Goal: Information Seeking & Learning: Learn about a topic

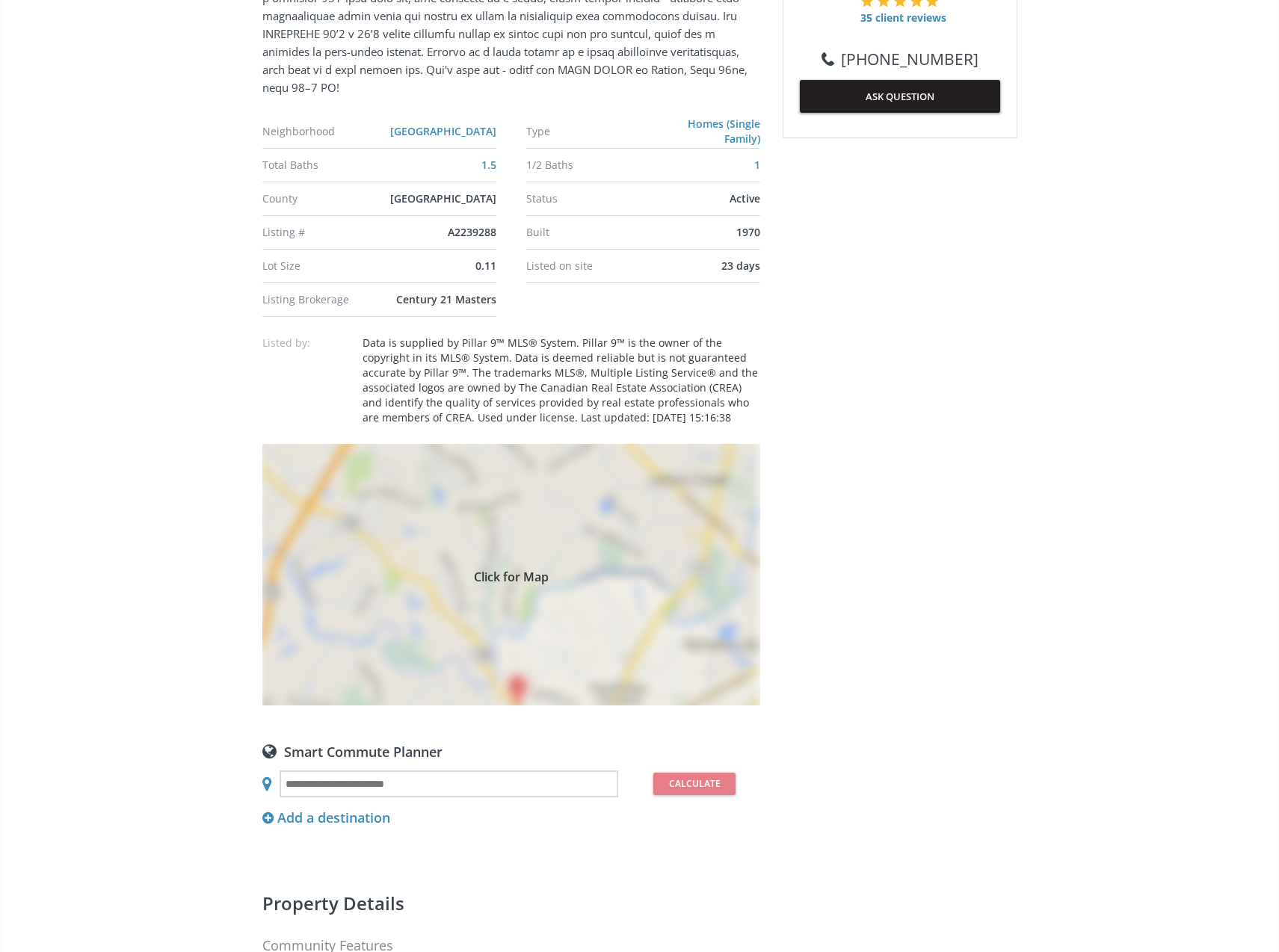
scroll to position [897, 0]
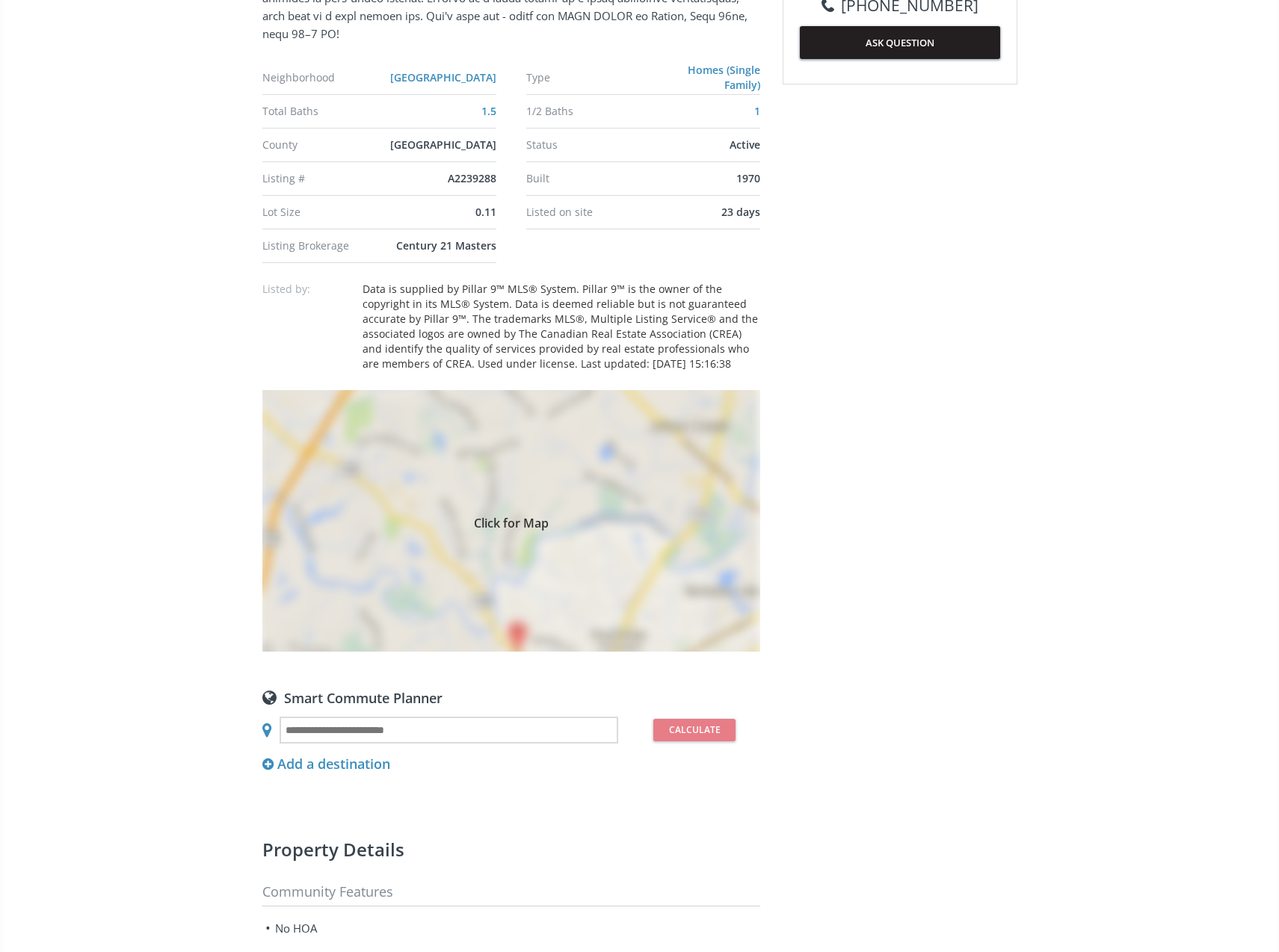
click at [539, 527] on span "Click for Map" at bounding box center [512, 521] width 498 height 12
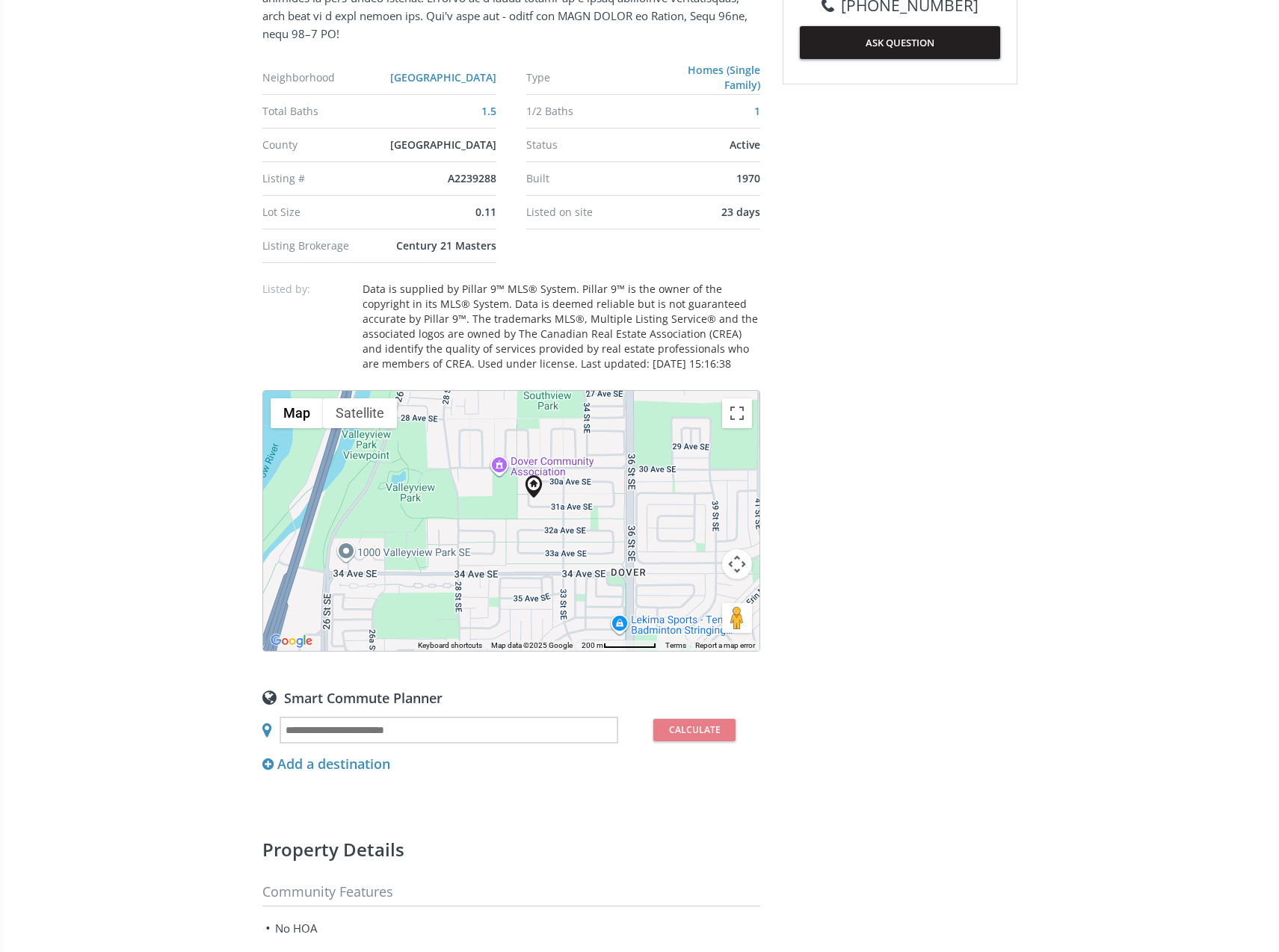
drag, startPoint x: 563, startPoint y: 552, endPoint x: 589, endPoint y: 528, distance: 35.4
click at [589, 528] on div "To navigate, press the arrow keys." at bounding box center [512, 521] width 496 height 260
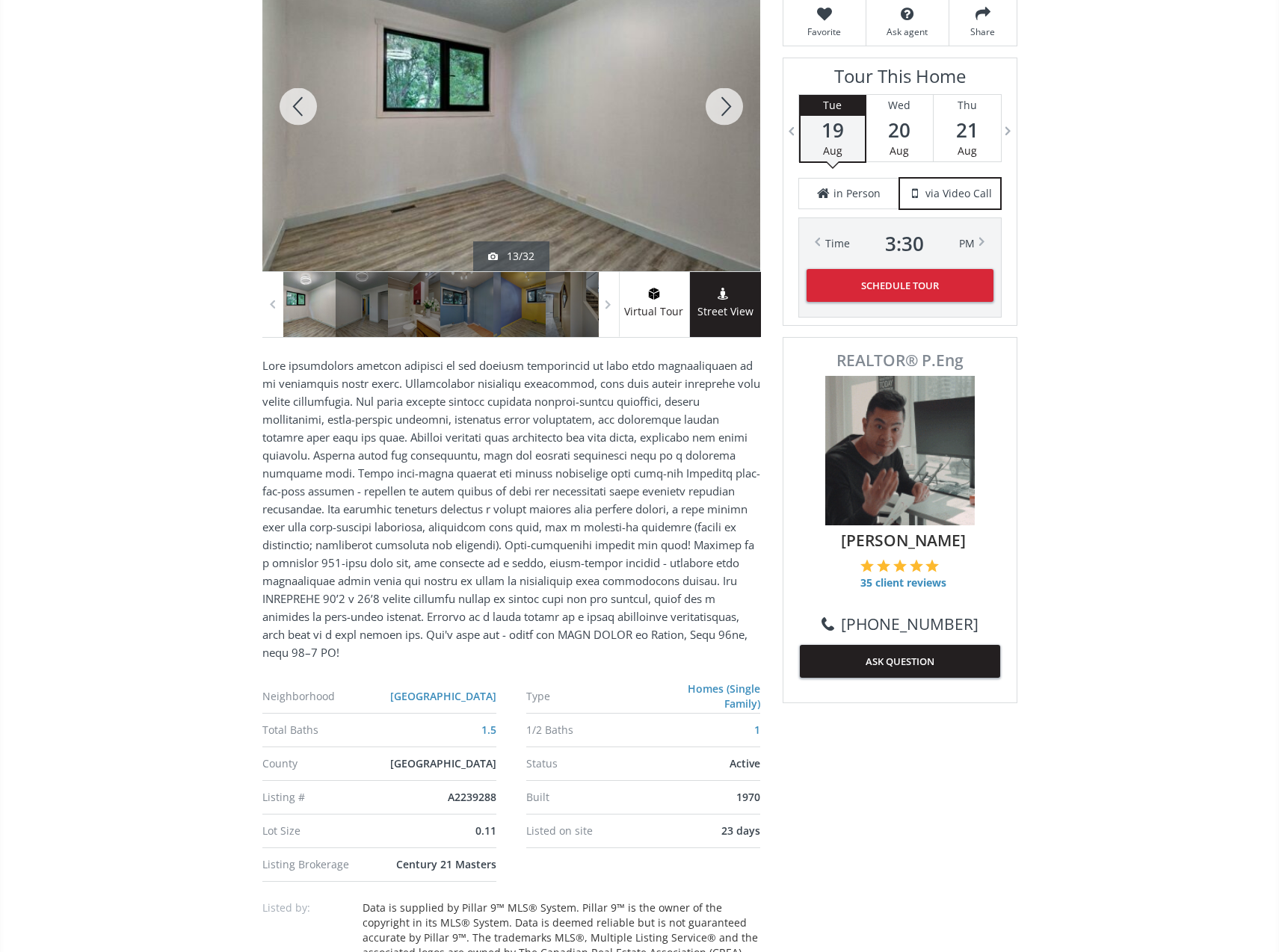
scroll to position [0, 0]
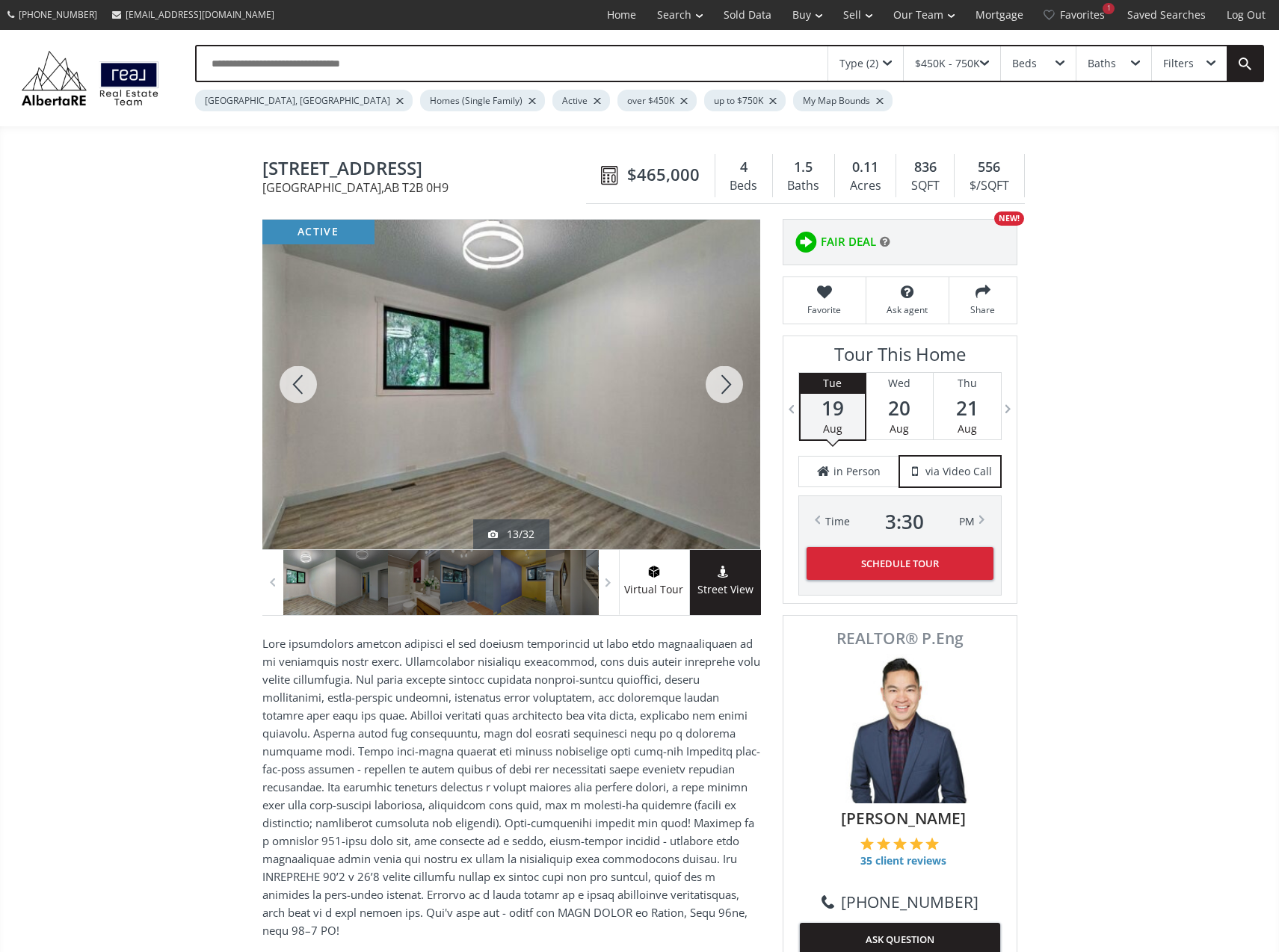
click at [307, 372] on div at bounding box center [298, 384] width 72 height 330
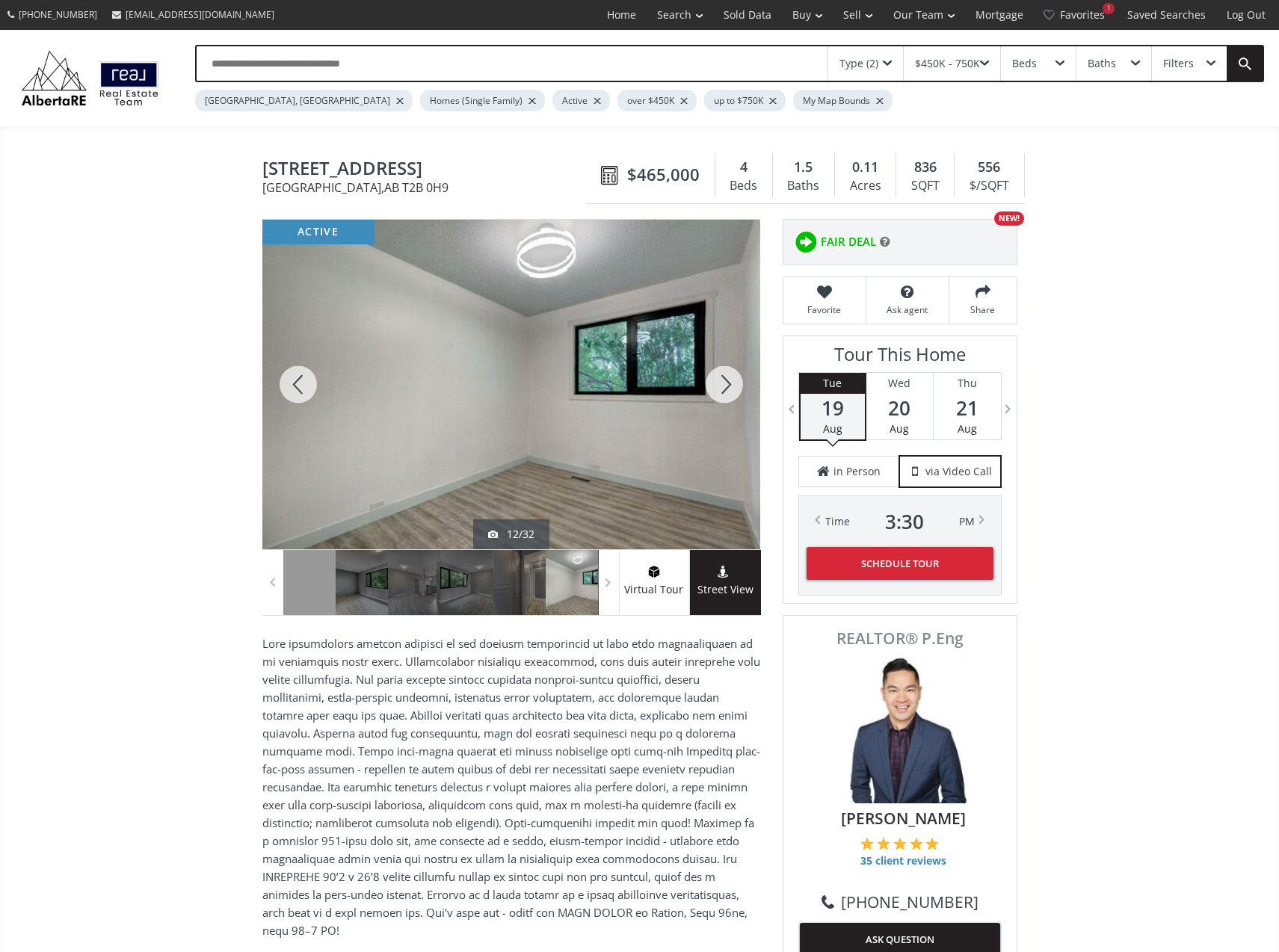
click at [307, 372] on div at bounding box center [298, 384] width 72 height 330
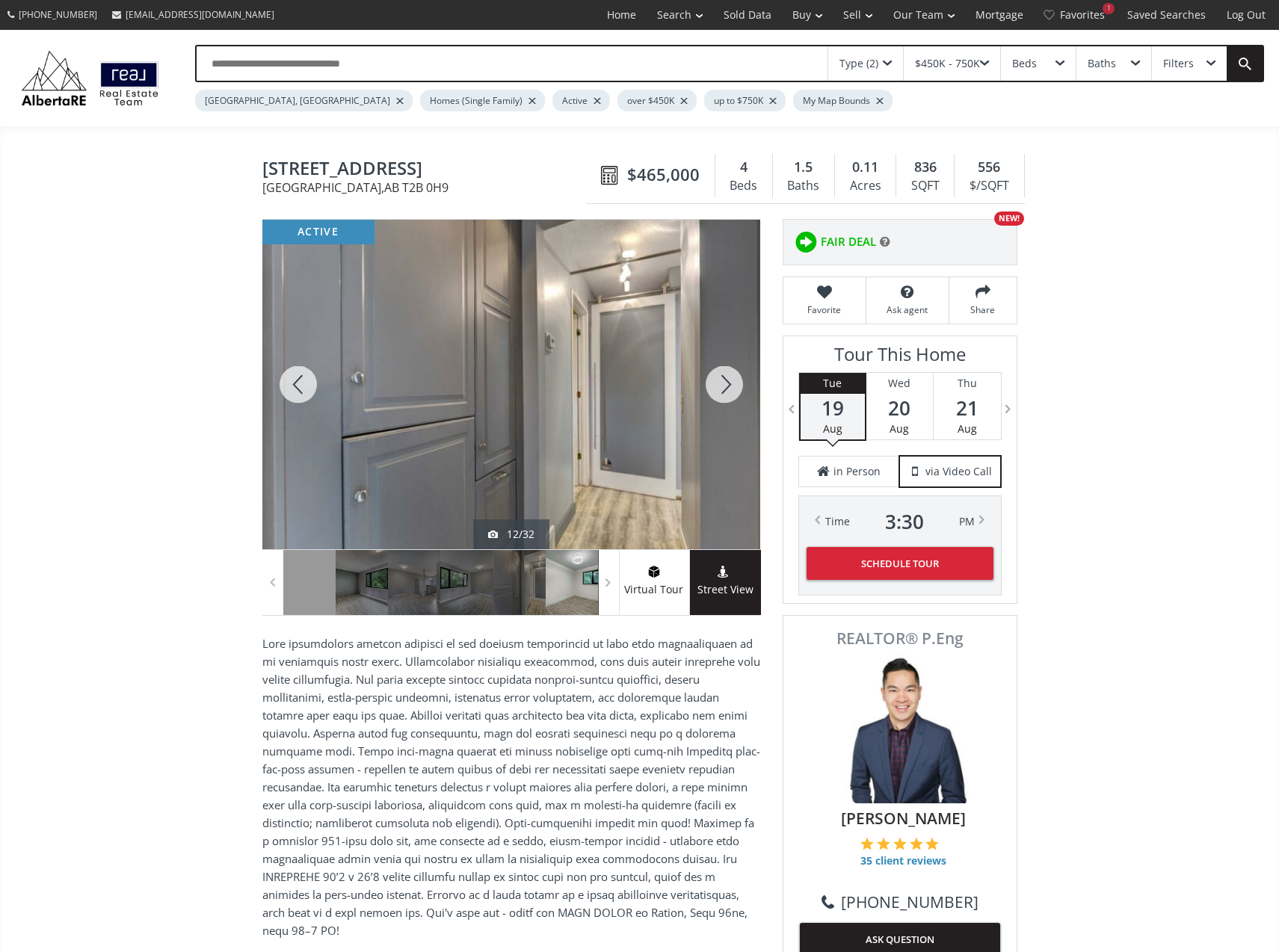
click at [307, 372] on div at bounding box center [298, 384] width 72 height 330
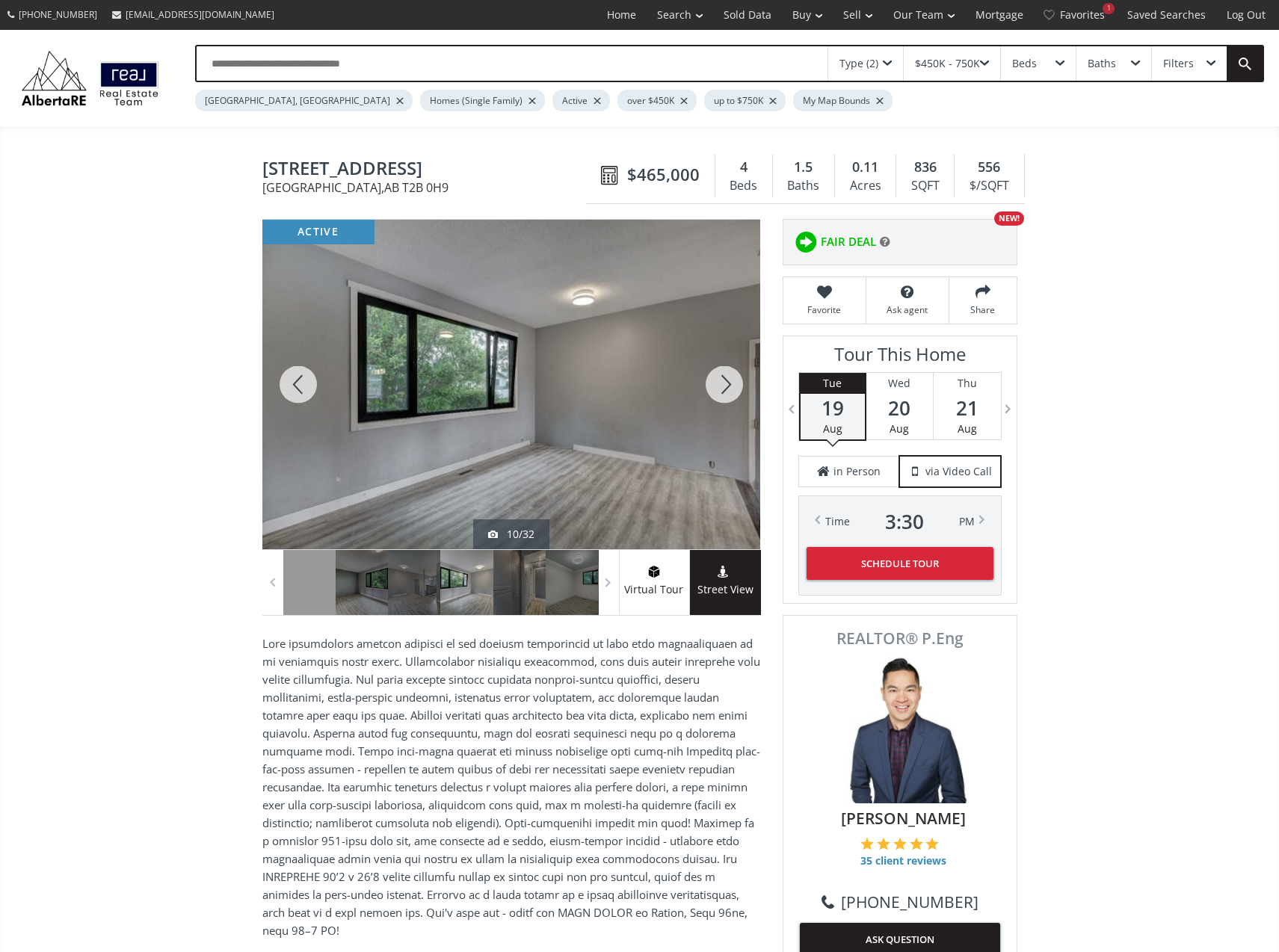
click at [307, 372] on div at bounding box center [298, 384] width 72 height 330
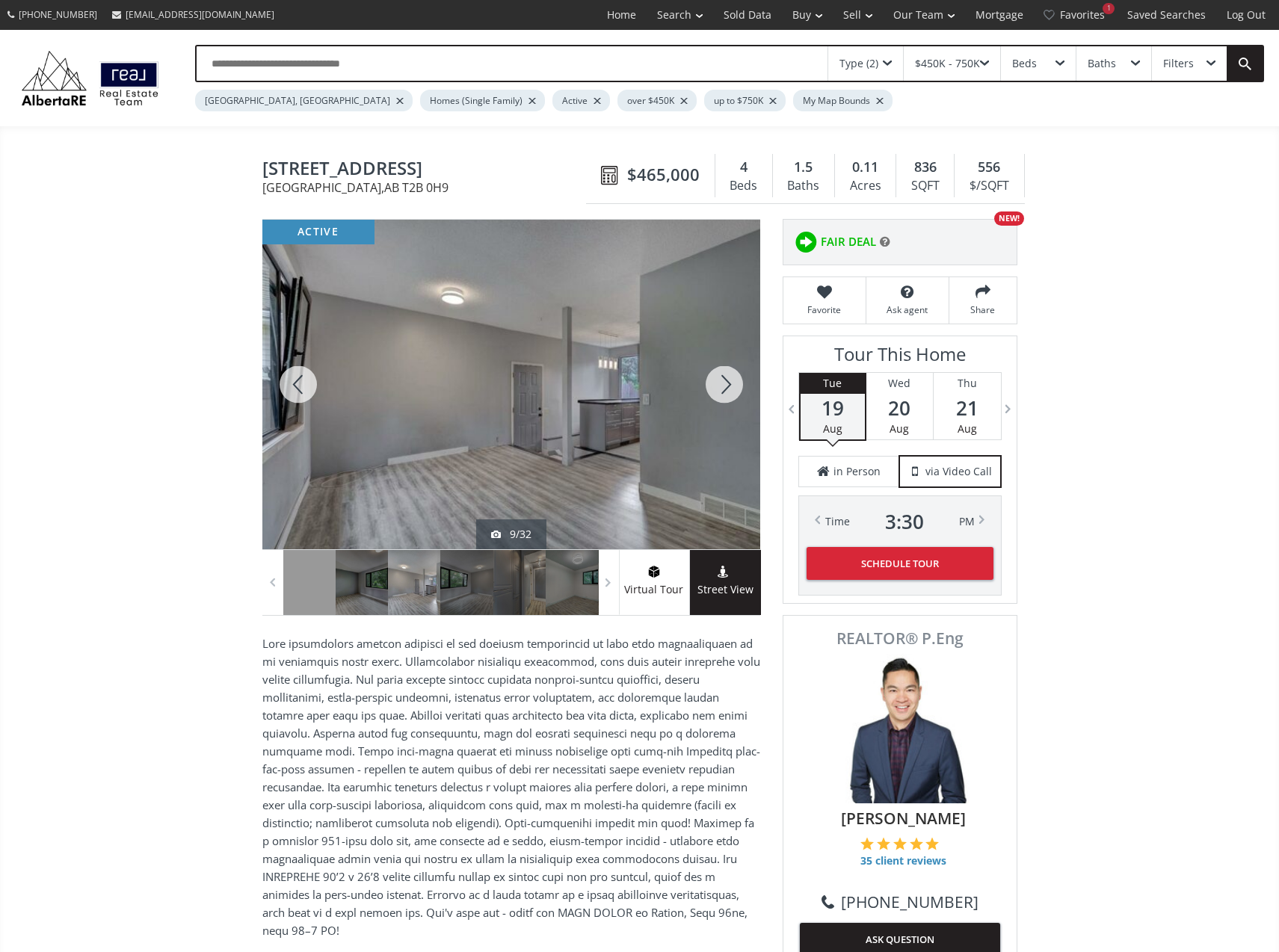
click at [307, 372] on div at bounding box center [298, 384] width 72 height 330
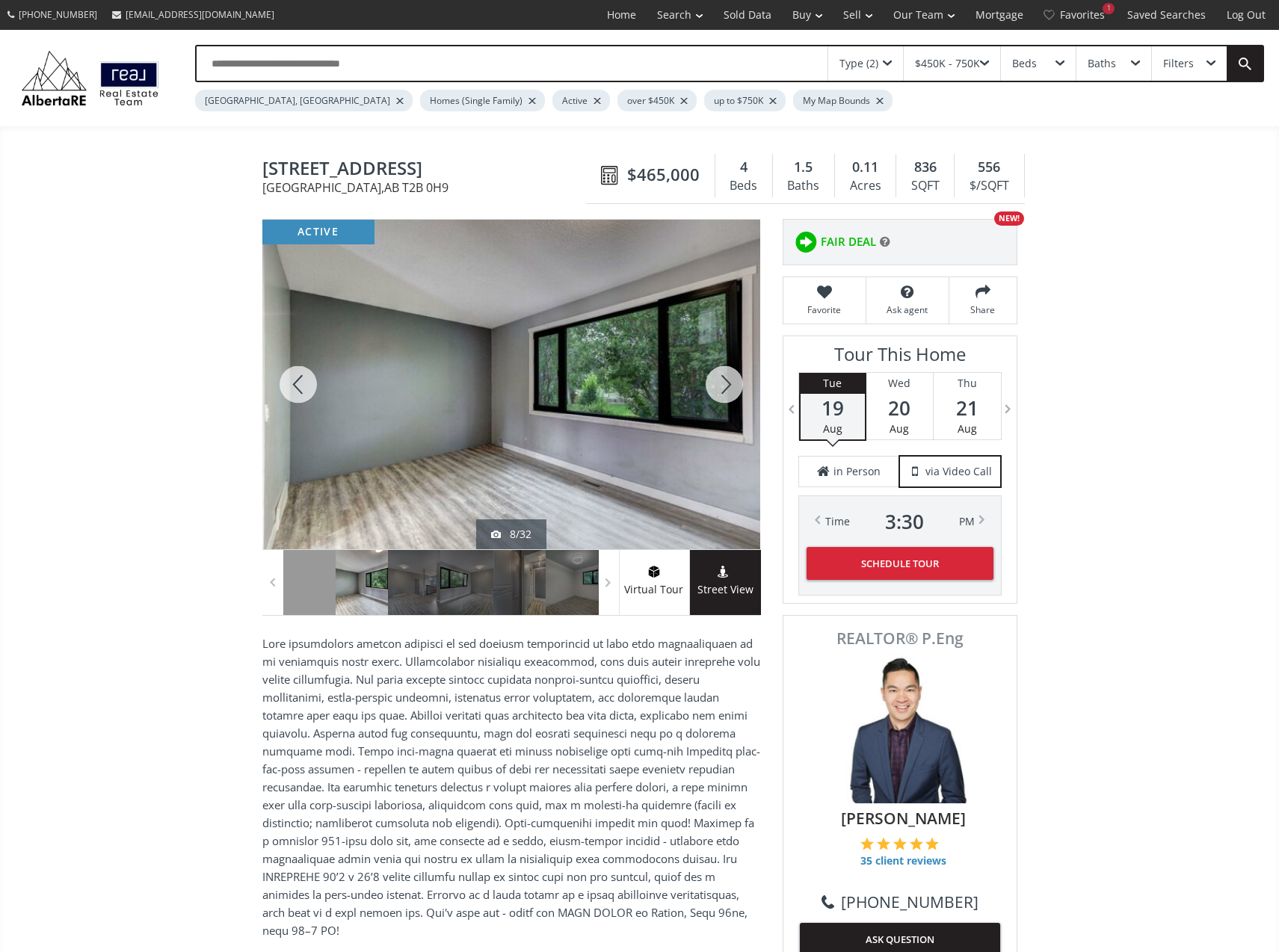
click at [307, 372] on div at bounding box center [298, 384] width 72 height 330
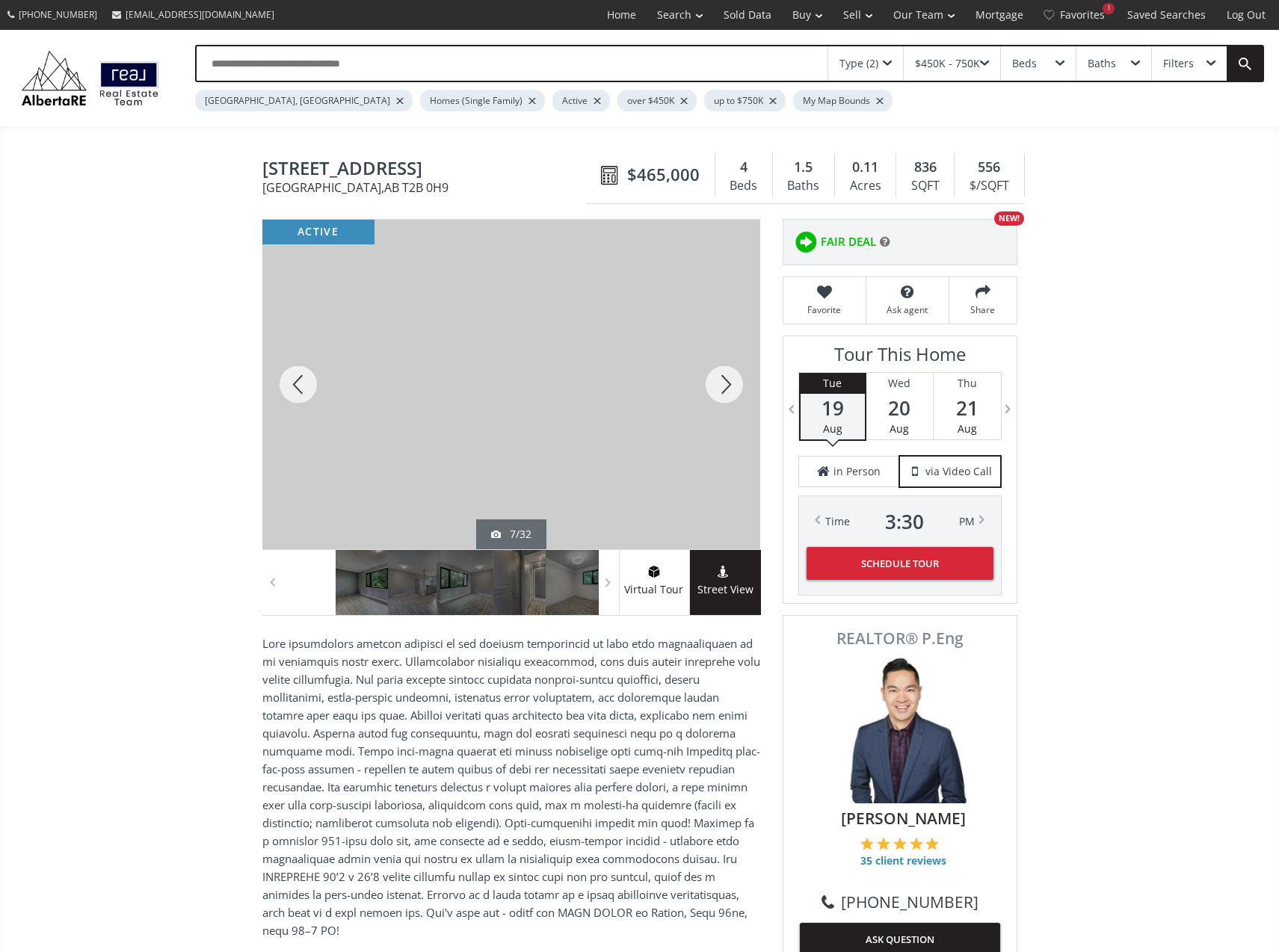
click at [307, 372] on div at bounding box center [298, 384] width 72 height 330
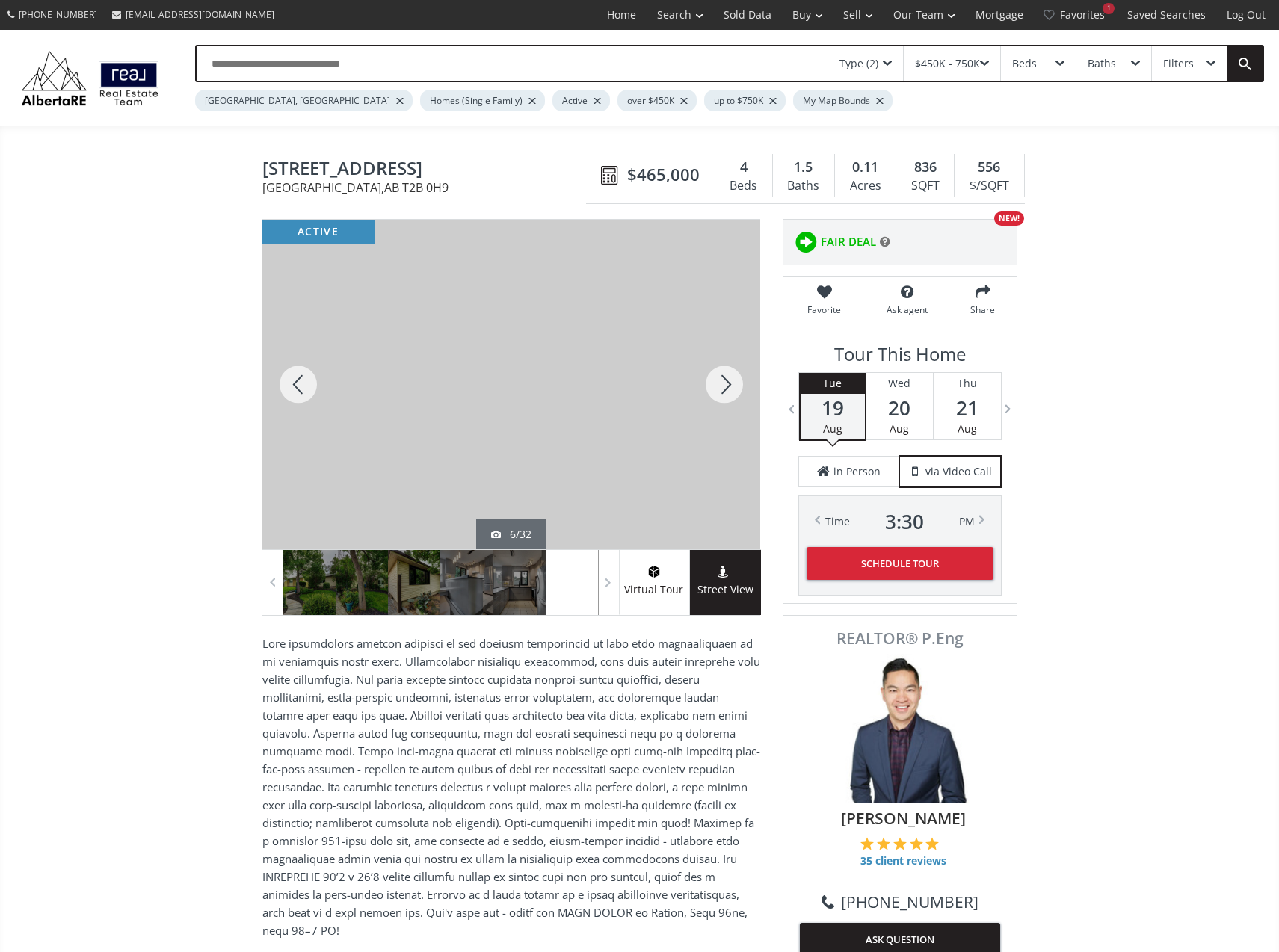
click at [307, 372] on div at bounding box center [298, 384] width 72 height 330
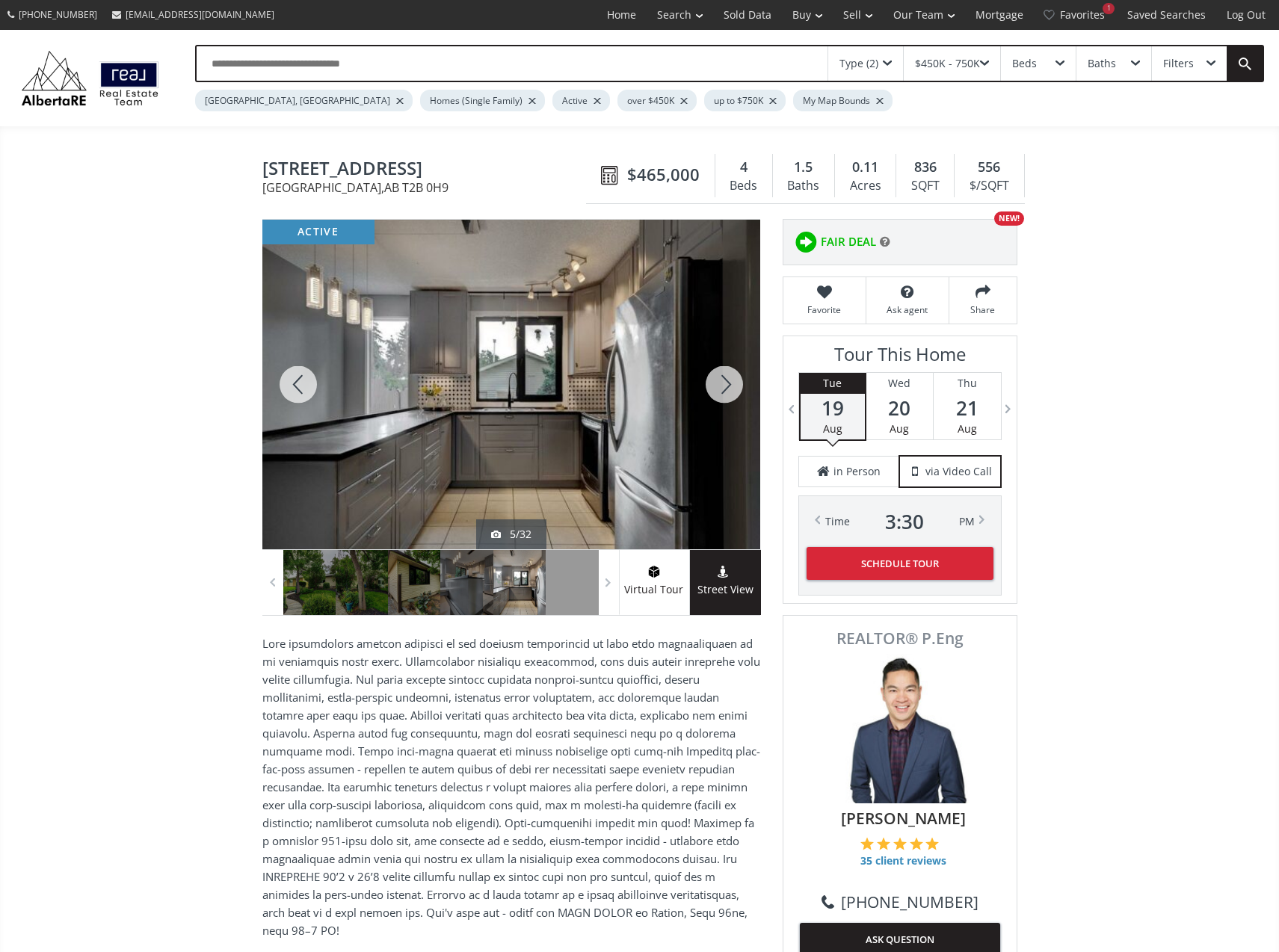
click at [307, 372] on div at bounding box center [298, 384] width 72 height 330
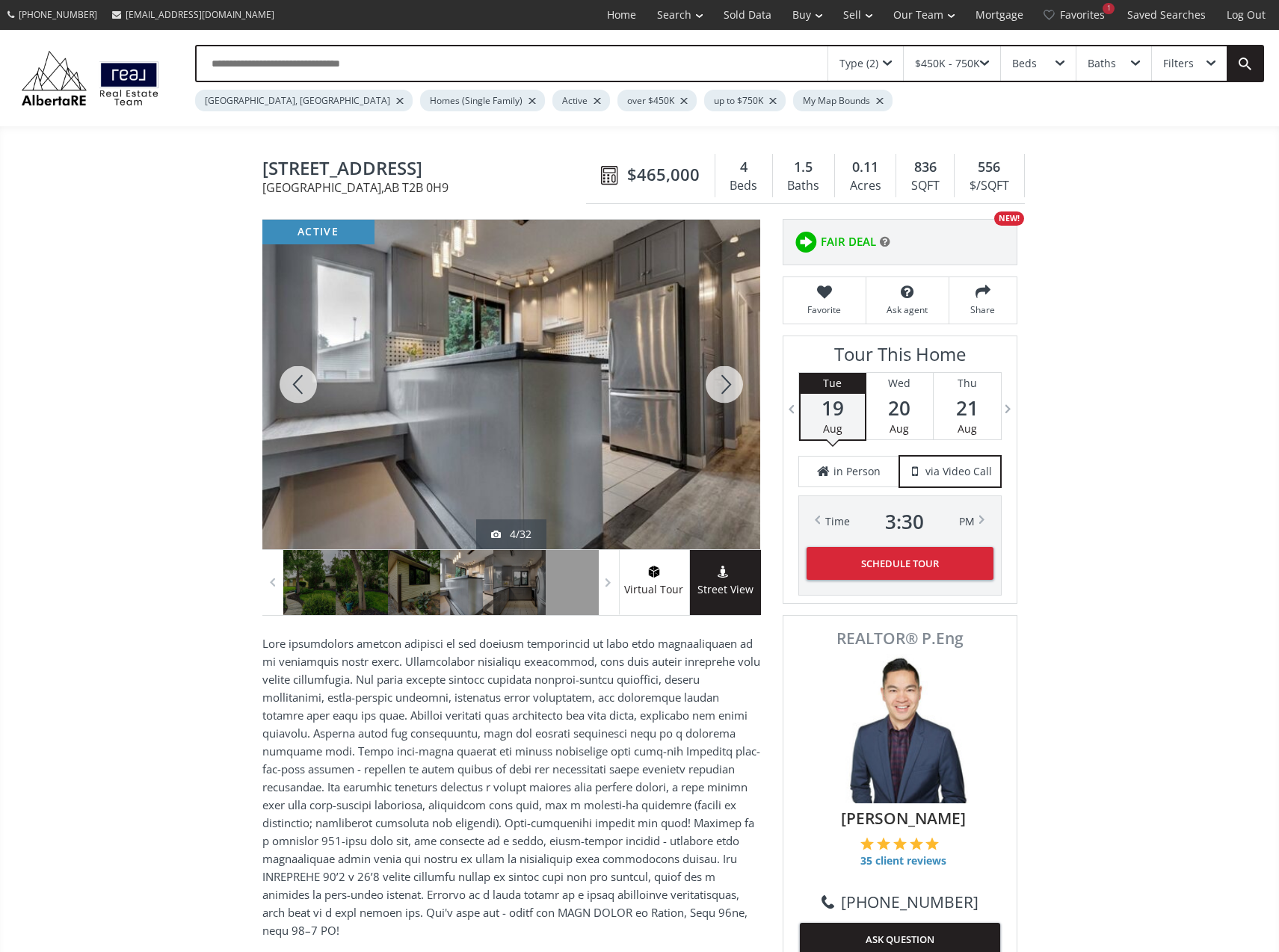
click at [307, 372] on div at bounding box center [298, 384] width 72 height 330
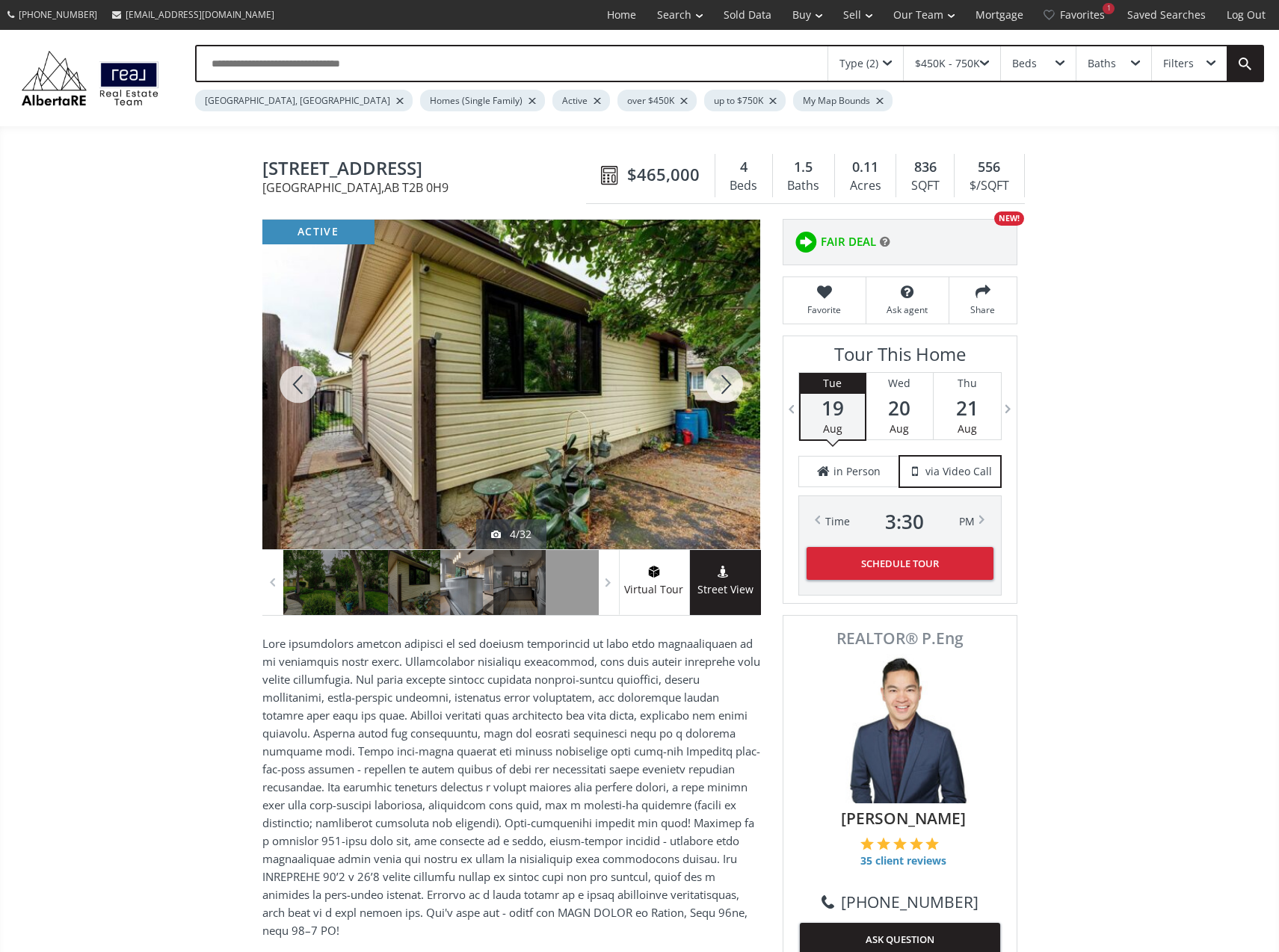
click at [307, 372] on div at bounding box center [298, 384] width 72 height 330
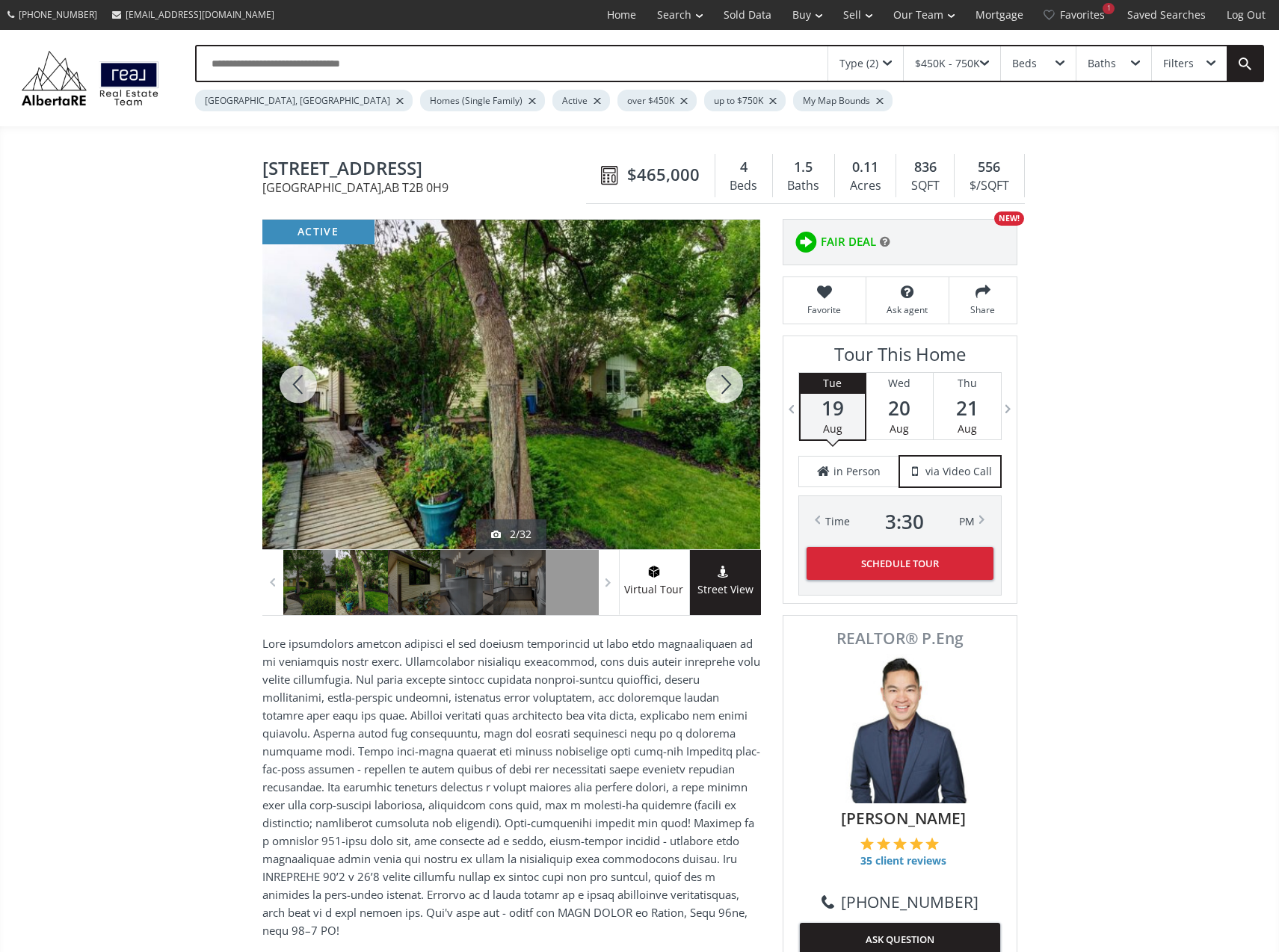
click at [307, 372] on div at bounding box center [298, 384] width 72 height 330
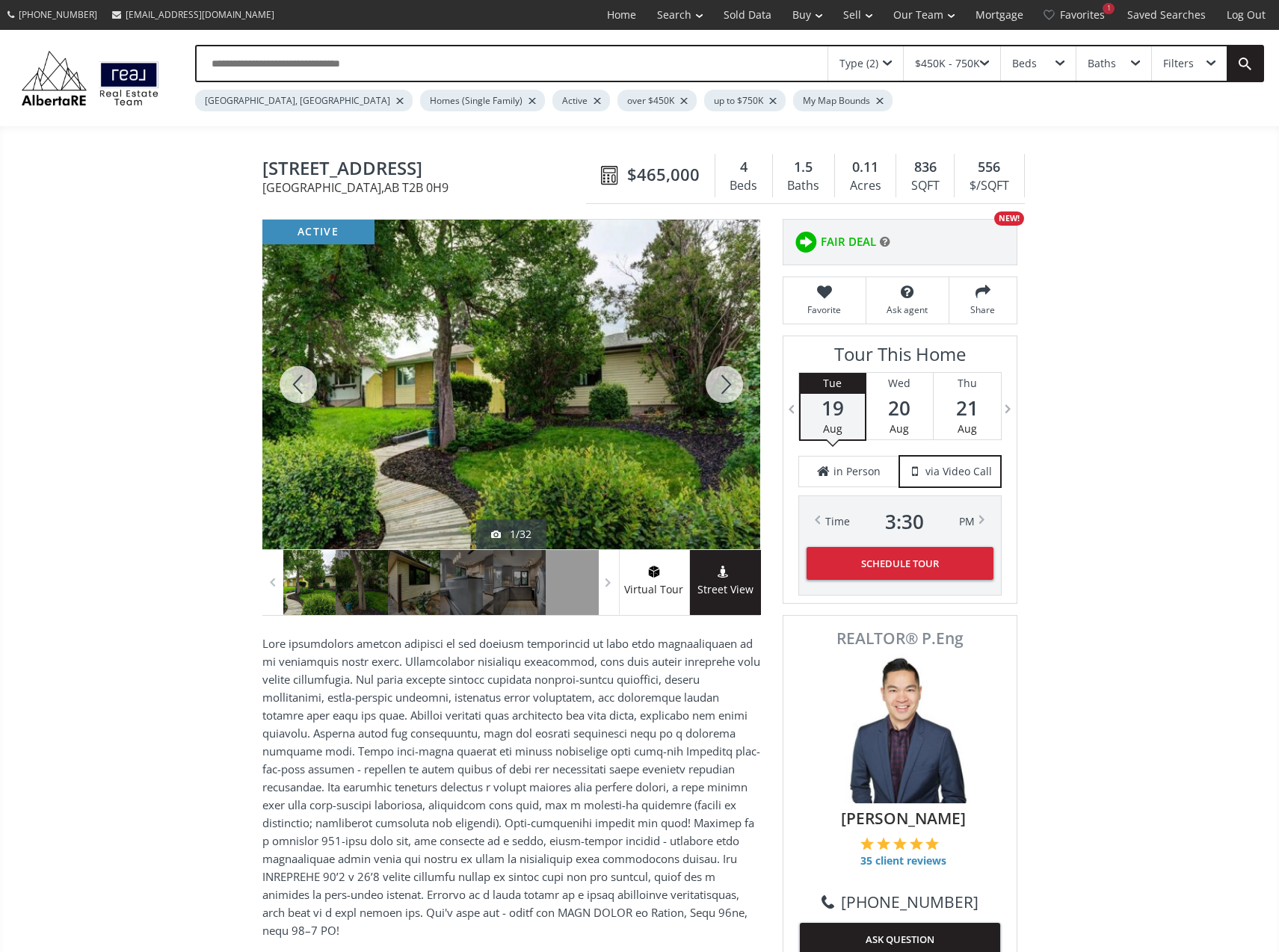
click at [307, 372] on div at bounding box center [298, 384] width 72 height 330
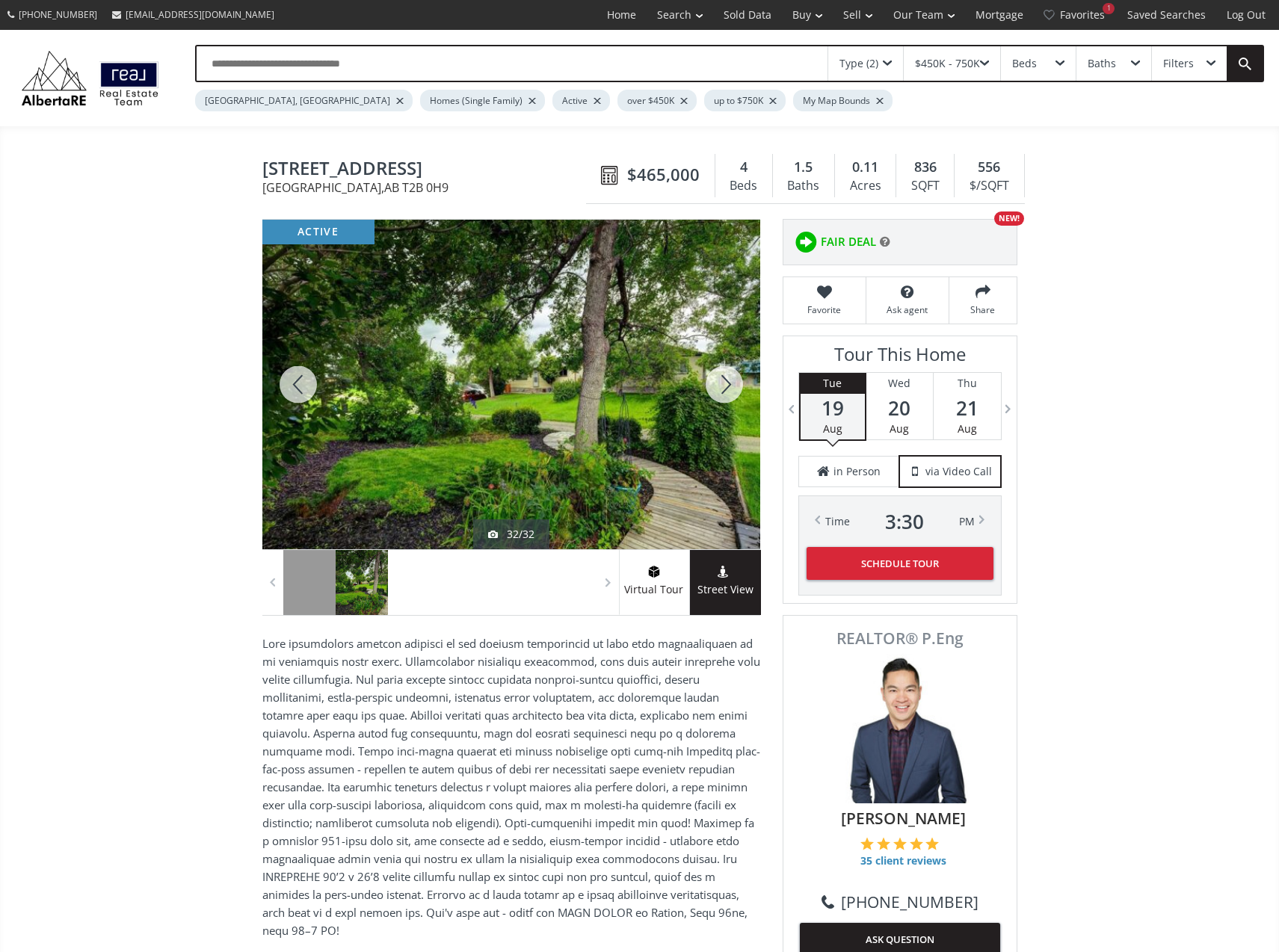
click at [307, 372] on div at bounding box center [298, 384] width 72 height 330
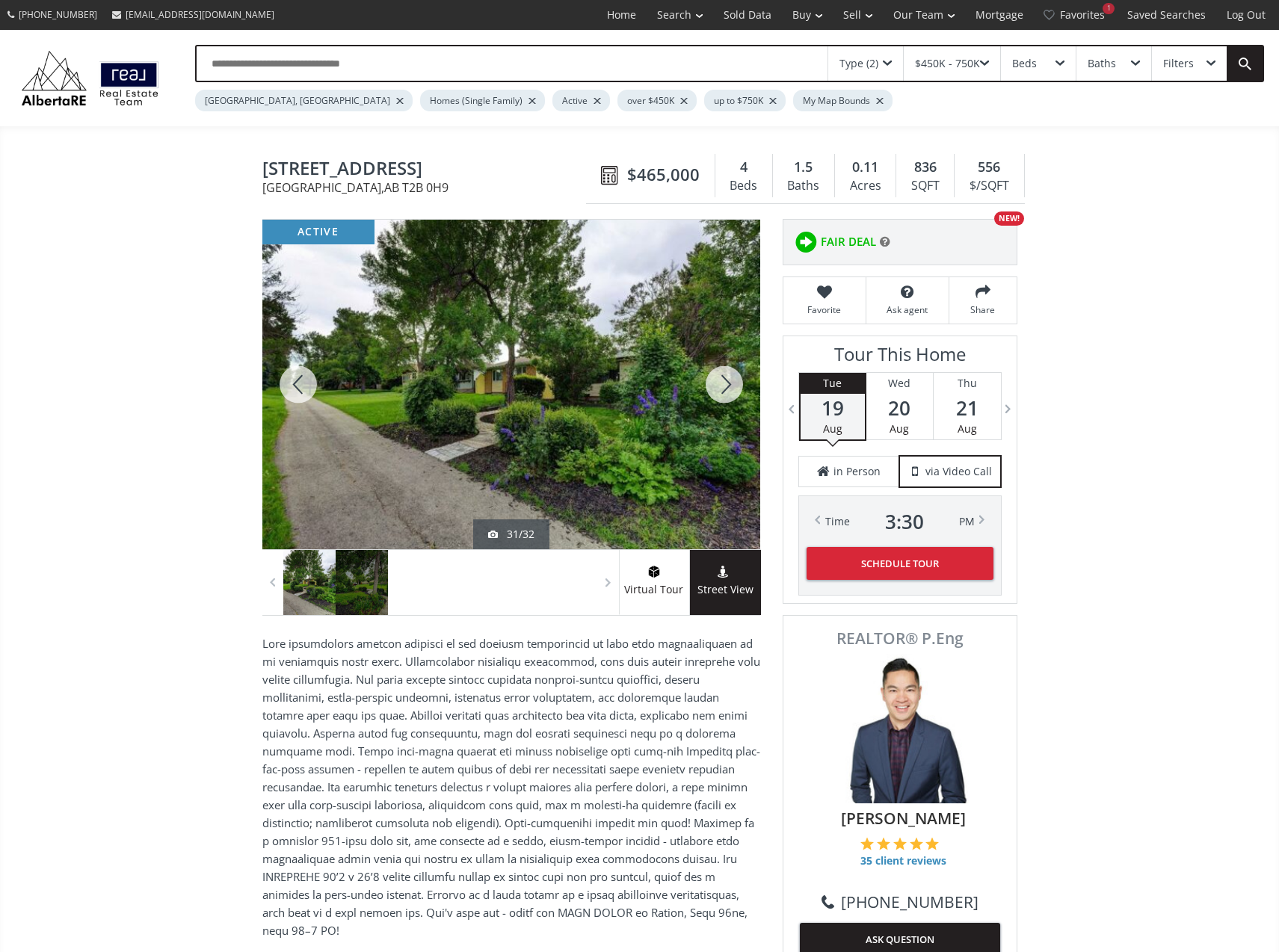
click at [307, 372] on div at bounding box center [298, 384] width 72 height 330
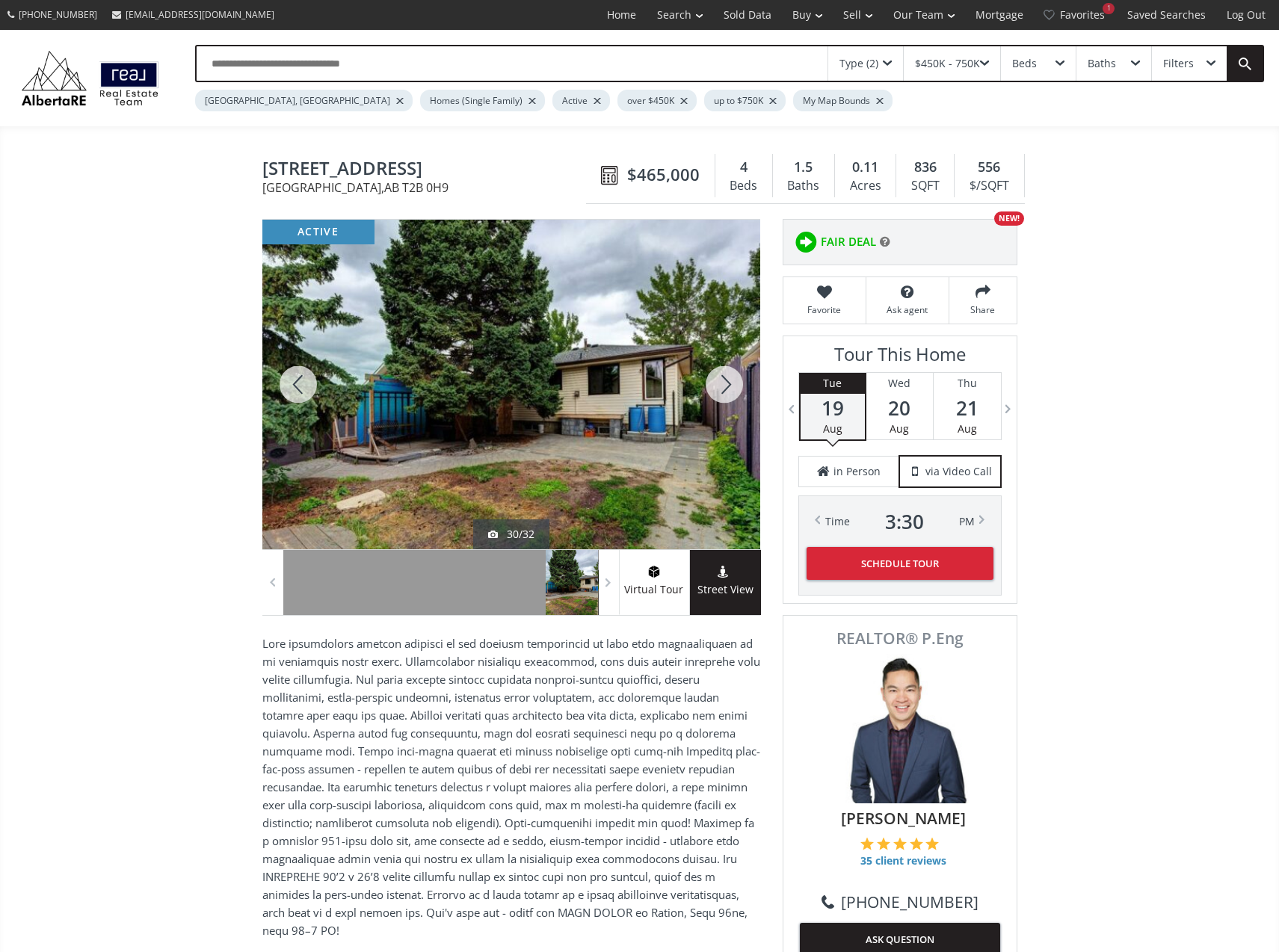
click at [307, 372] on div at bounding box center [298, 384] width 72 height 330
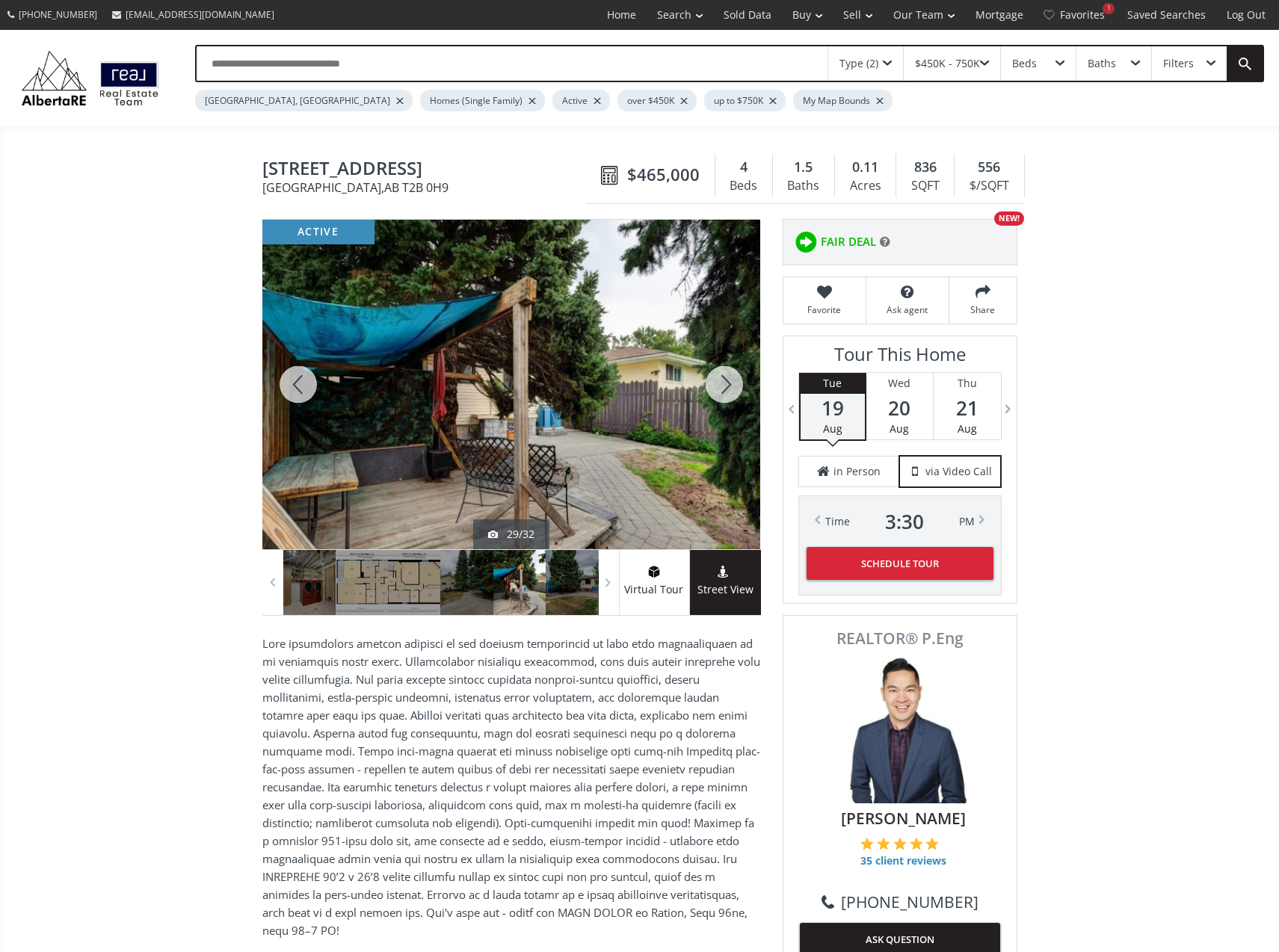
click at [307, 372] on div at bounding box center [298, 384] width 72 height 330
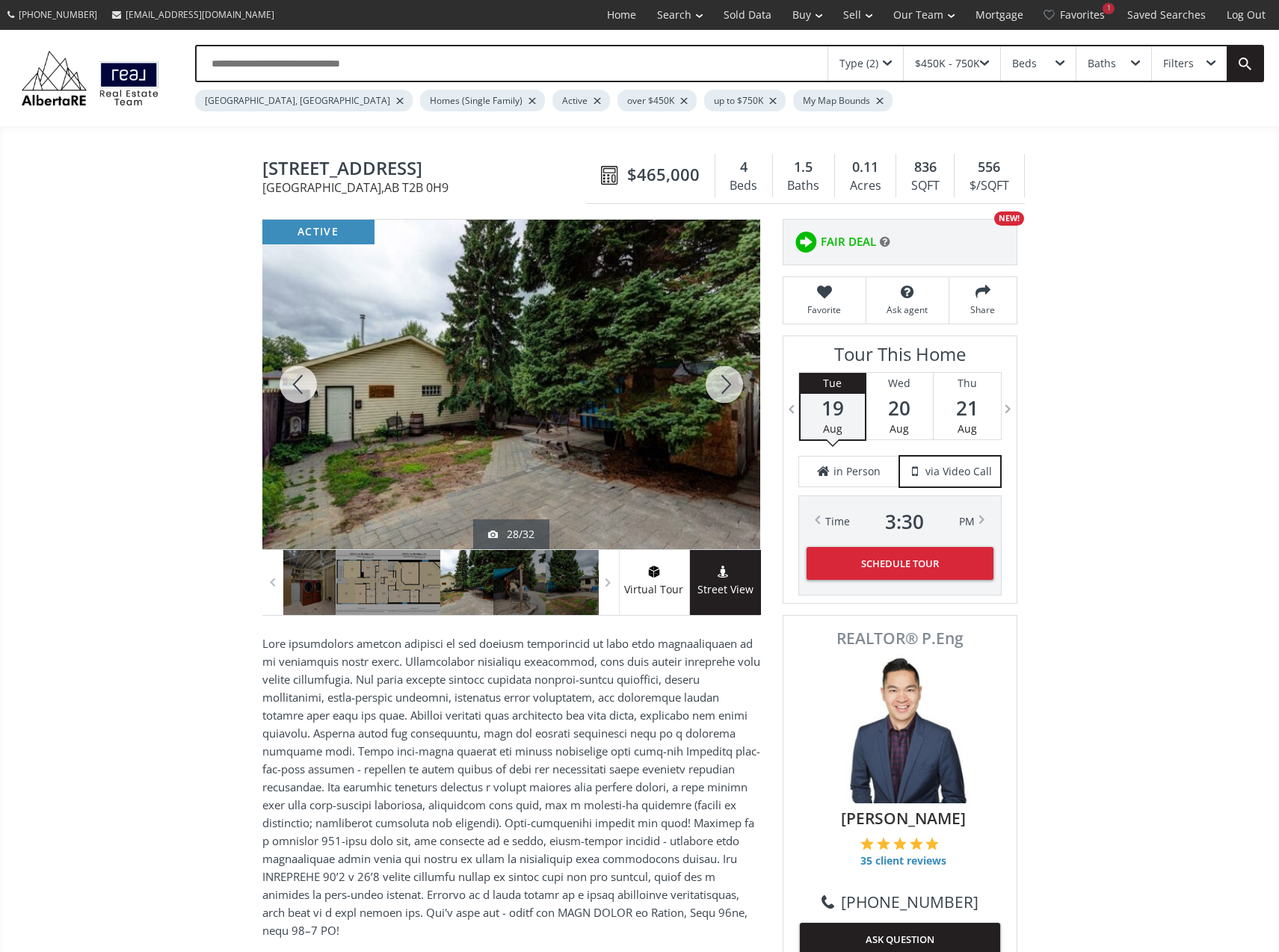
click at [307, 372] on div at bounding box center [298, 384] width 72 height 330
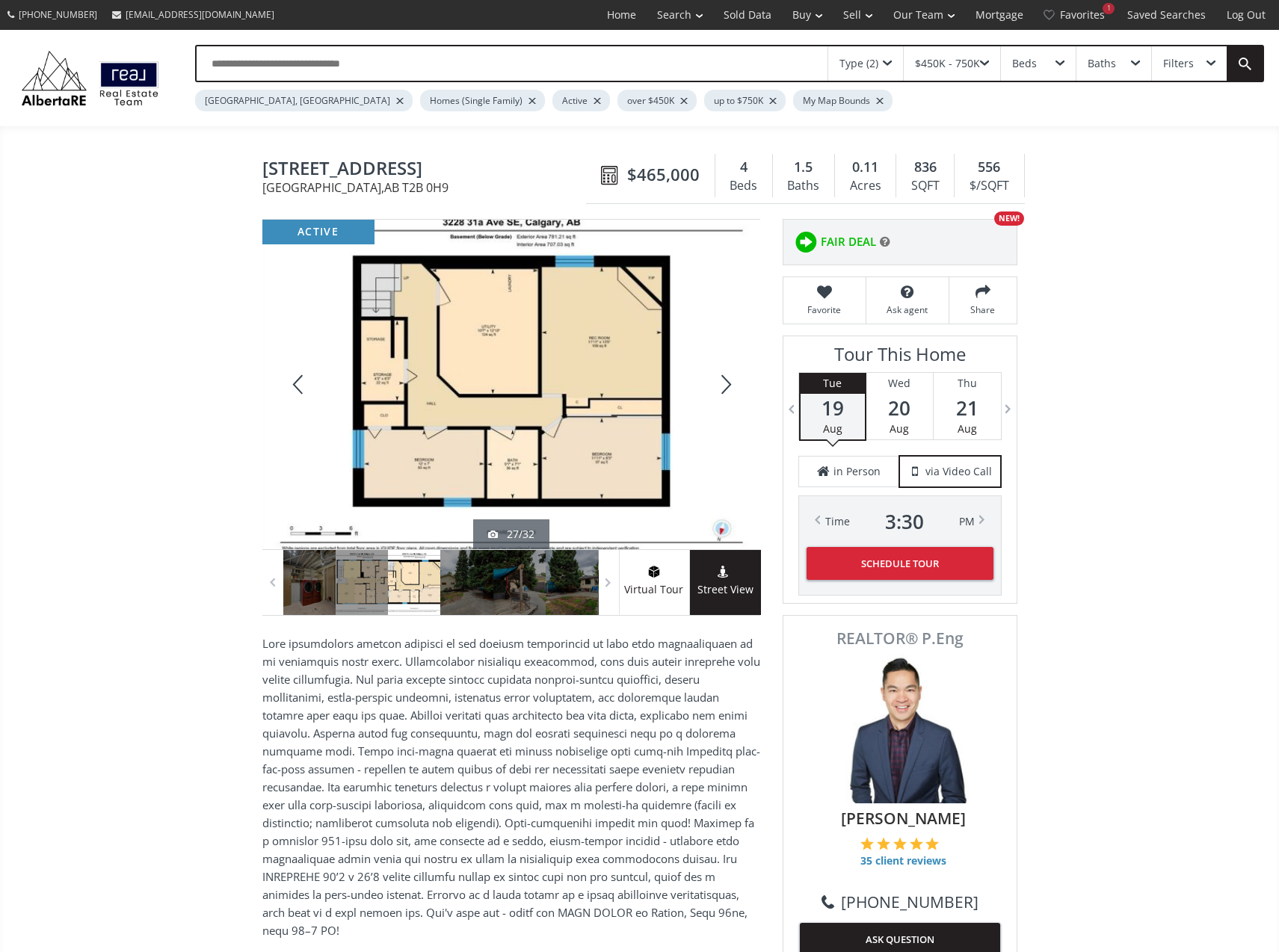
click at [307, 372] on div at bounding box center [298, 384] width 72 height 330
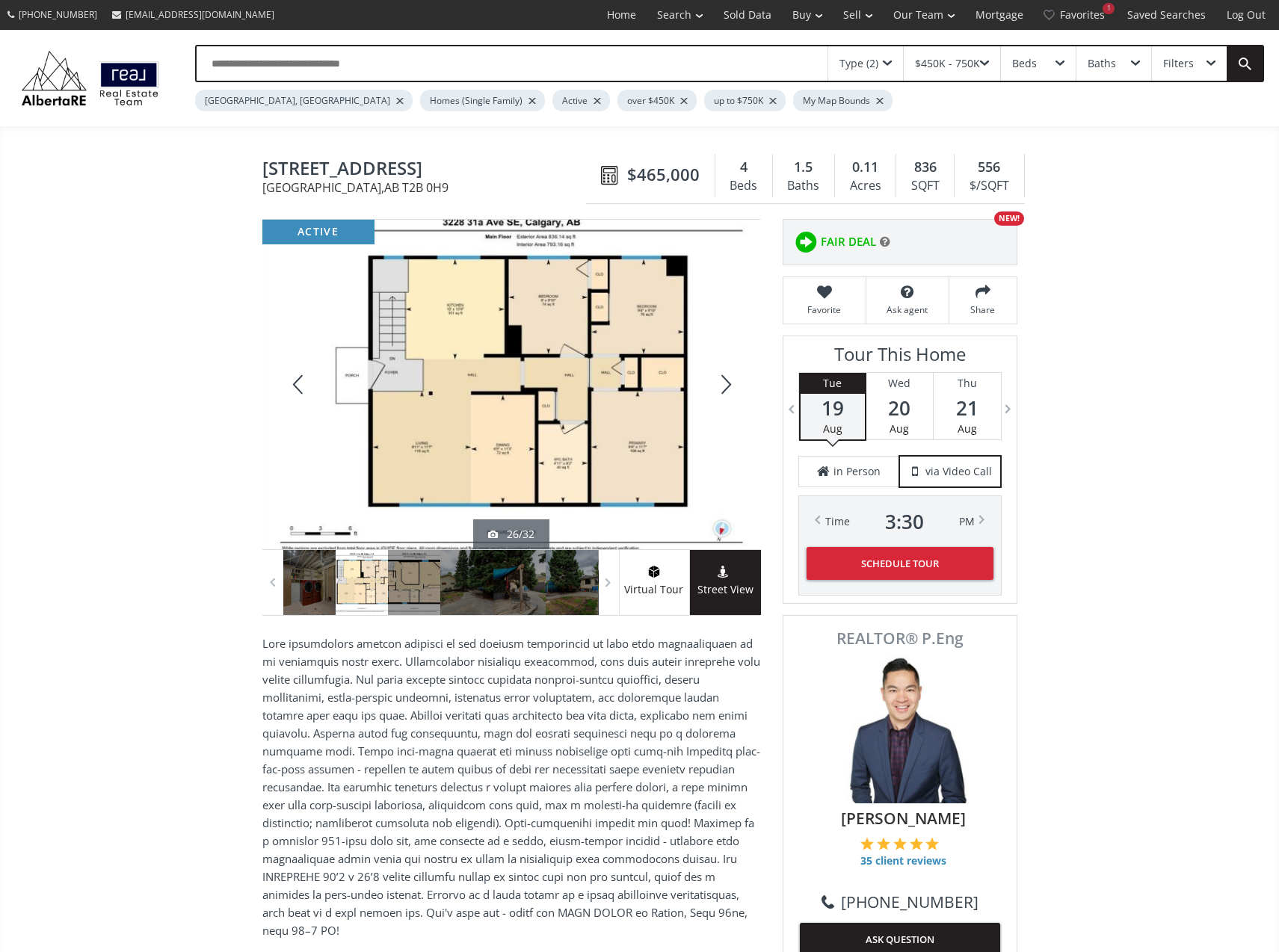
click at [307, 372] on div at bounding box center [298, 384] width 72 height 330
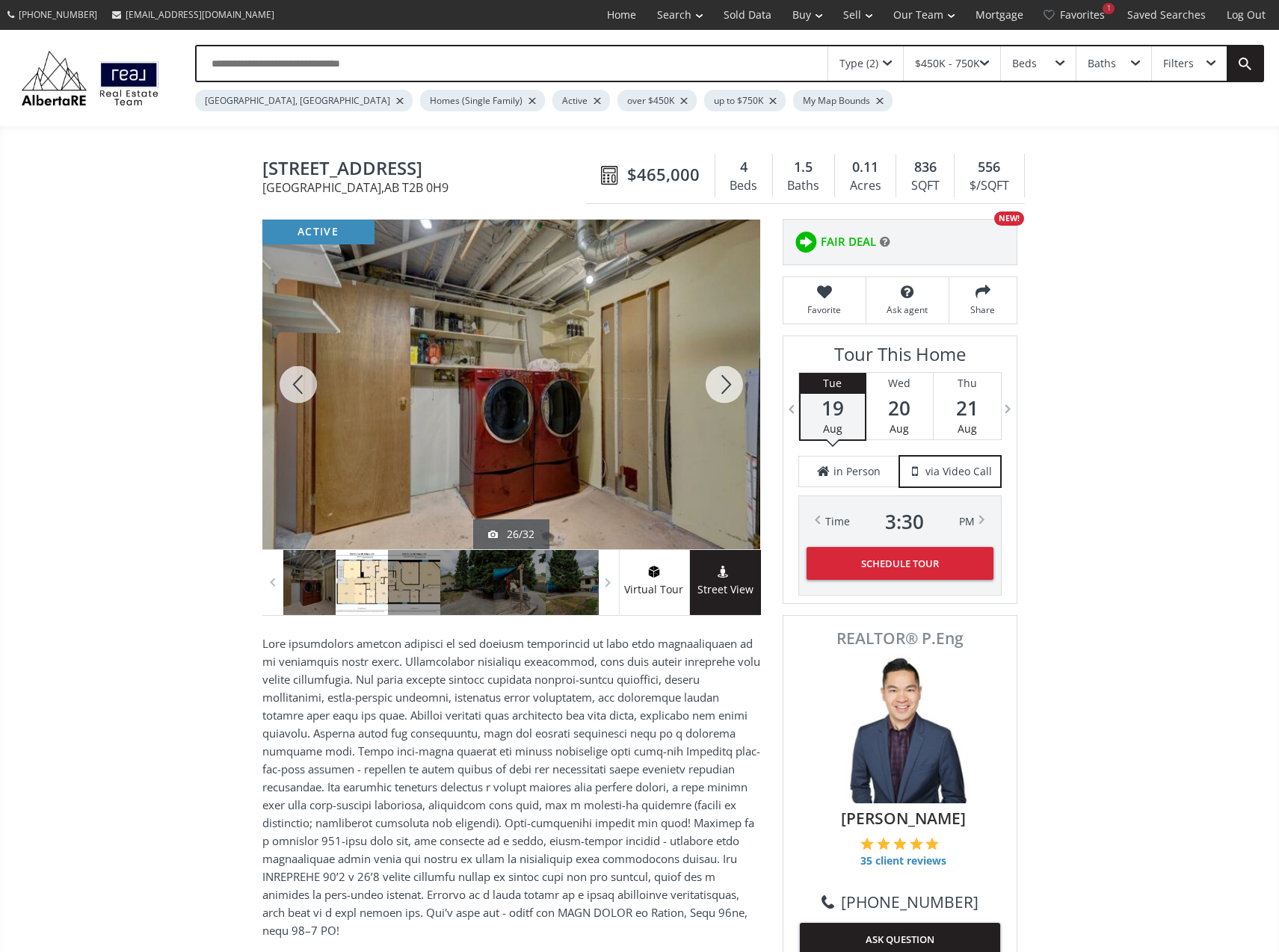
click at [307, 372] on div at bounding box center [298, 384] width 72 height 330
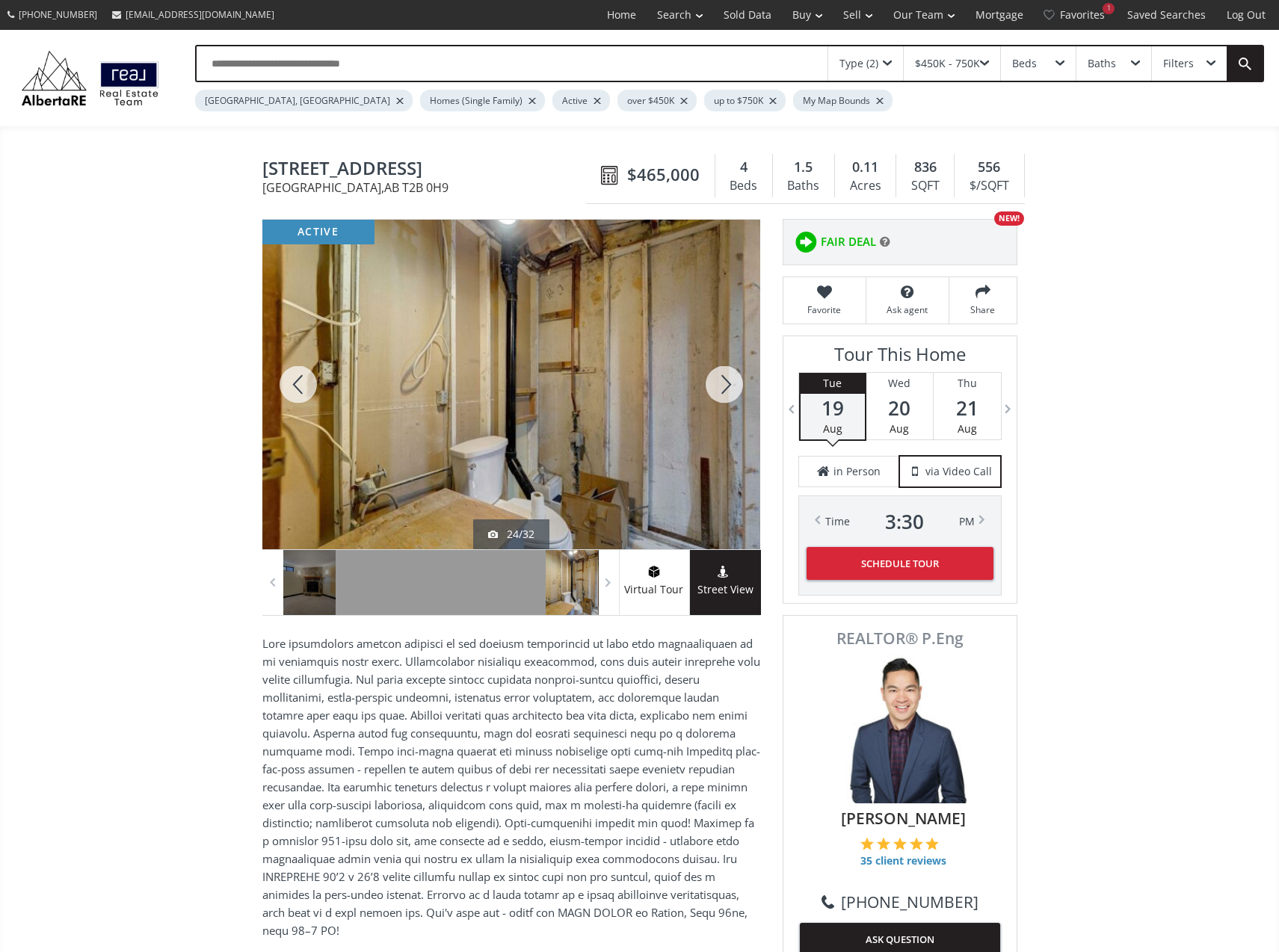
click at [307, 372] on div at bounding box center [298, 384] width 72 height 330
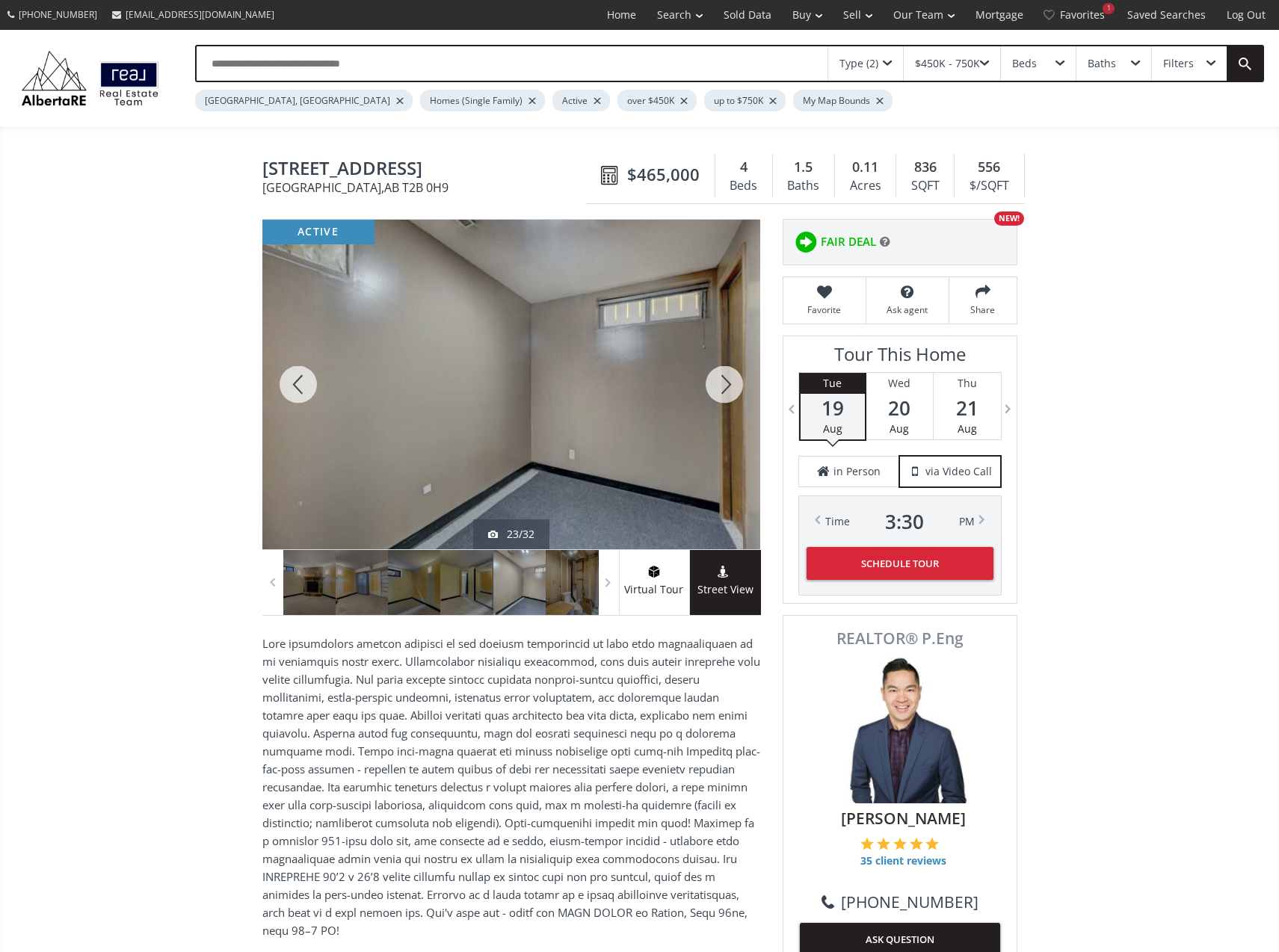
click at [307, 372] on div at bounding box center [298, 384] width 72 height 330
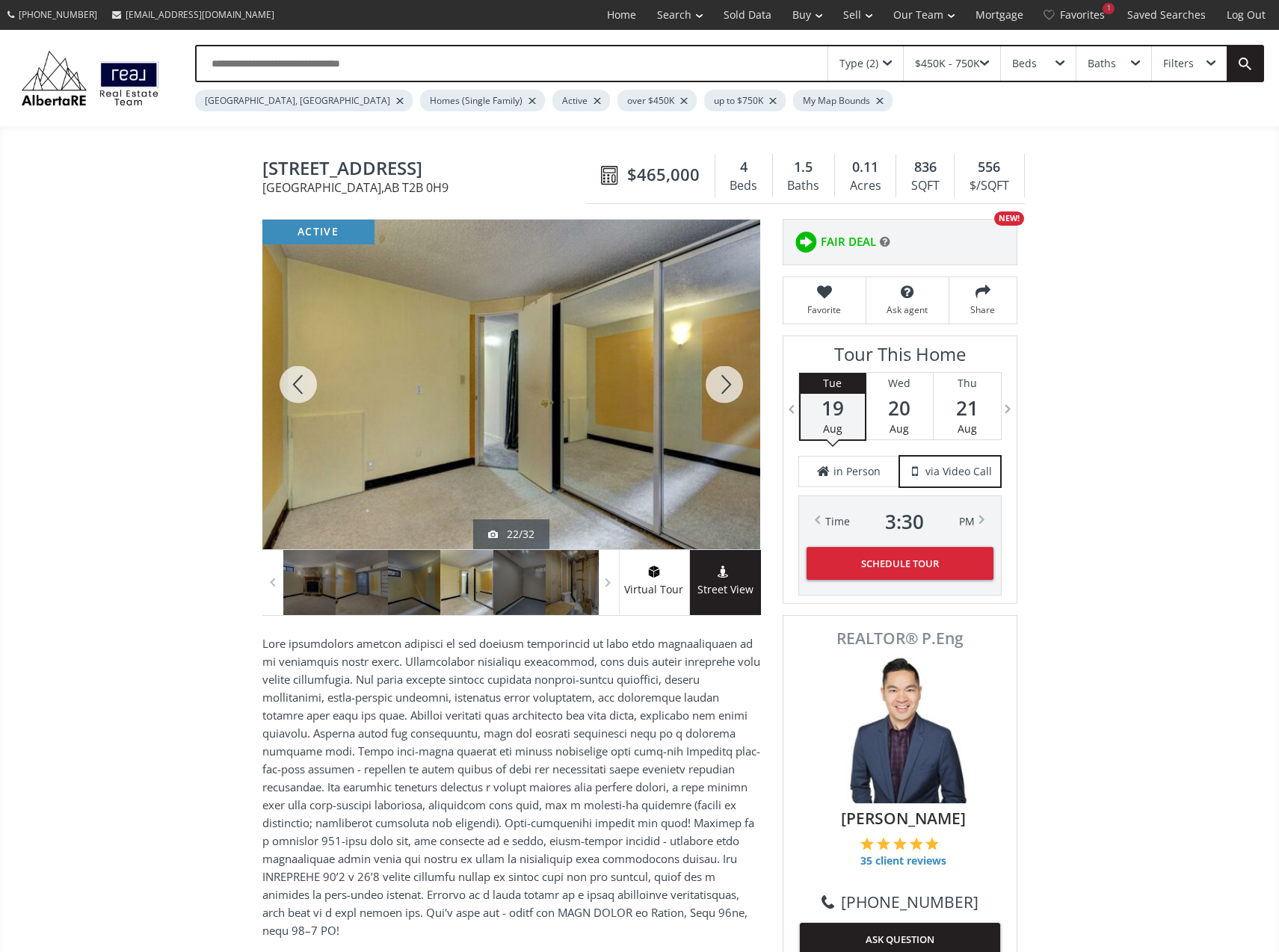
click at [307, 372] on div at bounding box center [298, 384] width 72 height 330
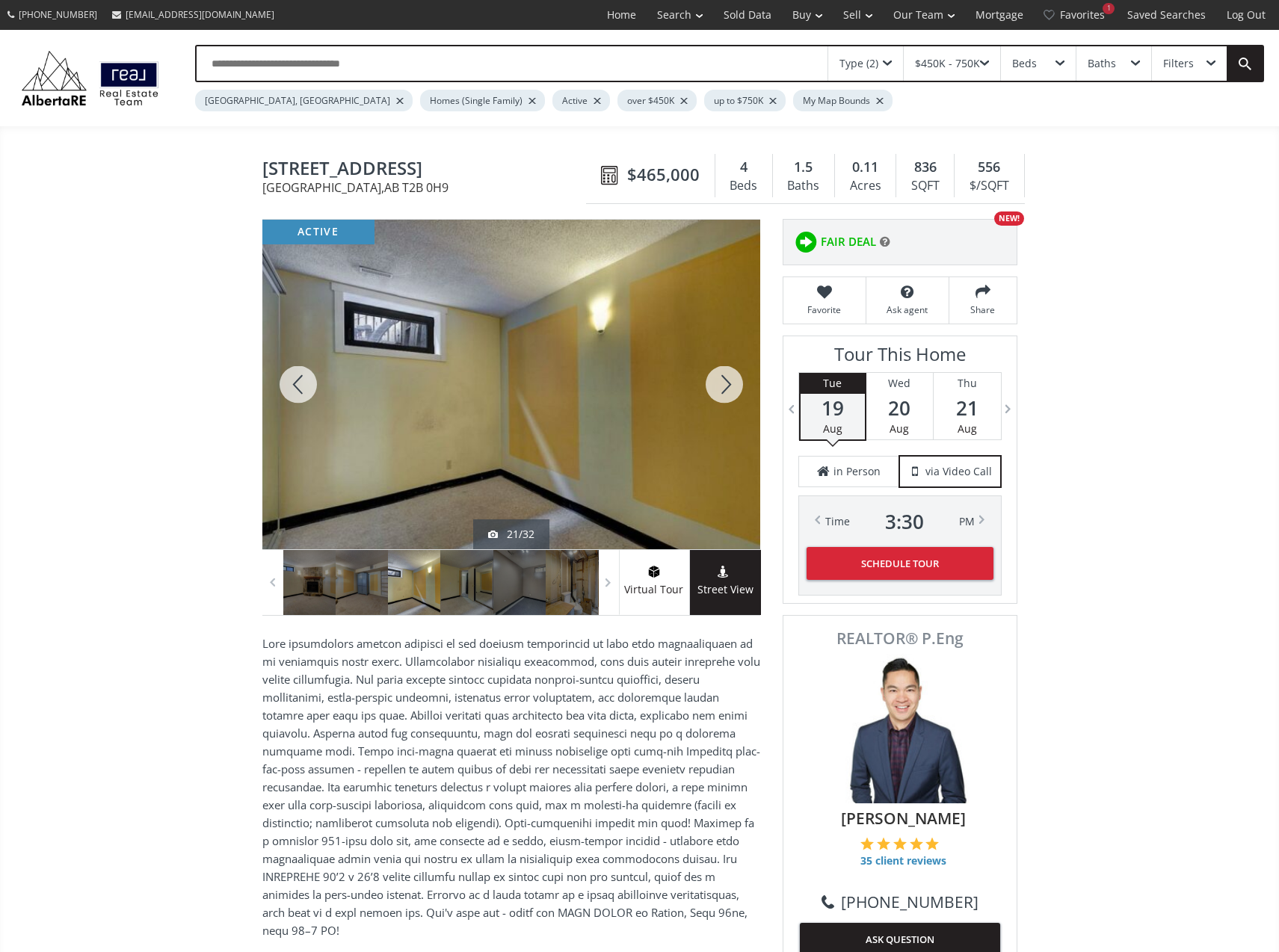
click at [306, 371] on div at bounding box center [298, 384] width 72 height 330
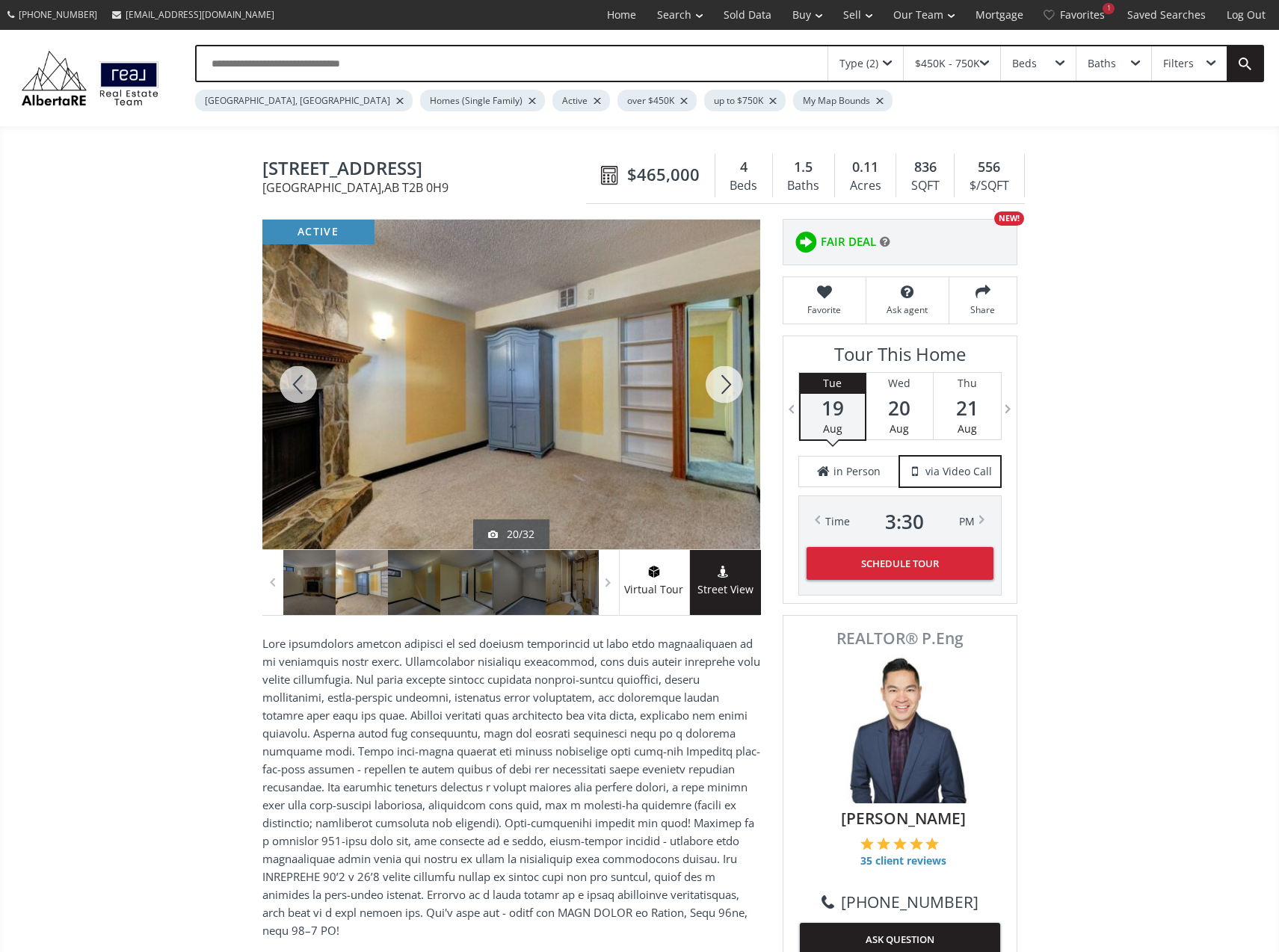
click at [306, 371] on div at bounding box center [298, 384] width 72 height 330
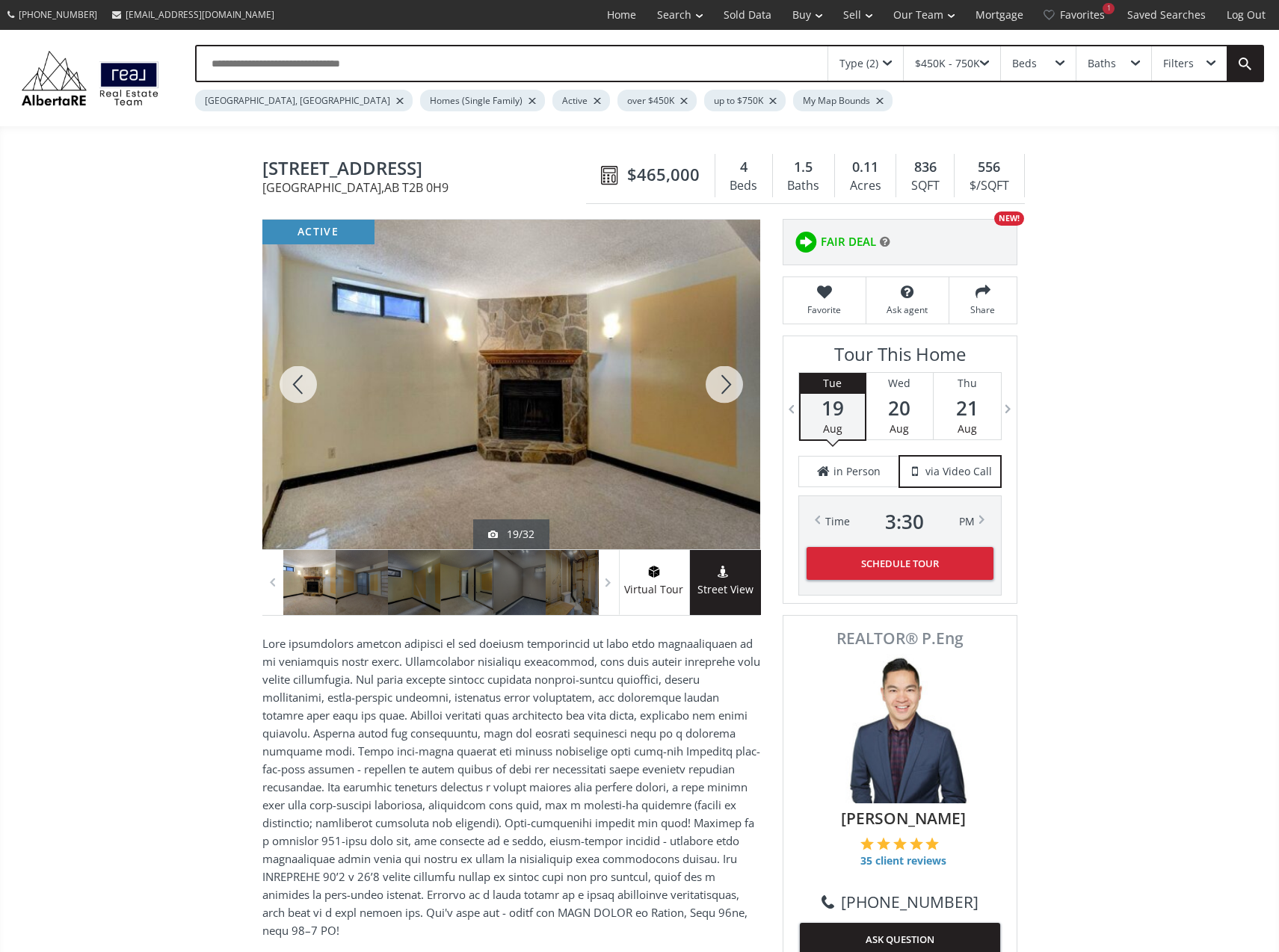
click at [306, 371] on div at bounding box center [298, 384] width 72 height 330
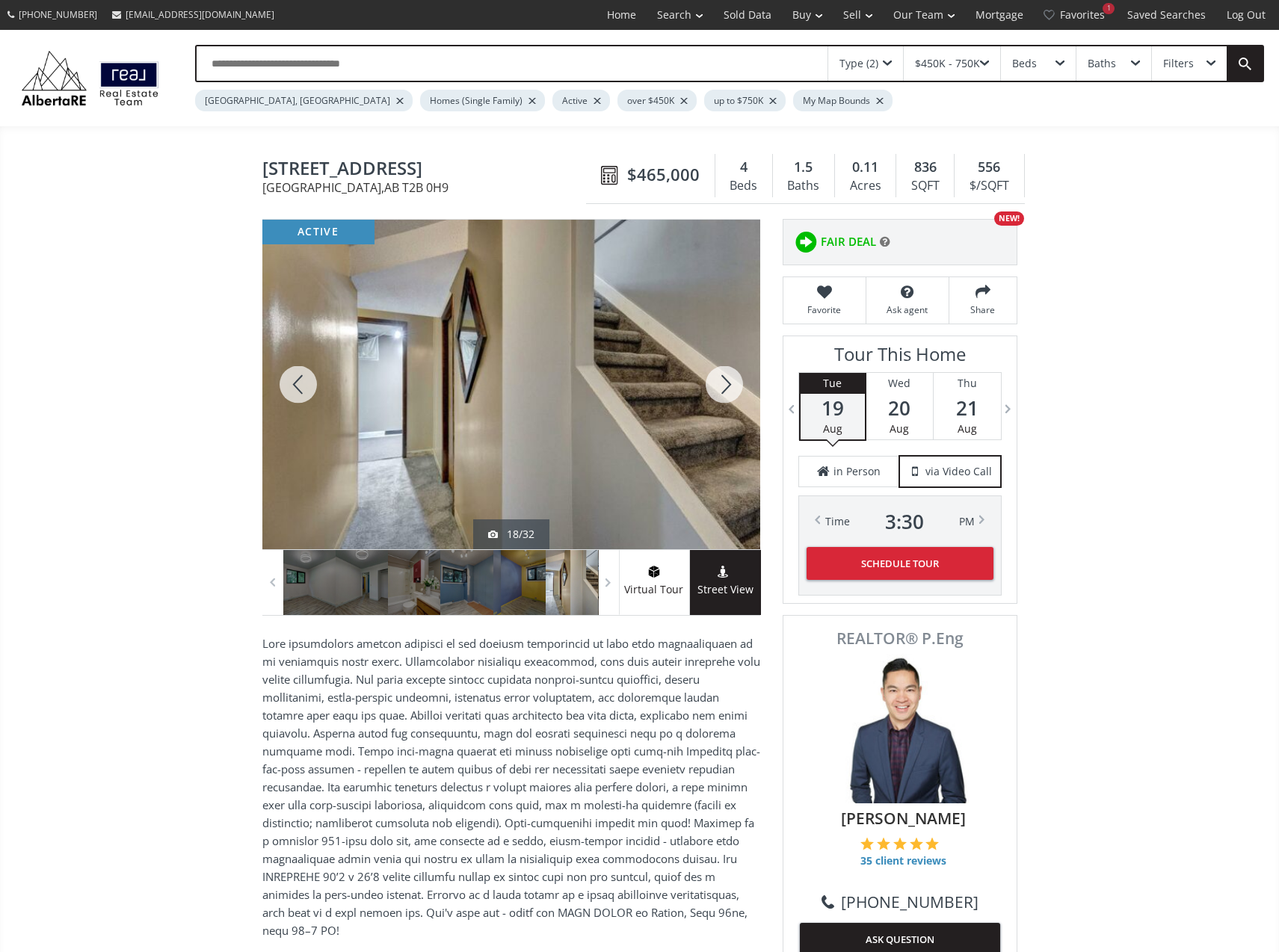
click at [306, 370] on div at bounding box center [298, 384] width 72 height 330
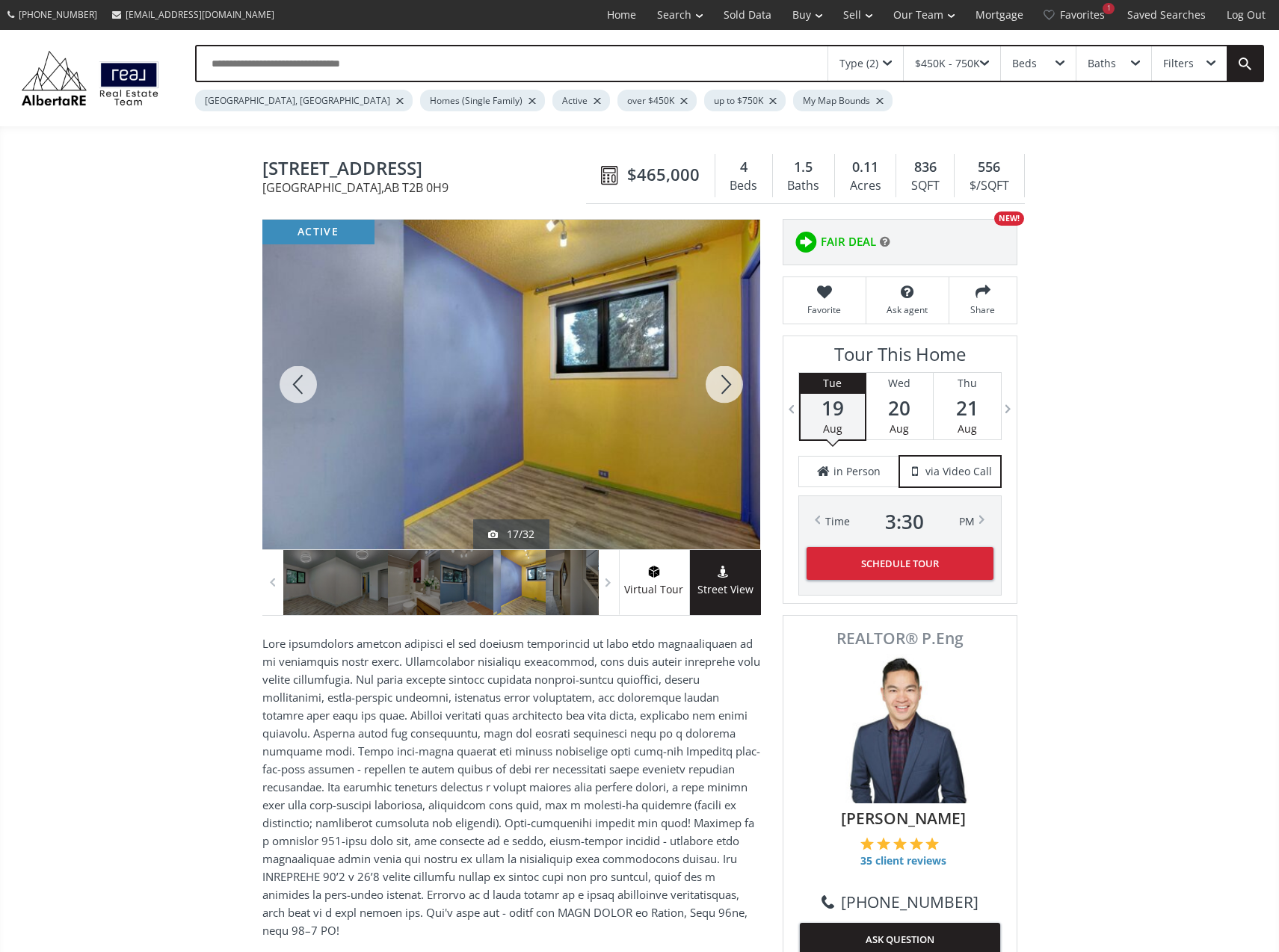
click at [306, 370] on div at bounding box center [298, 384] width 72 height 330
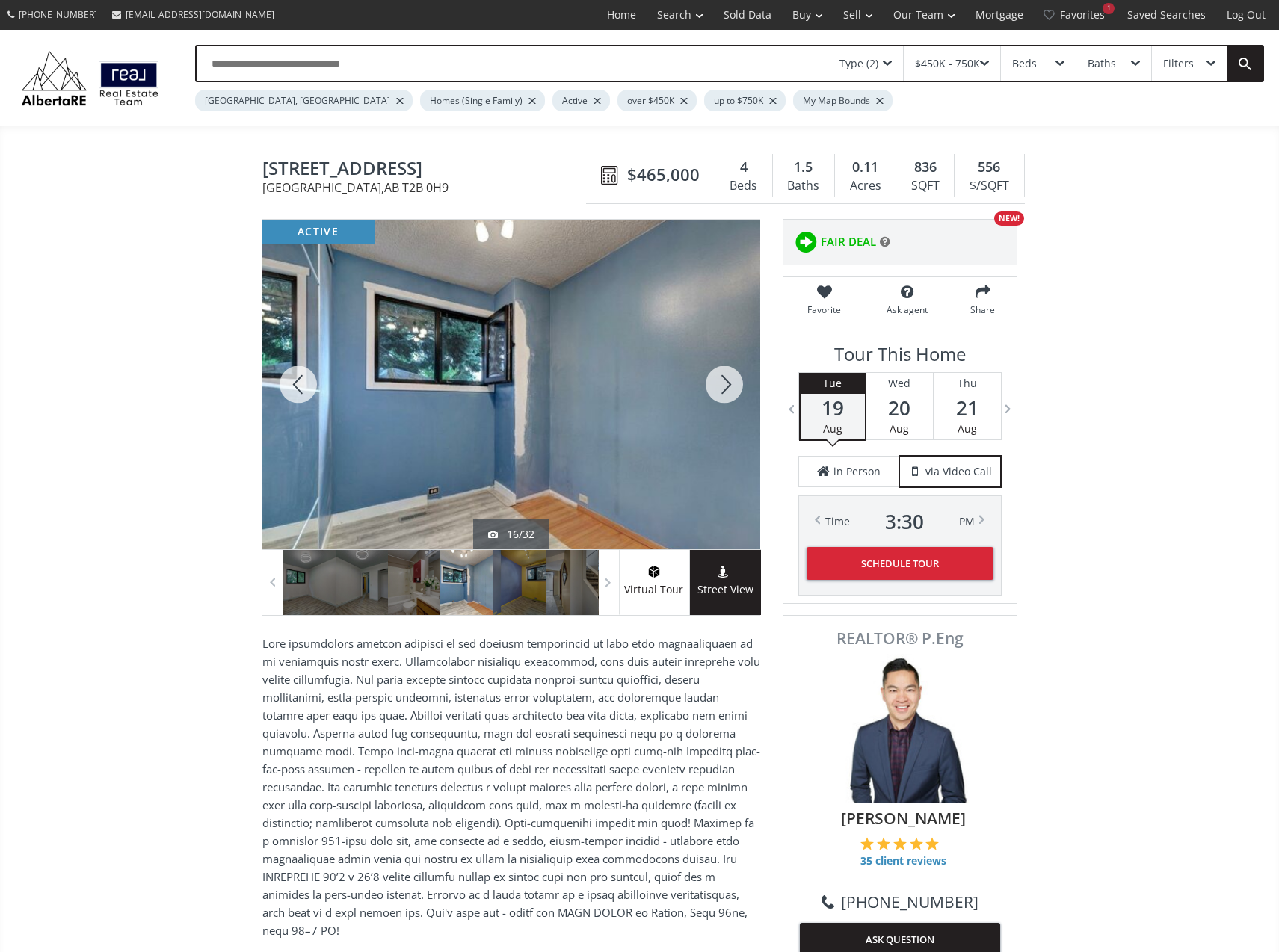
click at [306, 370] on div at bounding box center [298, 384] width 72 height 330
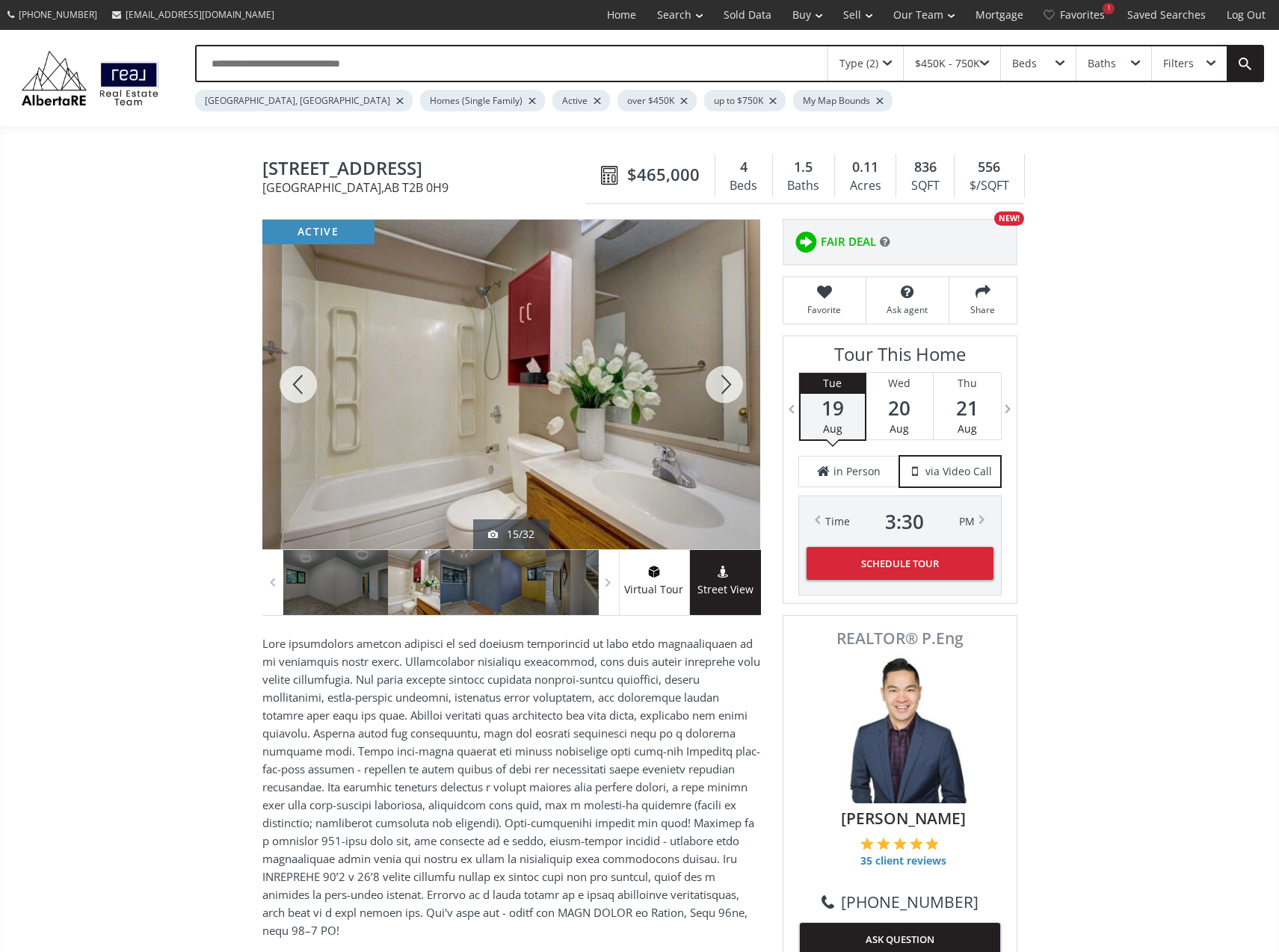
click at [306, 370] on div at bounding box center [298, 384] width 72 height 330
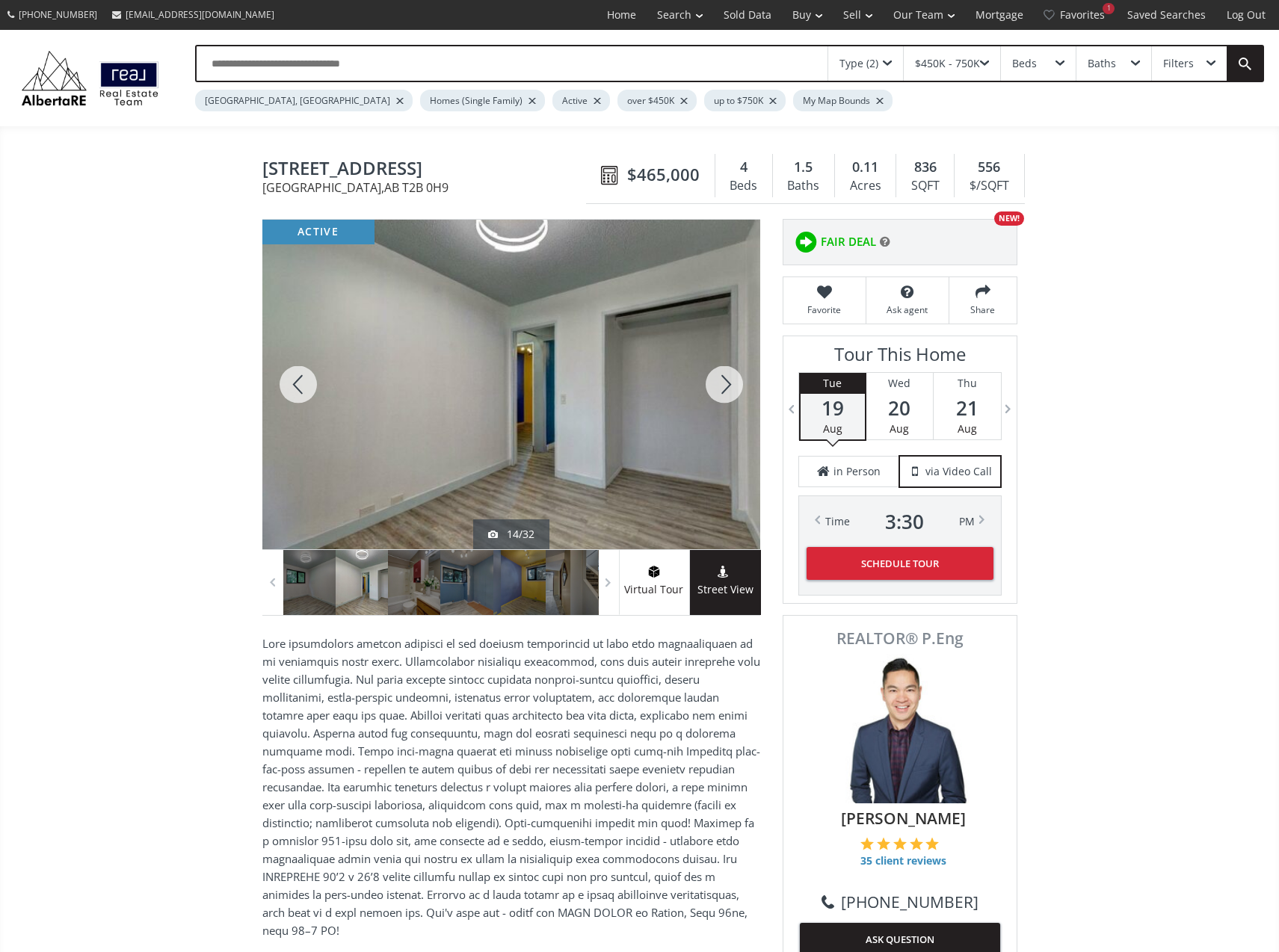
click at [306, 370] on div at bounding box center [298, 384] width 72 height 330
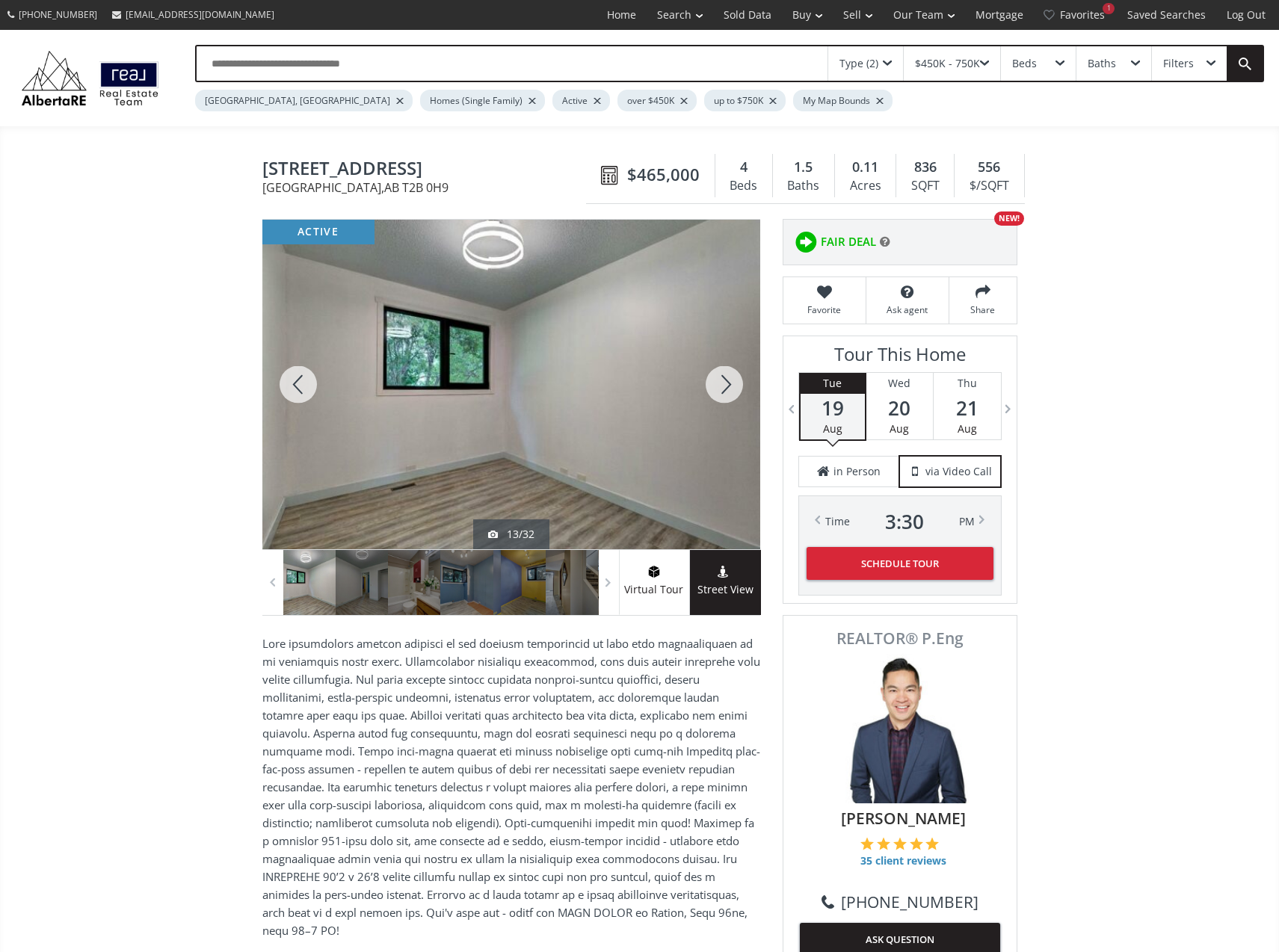
click at [306, 370] on div at bounding box center [298, 384] width 72 height 330
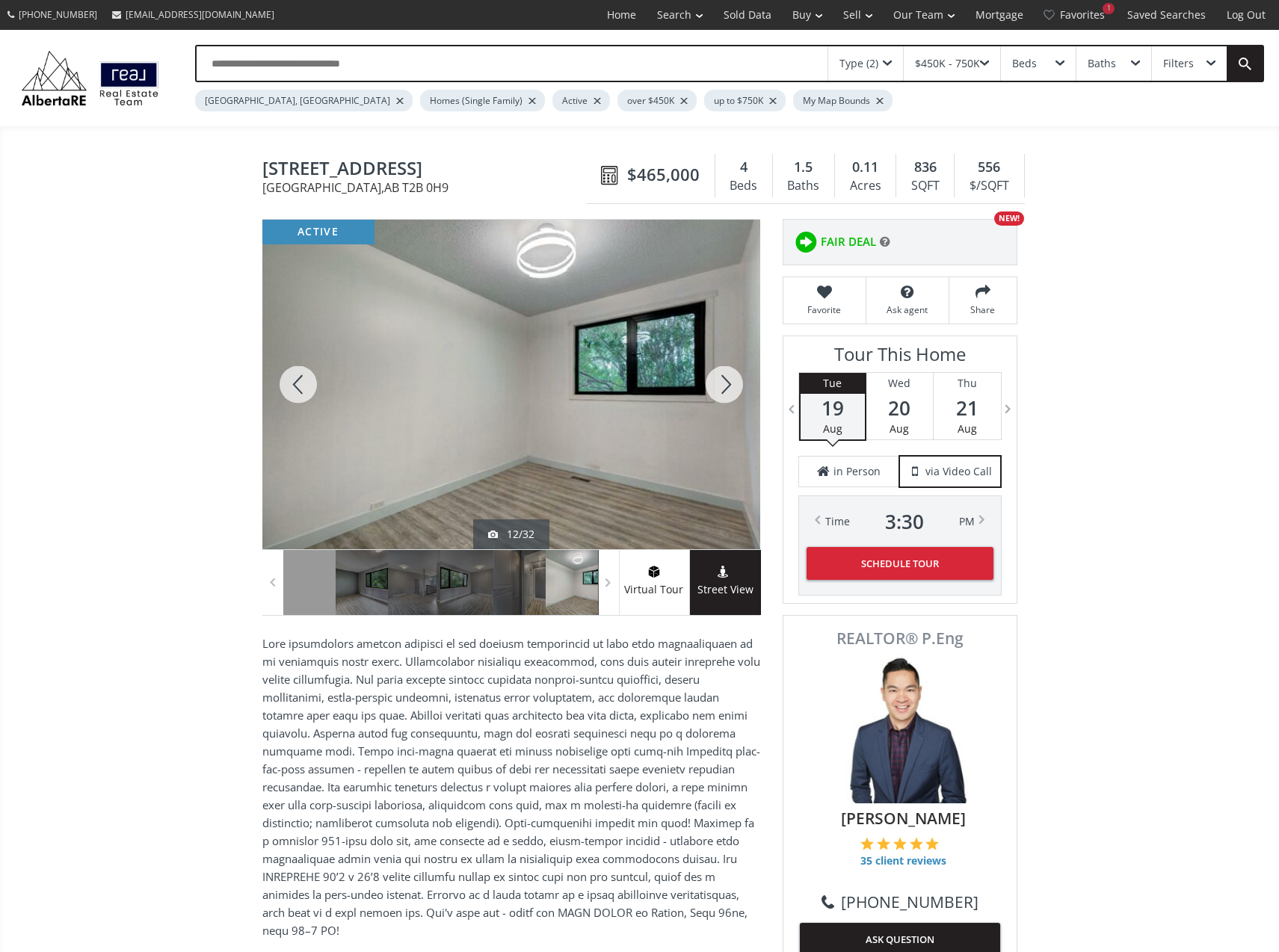
click at [306, 370] on div at bounding box center [298, 384] width 72 height 330
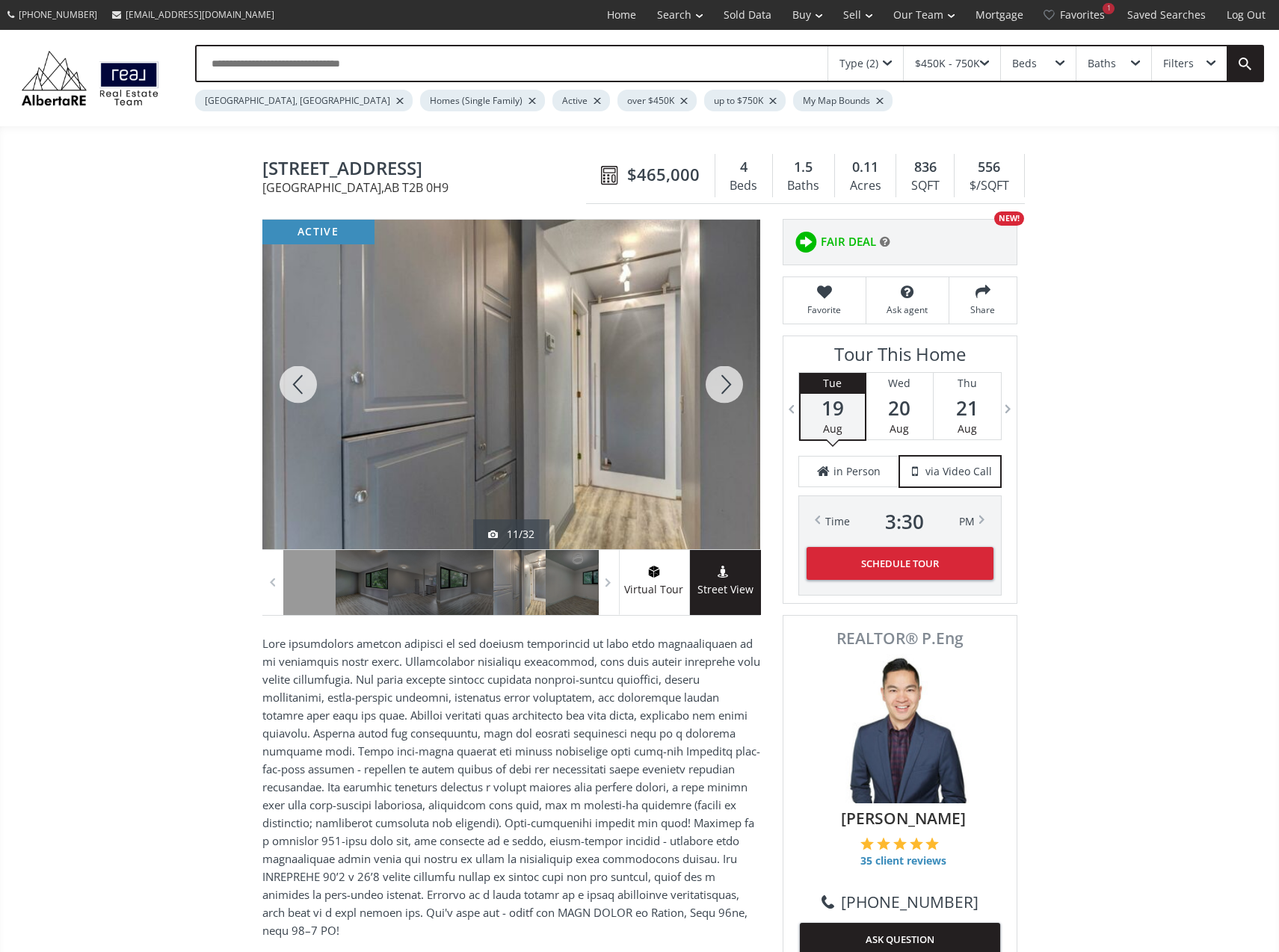
click at [306, 370] on div at bounding box center [298, 384] width 72 height 330
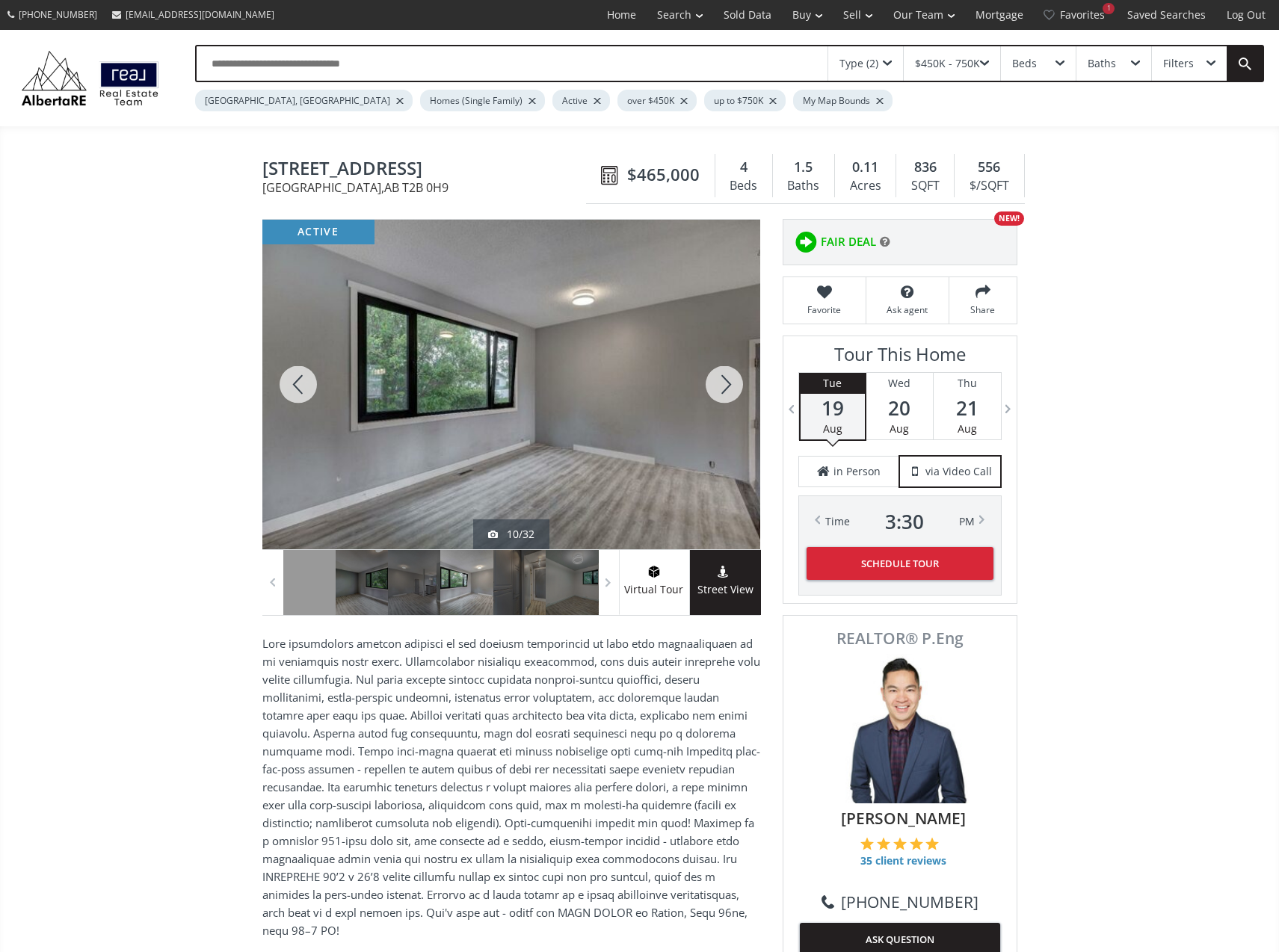
click at [306, 370] on div at bounding box center [298, 384] width 72 height 330
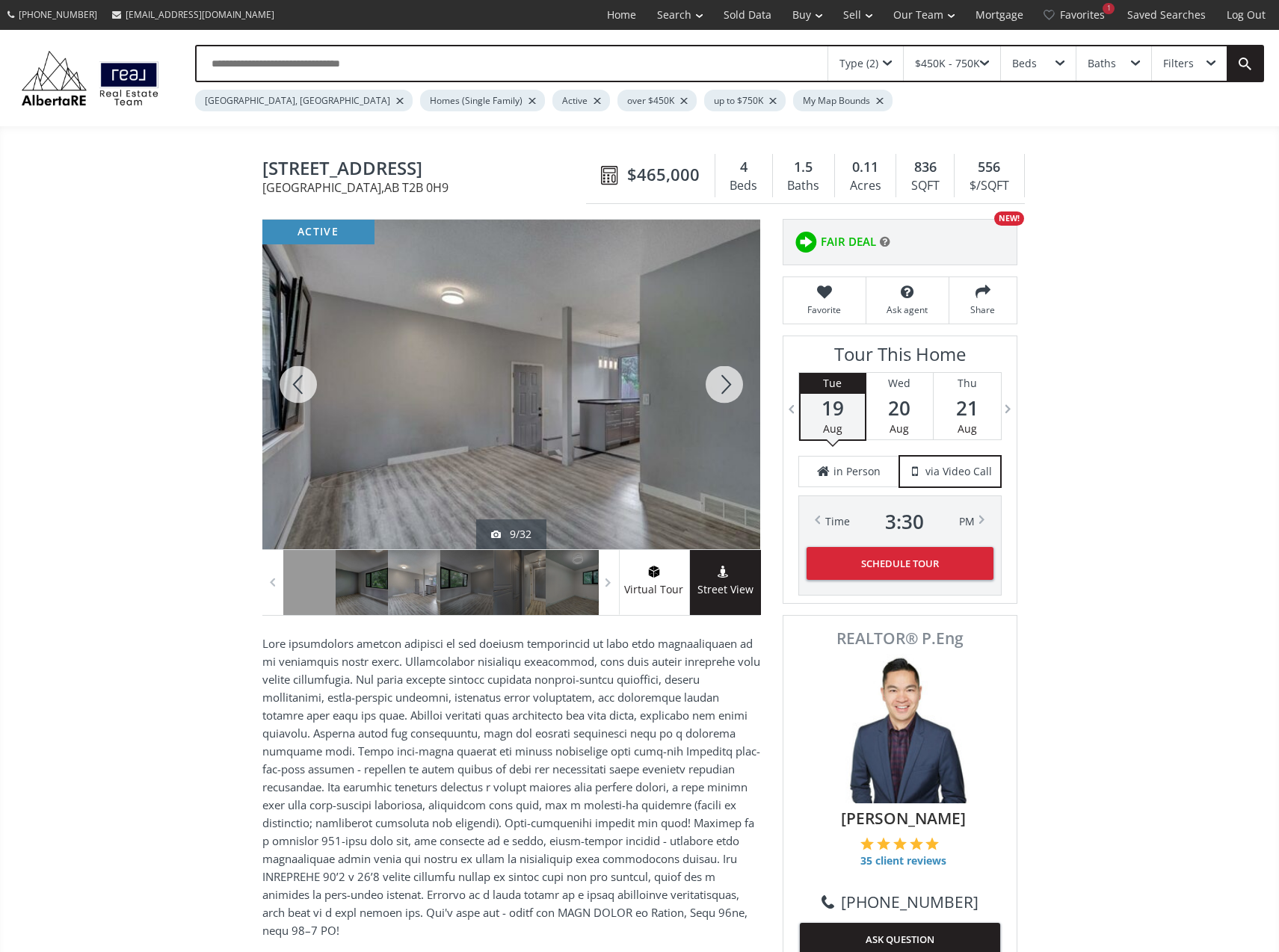
click at [306, 370] on div at bounding box center [298, 384] width 72 height 330
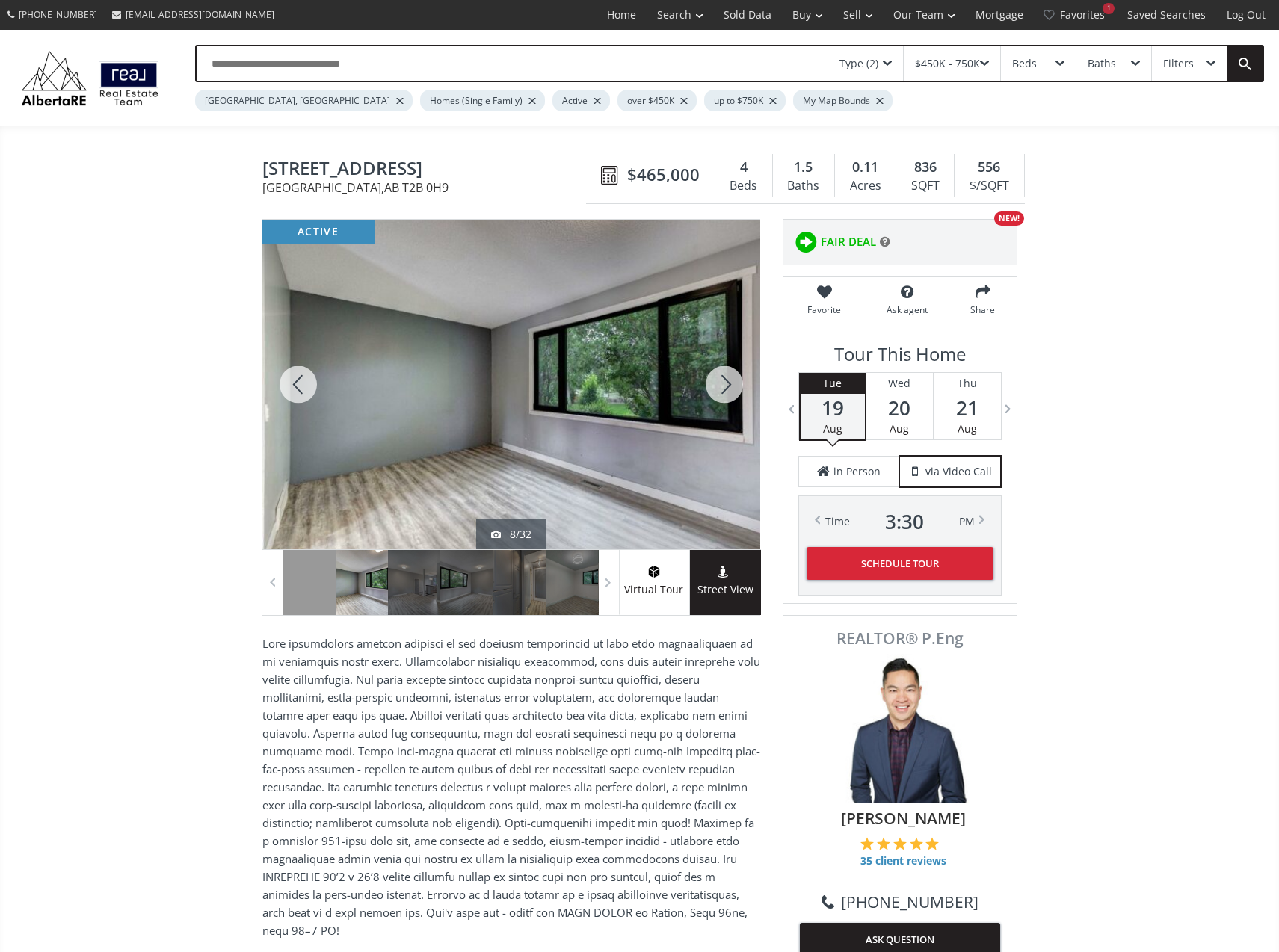
click at [306, 370] on div at bounding box center [298, 384] width 72 height 330
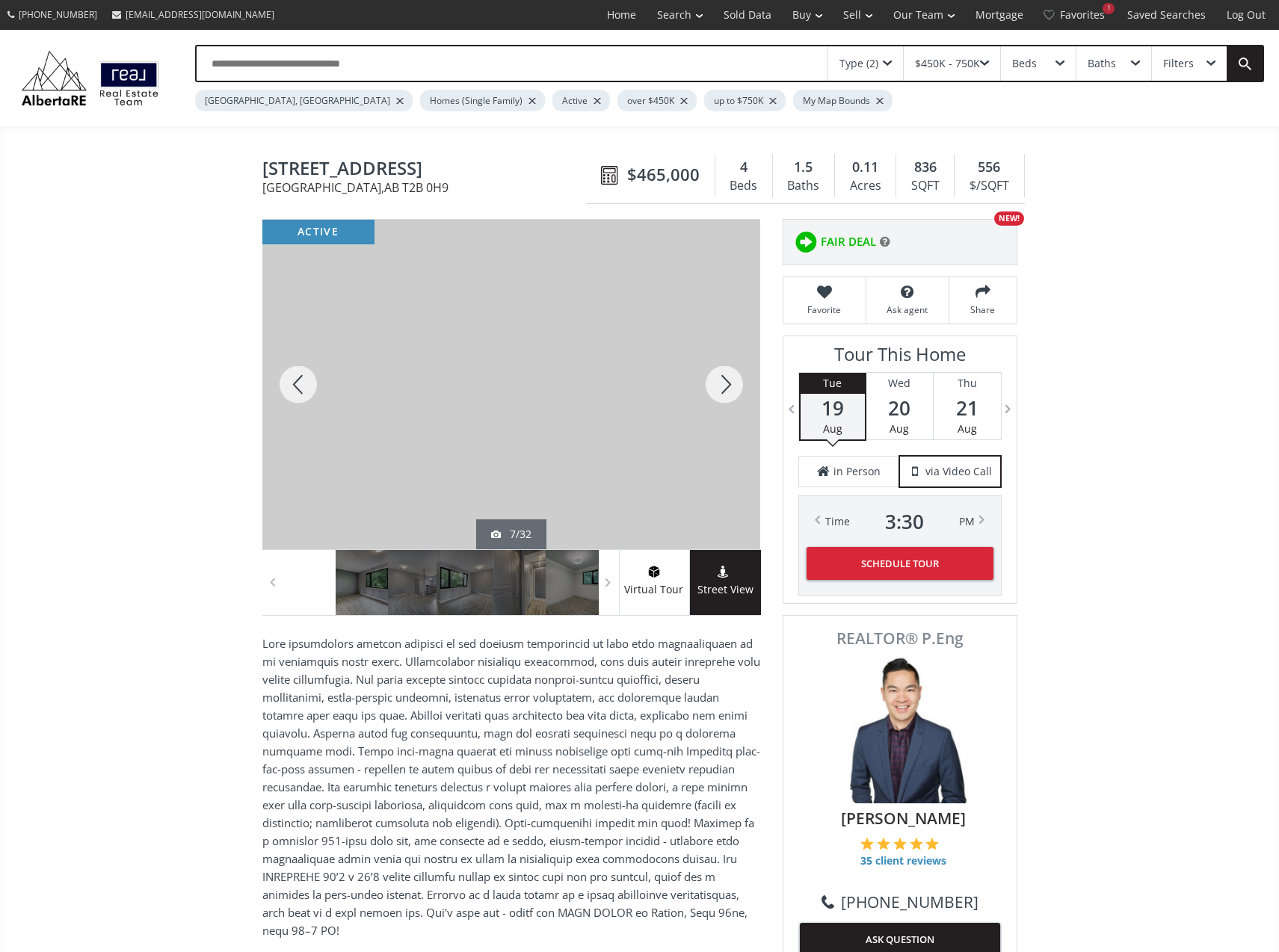
click at [306, 370] on div at bounding box center [298, 384] width 72 height 330
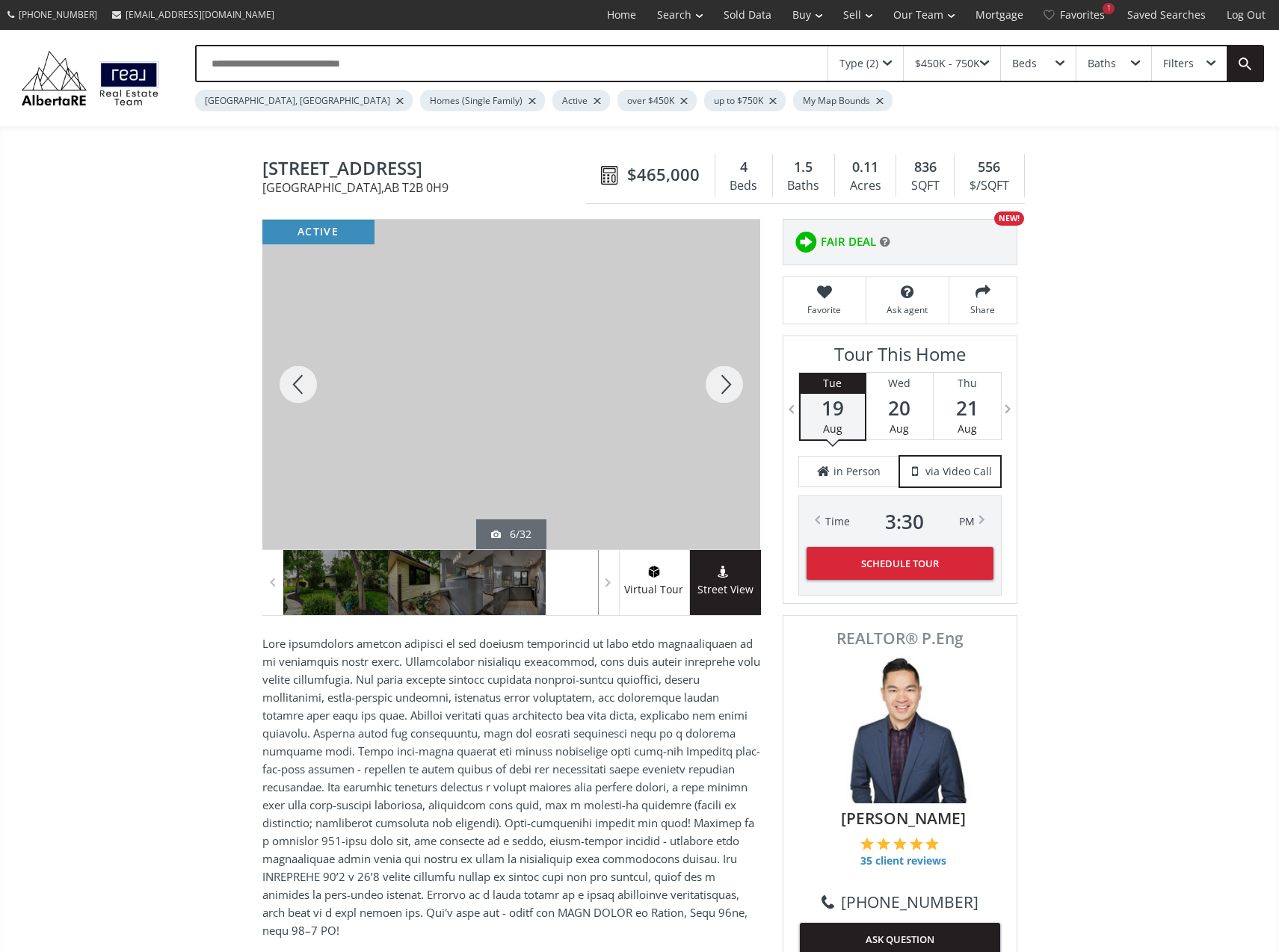
click at [306, 370] on div at bounding box center [298, 384] width 72 height 330
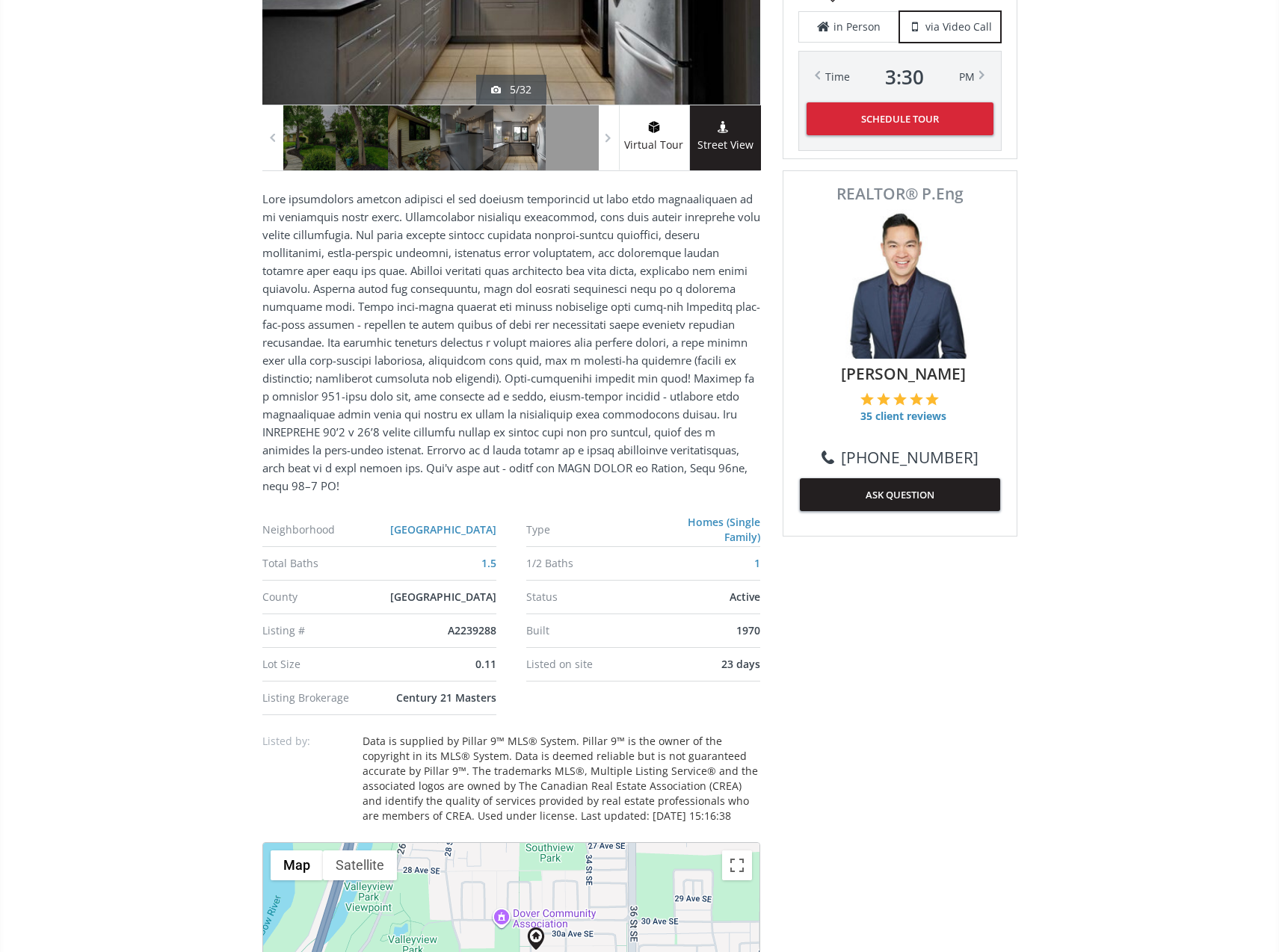
scroll to position [448, 0]
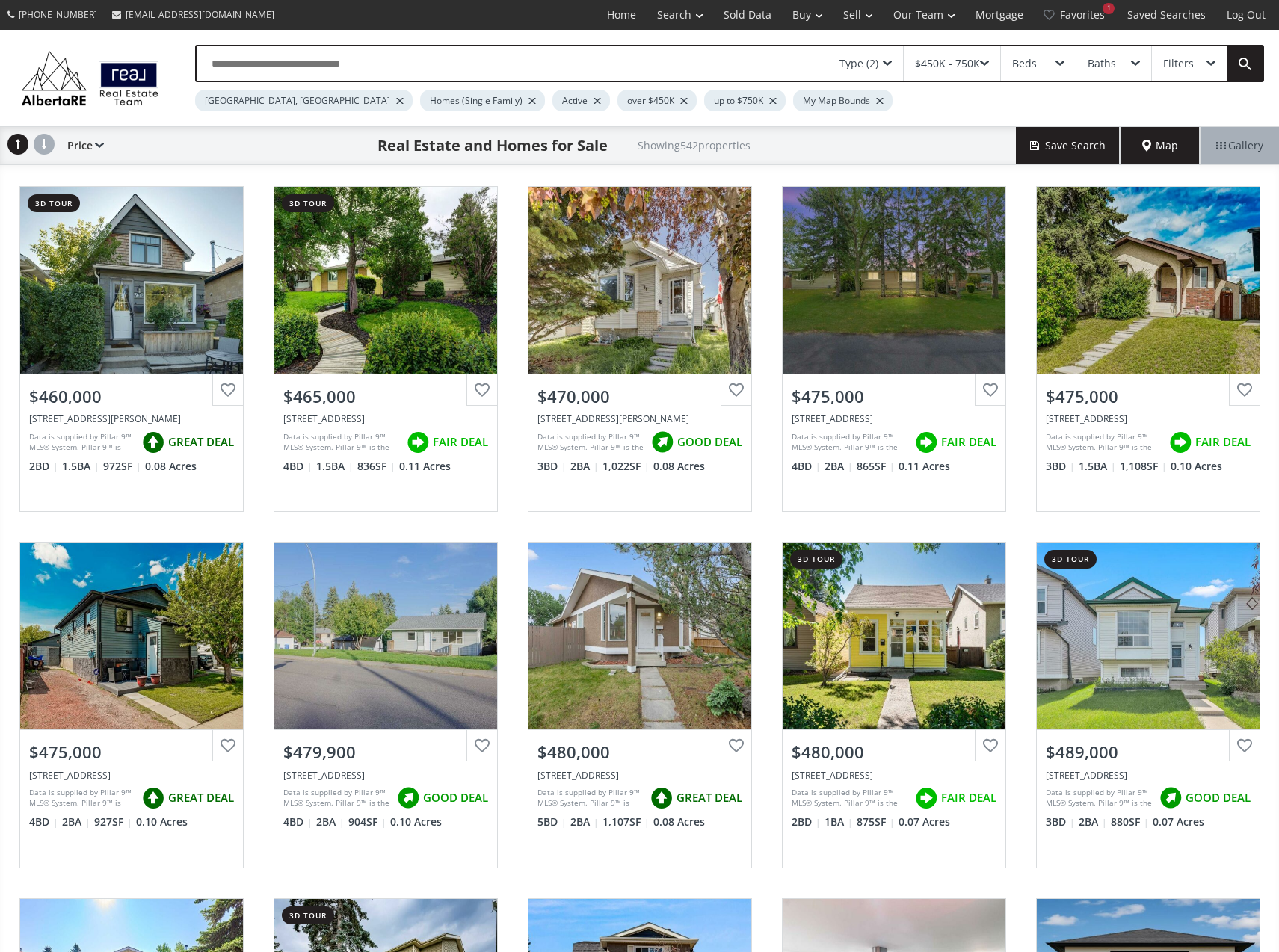
click at [1200, 64] on div "Filters" at bounding box center [1189, 63] width 75 height 34
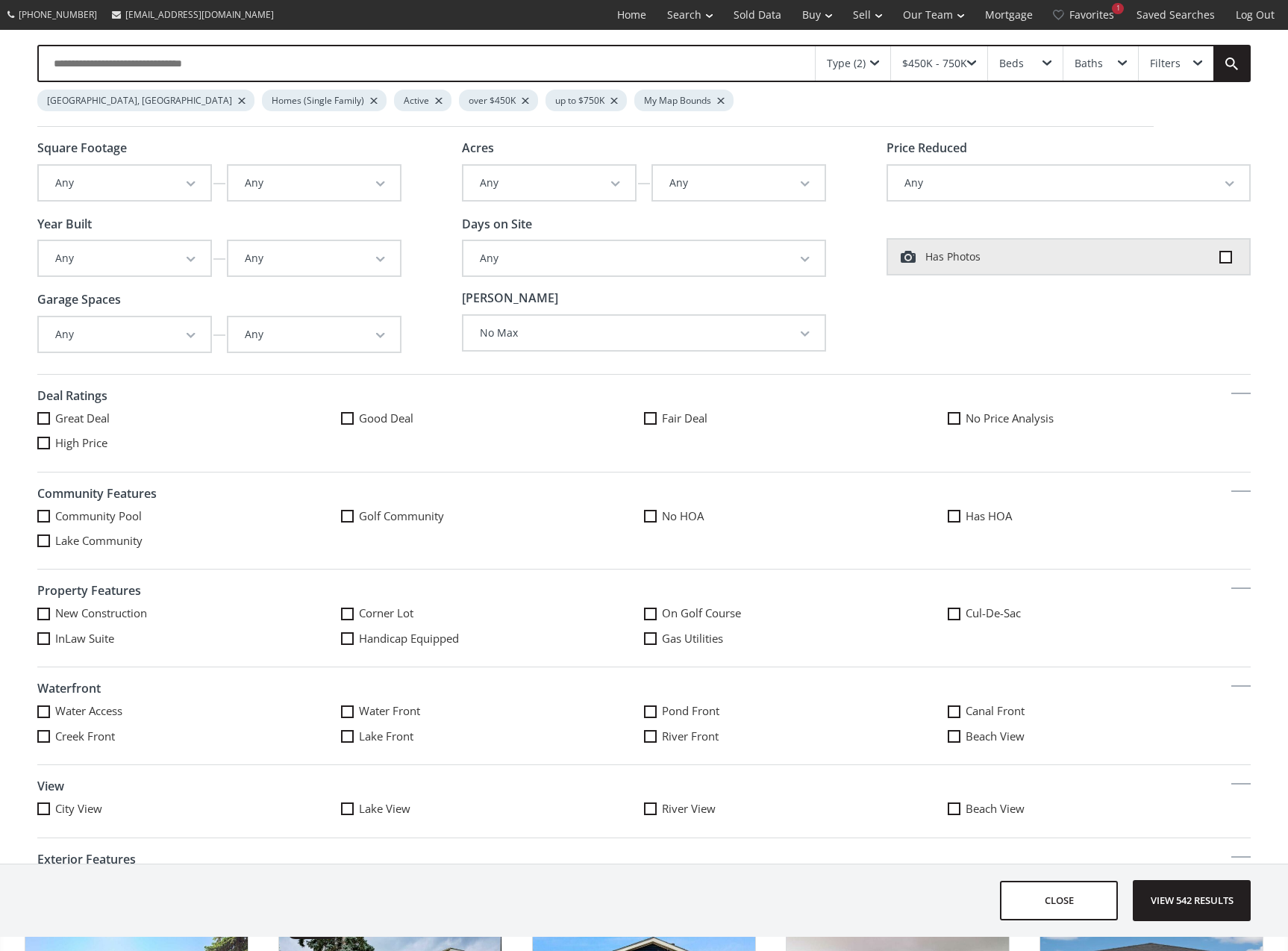
click at [168, 185] on button "Any" at bounding box center [125, 183] width 172 height 34
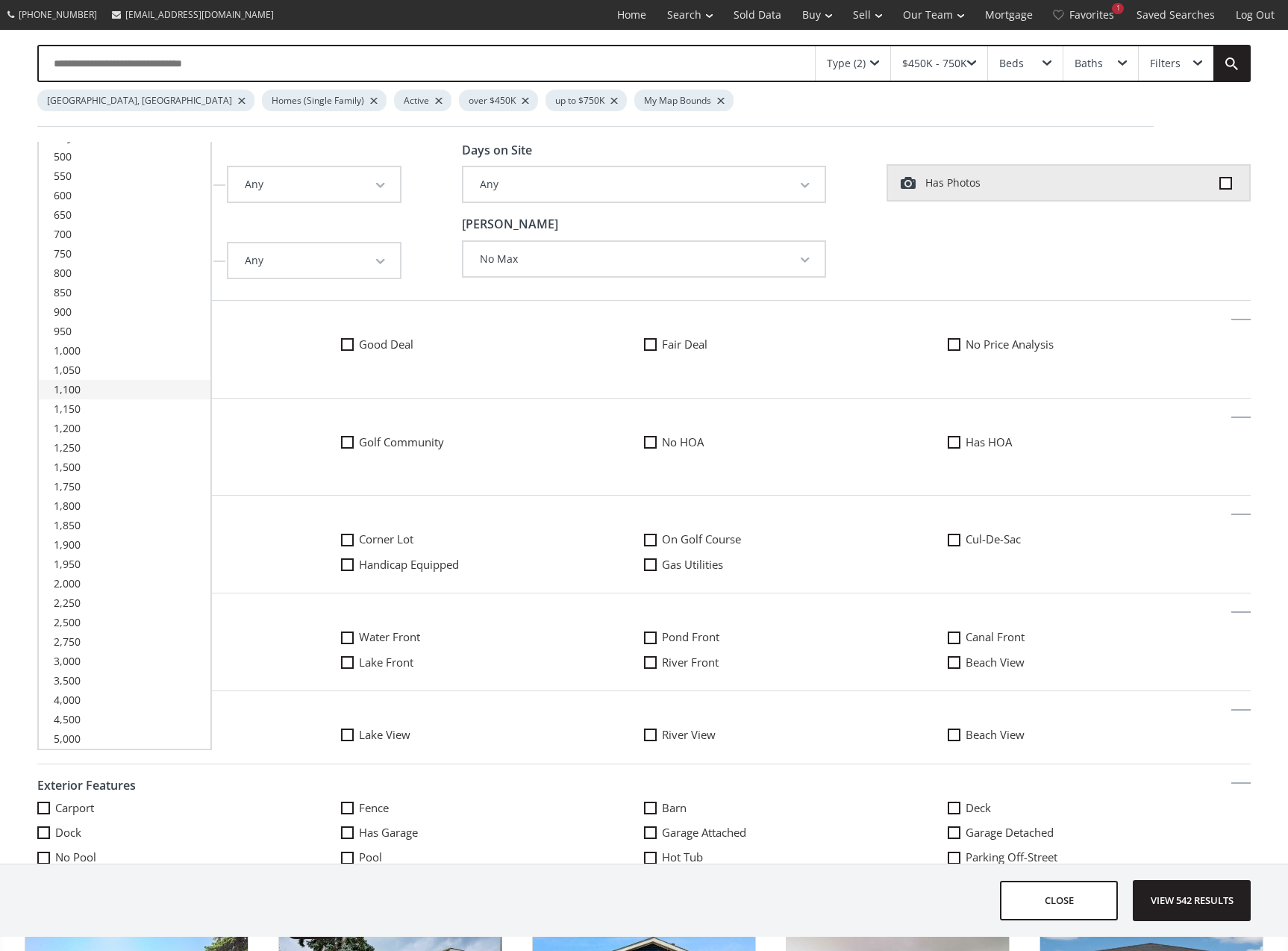
scroll to position [75, 0]
drag, startPoint x: 81, startPoint y: 334, endPoint x: 95, endPoint y: 336, distance: 14.1
click at [81, 334] on link "950" at bounding box center [125, 330] width 172 height 20
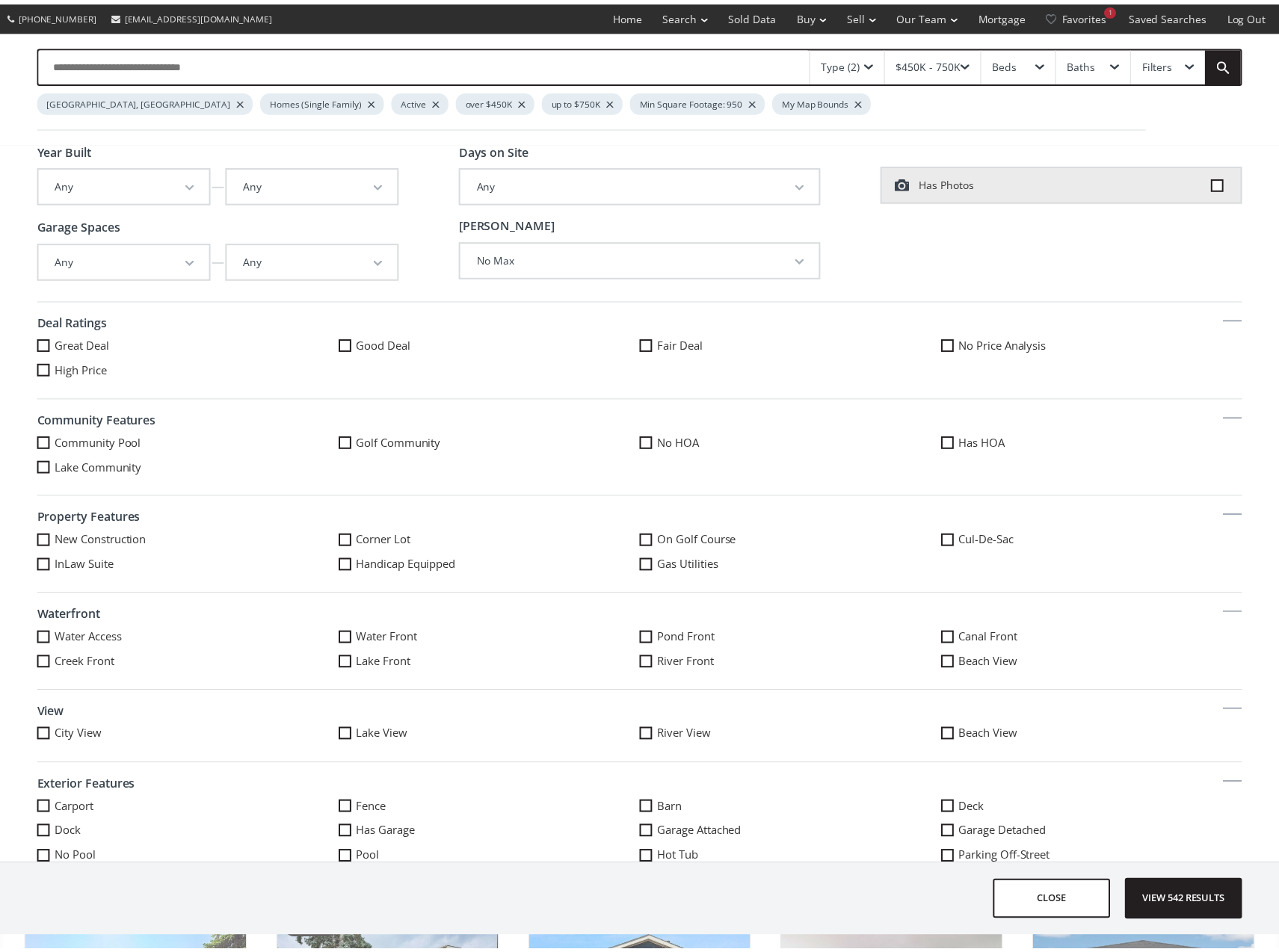
scroll to position [0, 0]
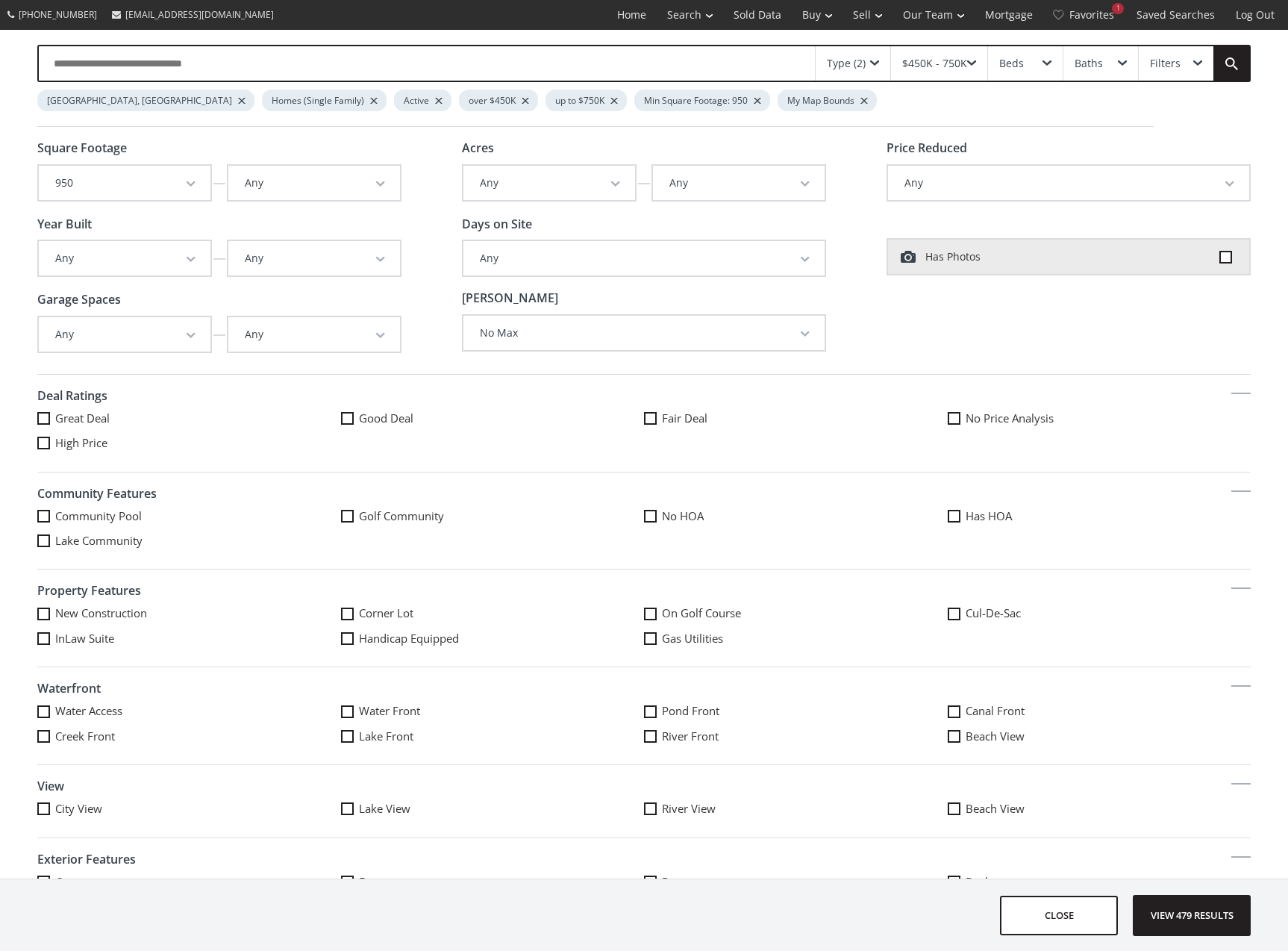
click at [1201, 902] on span "View 479 results" at bounding box center [1192, 915] width 109 height 39
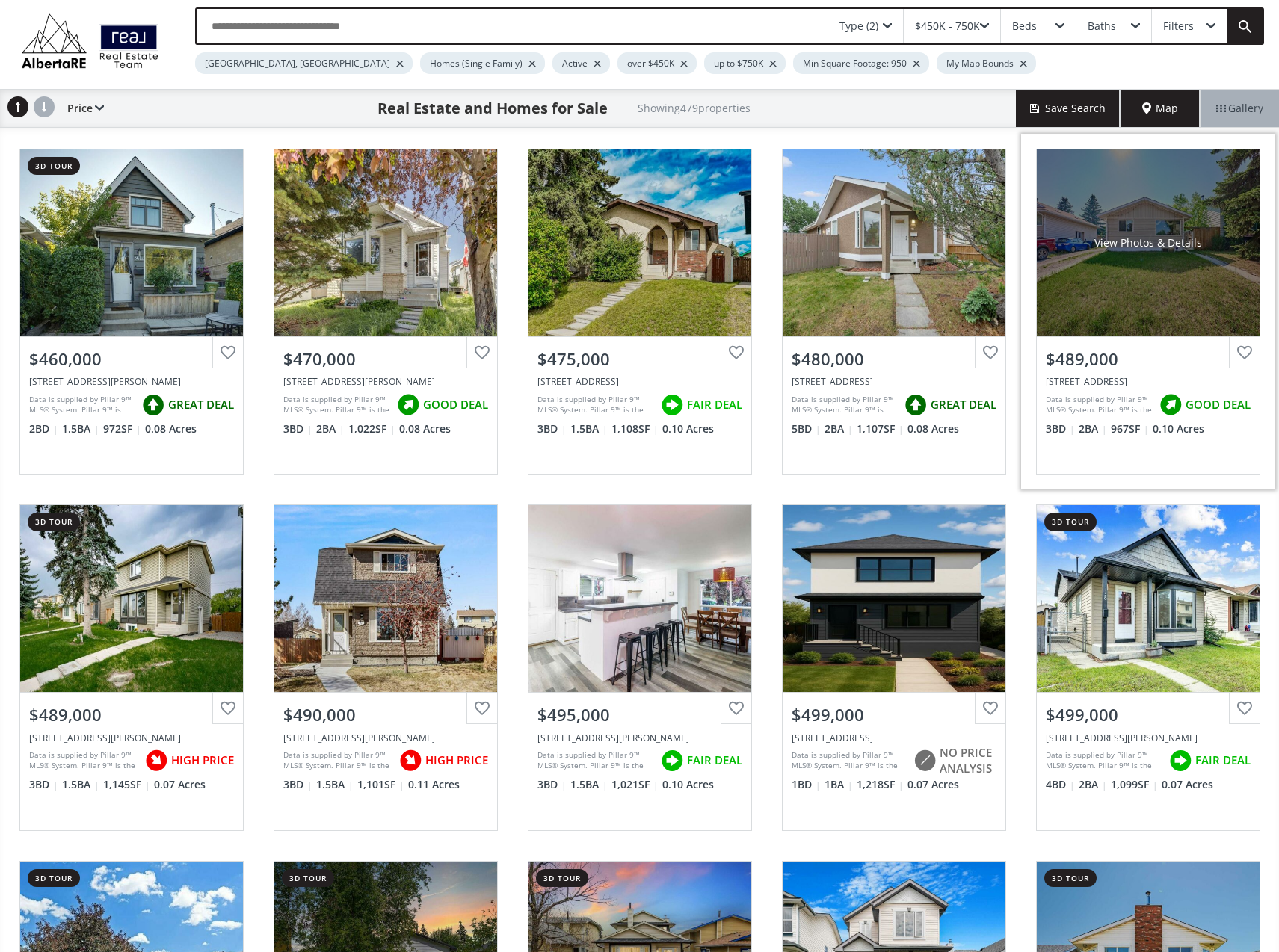
scroll to position [75, 0]
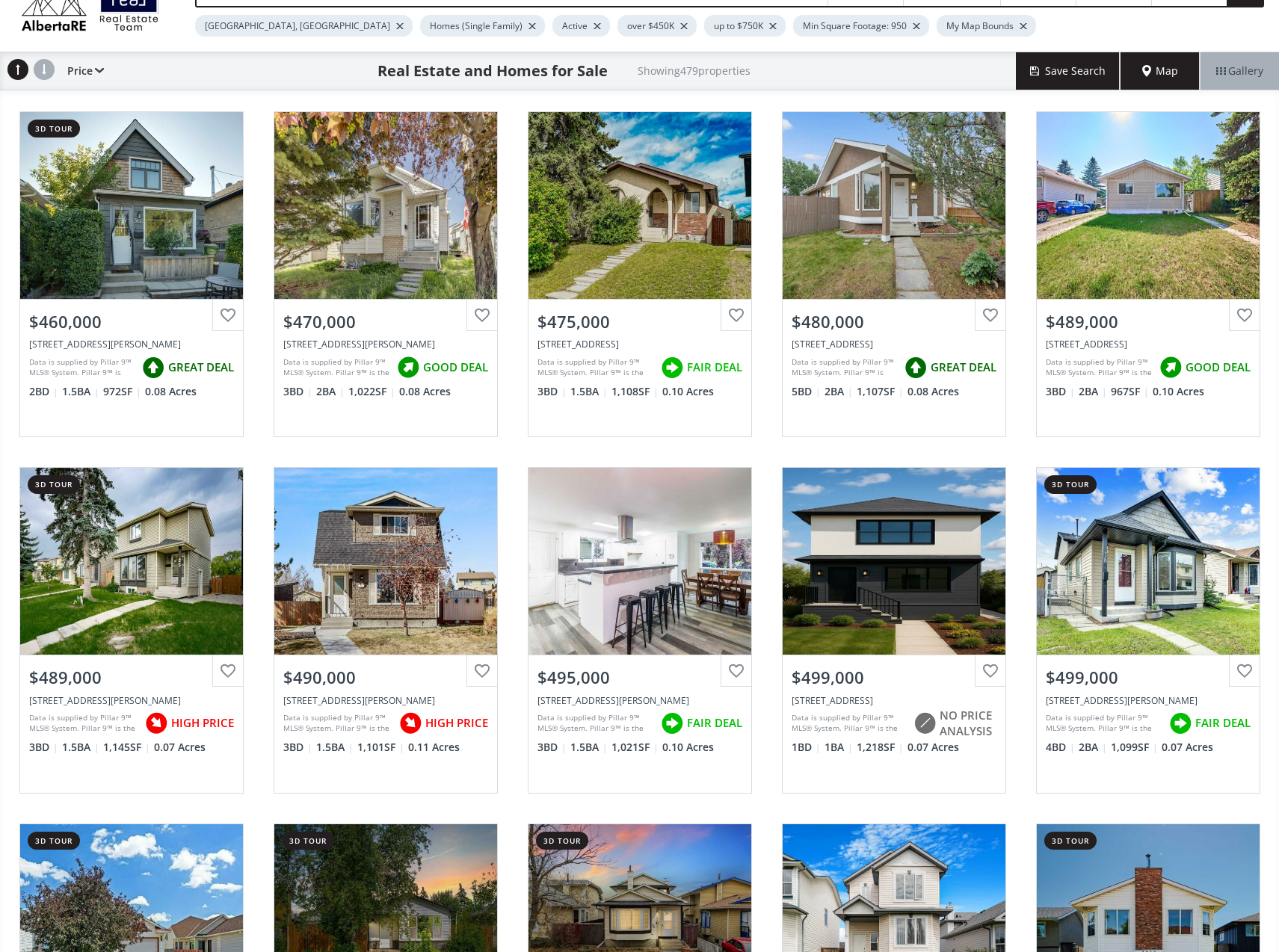
click at [1152, 68] on span "Map" at bounding box center [1160, 72] width 36 height 15
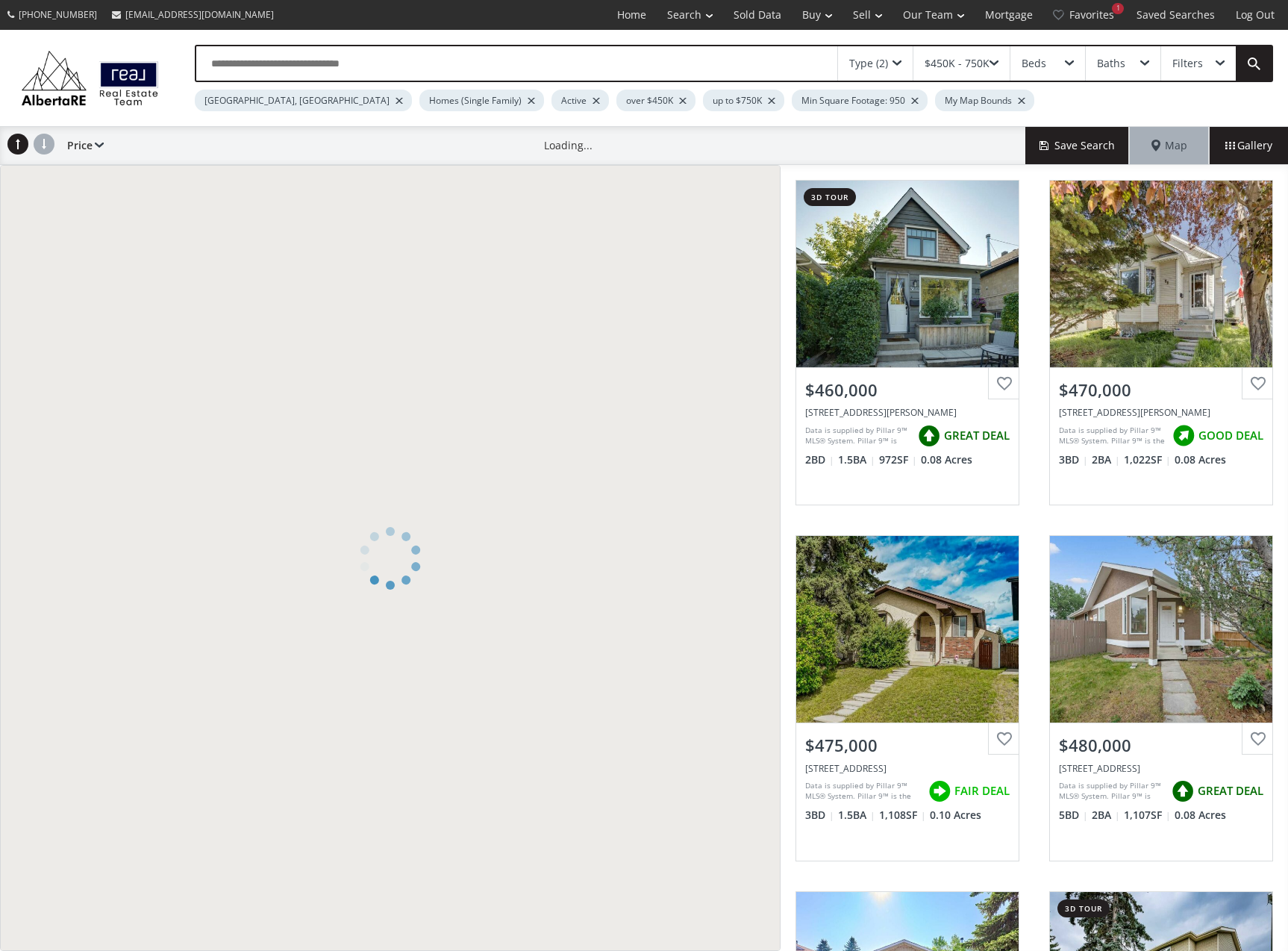
scroll to position [75, 0]
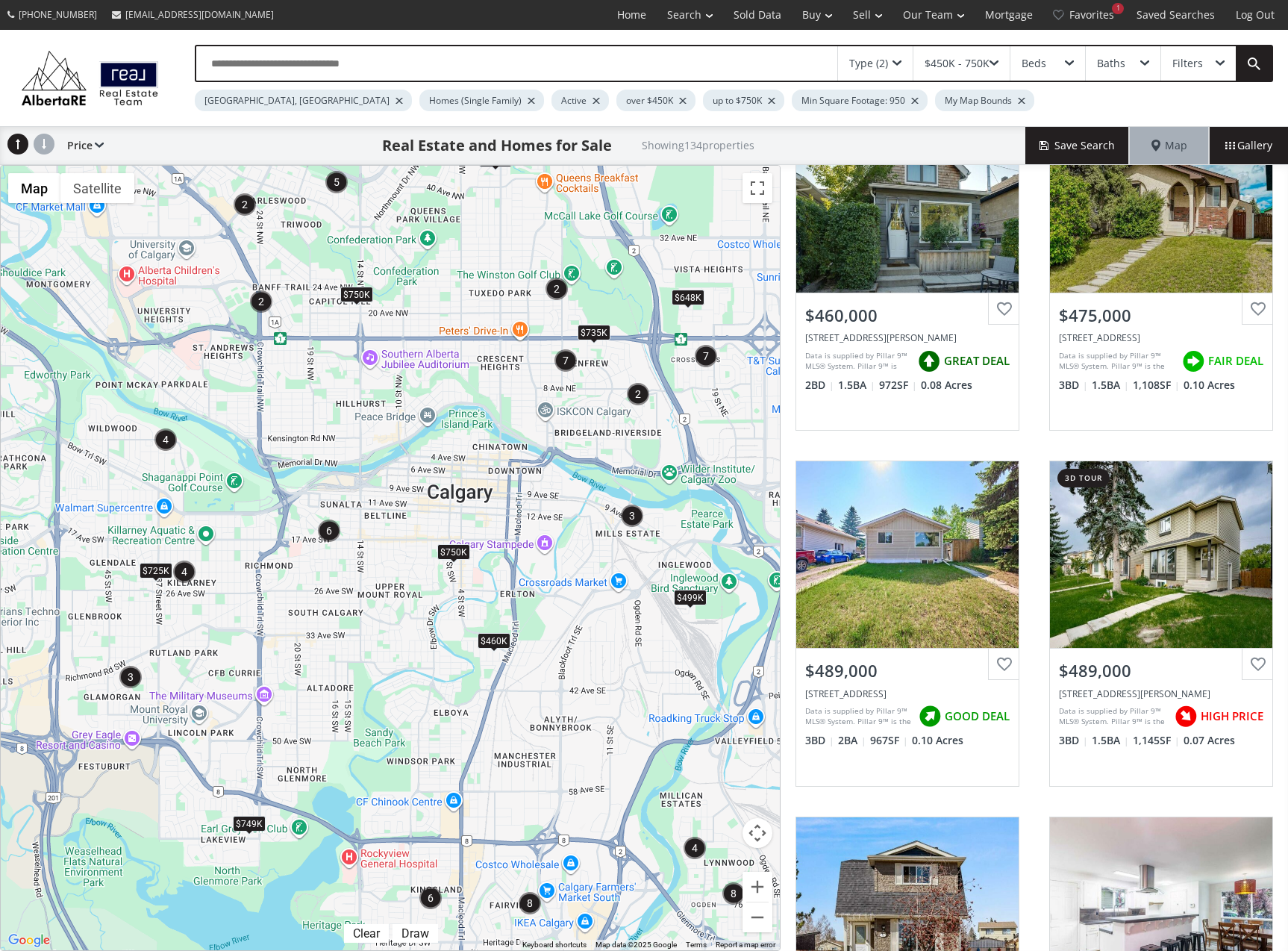
drag, startPoint x: 403, startPoint y: 582, endPoint x: 523, endPoint y: 581, distance: 120.0
click at [523, 581] on div "To navigate, press the arrow keys. $460K $499K $628K $648K $725K $735K $749K $7…" at bounding box center [390, 558] width 779 height 784
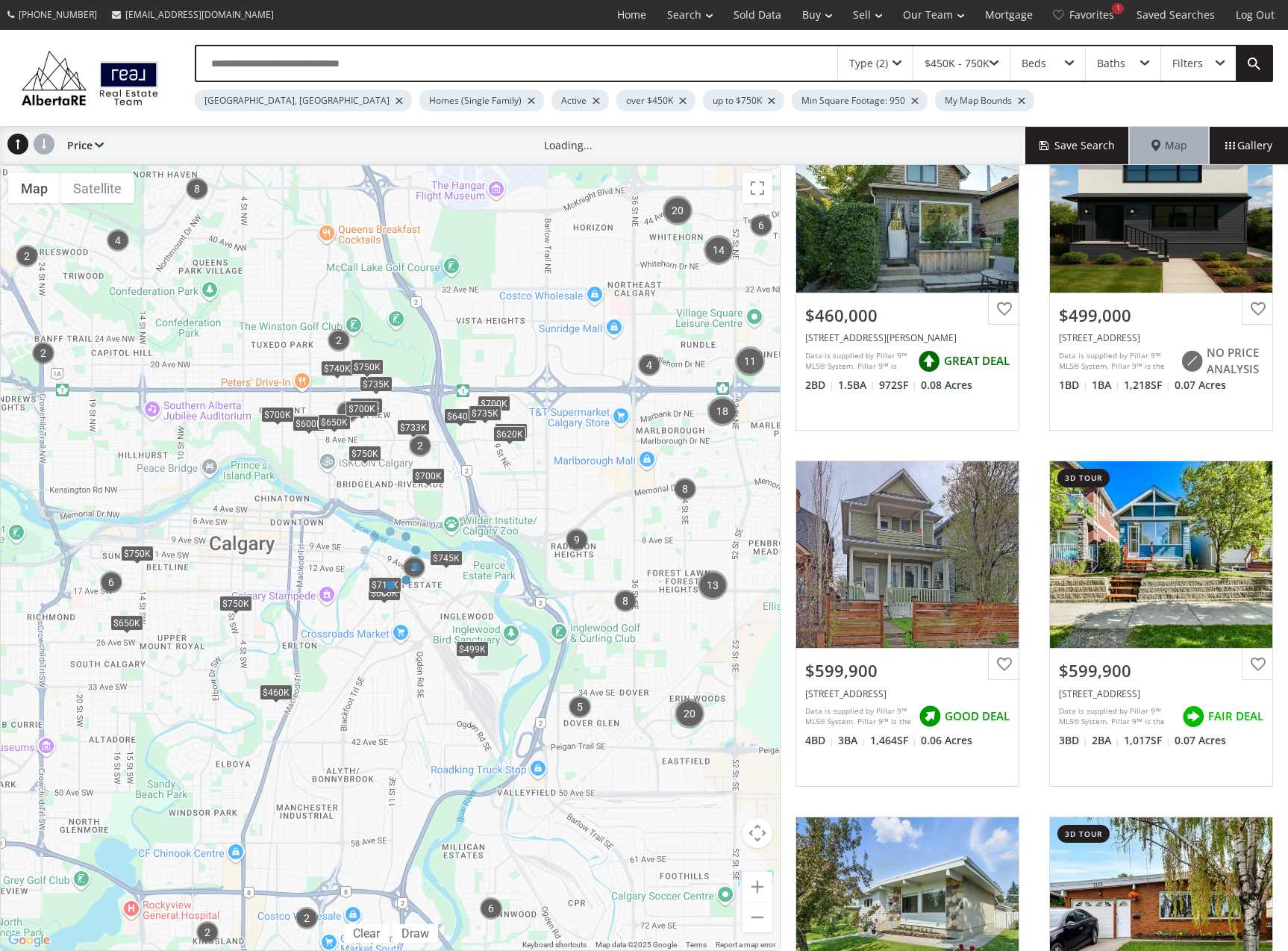
drag, startPoint x: 243, startPoint y: 551, endPoint x: 343, endPoint y: 497, distance: 113.6
click at [333, 530] on div at bounding box center [390, 558] width 781 height 786
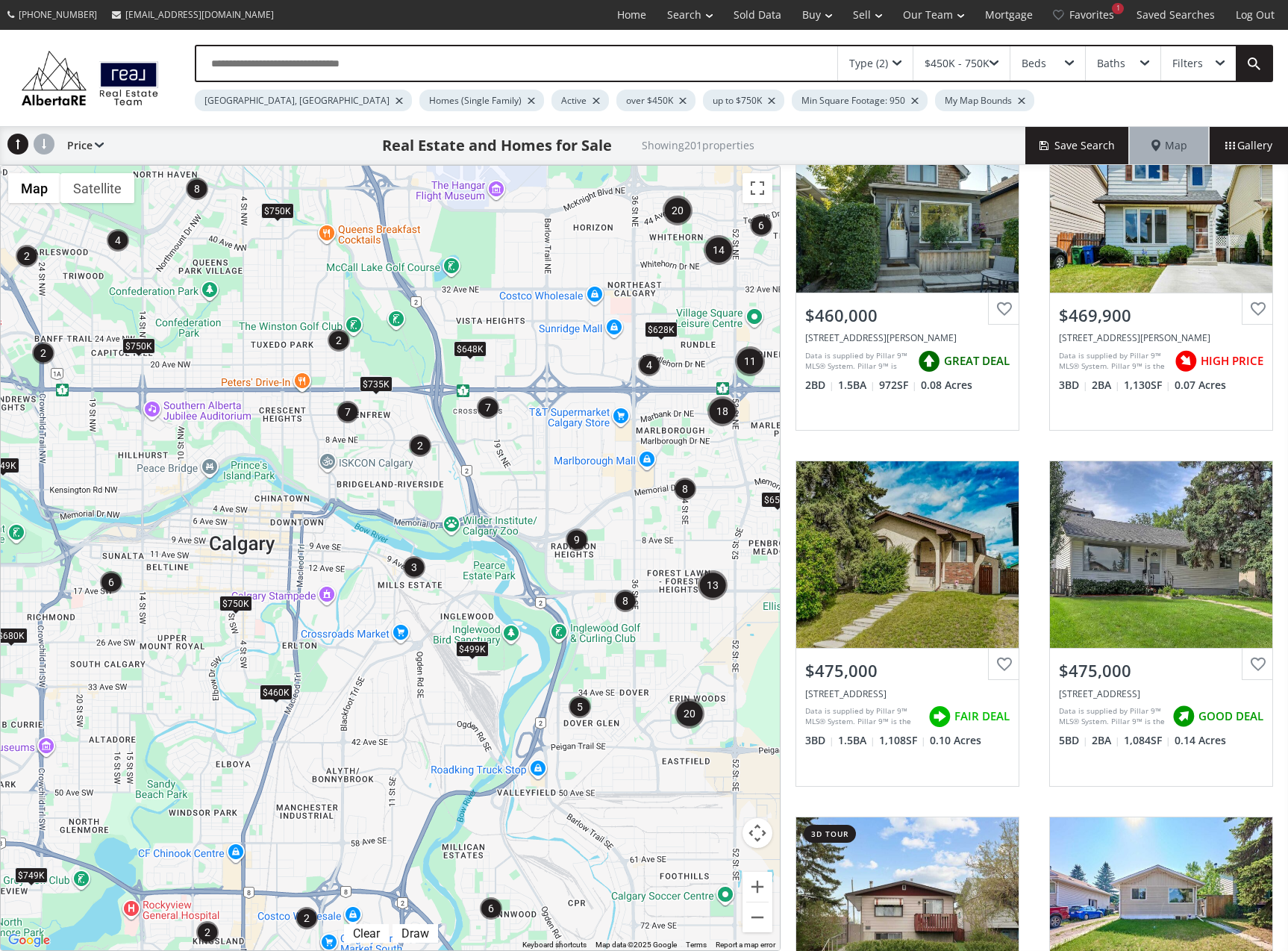
click at [983, 60] on div "$450K - 750K" at bounding box center [957, 63] width 65 height 10
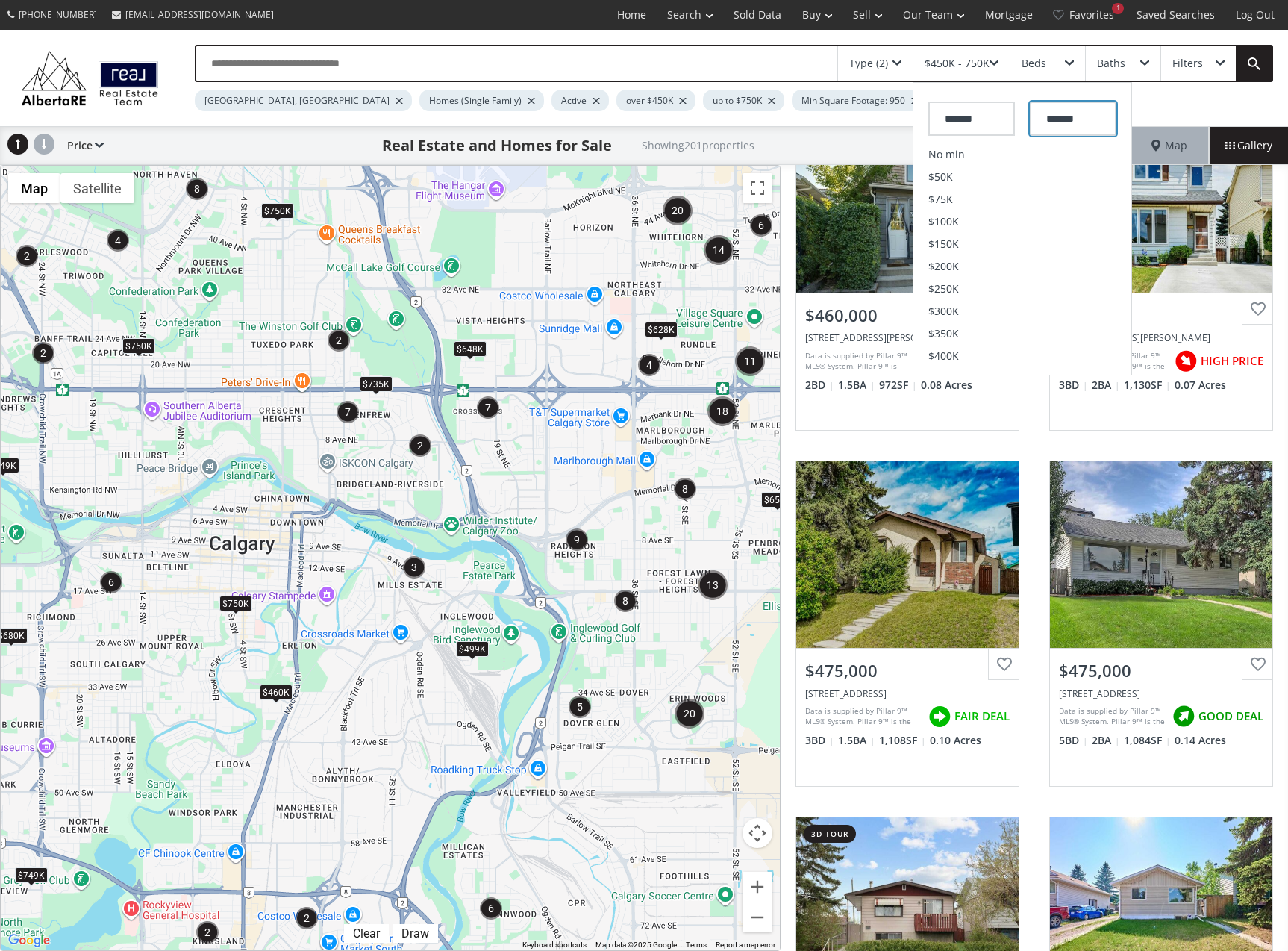
click at [1079, 118] on input "*******" at bounding box center [1073, 118] width 87 height 34
drag, startPoint x: 1092, startPoint y: 118, endPoint x: 905, endPoint y: 129, distance: 187.3
click at [905, 129] on div "Type (2) $450K - 750K ******* ******* No min $50K $75K $100K $150K $200K $250K …" at bounding box center [644, 490] width 1288 height 921
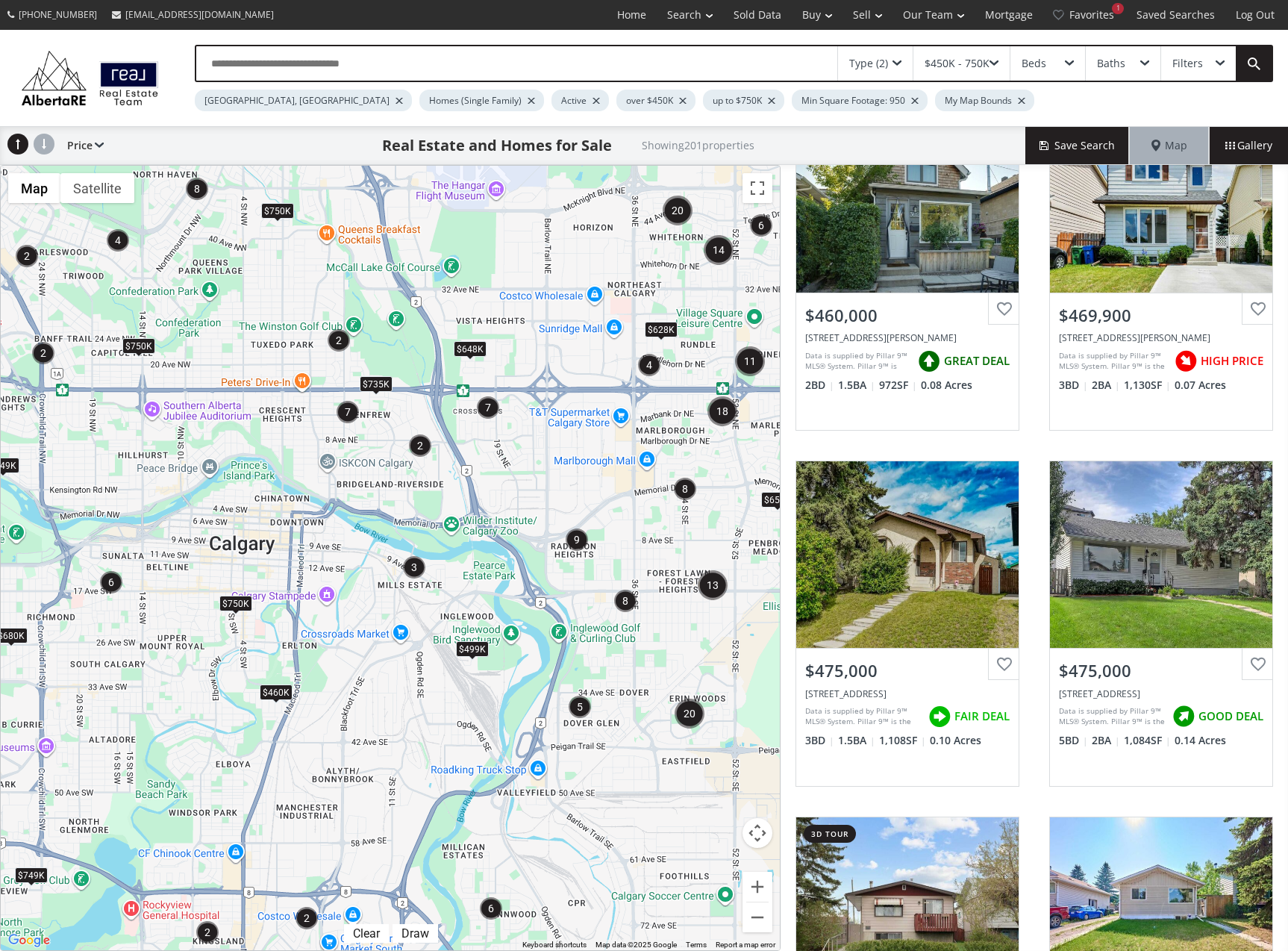
click at [942, 62] on div "$450K - 750K" at bounding box center [957, 63] width 65 height 10
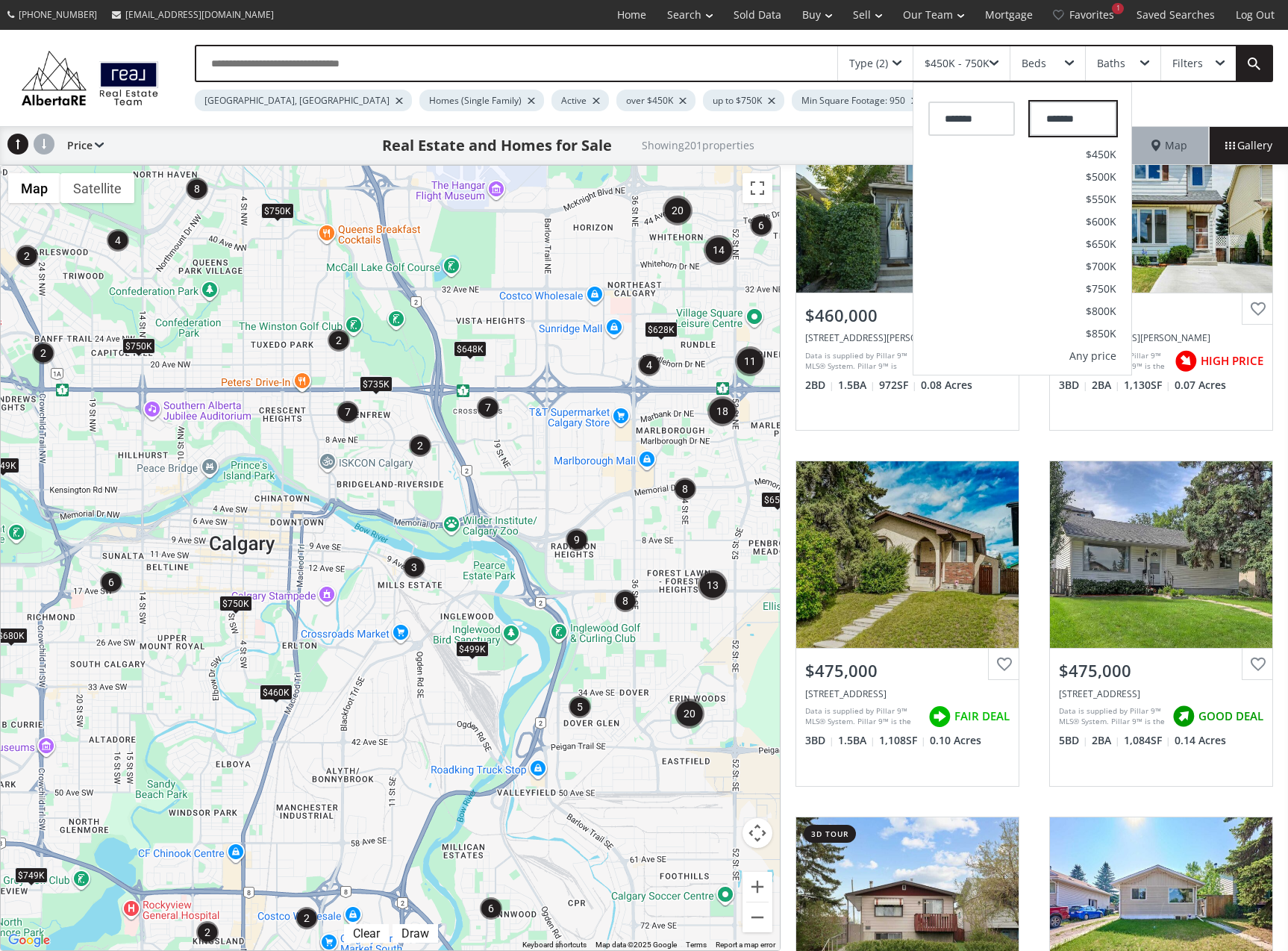
drag, startPoint x: 1097, startPoint y: 116, endPoint x: 1026, endPoint y: 119, distance: 71.1
click at [1026, 119] on div "******* *******" at bounding box center [1022, 115] width 218 height 57
click at [1103, 248] on span "$650K" at bounding box center [1102, 244] width 31 height 10
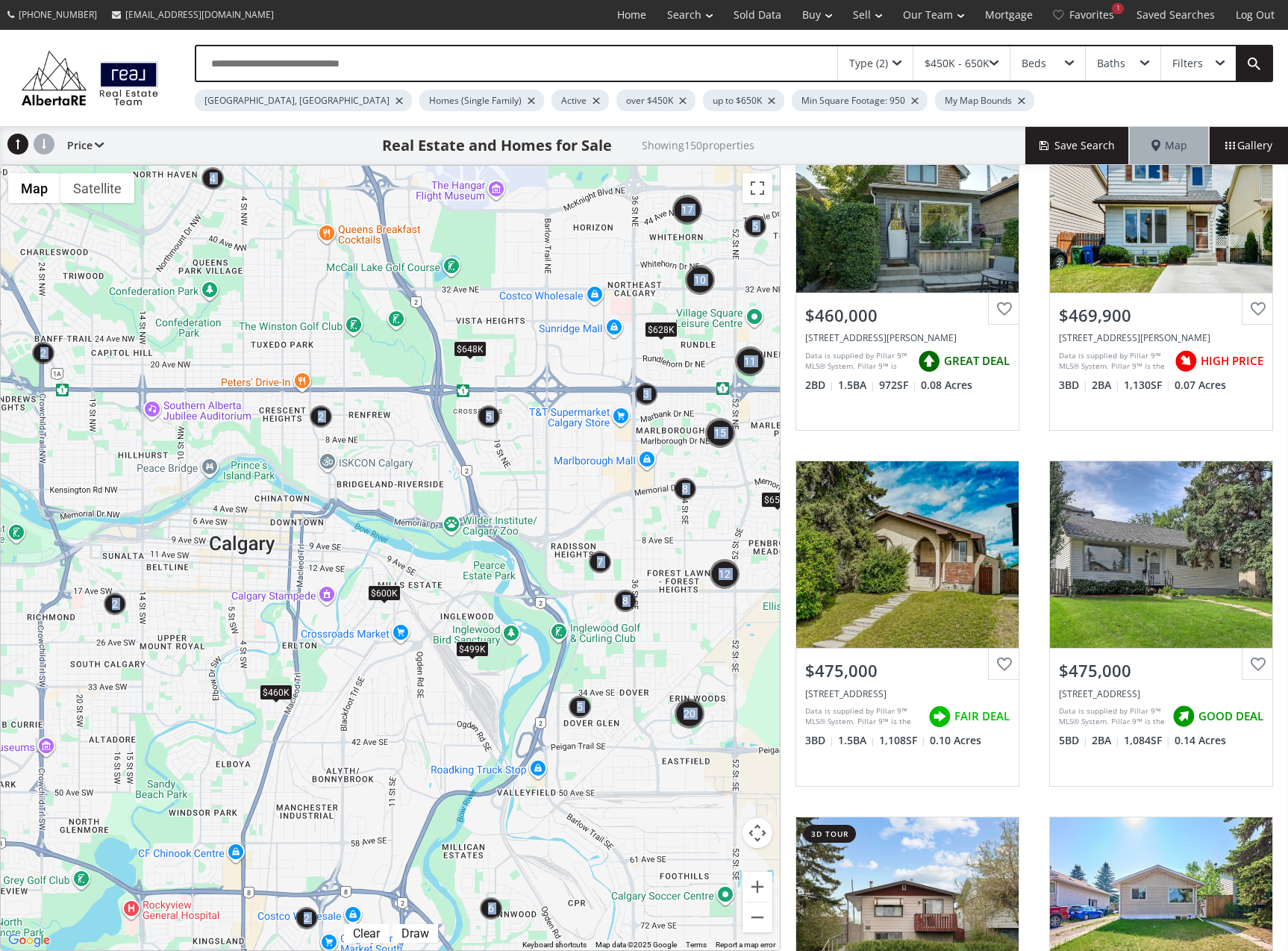
drag, startPoint x: 197, startPoint y: 548, endPoint x: 238, endPoint y: 534, distance: 43.3
click at [238, 534] on div "← Move left → Move right ↑ Move up ↓ Move down + Zoom in - Zoom out Home Jump l…" at bounding box center [390, 558] width 781 height 786
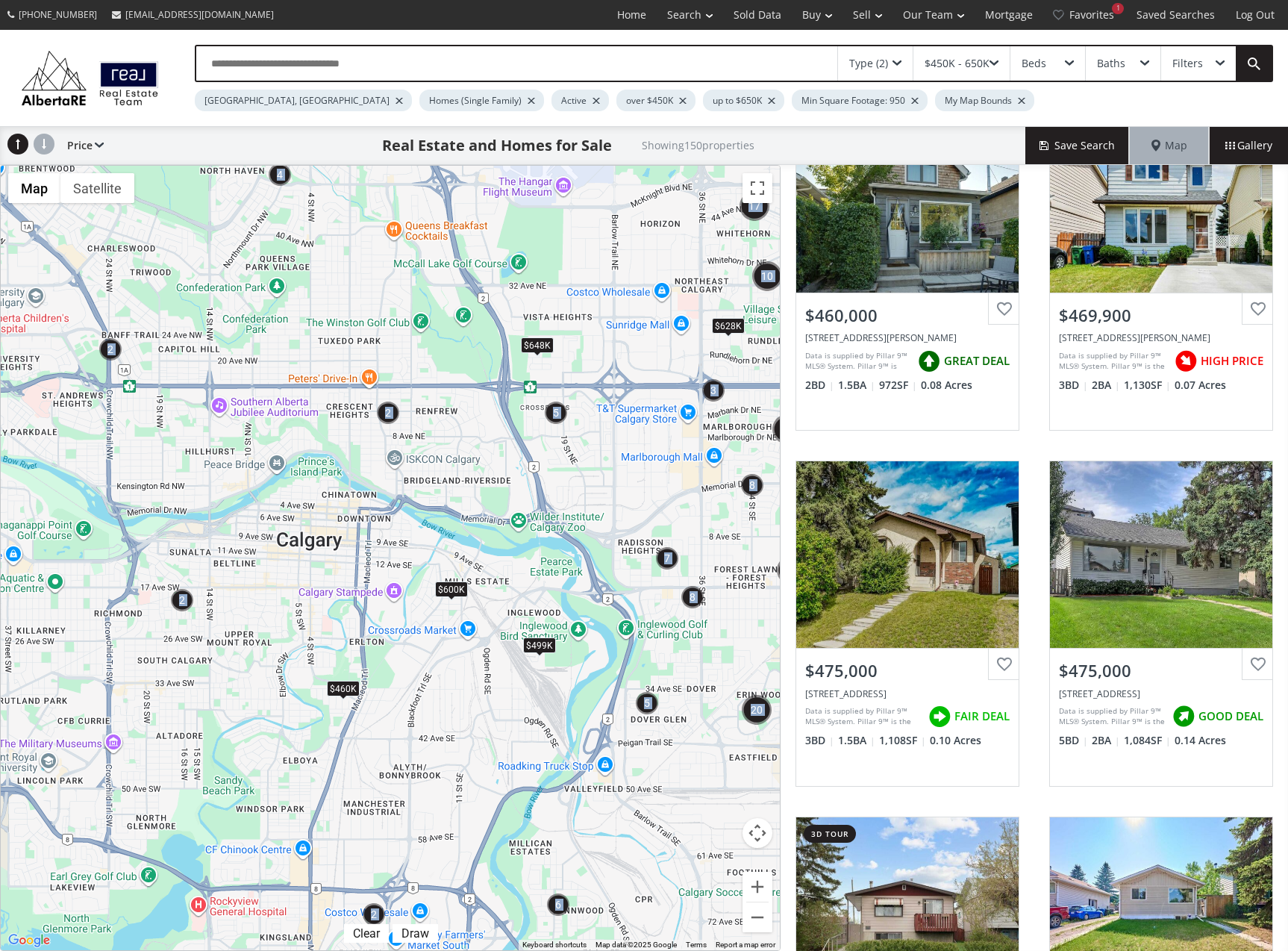
drag, startPoint x: 180, startPoint y: 536, endPoint x: 249, endPoint y: 533, distance: 69.1
click at [249, 533] on div "To navigate, press the arrow keys. $460K $499K $600K $628K $648K $650K" at bounding box center [390, 558] width 779 height 784
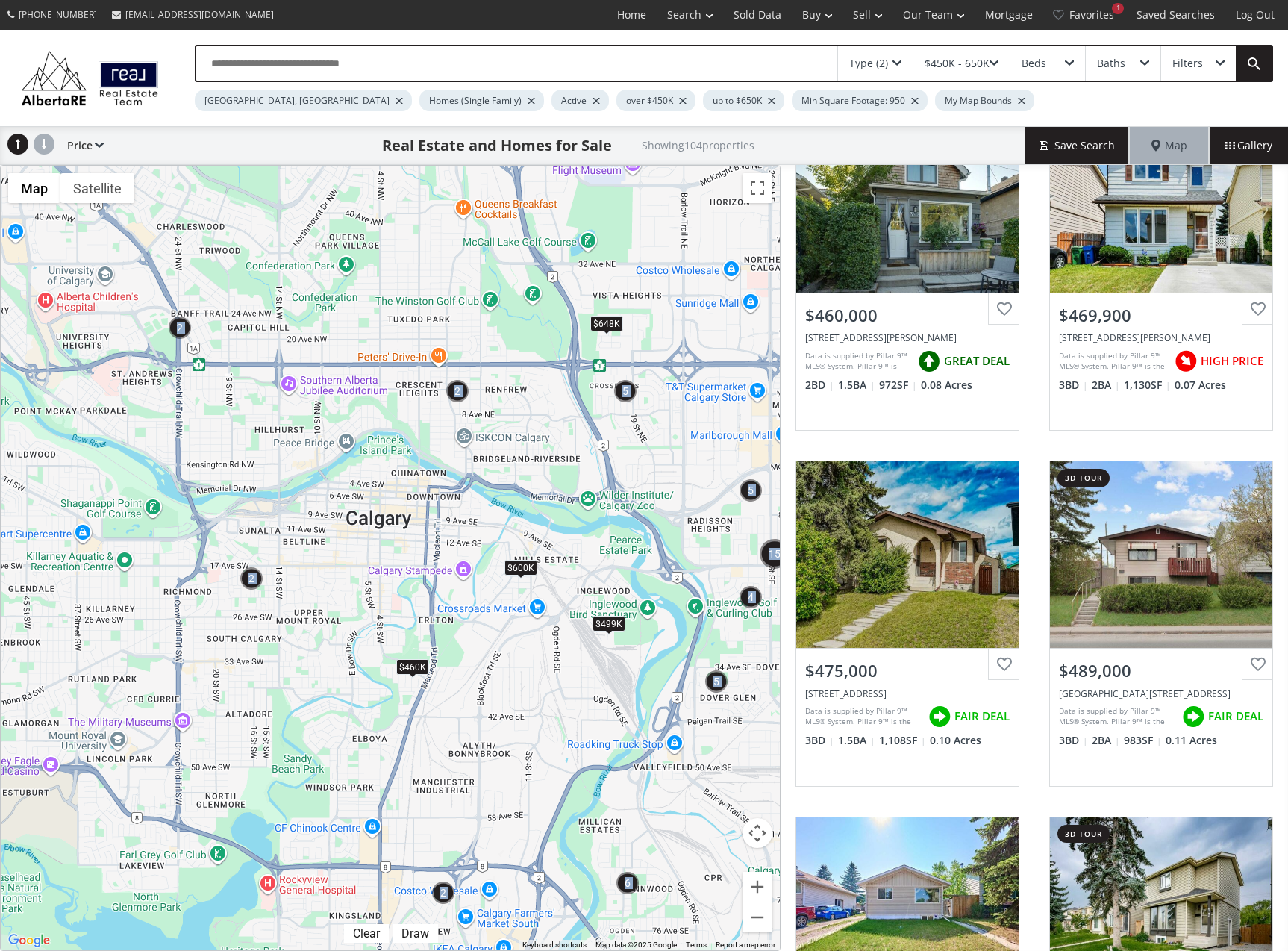
drag, startPoint x: 197, startPoint y: 573, endPoint x: 271, endPoint y: 551, distance: 77.2
click at [271, 551] on div "To navigate, press the arrow keys. $460K $499K $600K $628K $648K" at bounding box center [390, 558] width 779 height 784
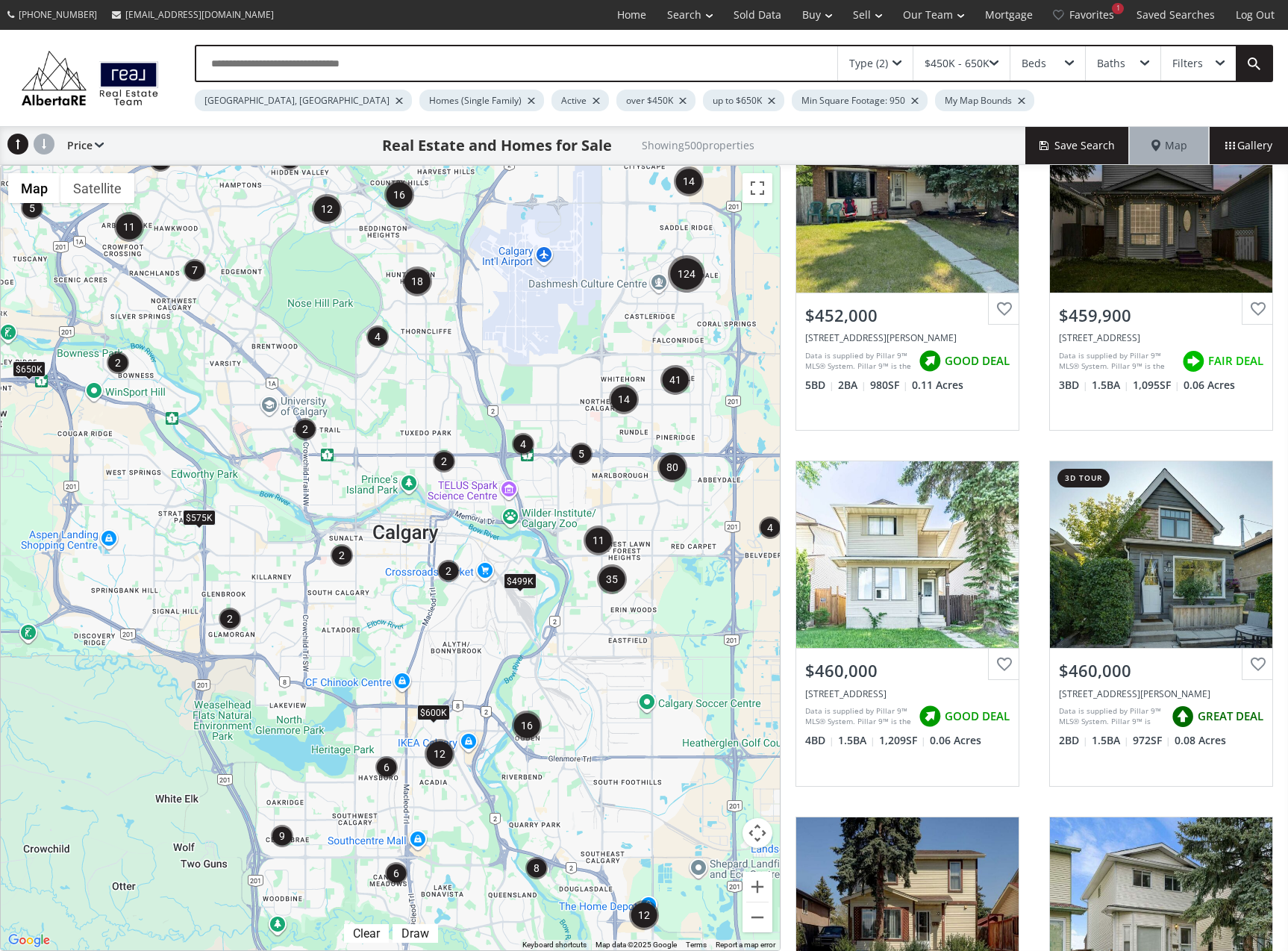
click at [1018, 102] on div at bounding box center [1022, 100] width 8 height 6
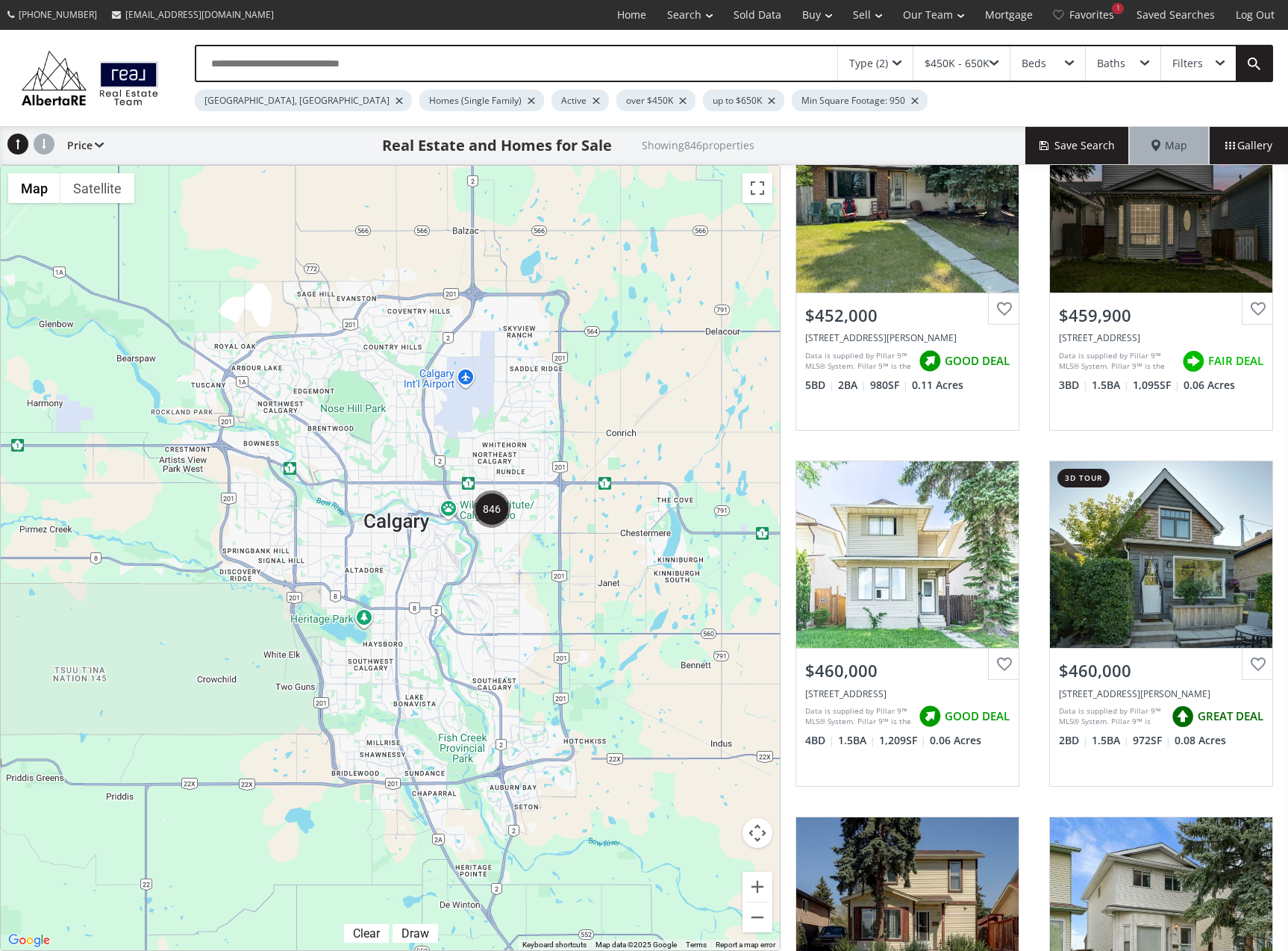
drag, startPoint x: 251, startPoint y: 599, endPoint x: 264, endPoint y: 593, distance: 14.3
click at [264, 593] on div "← Move left → Move right ↑ Move up ↓ Move down + Zoom in - Zoom out Home Jump l…" at bounding box center [390, 558] width 781 height 786
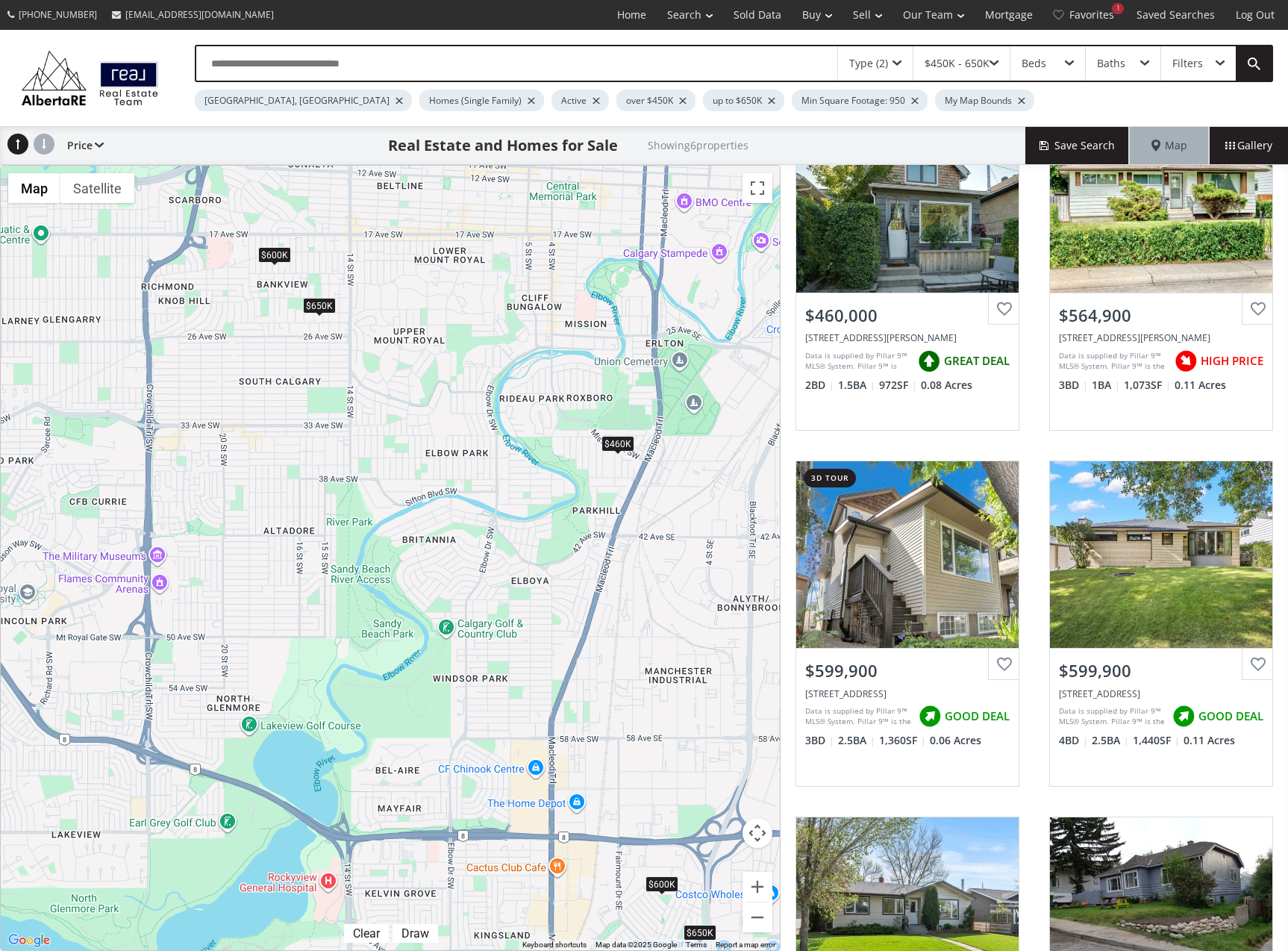
drag, startPoint x: 216, startPoint y: 495, endPoint x: 263, endPoint y: 526, distance: 56.3
click at [263, 526] on div "To navigate, press the arrow keys. $460K $565K $600K $600K $650K $650K" at bounding box center [390, 558] width 779 height 784
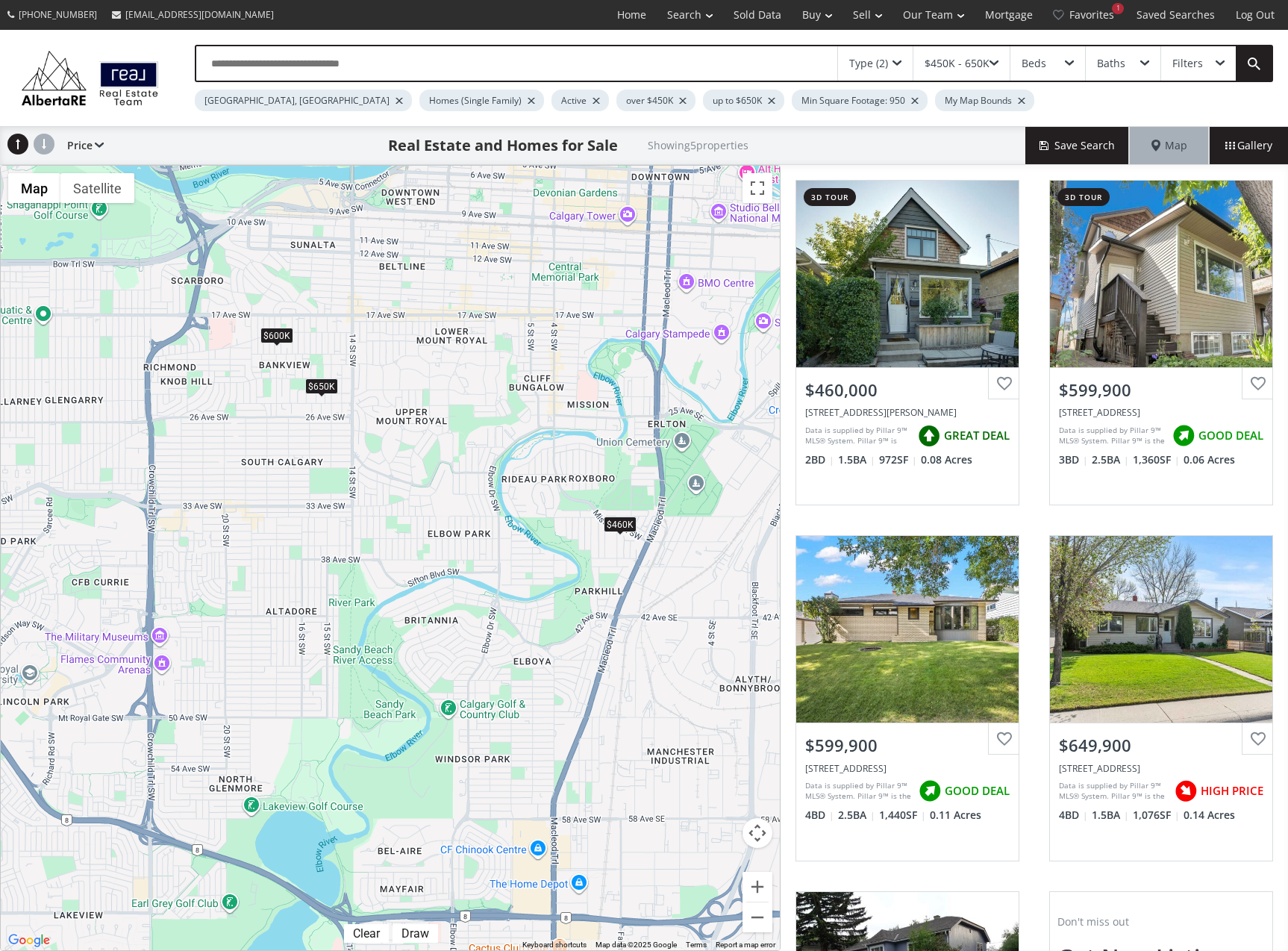
drag, startPoint x: 289, startPoint y: 494, endPoint x: 269, endPoint y: 619, distance: 126.6
click at [277, 622] on div "To navigate, press the arrow keys. $460K $600K $600K $650K $650K" at bounding box center [390, 558] width 779 height 784
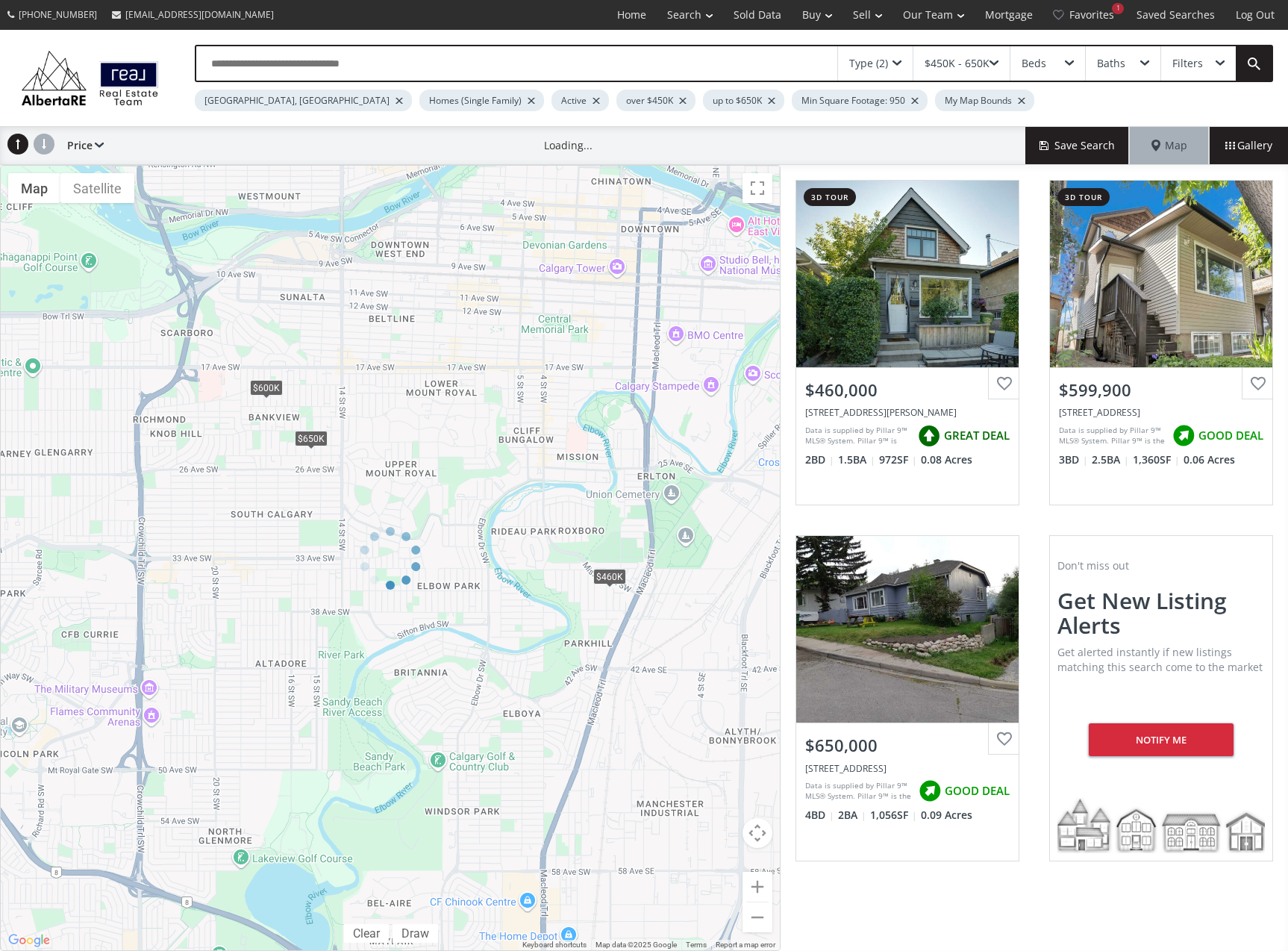
drag, startPoint x: 249, startPoint y: 533, endPoint x: 349, endPoint y: 627, distance: 137.2
click at [349, 627] on div at bounding box center [390, 558] width 781 height 786
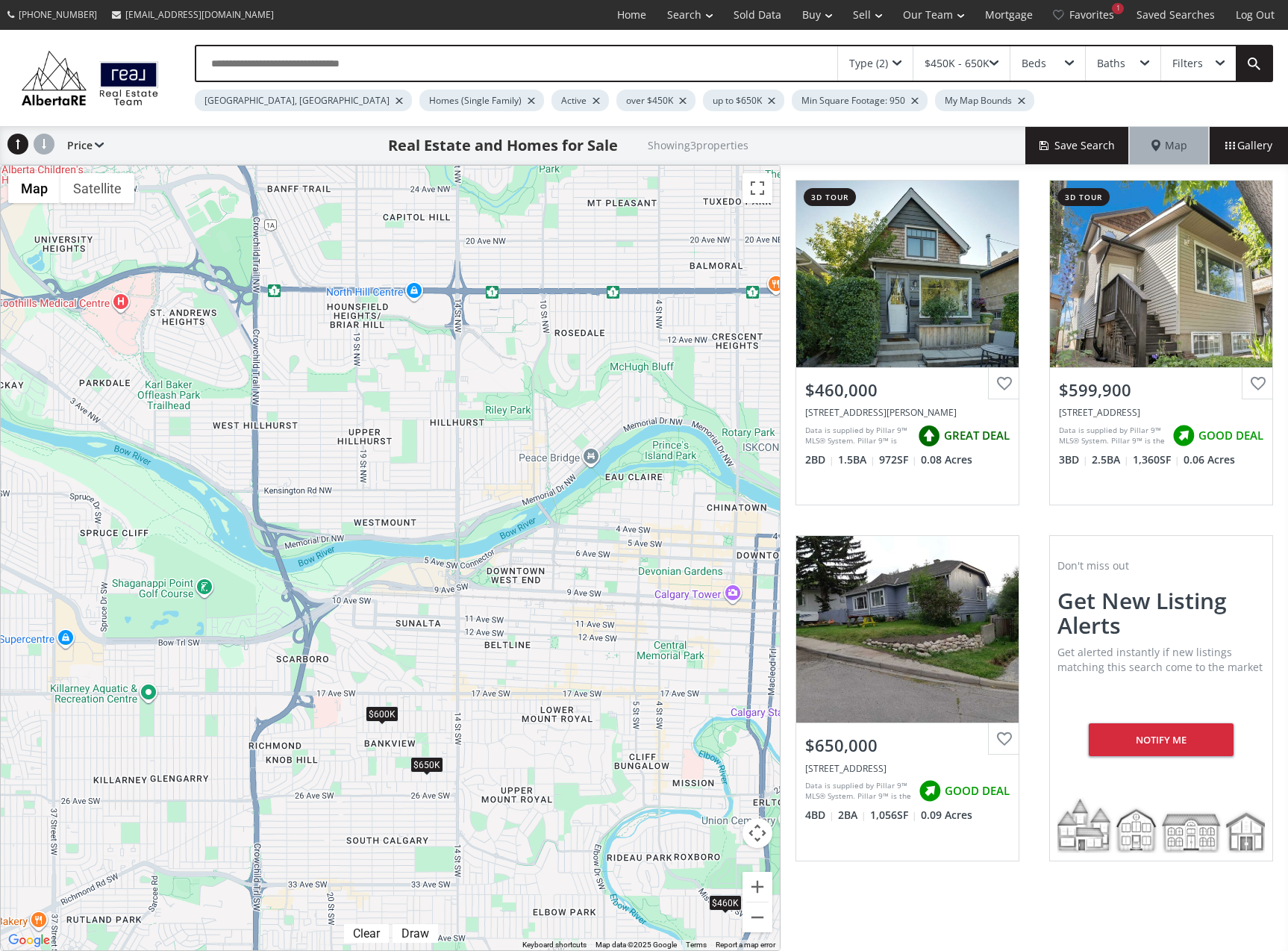
drag, startPoint x: 173, startPoint y: 418, endPoint x: 314, endPoint y: 725, distance: 337.8
click at [294, 753] on div "To navigate, press the arrow keys. $460K $600K $650K" at bounding box center [390, 558] width 779 height 784
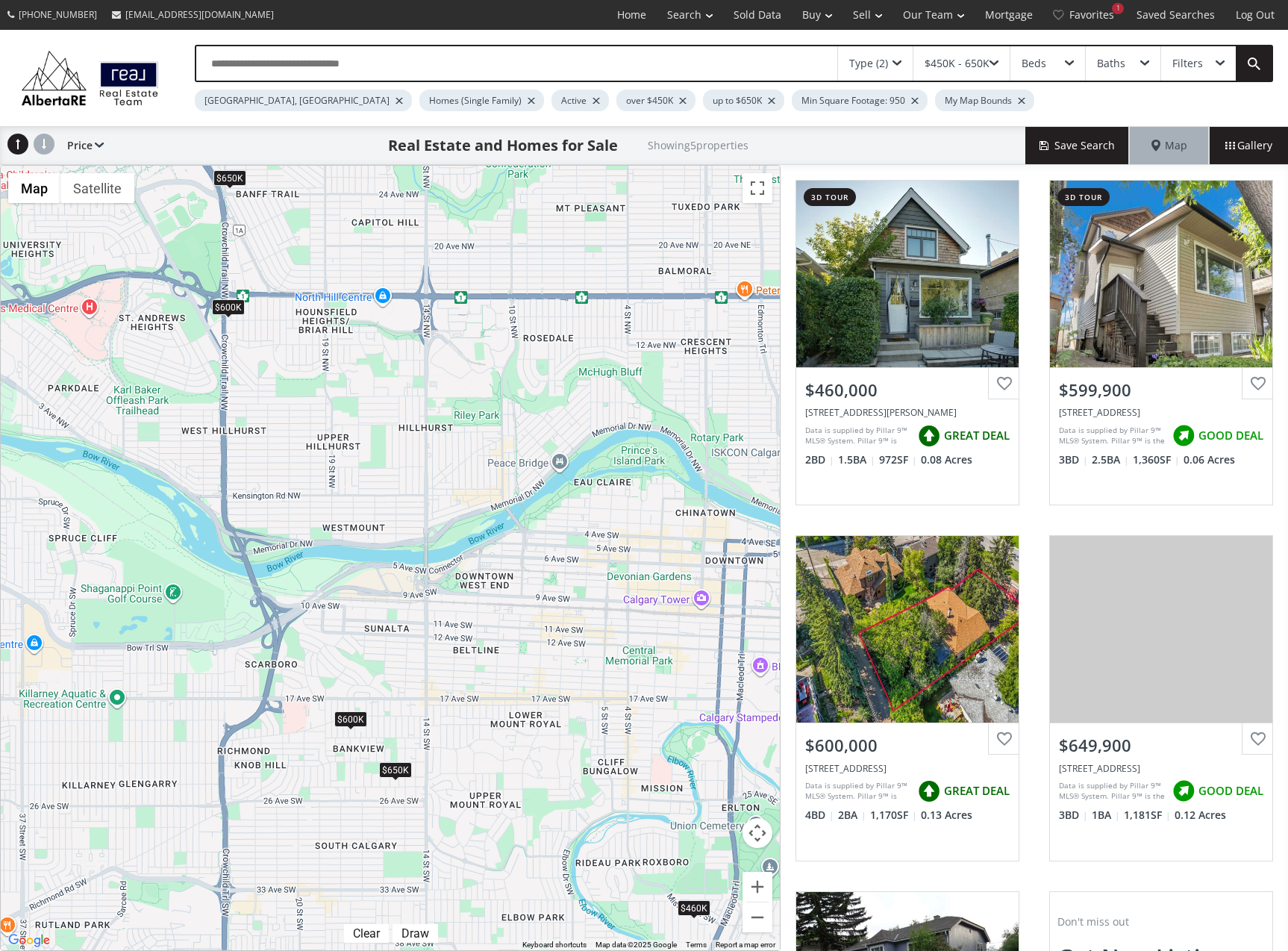
drag, startPoint x: 413, startPoint y: 513, endPoint x: 378, endPoint y: 518, distance: 35.4
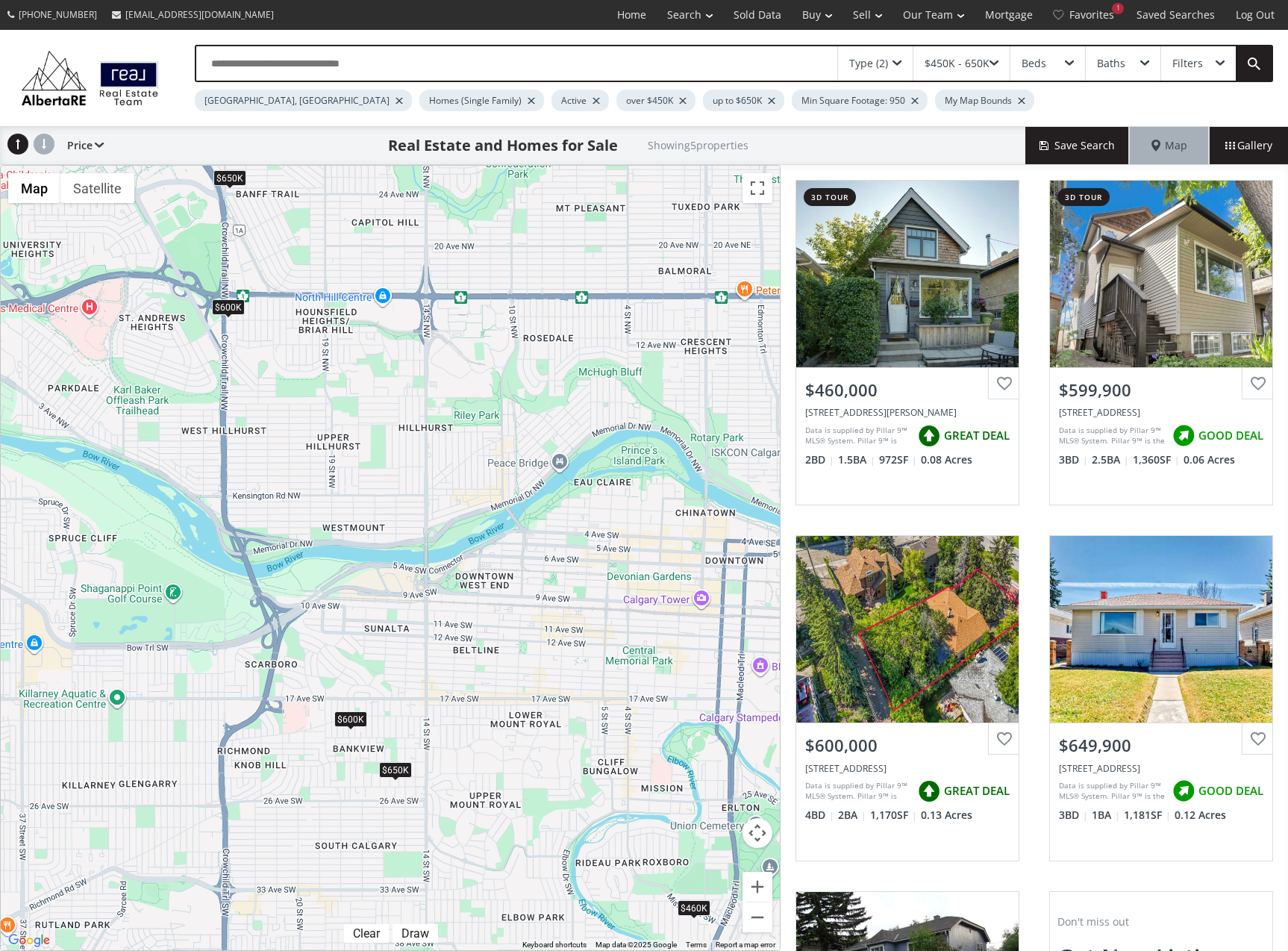
click at [378, 518] on div "To navigate, press the arrow keys. $460K $600K $600K $650K $650K" at bounding box center [390, 558] width 779 height 784
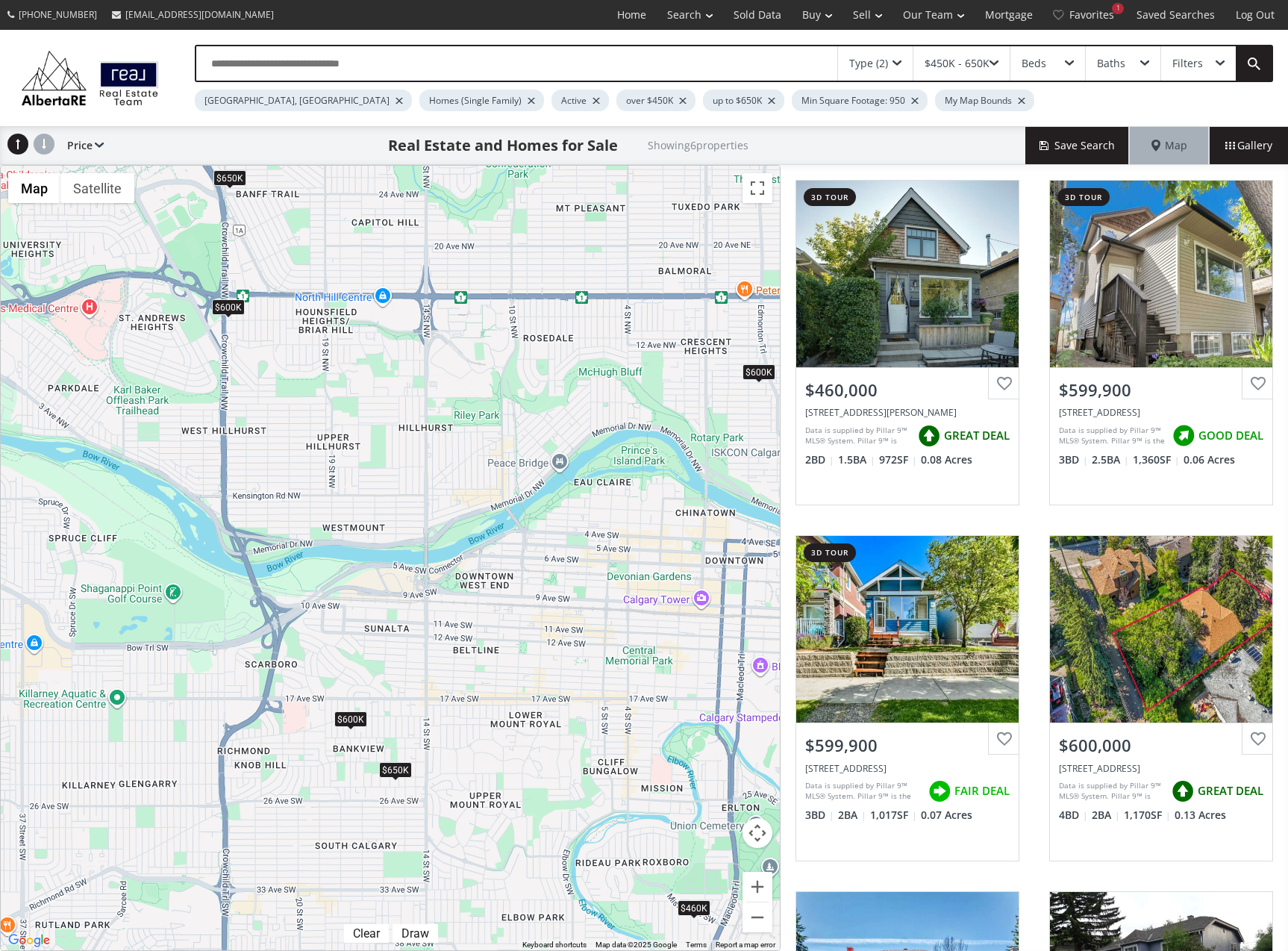
click at [397, 490] on div "To navigate, press the arrow keys. $460K $600K $600K $600K $650K $650K" at bounding box center [390, 558] width 779 height 784
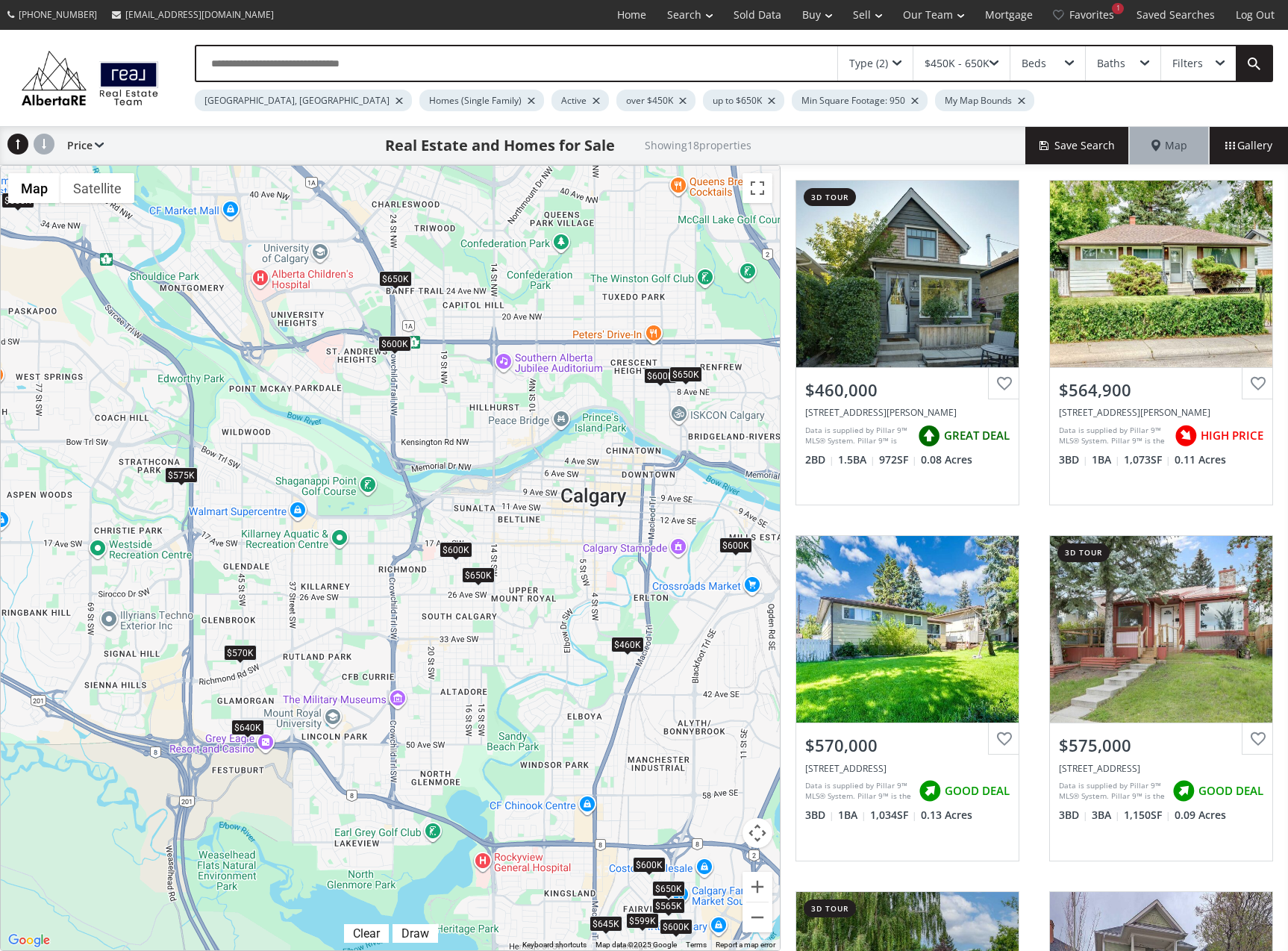
click at [986, 64] on div "$450K - 650K" at bounding box center [957, 63] width 65 height 10
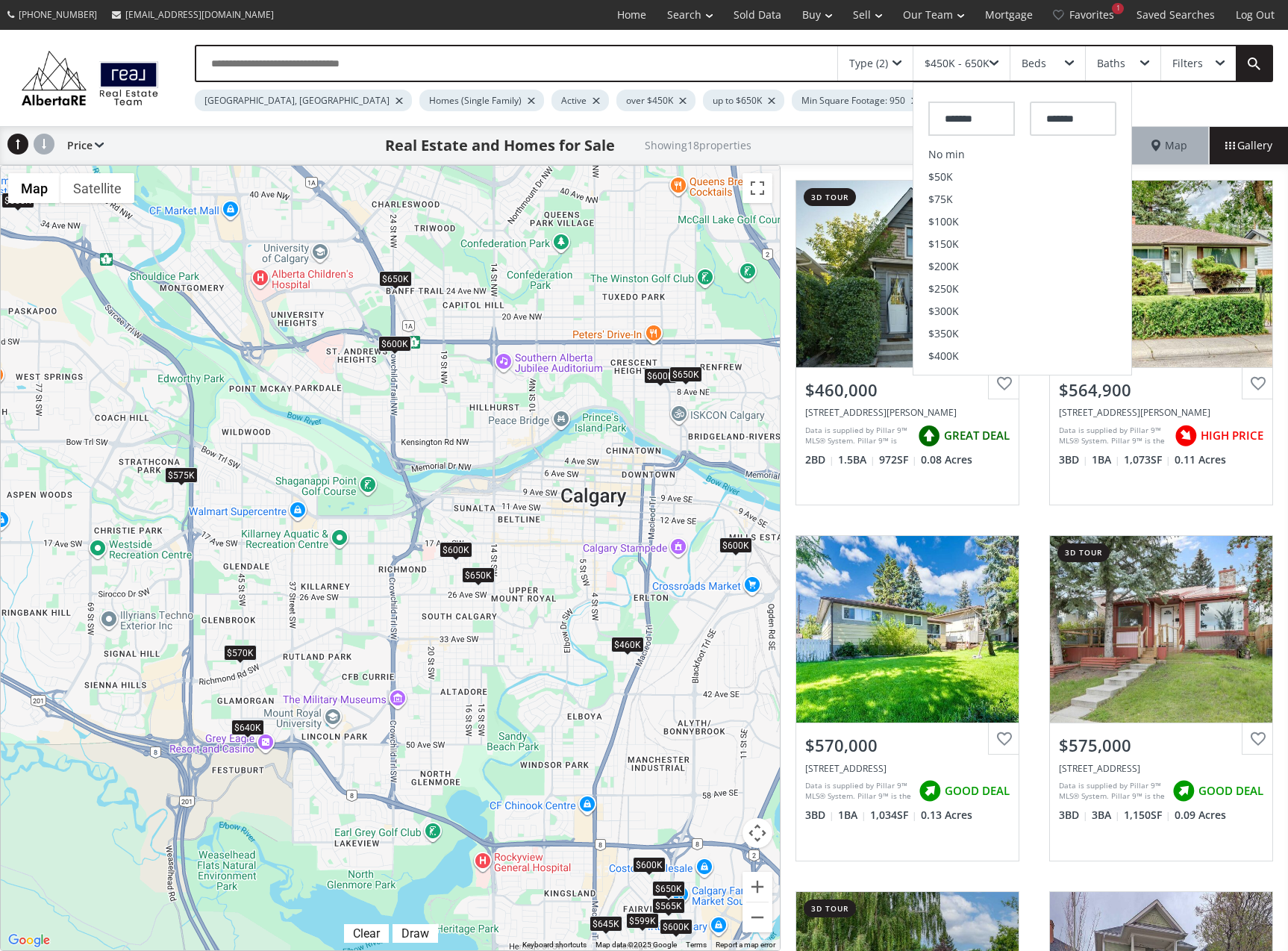
click at [879, 64] on div "Type (2)" at bounding box center [869, 63] width 39 height 10
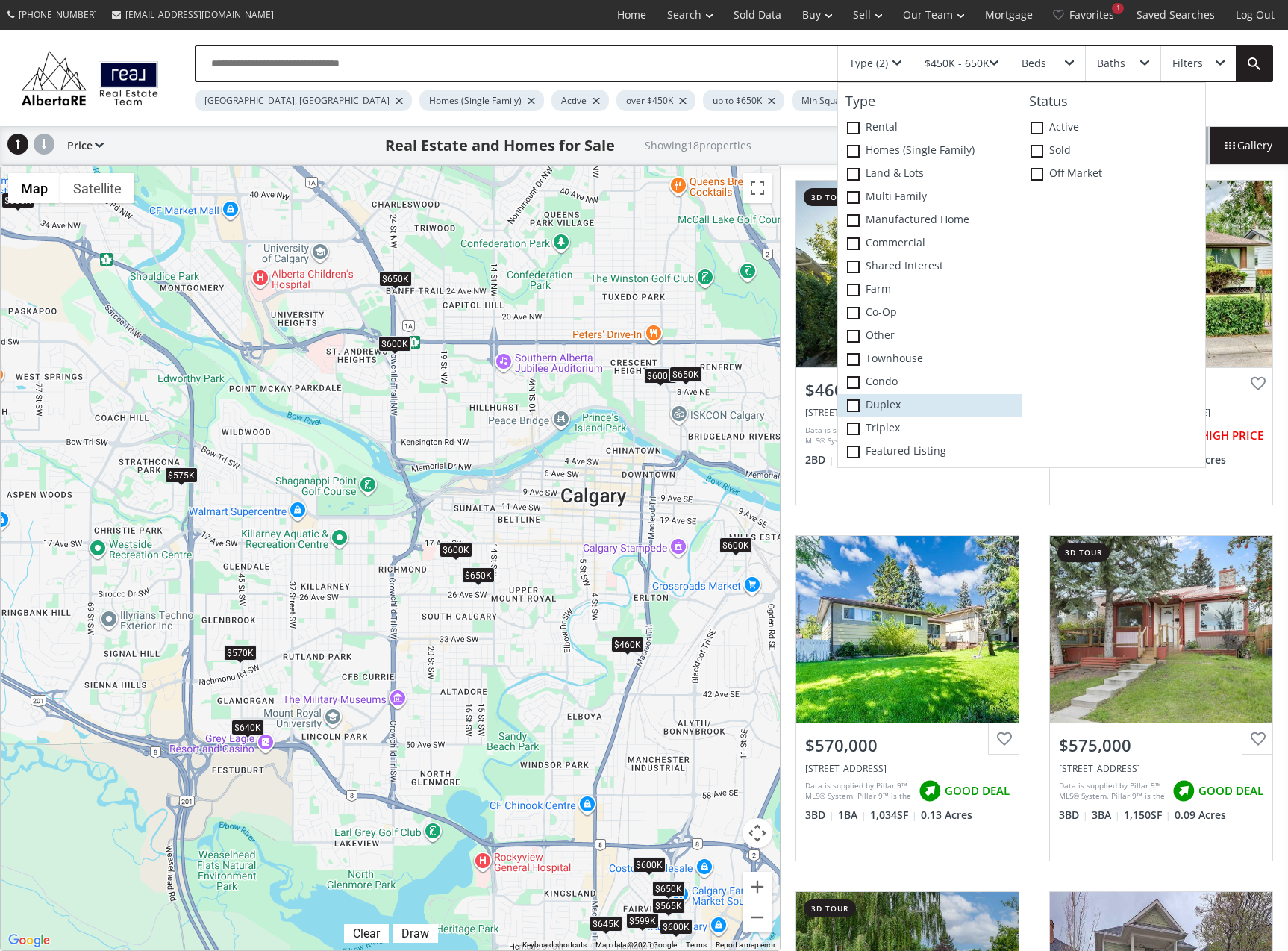
click at [856, 399] on span at bounding box center [853, 405] width 13 height 13
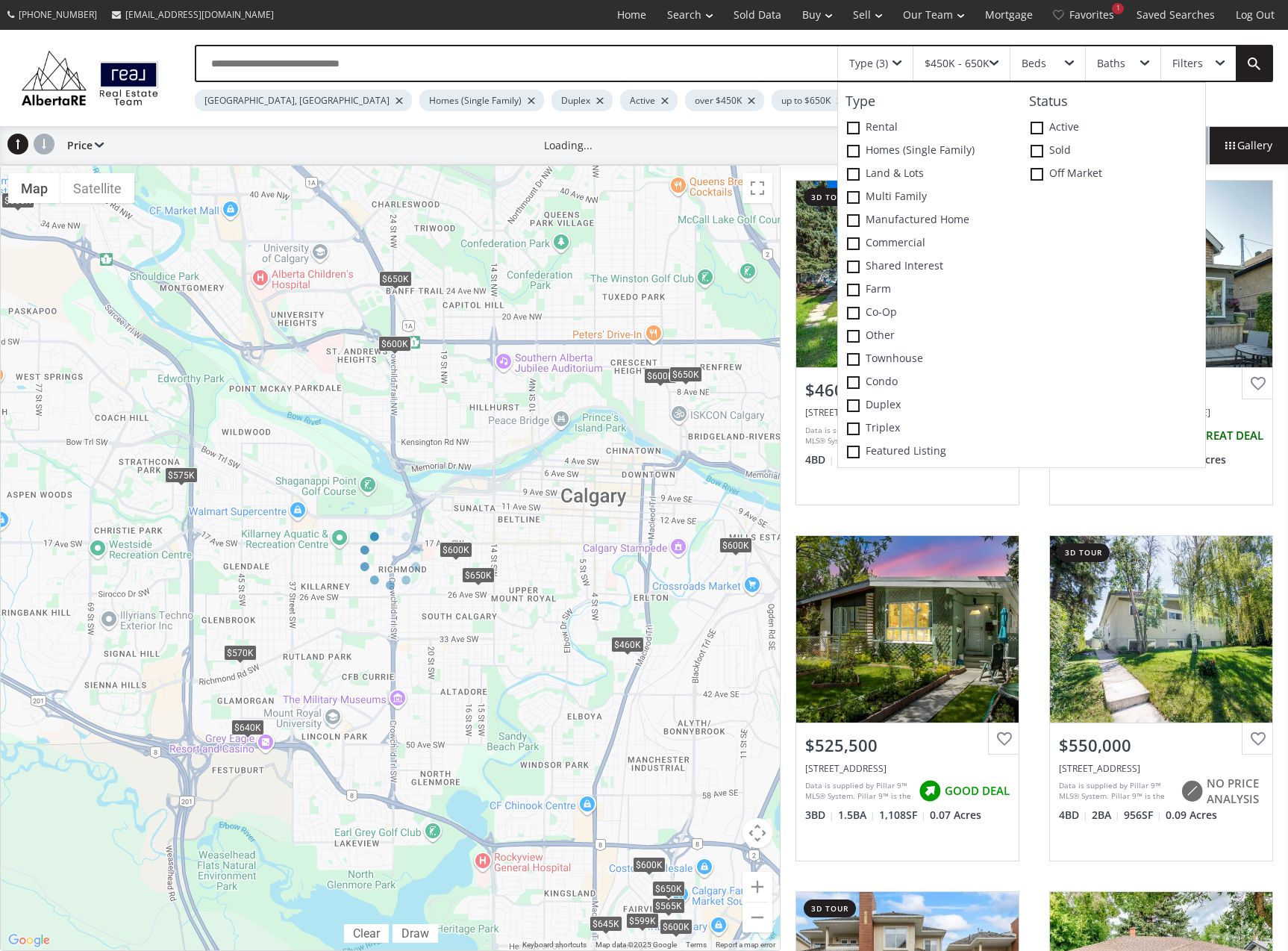
click at [899, 64] on span at bounding box center [897, 63] width 9 height 6
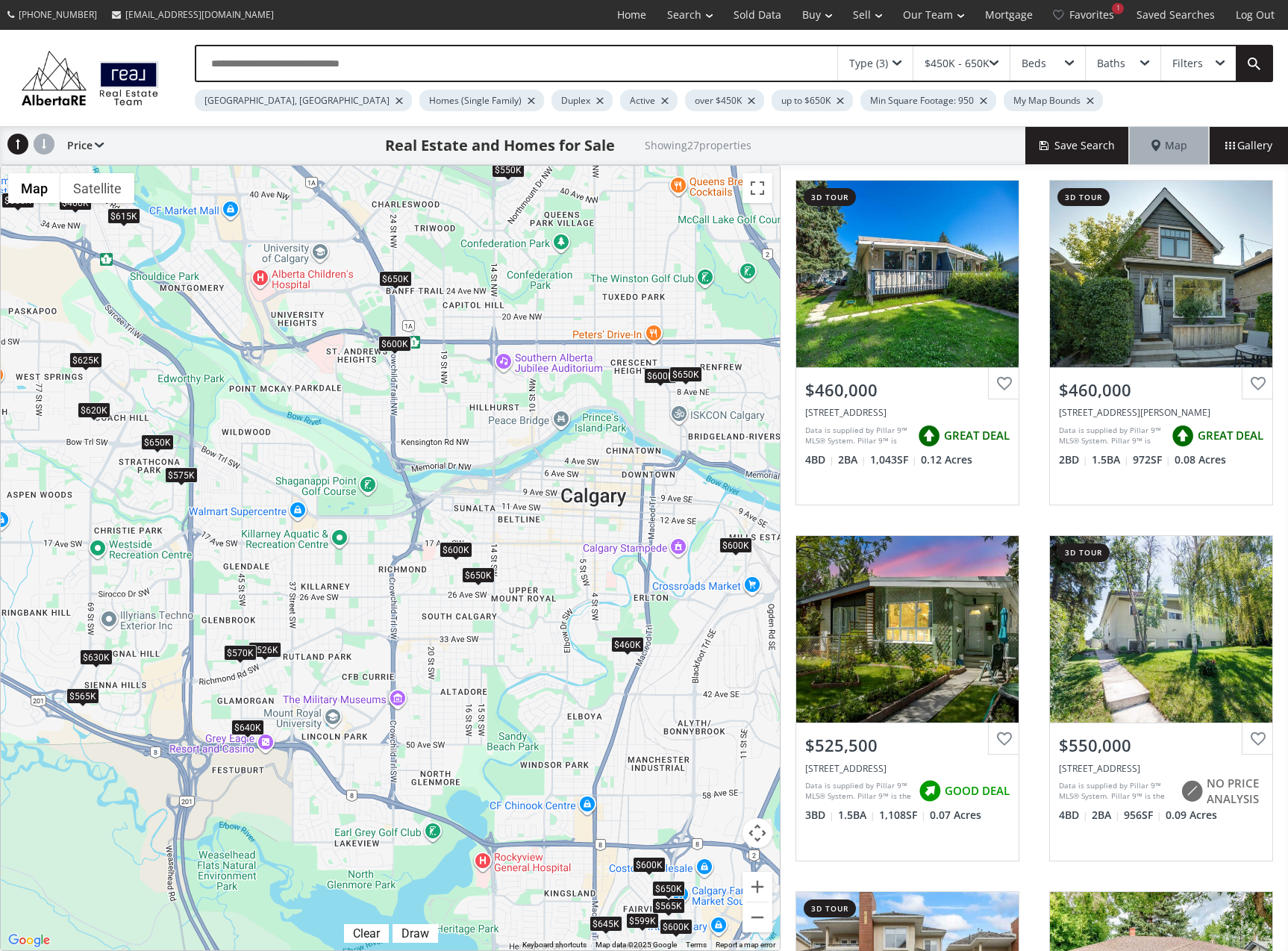
click at [188, 476] on div "$575K" at bounding box center [181, 474] width 33 height 15
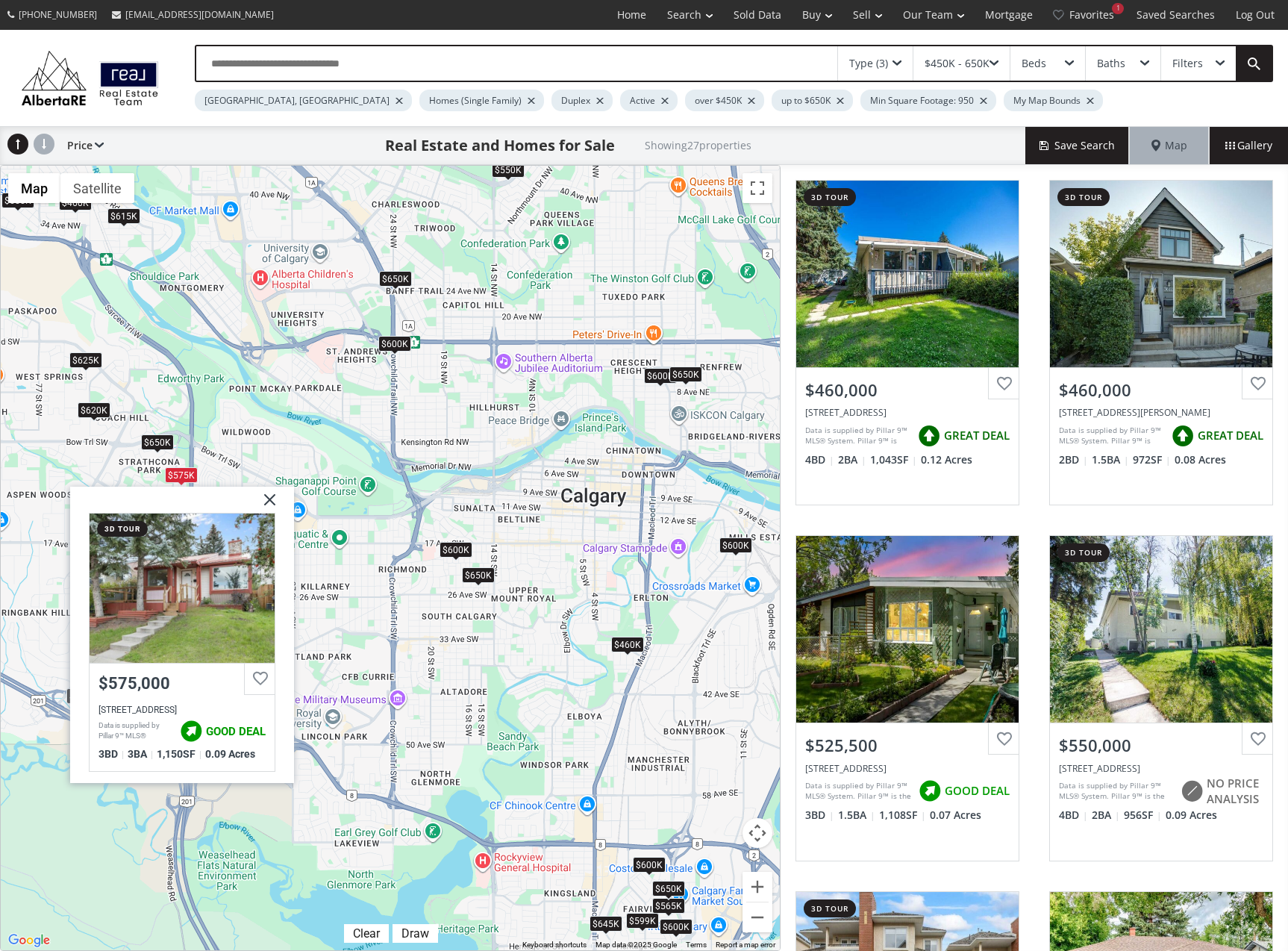
click at [94, 410] on div "$620K" at bounding box center [94, 410] width 33 height 15
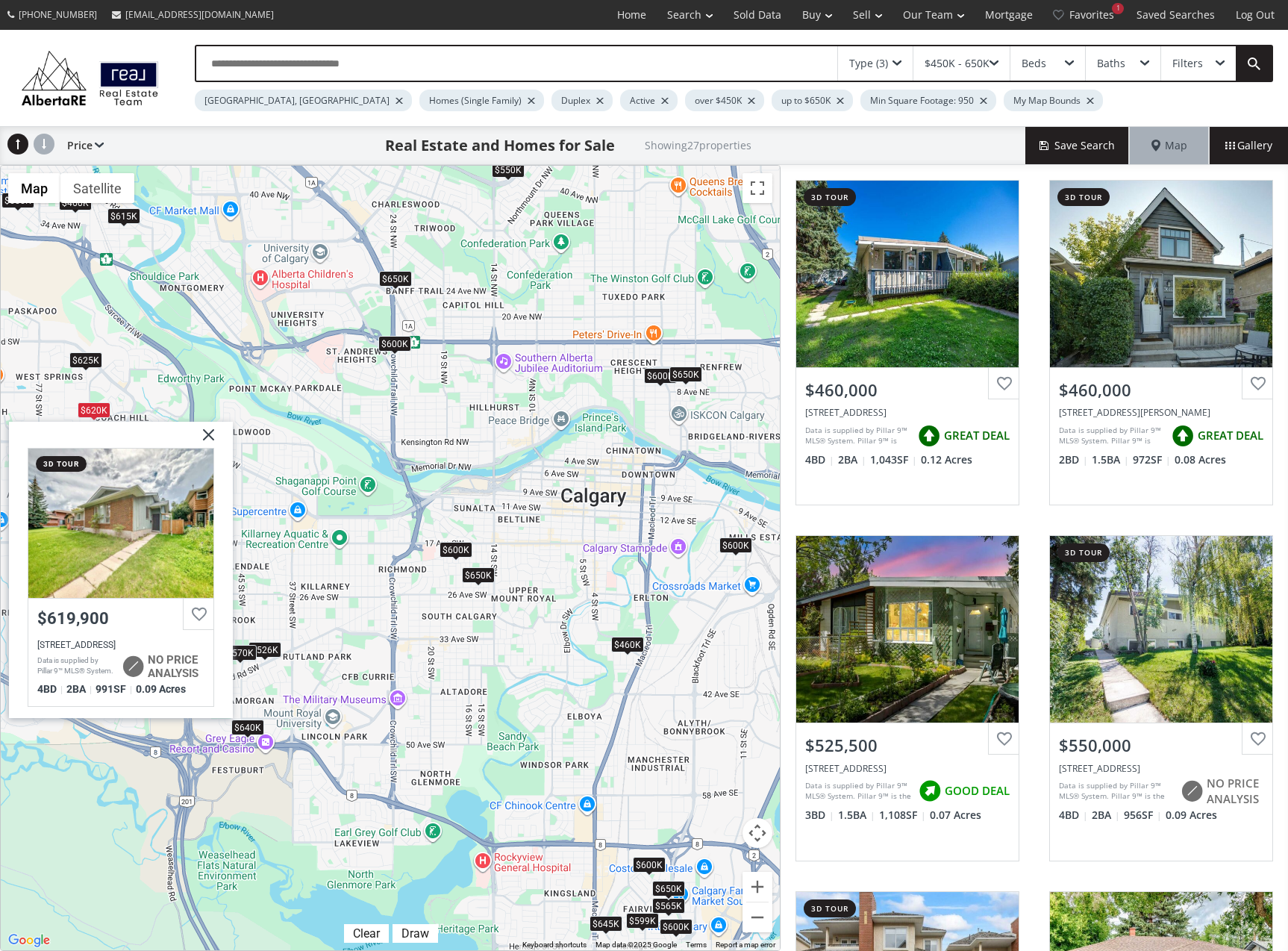
click at [204, 438] on img at bounding box center [203, 440] width 37 height 37
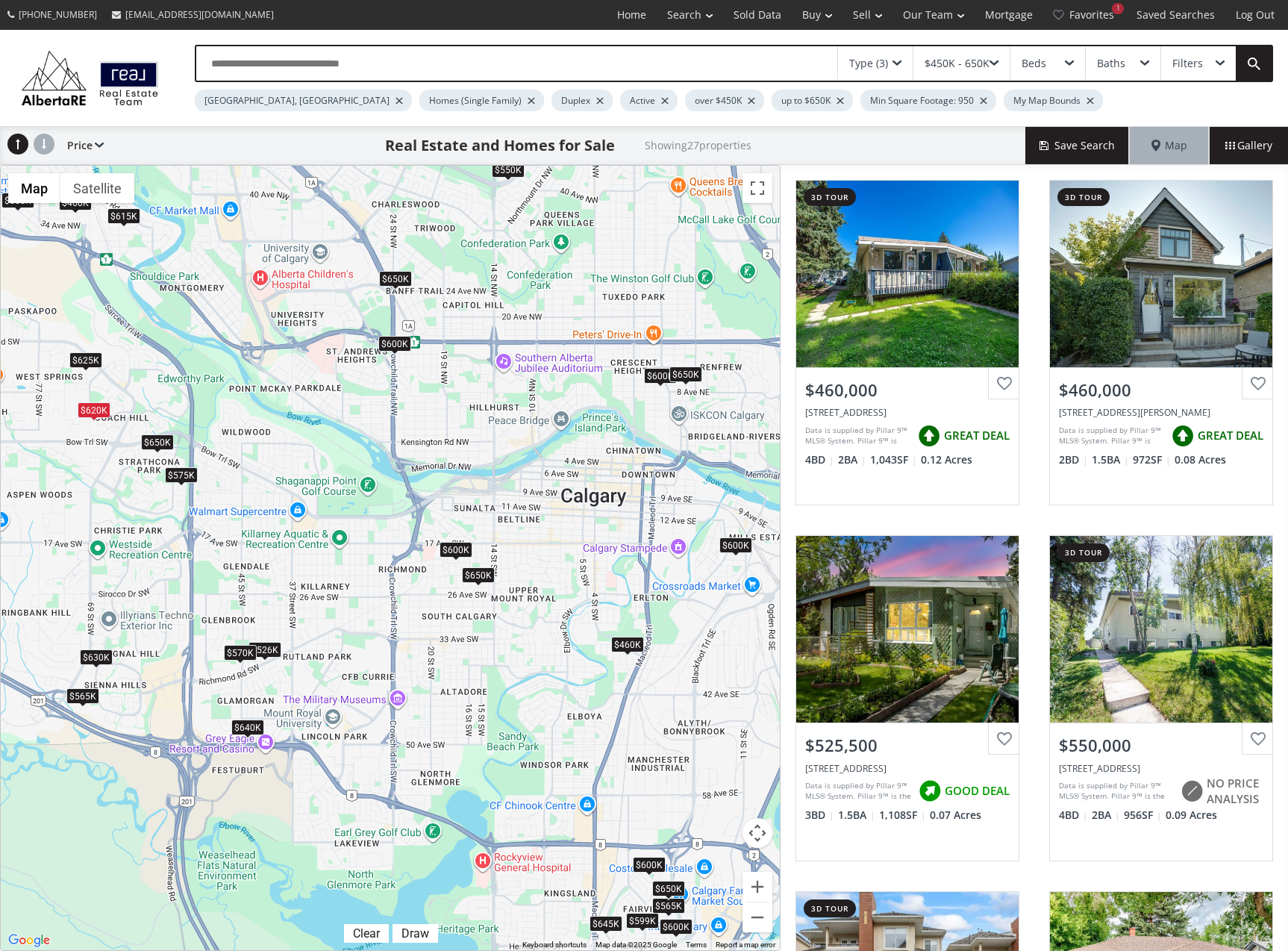
click at [650, 924] on div "$599K" at bounding box center [643, 919] width 33 height 15
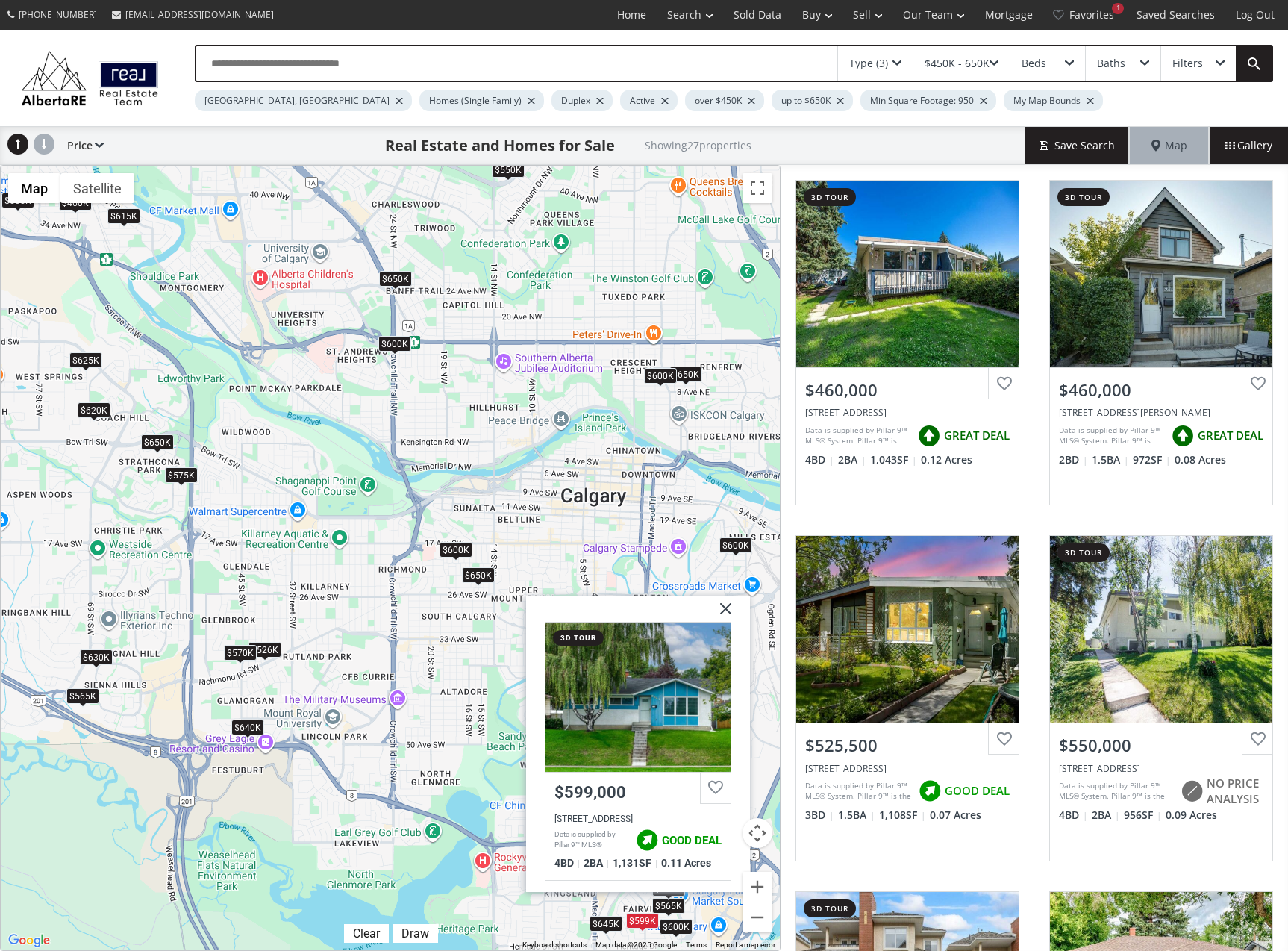
click at [661, 382] on div "$600K" at bounding box center [661, 375] width 33 height 15
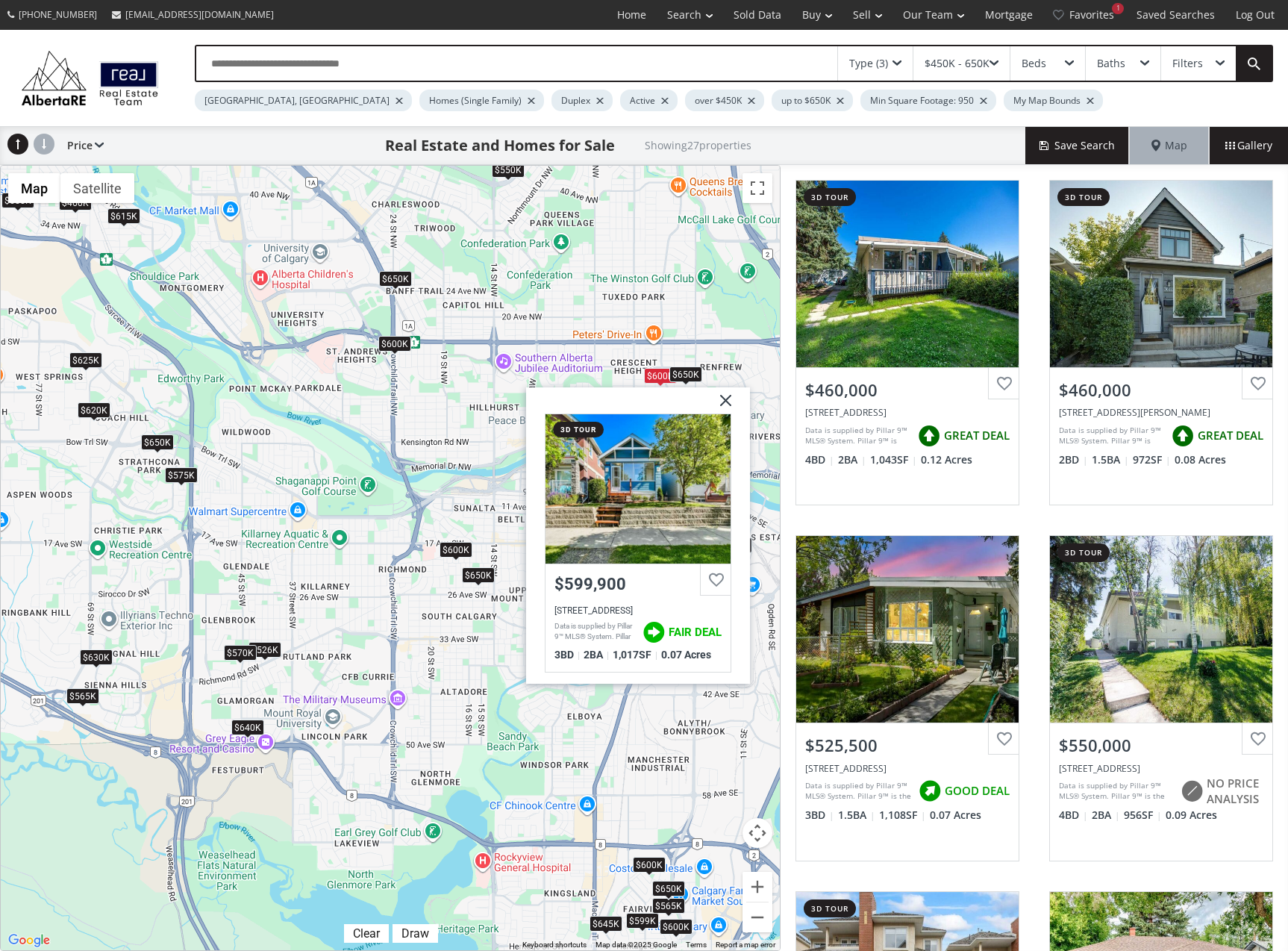
click at [677, 381] on div "$650K" at bounding box center [685, 374] width 33 height 15
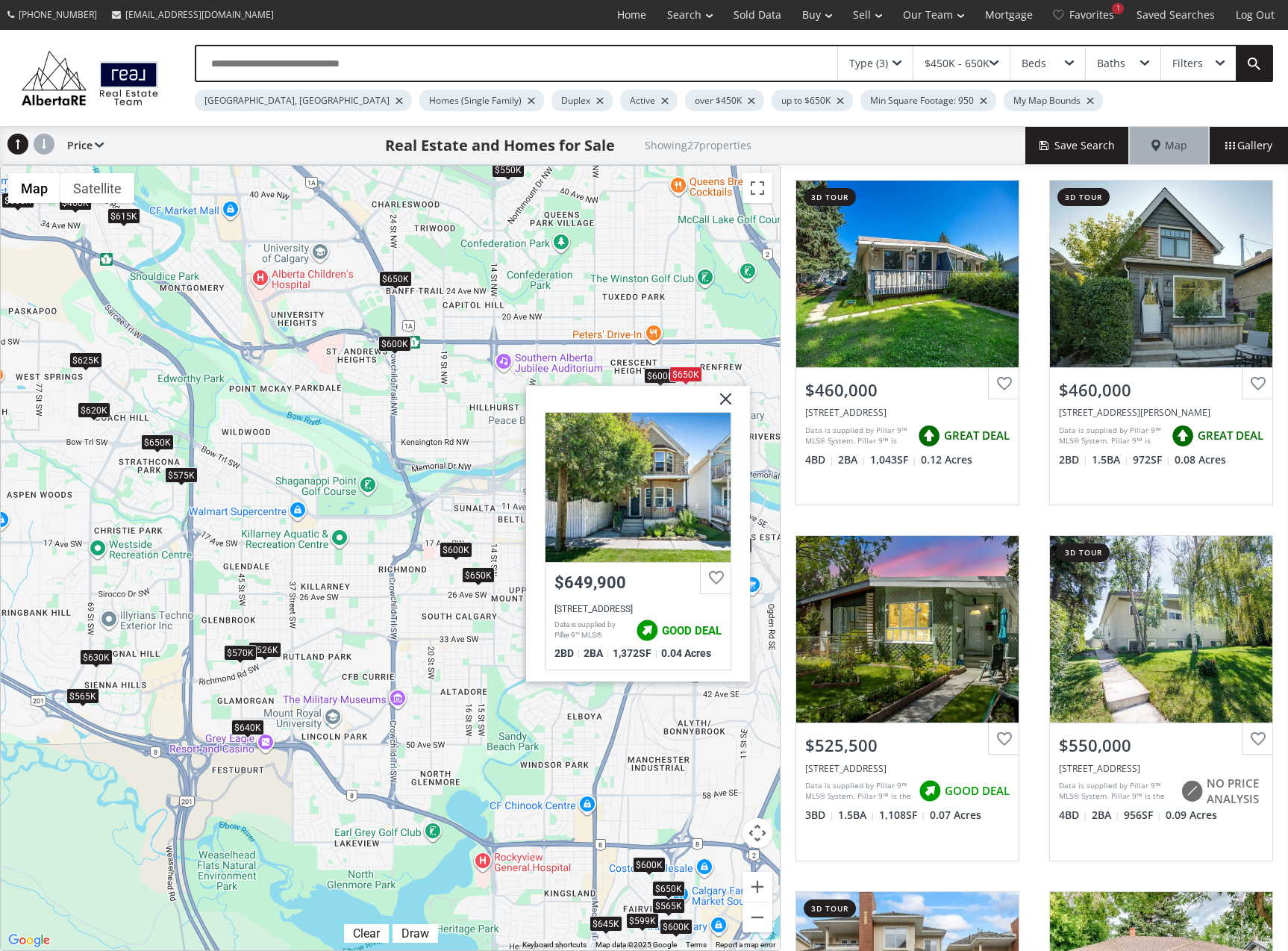
click at [393, 344] on div "$600K" at bounding box center [394, 344] width 33 height 15
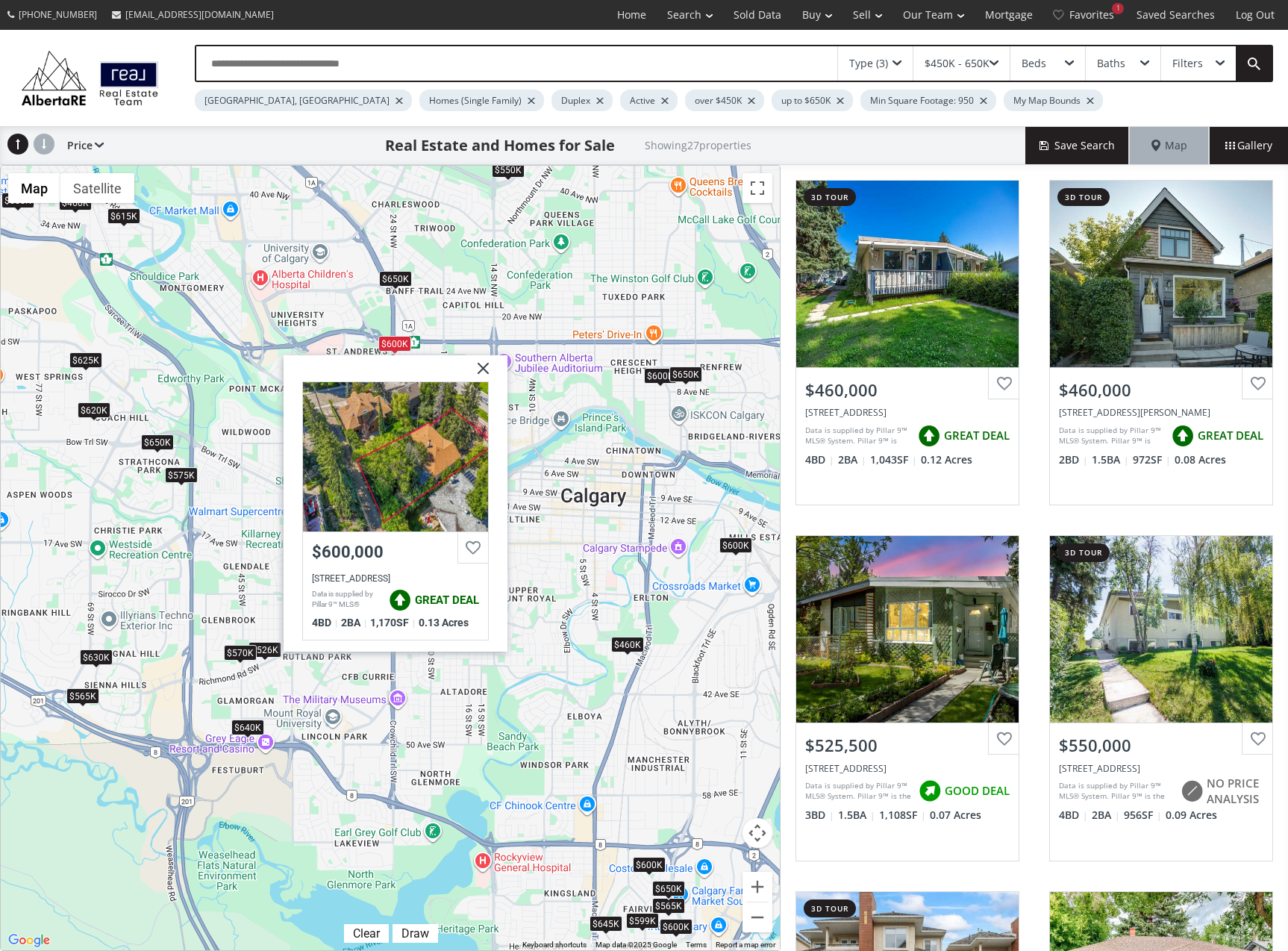
click at [572, 329] on div "To navigate, press the arrow keys. $460K $460K $526K $550K $565K $565K $570K $5…" at bounding box center [390, 558] width 779 height 784
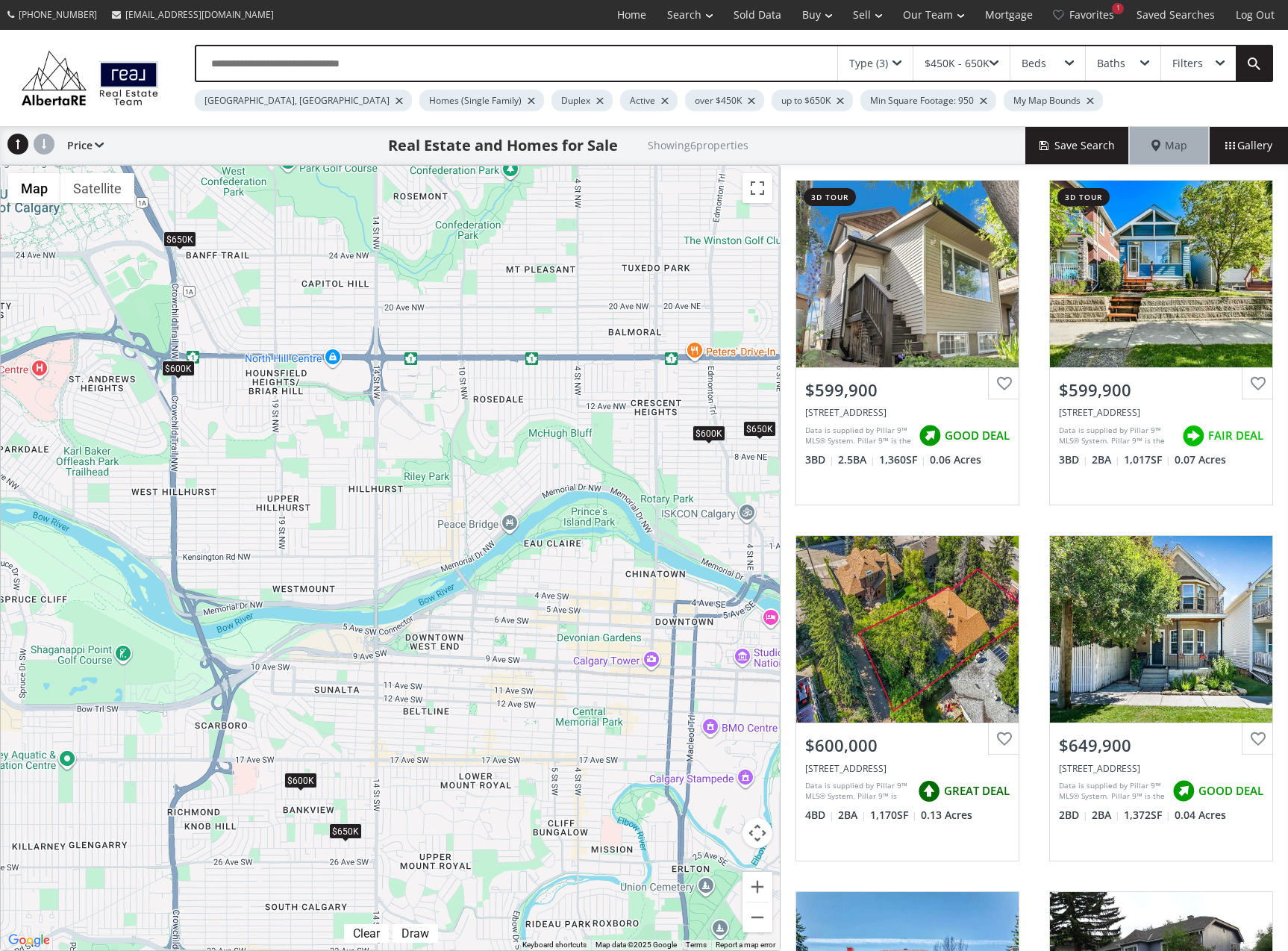
click at [1054, 54] on div "Beds" at bounding box center [1048, 63] width 75 height 34
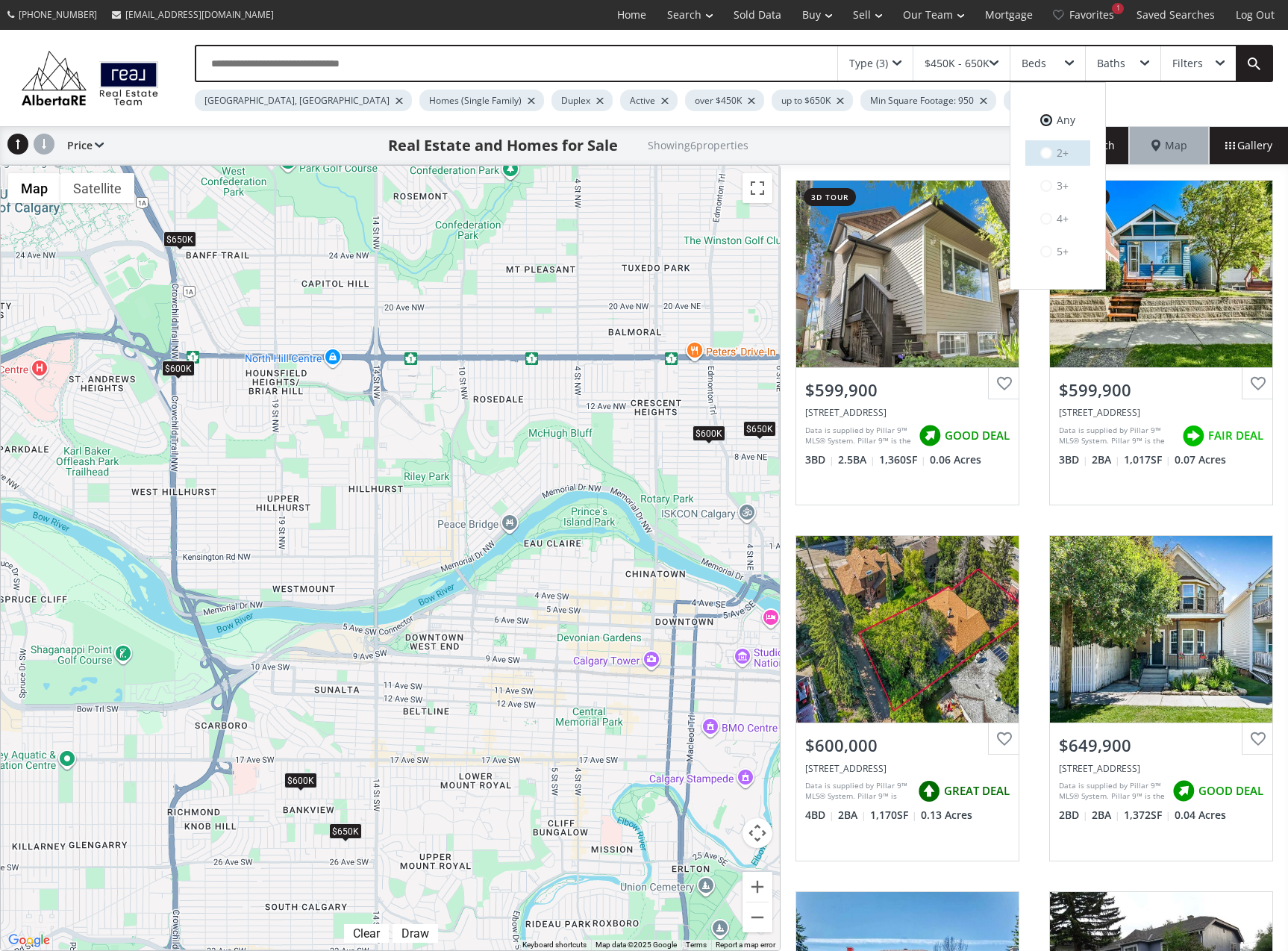
click at [1044, 142] on label "2+" at bounding box center [1058, 153] width 65 height 26
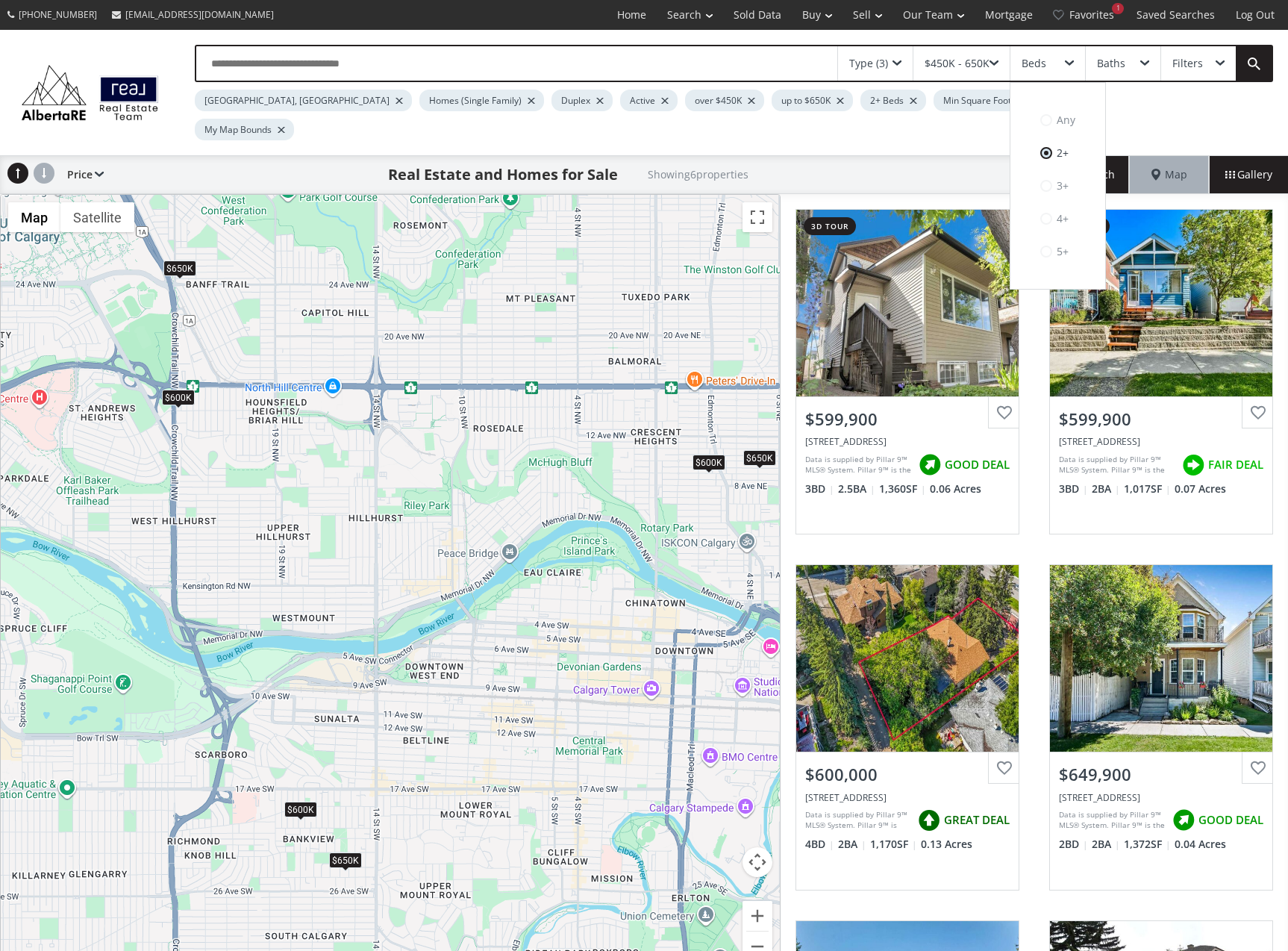
click at [844, 120] on div "Type (3) $450K - 650K Beds Any 2+ 3+ 4+ 5+ Baths Filters Calgary, AB Homes (Sin…" at bounding box center [644, 92] width 1288 height 125
click at [934, 102] on div "Min Square Footage: 950" at bounding box center [1002, 100] width 136 height 21
click at [621, 99] on div "Active" at bounding box center [650, 100] width 58 height 21
click at [661, 100] on div at bounding box center [665, 100] width 8 height 6
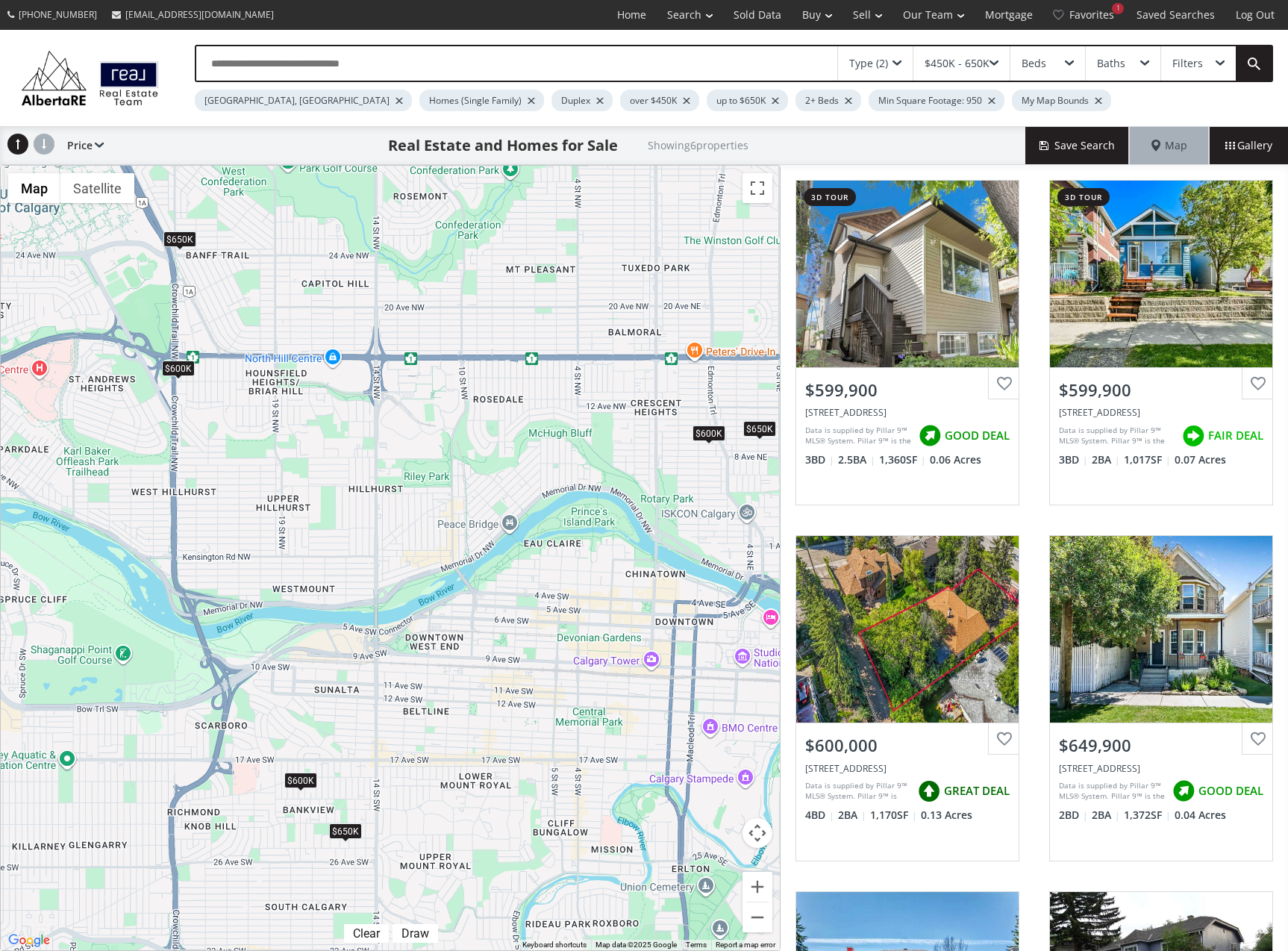
click at [1224, 64] on span at bounding box center [1220, 63] width 9 height 6
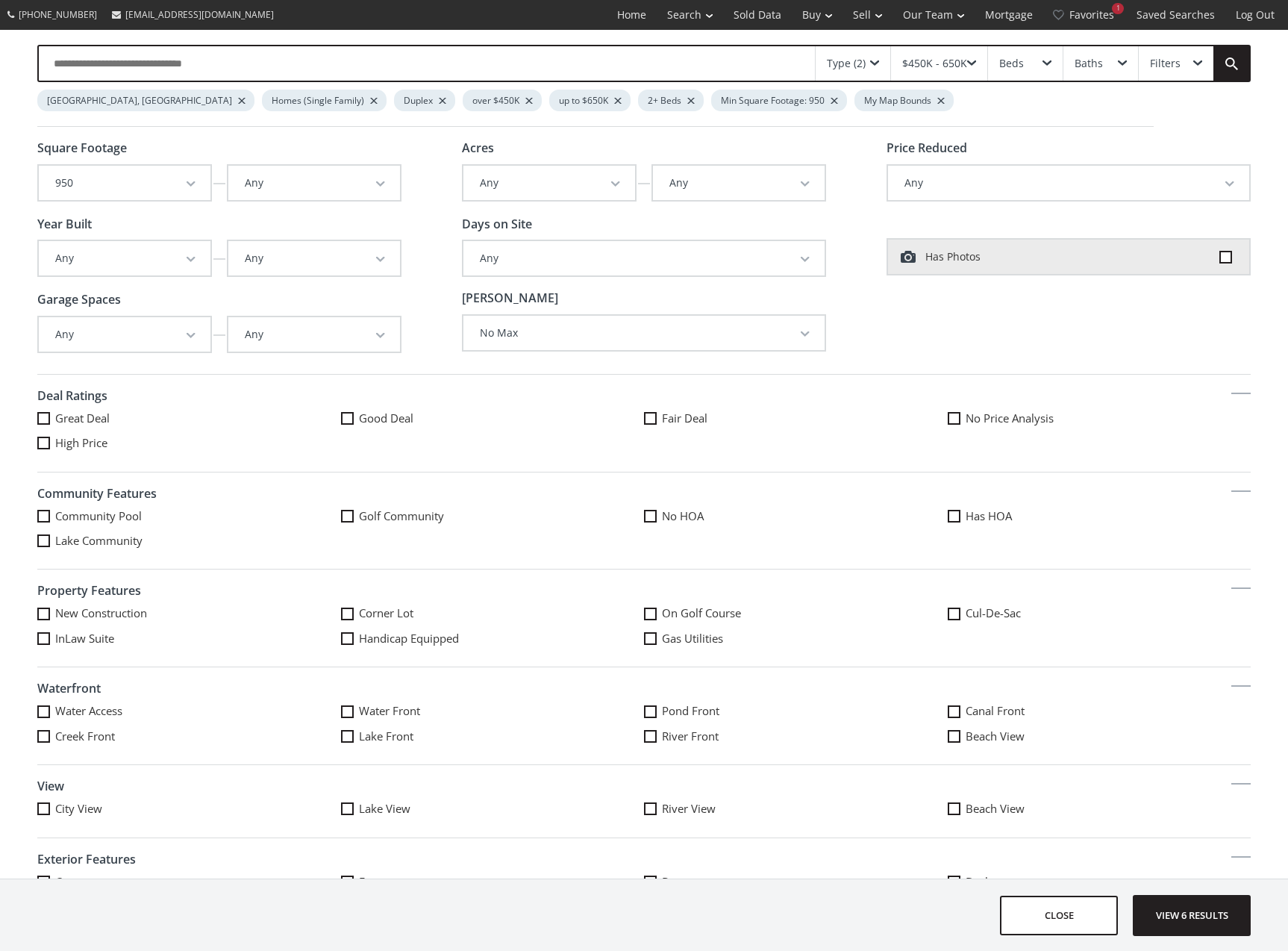
click at [177, 186] on button "950" at bounding box center [125, 183] width 172 height 34
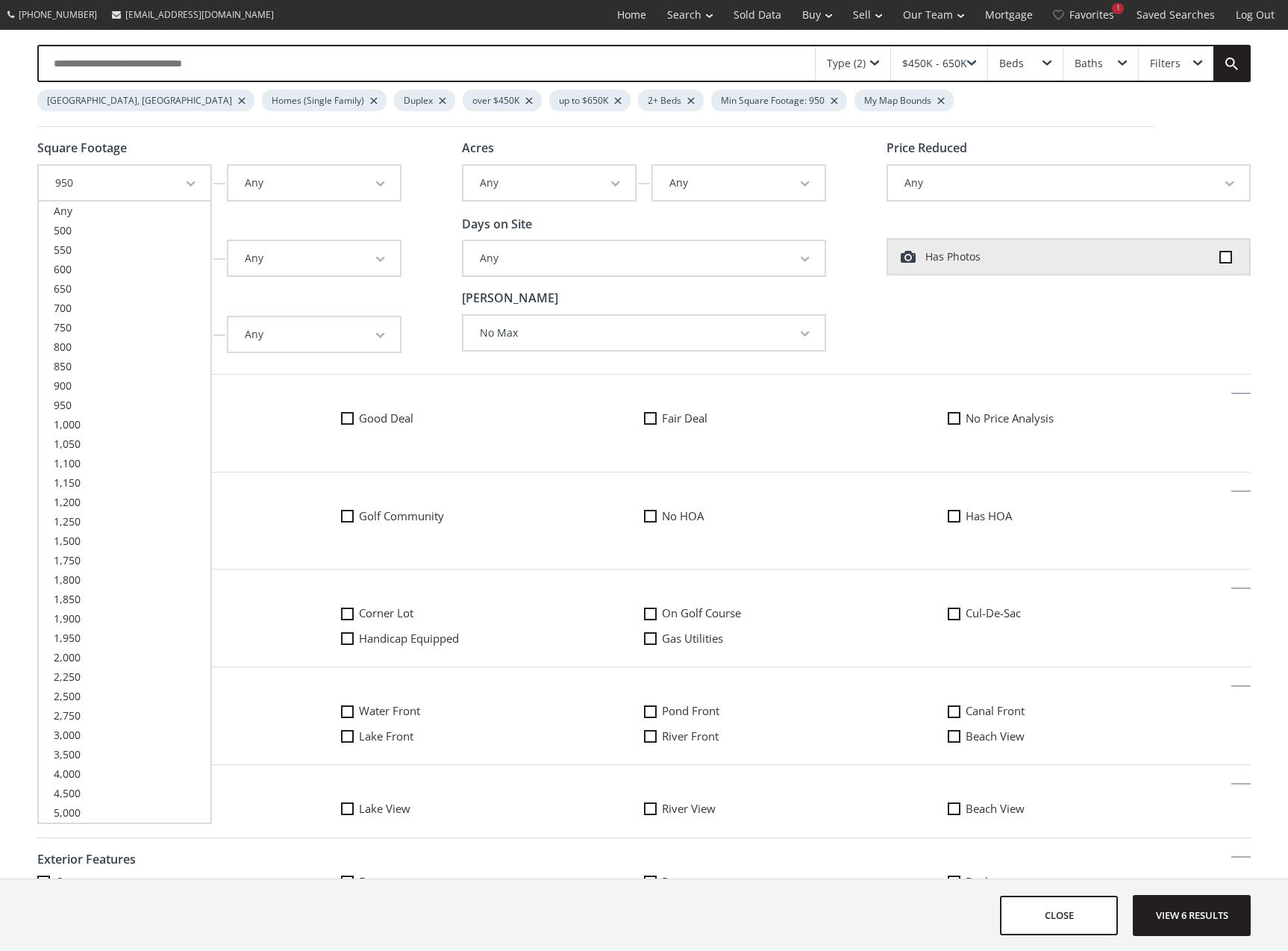
click at [400, 445] on div "Great Deal Good Deal Fair Deal No Price Analysis High Price" at bounding box center [644, 435] width 1214 height 50
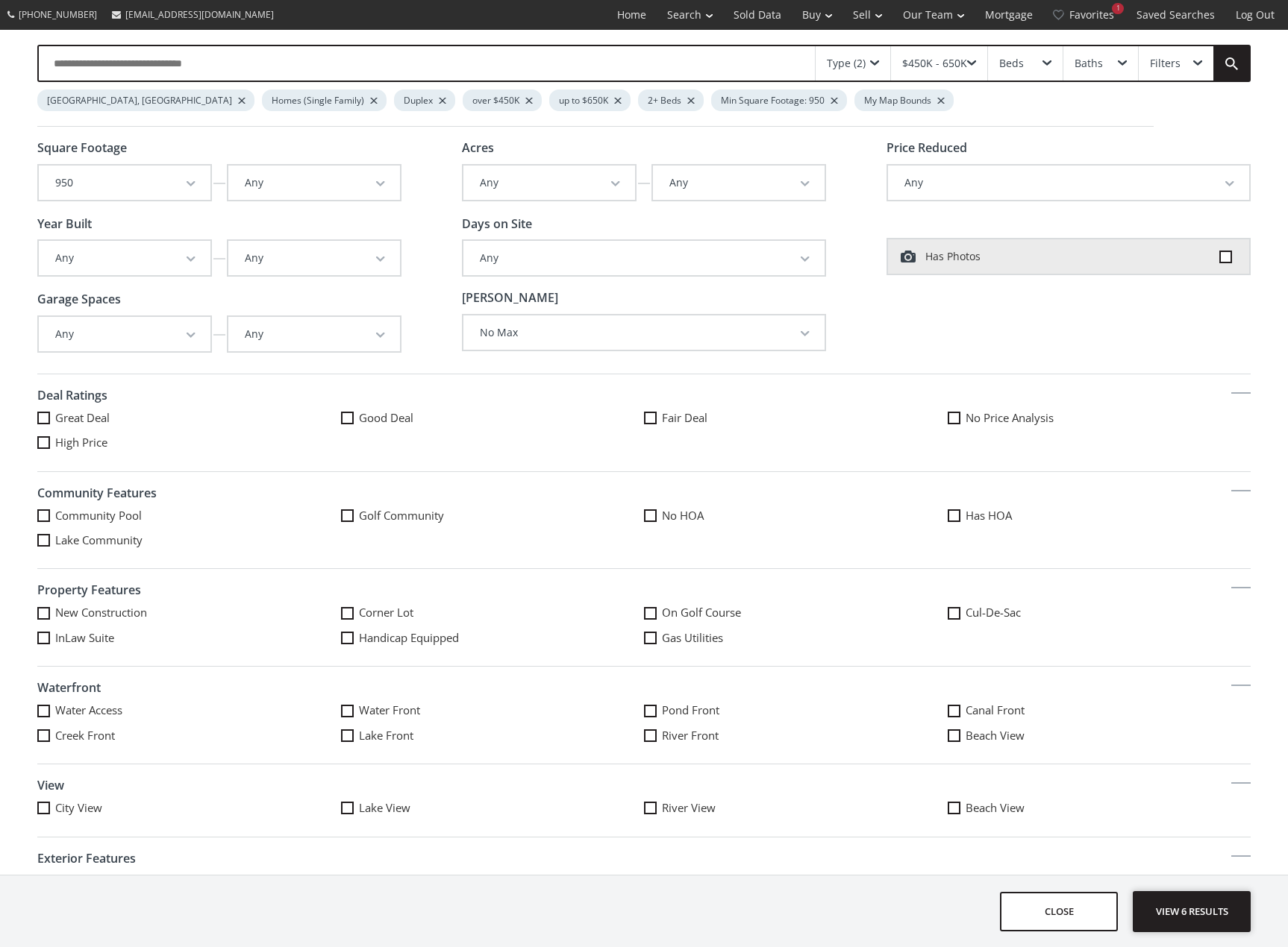
click at [1184, 909] on span "View 6 results" at bounding box center [1192, 912] width 109 height 39
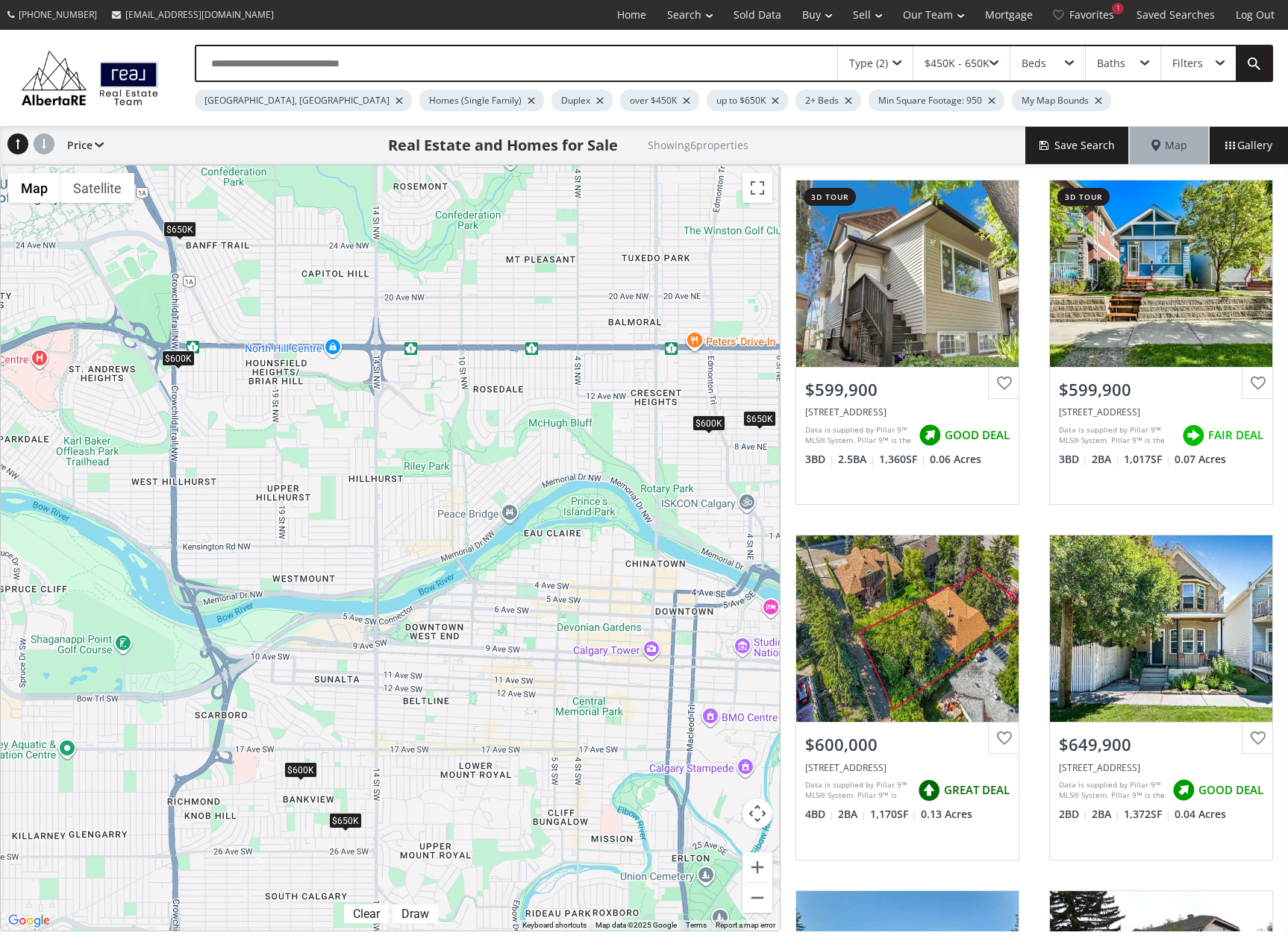
click at [350, 824] on div "$650K" at bounding box center [346, 821] width 33 height 15
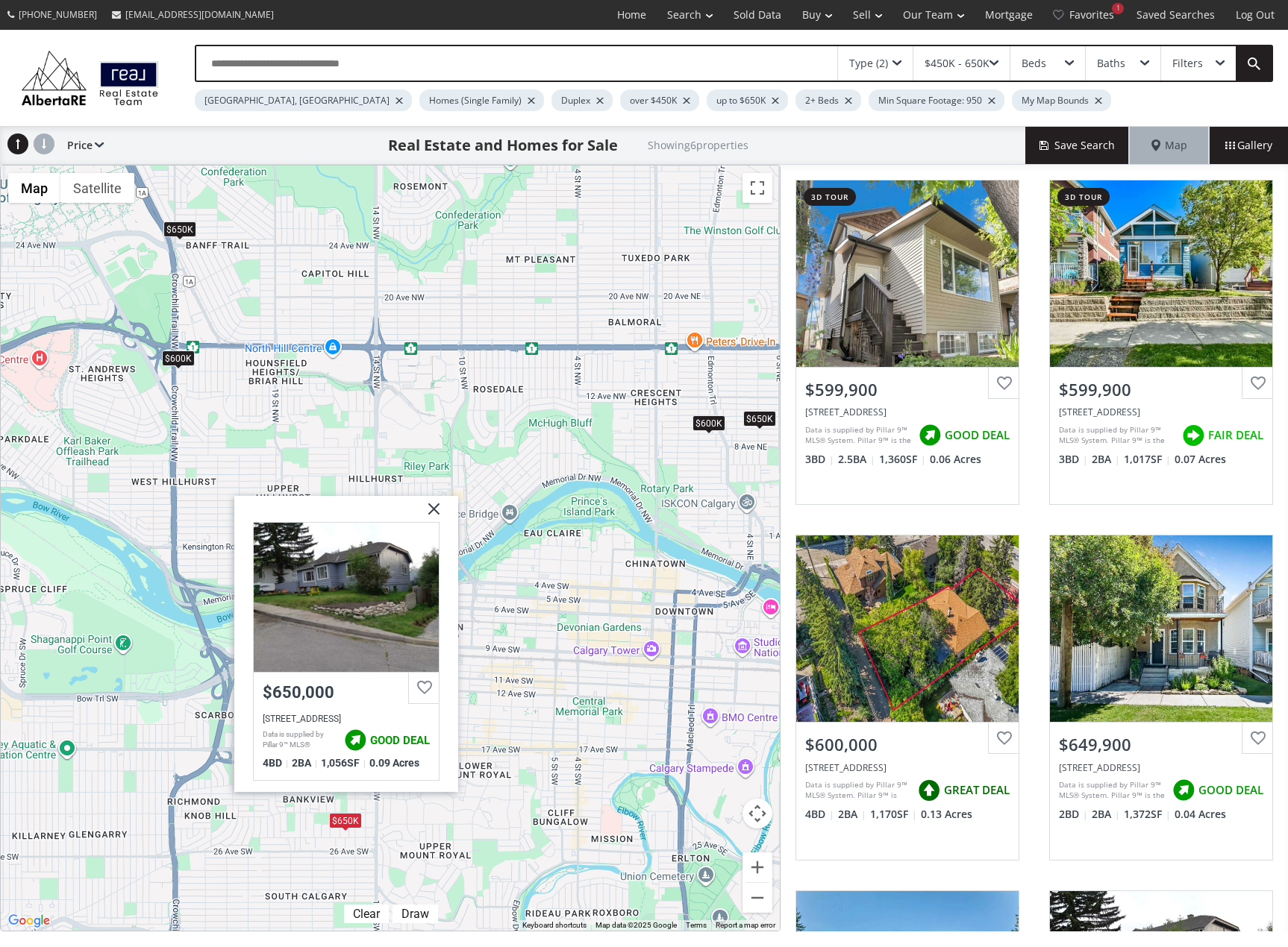
click at [276, 840] on div "To navigate, press the arrow keys. $600K $600K $600K $650K $650K $650K 15A Stre…" at bounding box center [390, 548] width 779 height 765
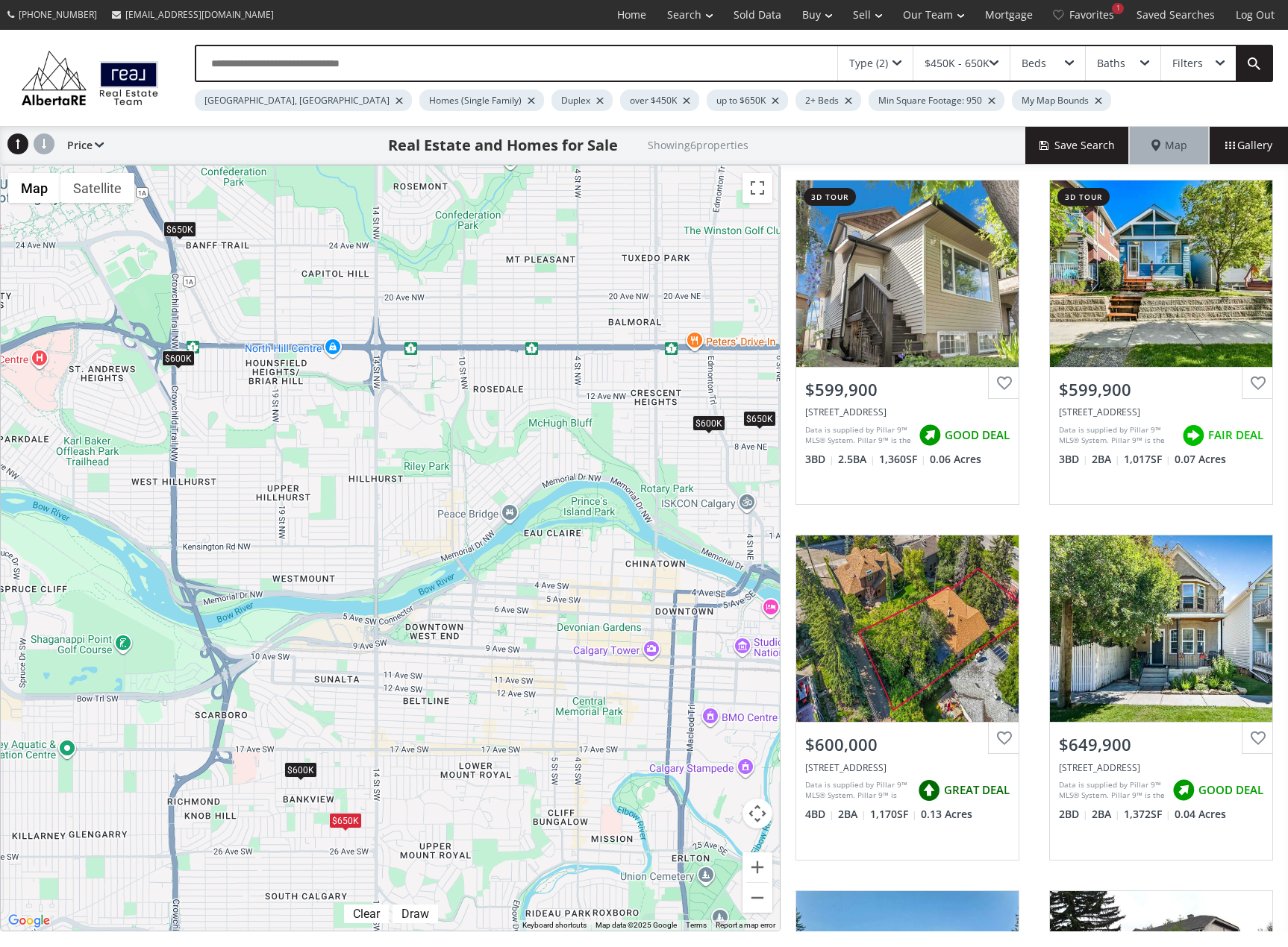
click at [300, 767] on div "$600K" at bounding box center [301, 770] width 33 height 15
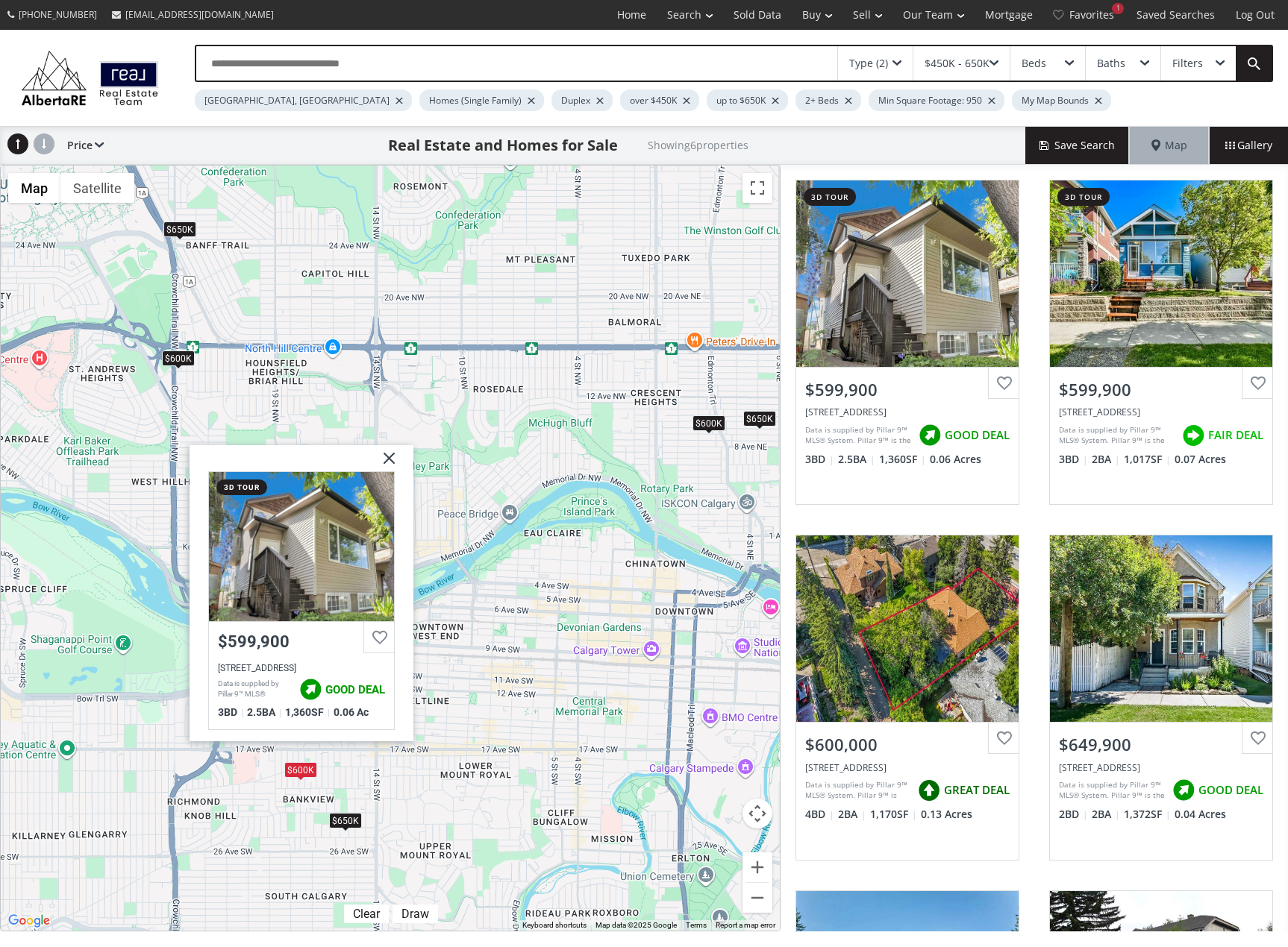
click at [237, 809] on div "To navigate, press the arrow keys. $600K $600K $600K $650K $650K $650K 17A Stre…" at bounding box center [390, 548] width 779 height 765
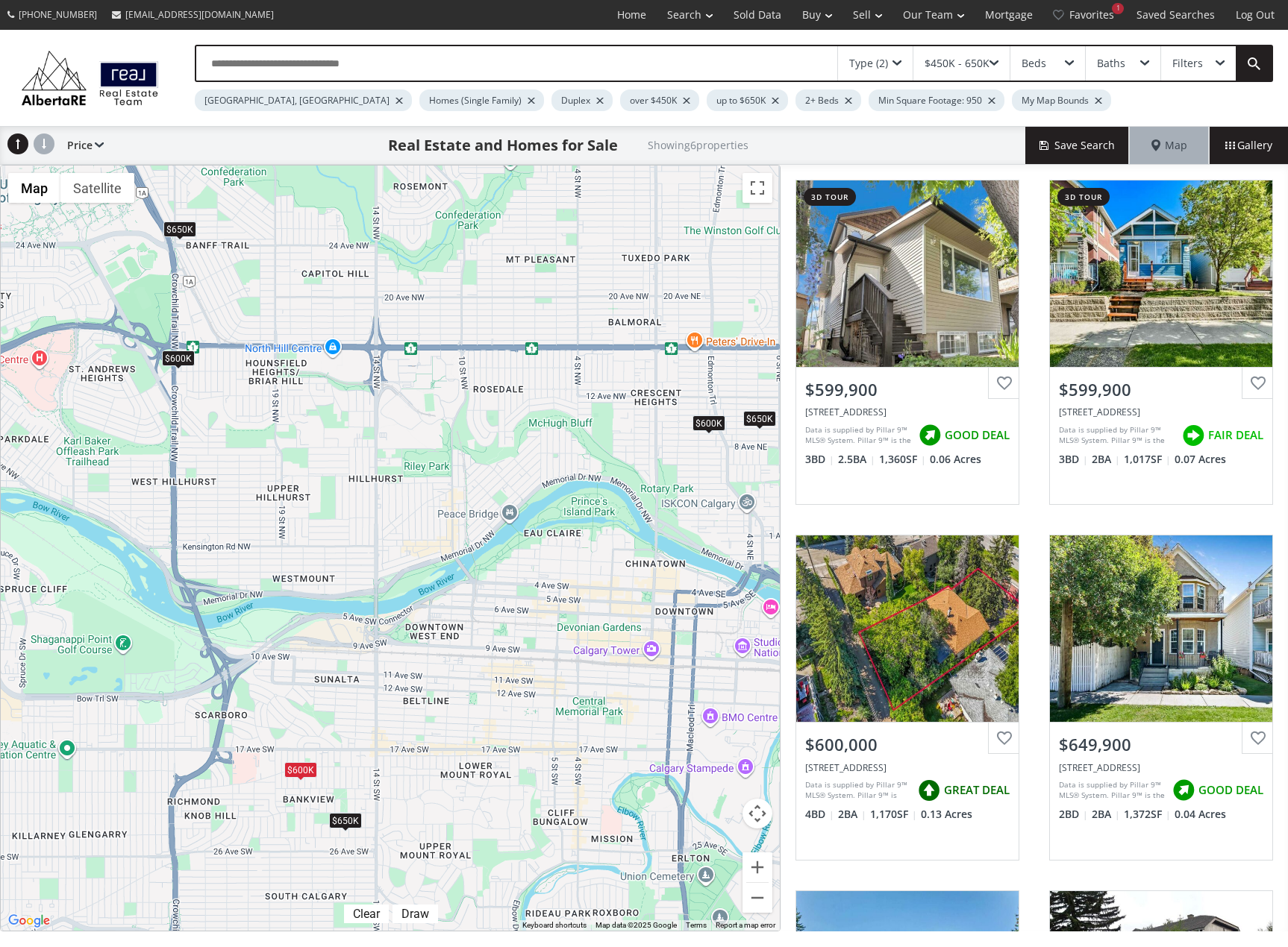
click at [185, 237] on div "$650K" at bounding box center [180, 229] width 33 height 15
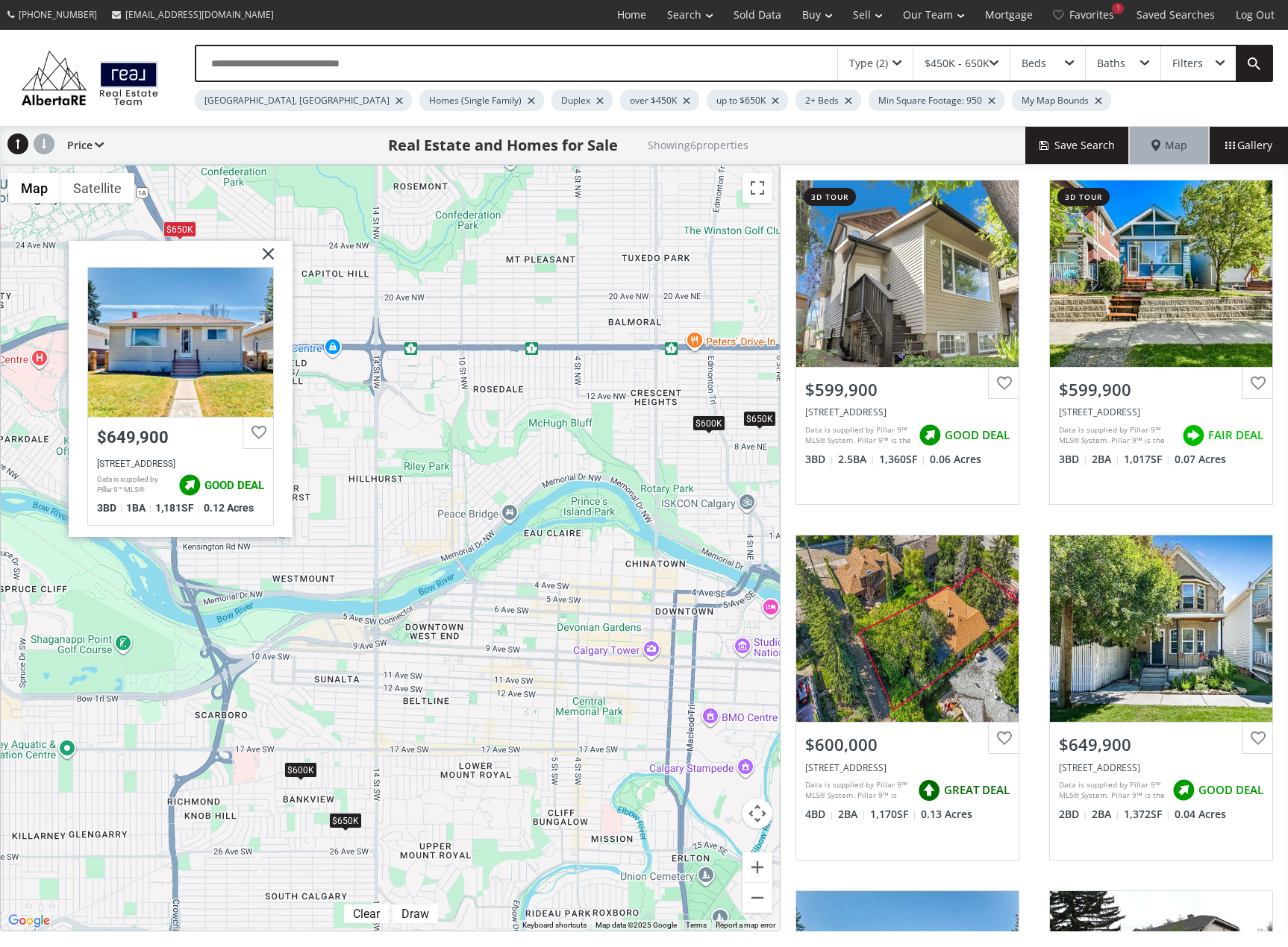
click at [317, 488] on div "To navigate, press the arrow keys. $600K $600K $600K $650K $650K $650K 25 Avenu…" at bounding box center [390, 548] width 779 height 765
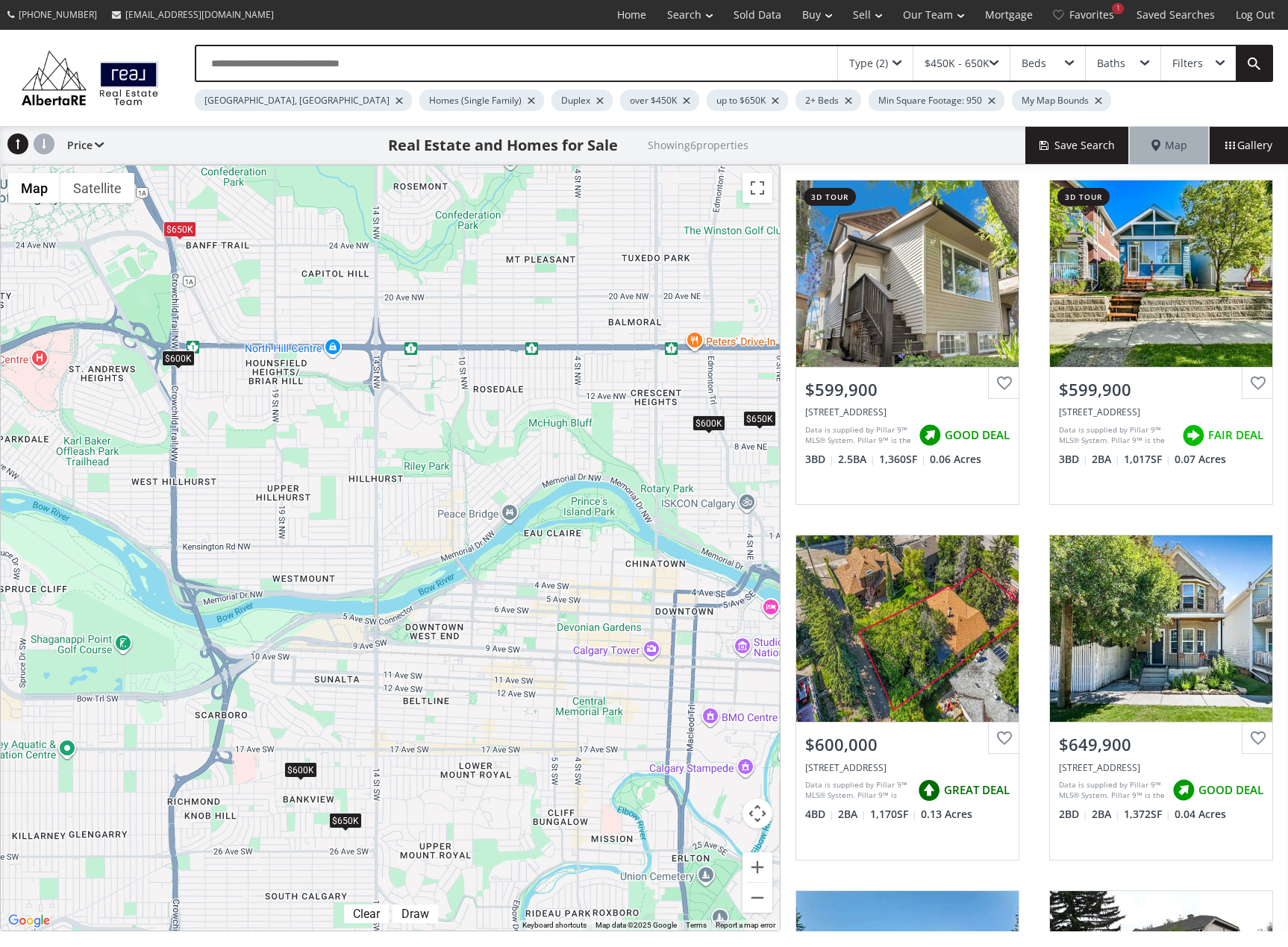
click at [182, 360] on div "$600K" at bounding box center [178, 358] width 33 height 15
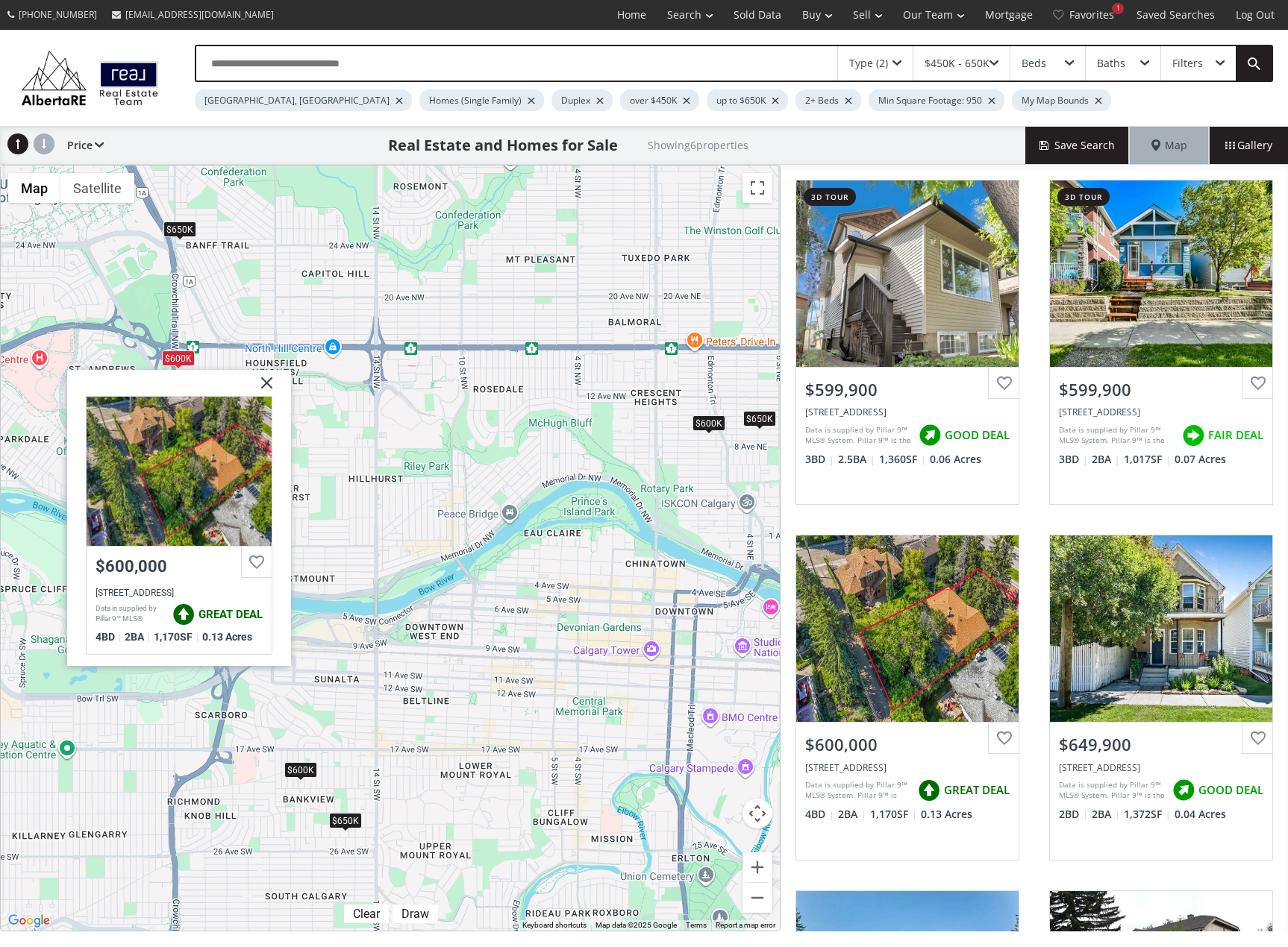
click at [753, 418] on div "$650K" at bounding box center [759, 419] width 33 height 15
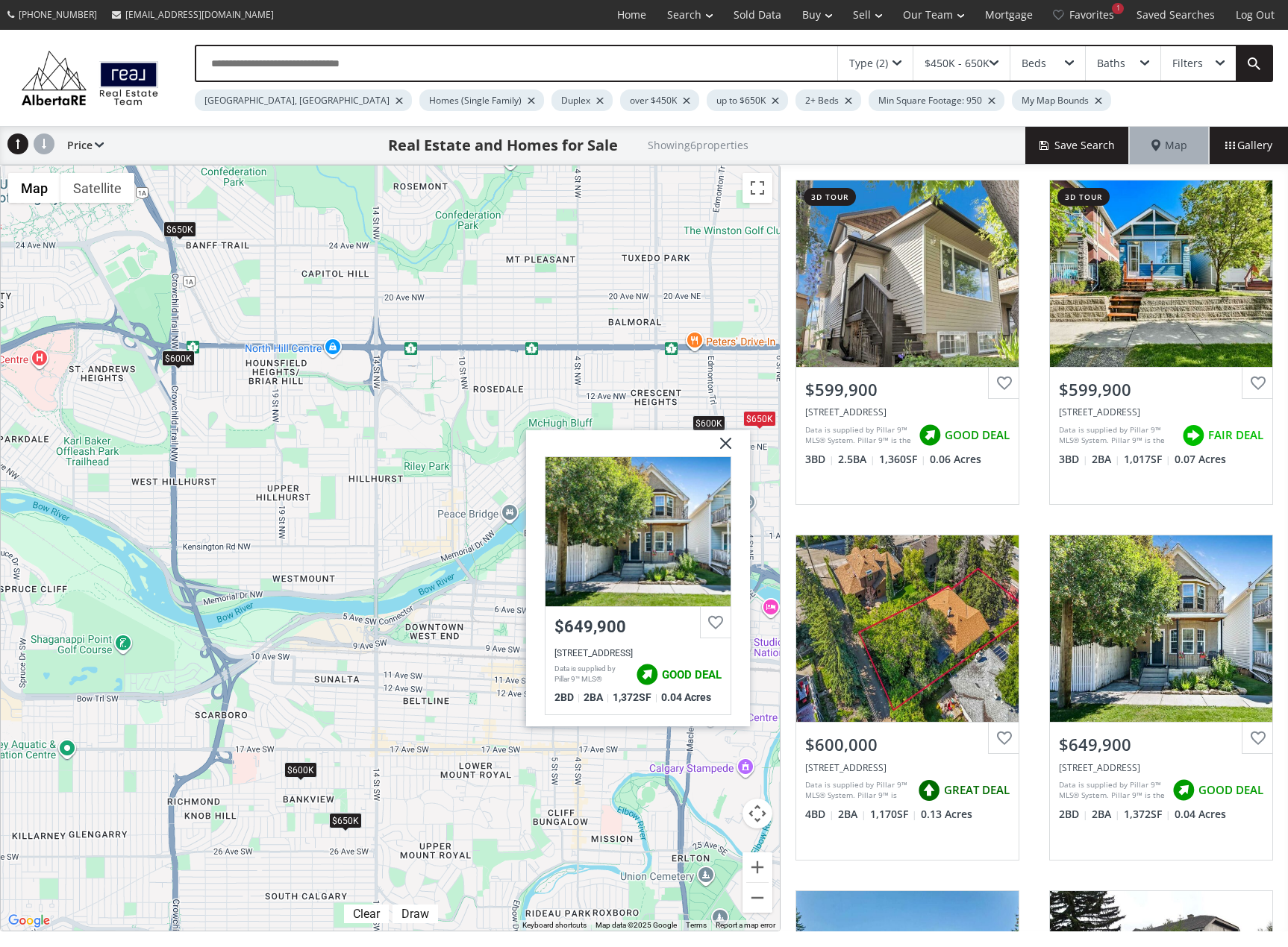
click at [708, 426] on div "$600K" at bounding box center [709, 423] width 33 height 15
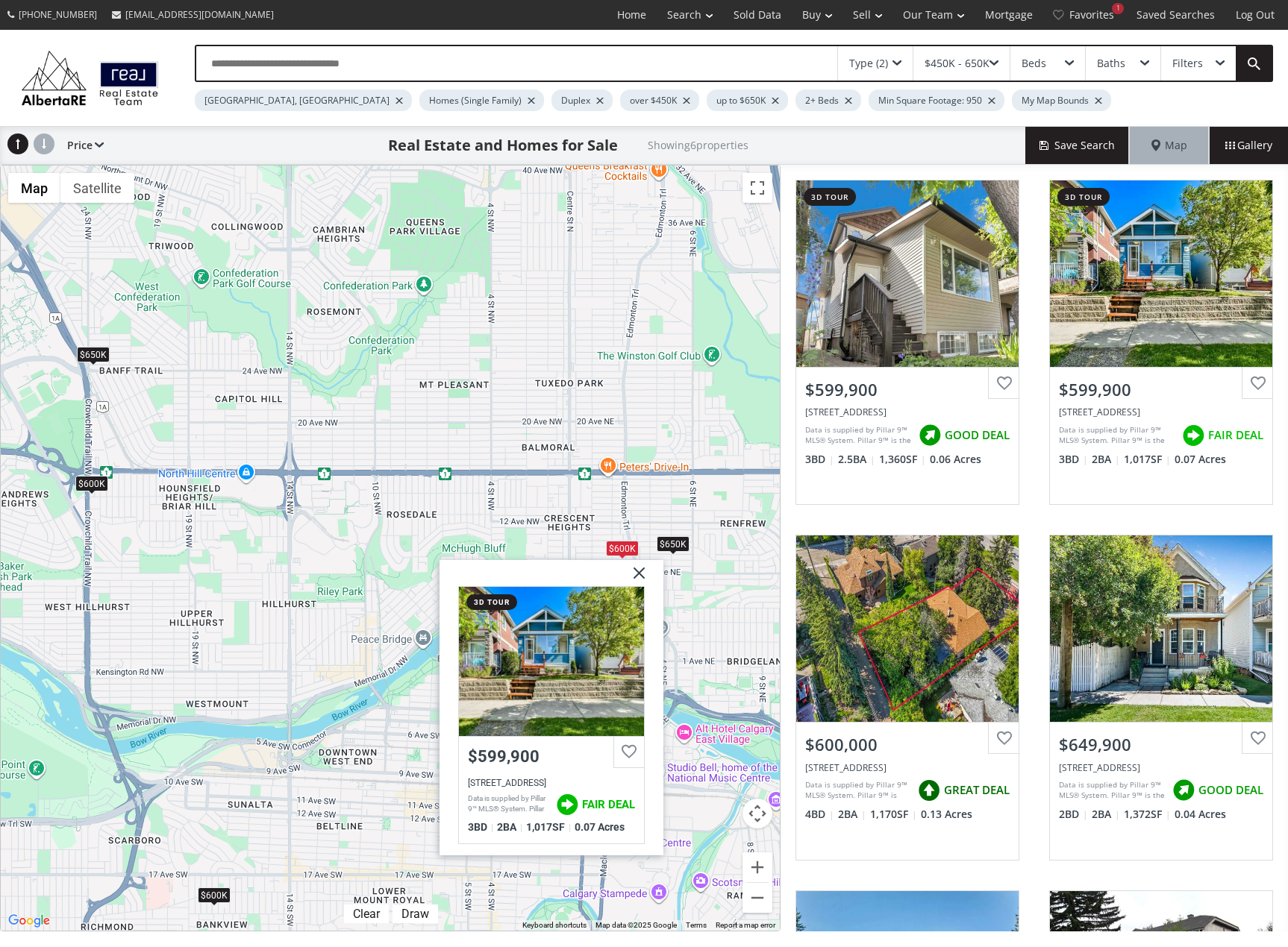
drag, startPoint x: 546, startPoint y: 408, endPoint x: 459, endPoint y: 534, distance: 153.1
click at [459, 534] on div "To navigate, press the arrow keys. $600K $600K $600K $650K $650K $650K 9 Avenue…" at bounding box center [390, 548] width 779 height 765
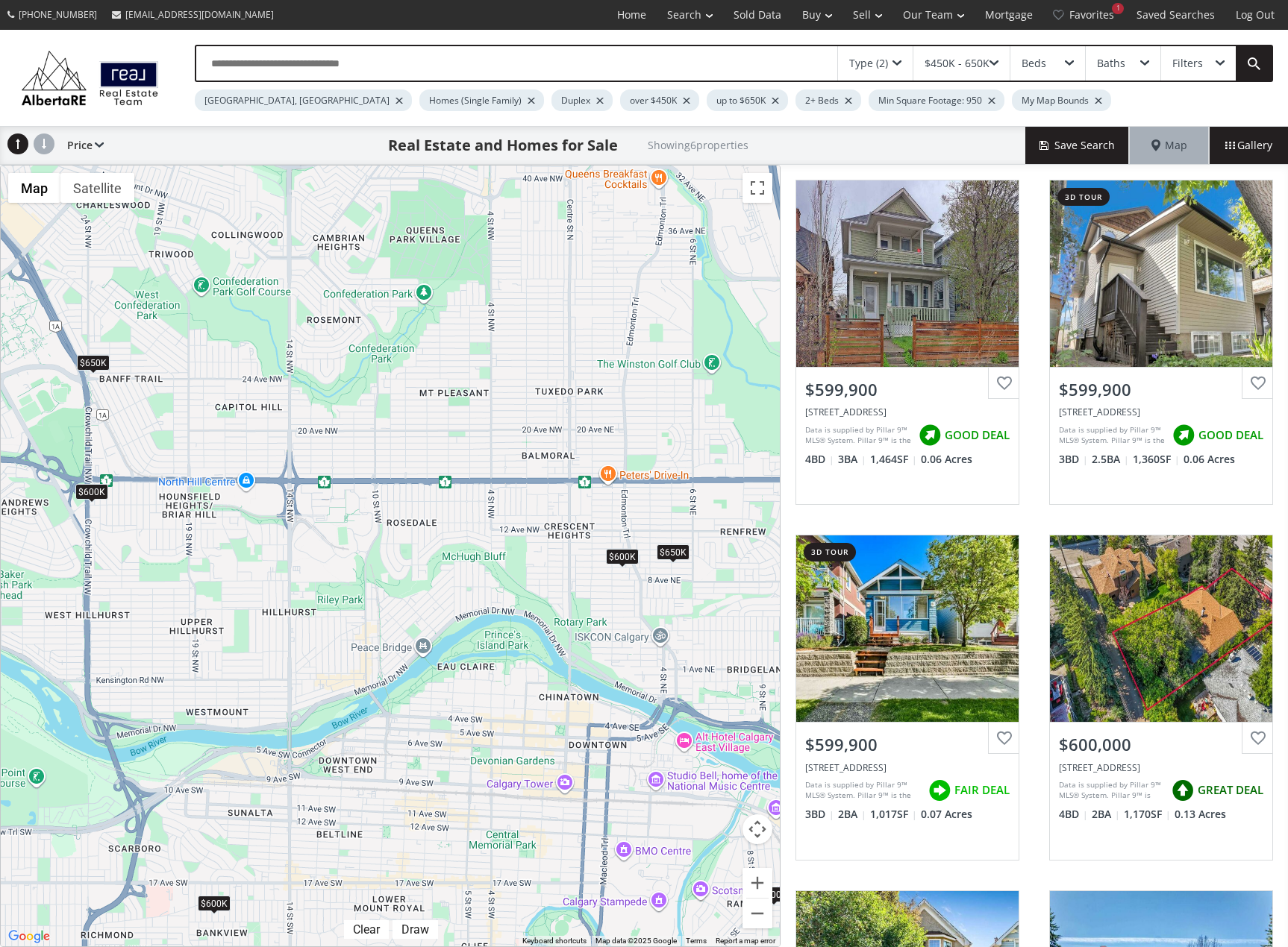
click at [772, 102] on div at bounding box center [776, 100] width 8 height 6
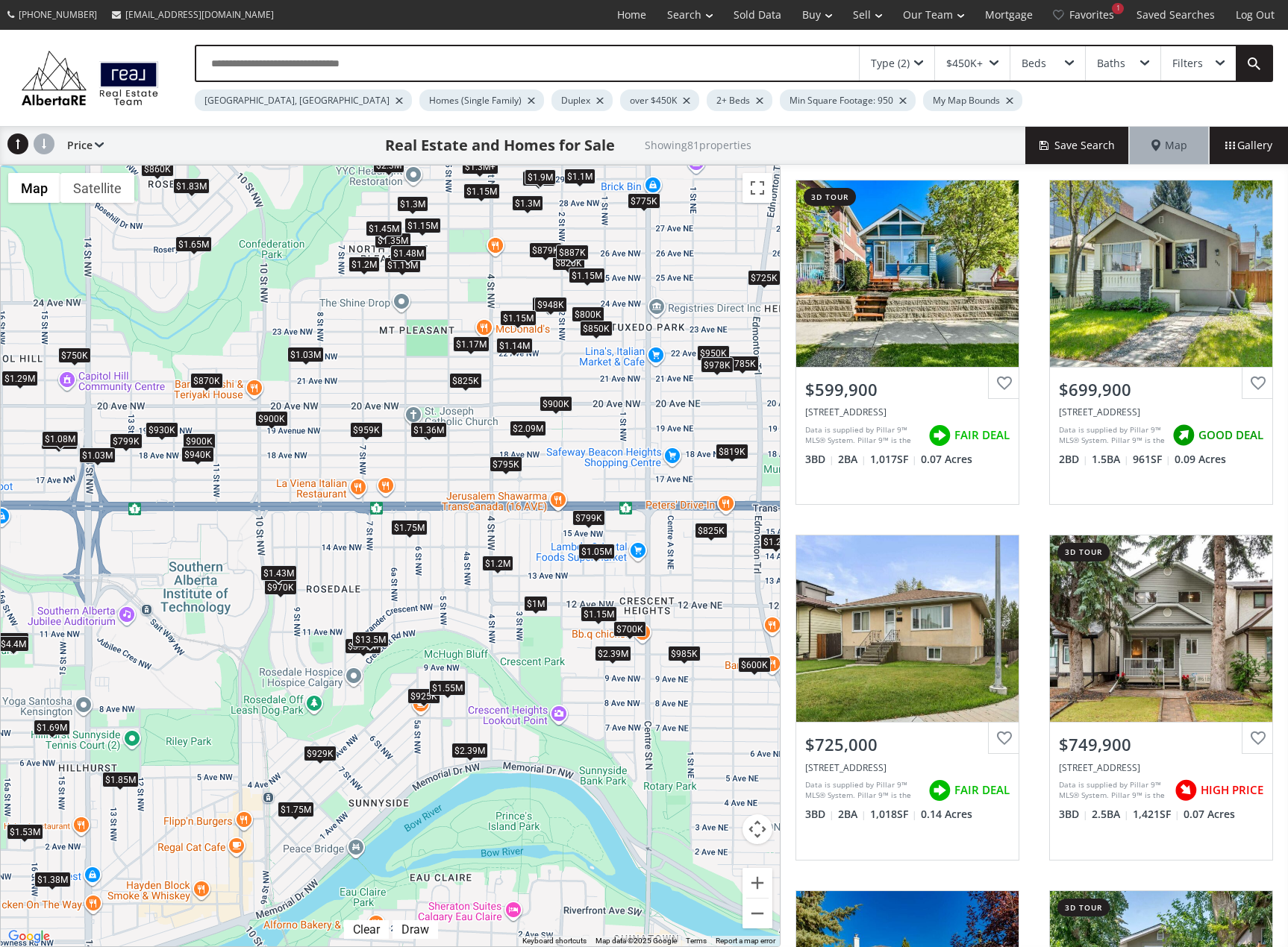
click at [528, 100] on div at bounding box center [531, 100] width 8 height 6
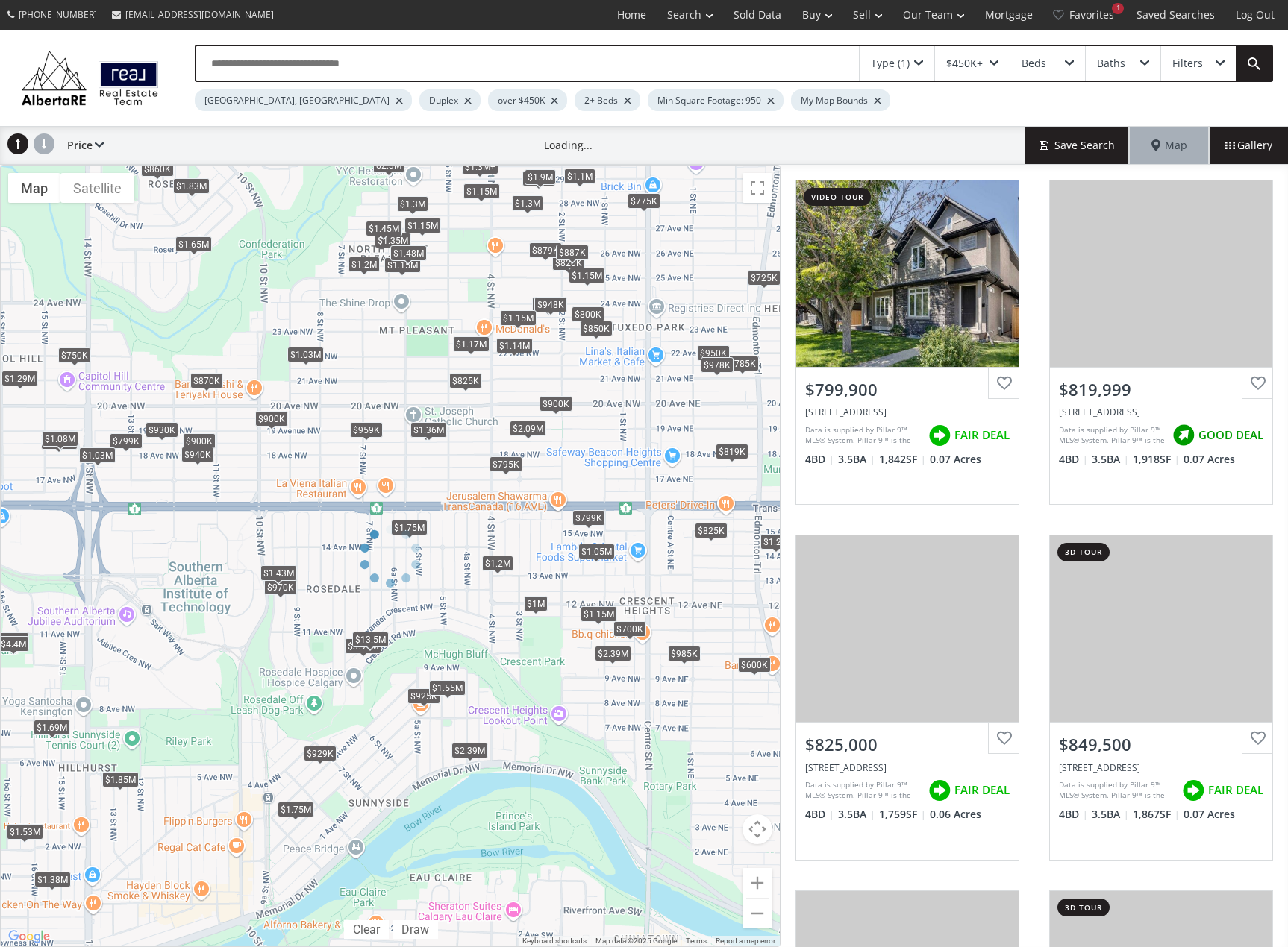
click at [464, 100] on div at bounding box center [467, 100] width 8 height 6
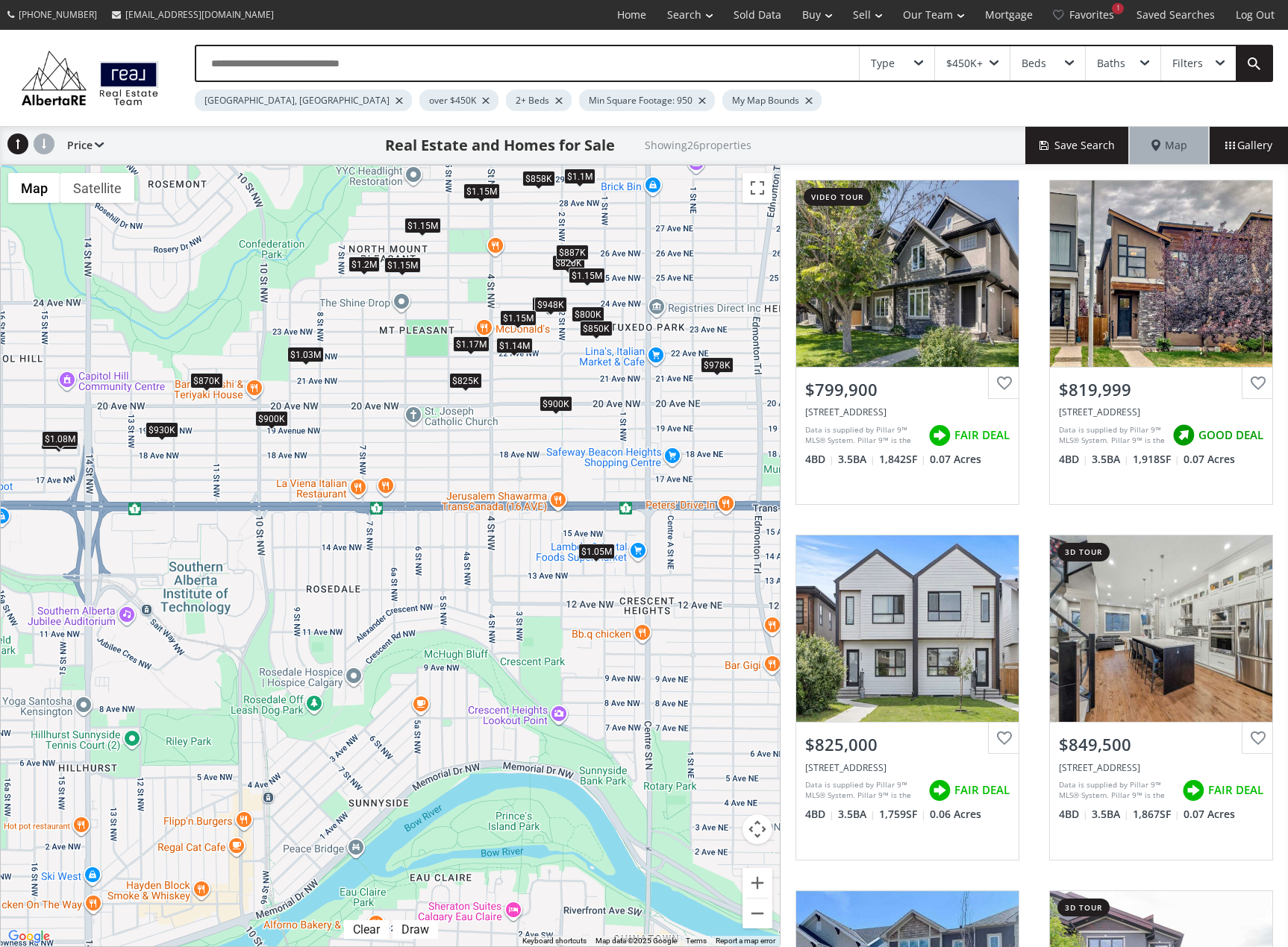
click at [420, 103] on div "over $450K" at bounding box center [459, 100] width 79 height 21
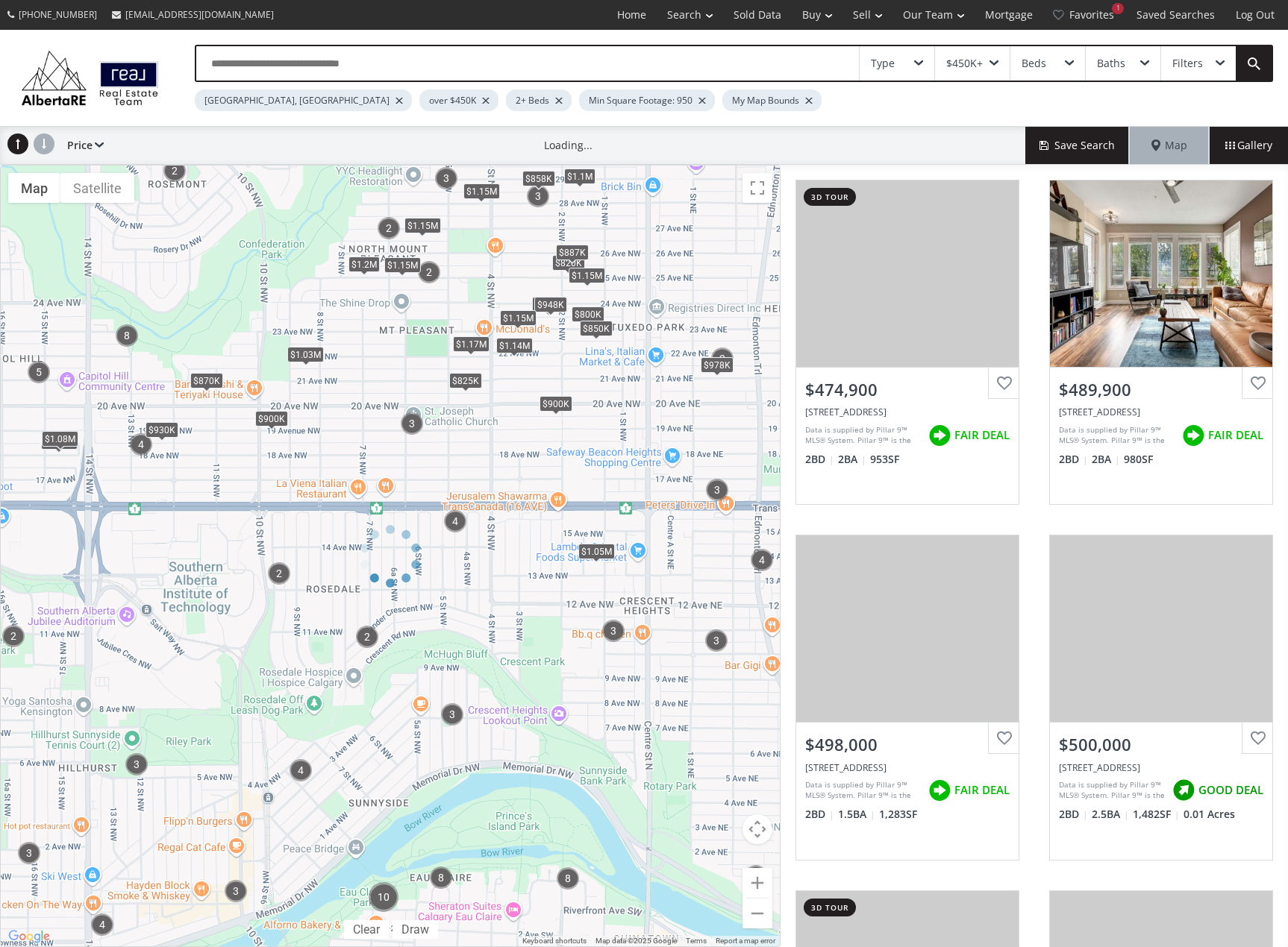
click at [482, 103] on div at bounding box center [485, 100] width 8 height 6
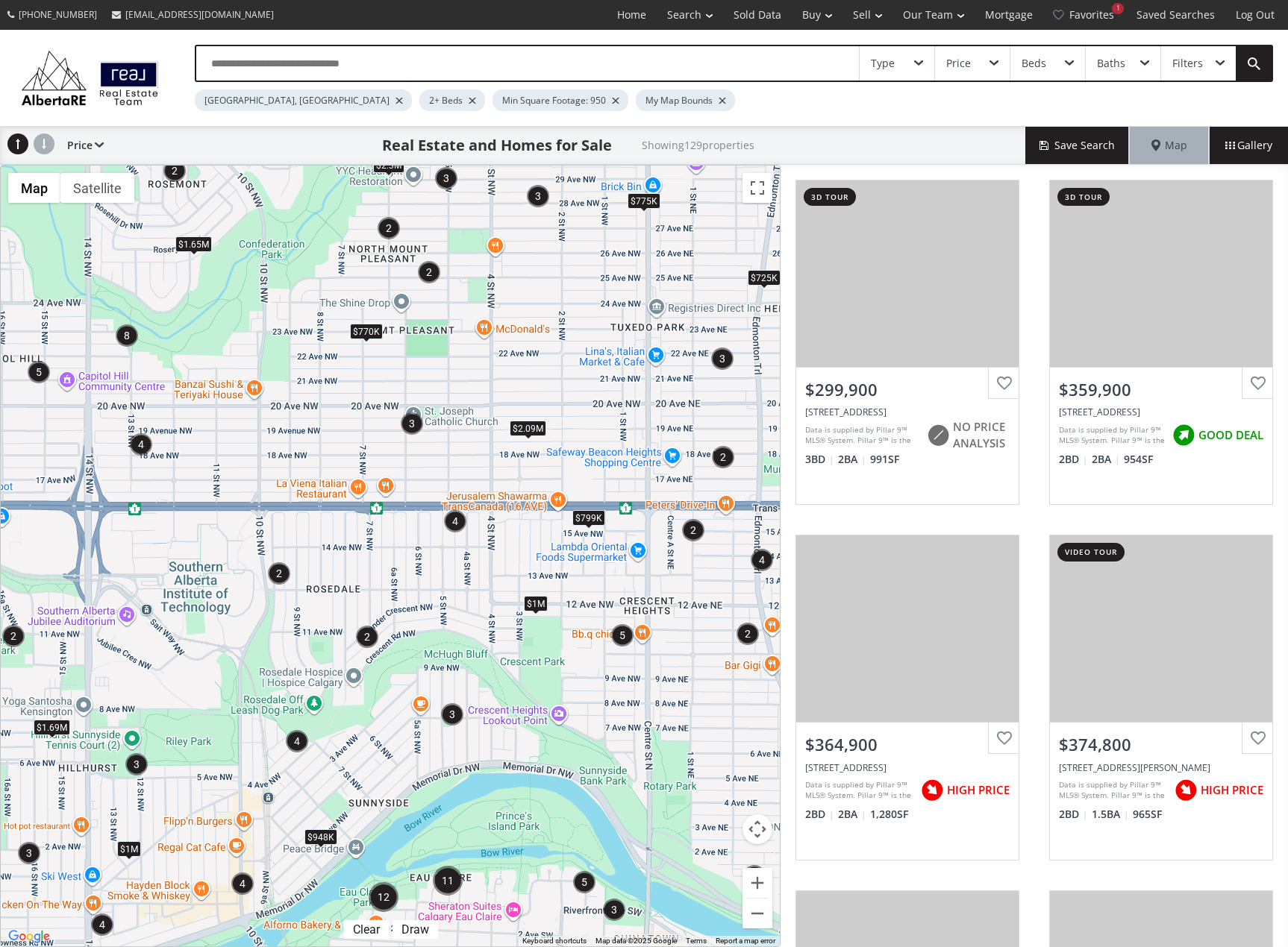
click at [977, 64] on div "Price" at bounding box center [972, 63] width 75 height 34
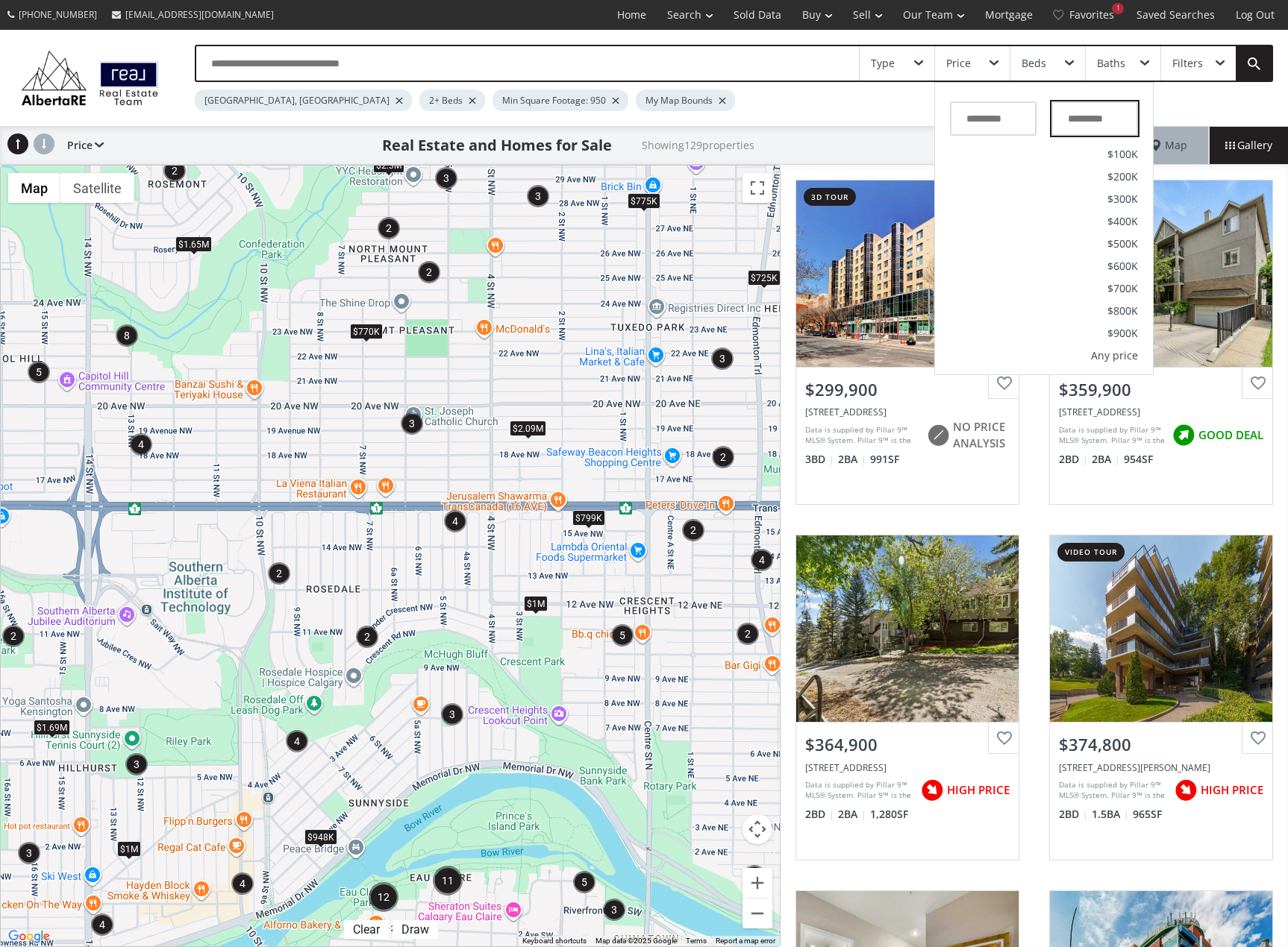
click at [1086, 118] on input "text" at bounding box center [1095, 118] width 87 height 34
click at [1117, 273] on li "$600K" at bounding box center [1044, 266] width 218 height 22
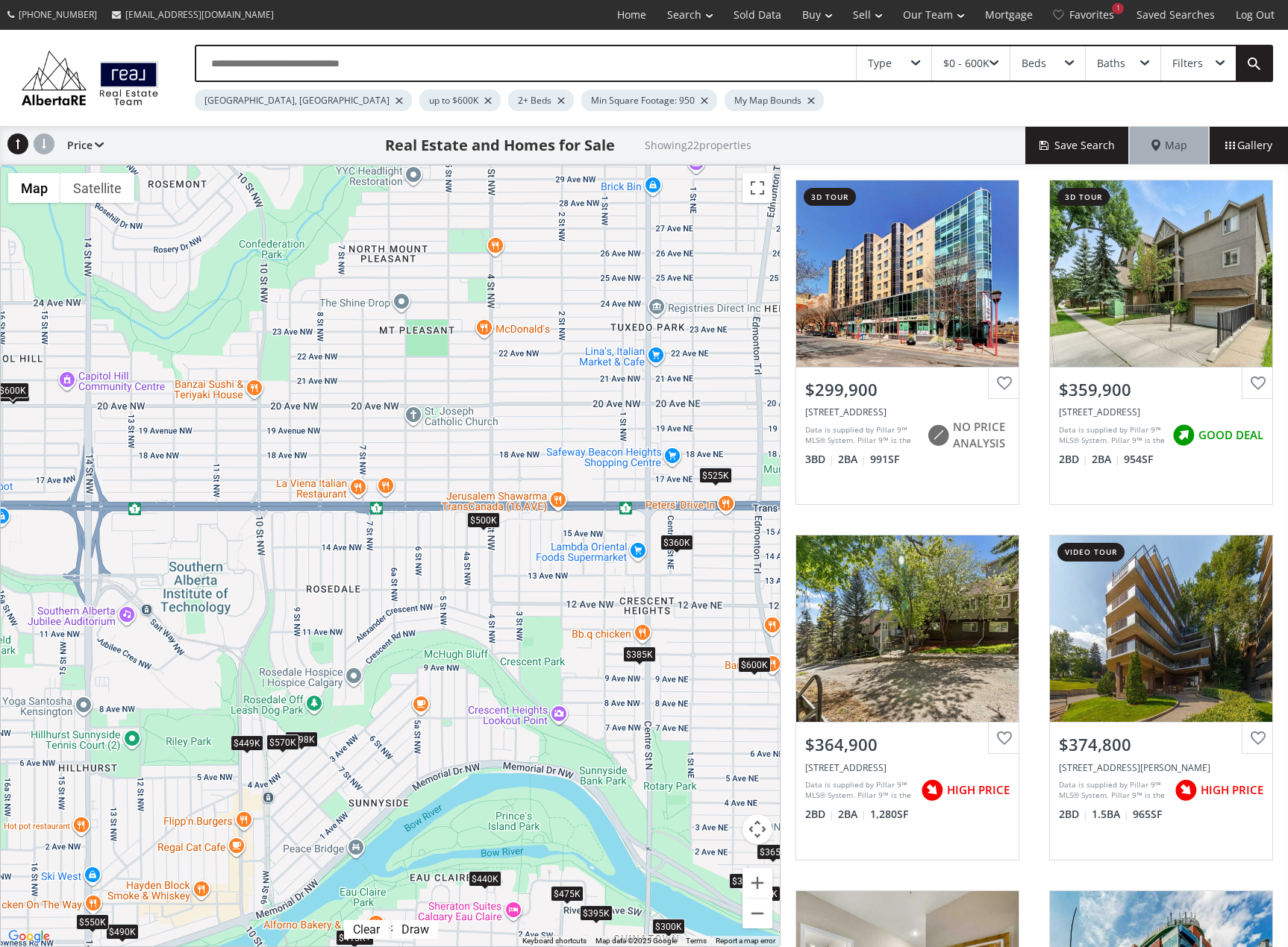
click at [712, 474] on div "$525K" at bounding box center [715, 476] width 33 height 15
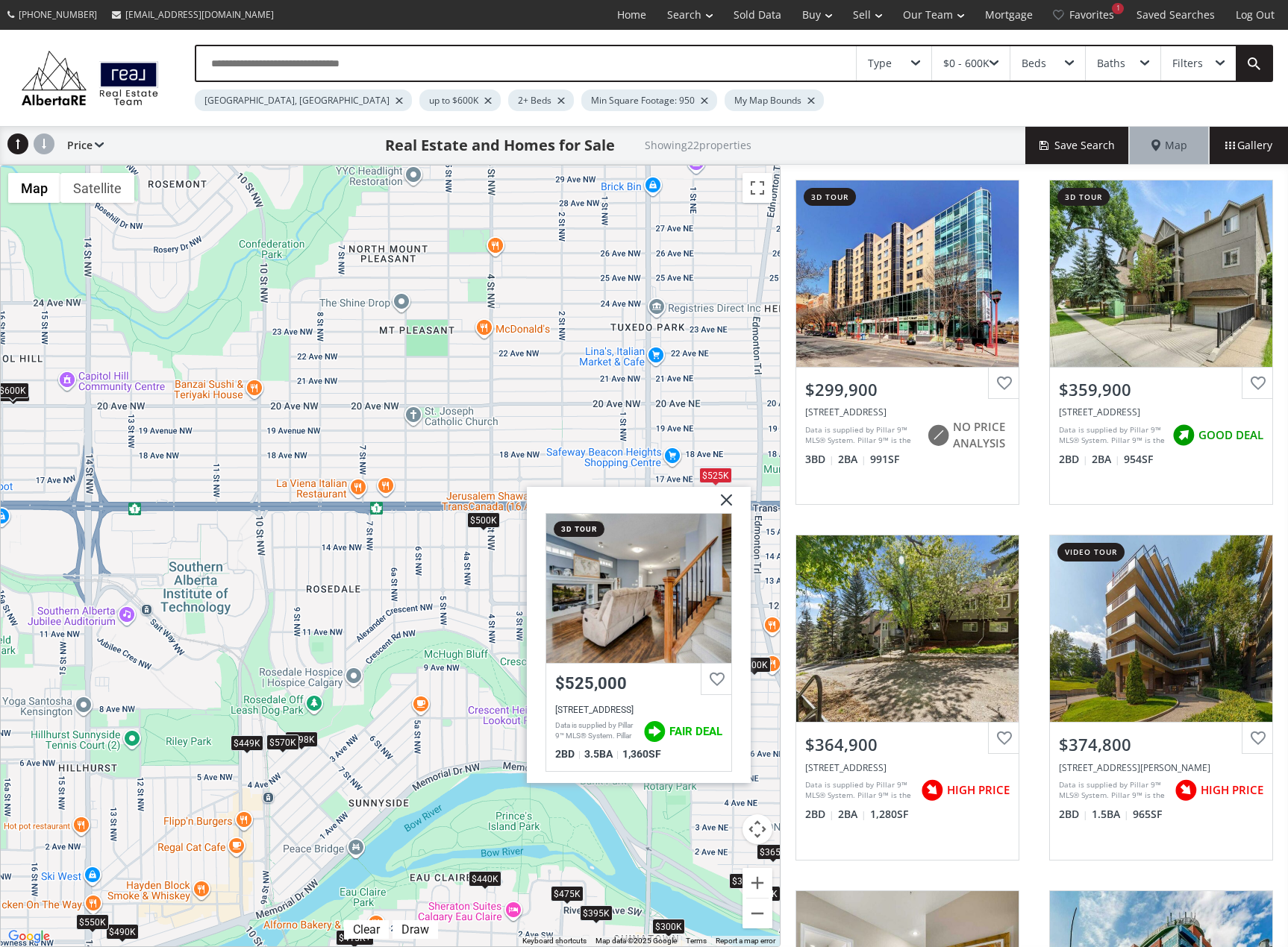
click at [484, 518] on div "$500K" at bounding box center [484, 520] width 33 height 15
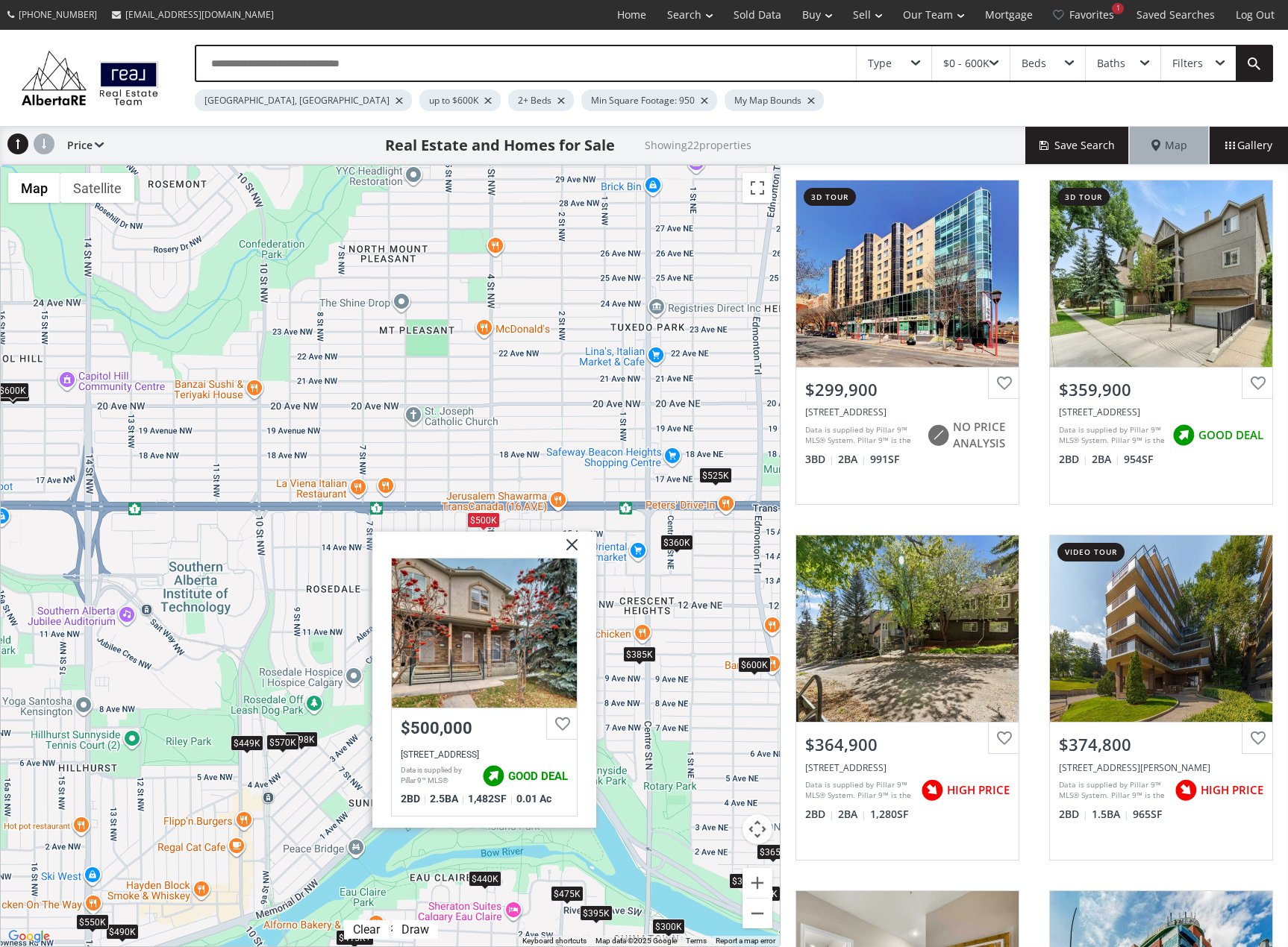
click at [311, 558] on div "To navigate, press the arrow keys. $300K $360K $365K $375K+ $385K $395K $375K+ …" at bounding box center [390, 556] width 779 height 781
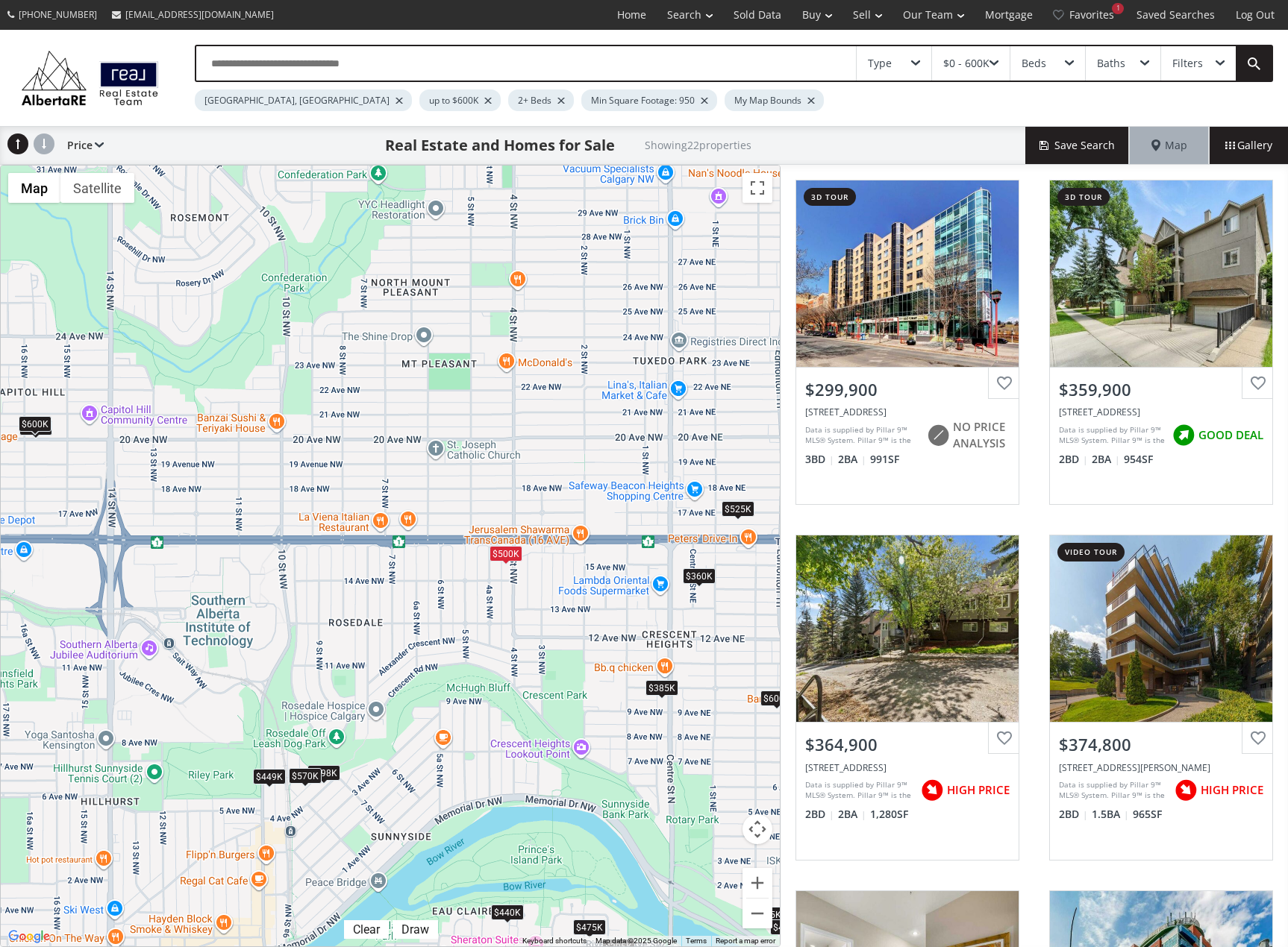
drag, startPoint x: 455, startPoint y: 457, endPoint x: 476, endPoint y: 492, distance: 40.8
click at [476, 492] on div "To navigate, press the arrow keys. $300K $360K $365K $375K+ $385K $395K $375K+ …" at bounding box center [390, 556] width 779 height 781
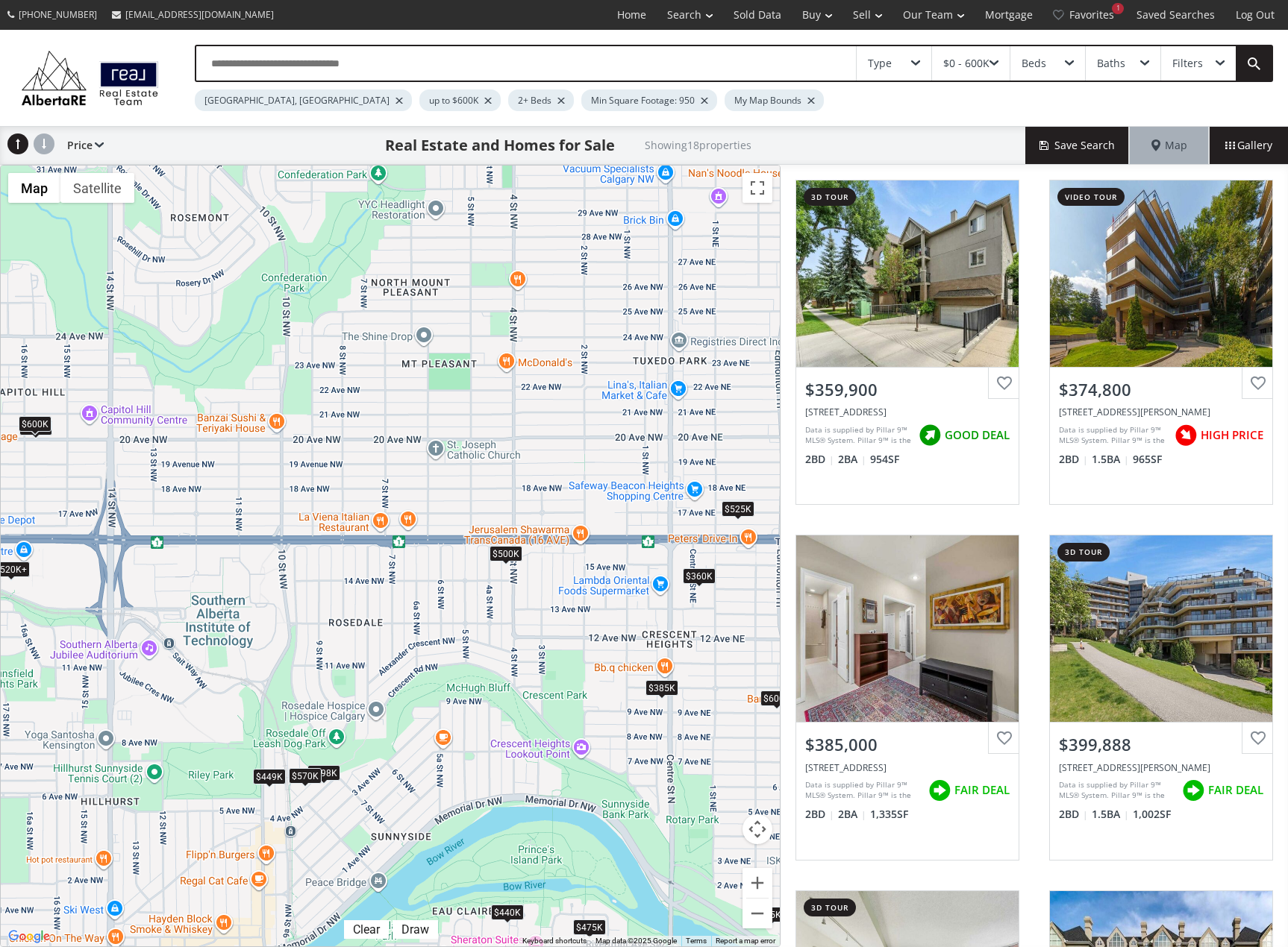
click at [1188, 61] on div "Filters" at bounding box center [1188, 63] width 31 height 10
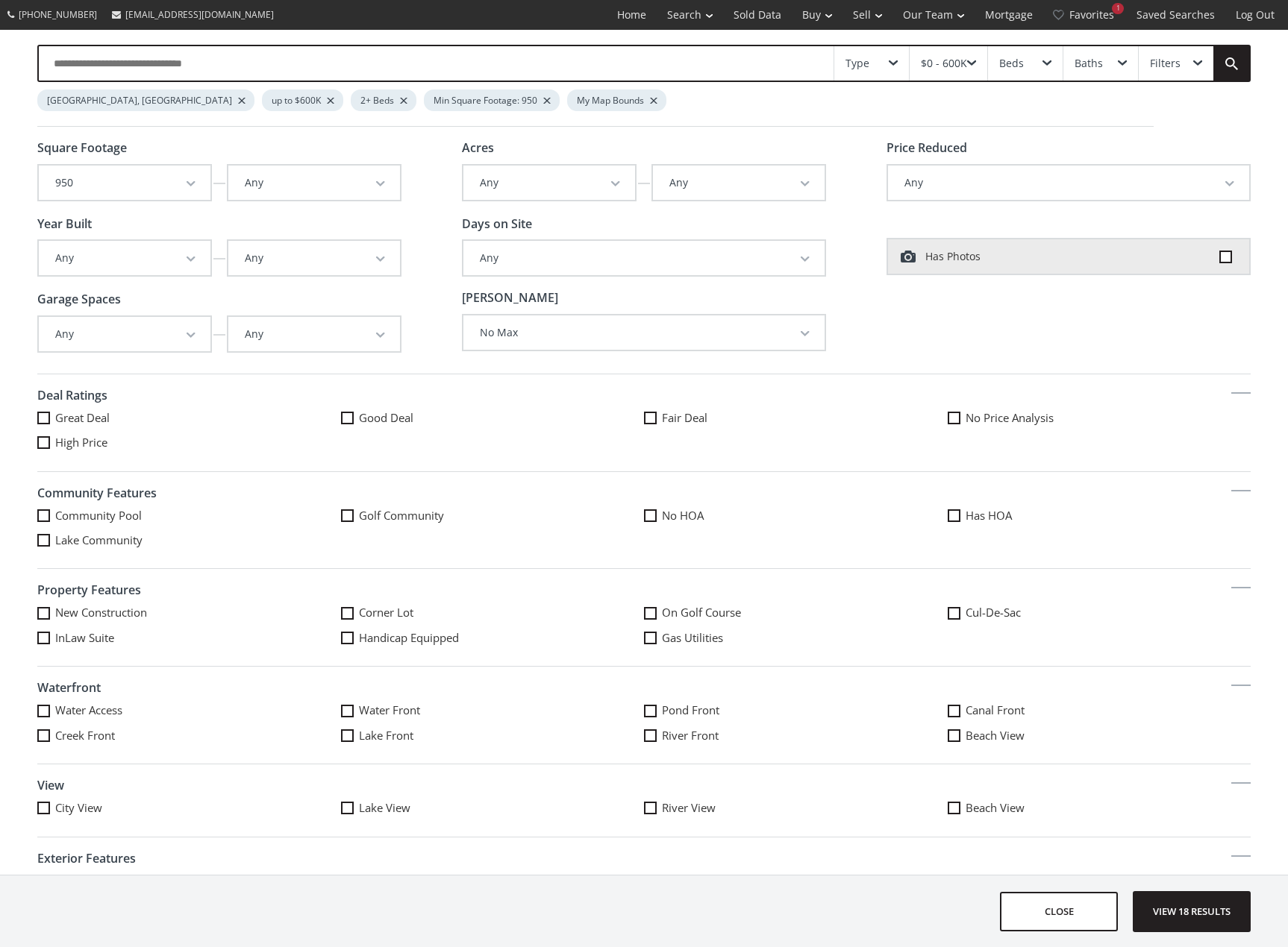
click at [575, 334] on button "No Max" at bounding box center [644, 333] width 361 height 34
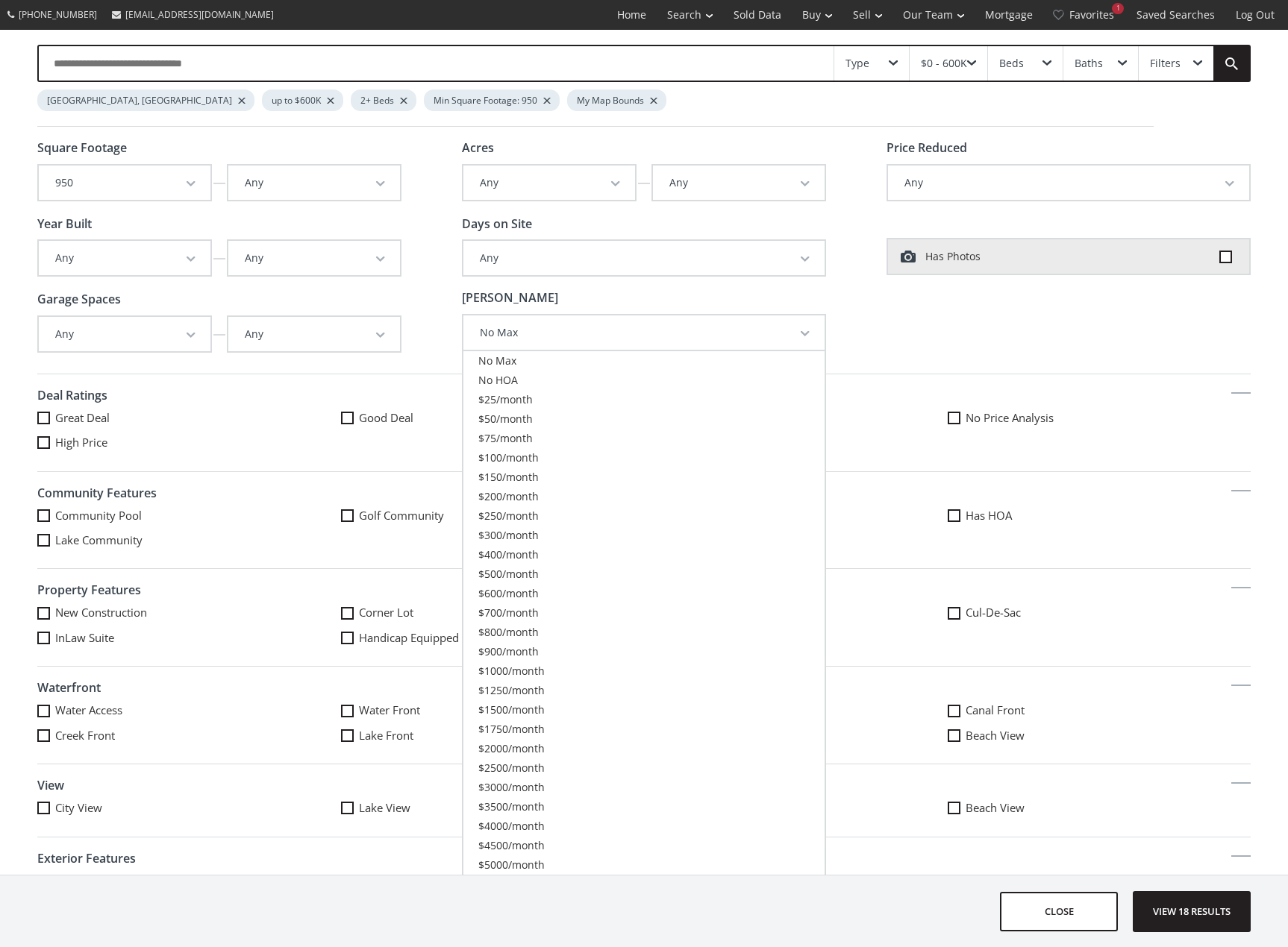
click at [575, 334] on button "No Max" at bounding box center [644, 333] width 361 height 34
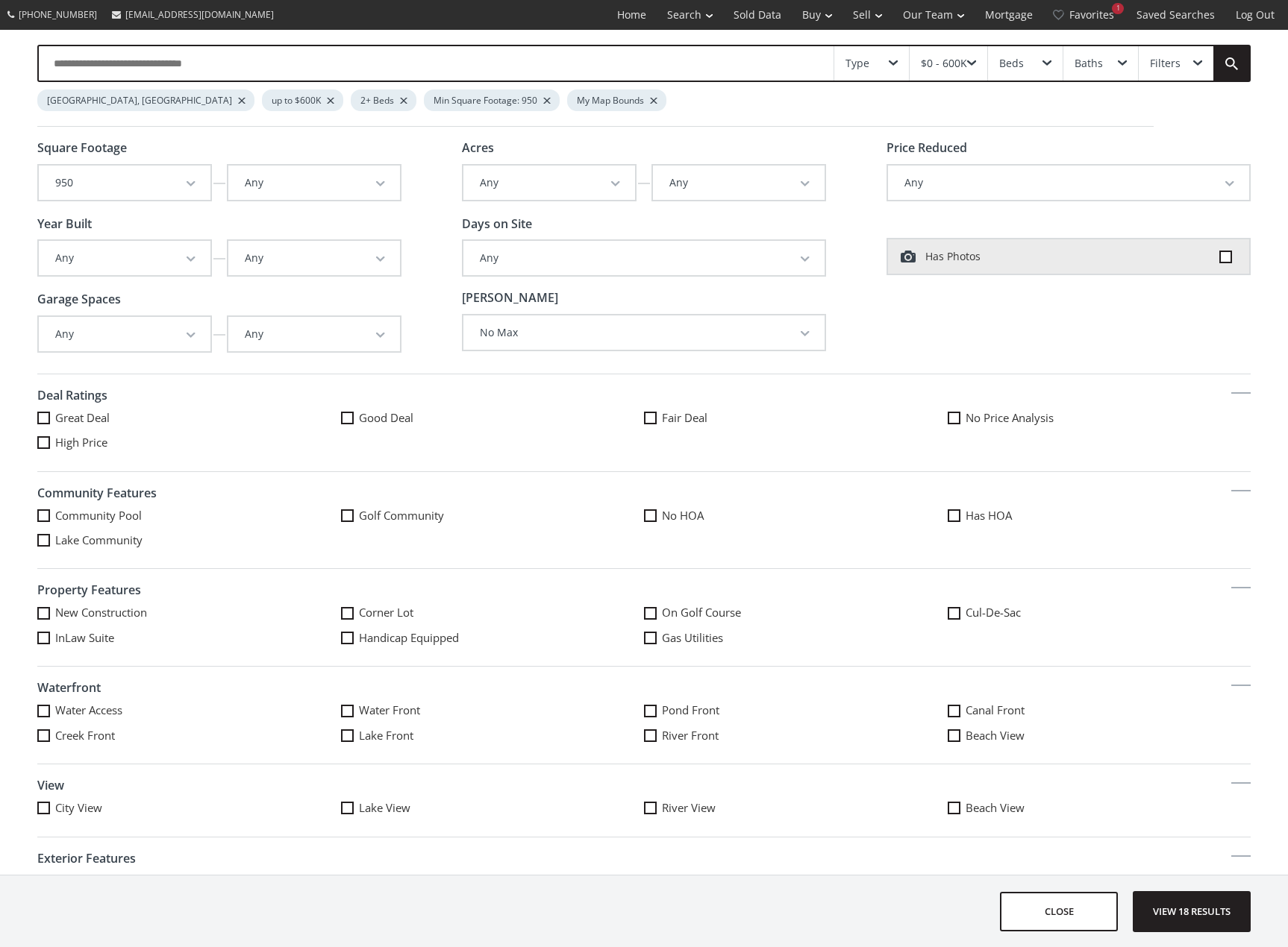
click at [924, 186] on button "Any" at bounding box center [1068, 183] width 361 height 34
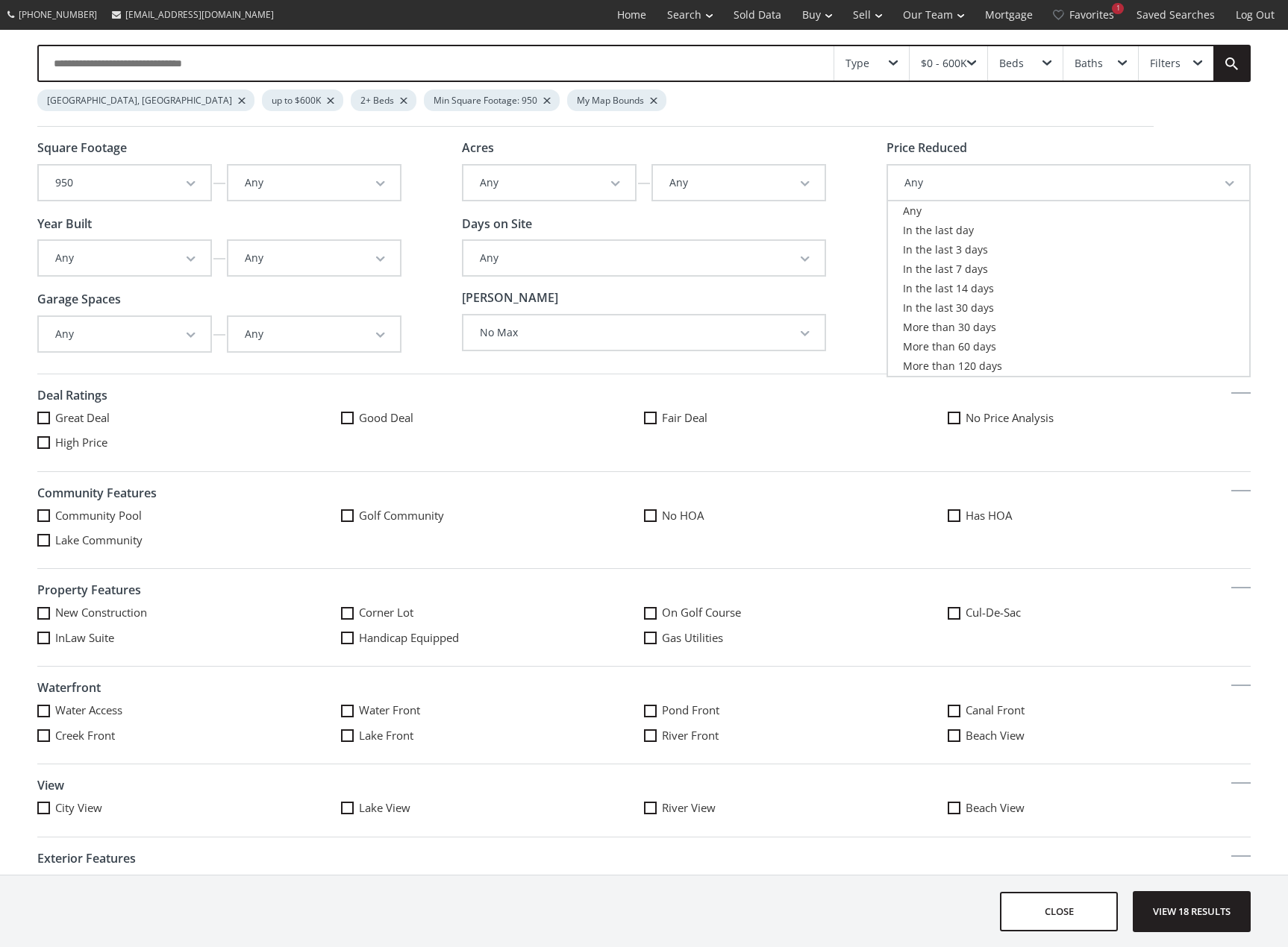
click at [924, 186] on button "Any" at bounding box center [1068, 183] width 361 height 34
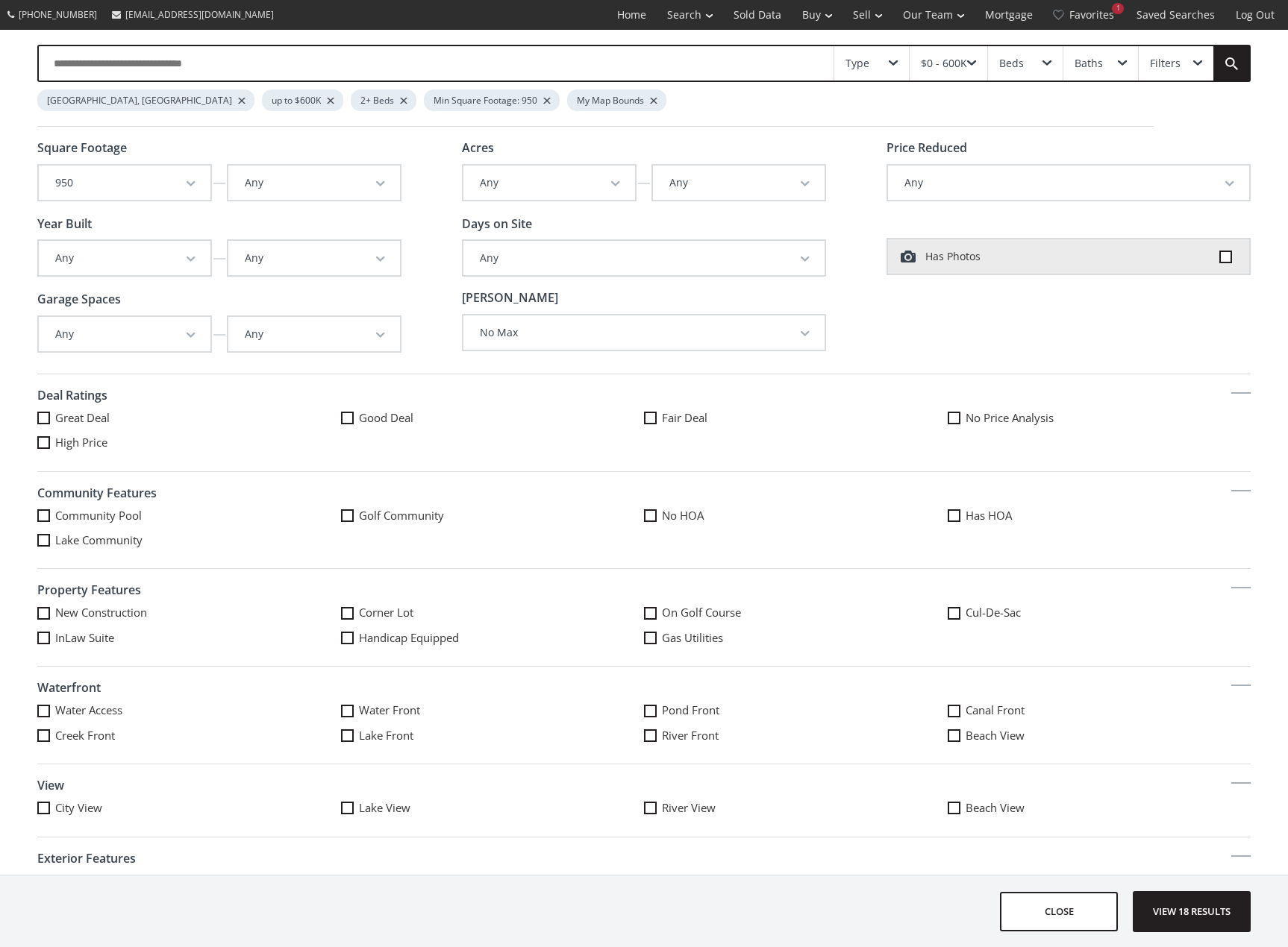
click at [1220, 254] on span at bounding box center [1226, 257] width 13 height 13
click at [1022, 64] on div "Beds" at bounding box center [1011, 63] width 25 height 10
click at [1113, 49] on div "Baths" at bounding box center [1101, 63] width 75 height 34
click at [887, 57] on div "Type" at bounding box center [872, 63] width 75 height 34
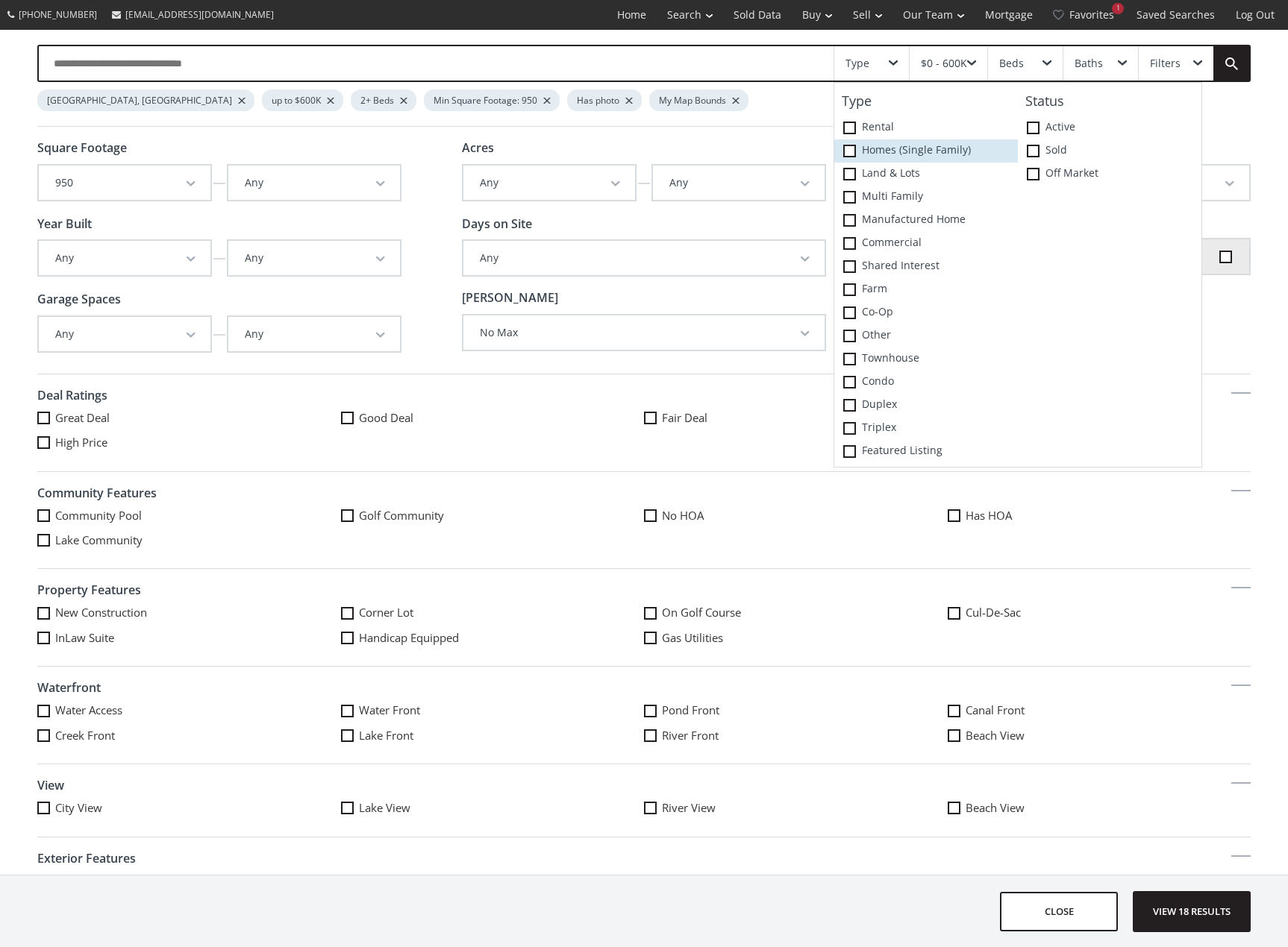
click at [863, 150] on label "Homes (Single Family)" at bounding box center [926, 151] width 184 height 23
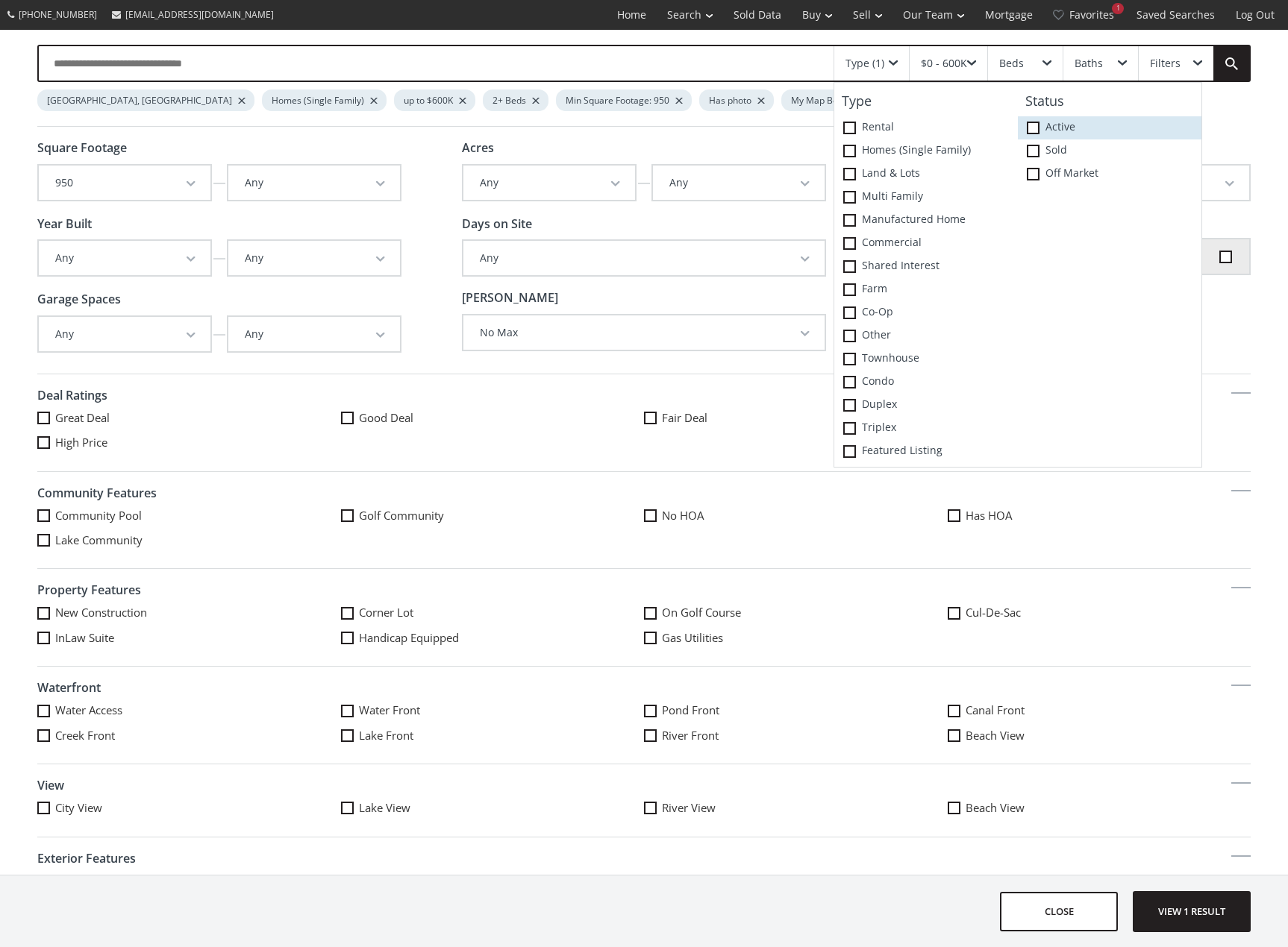
click at [1045, 124] on label "Active" at bounding box center [1110, 128] width 184 height 23
click at [858, 400] on label "Duplex" at bounding box center [926, 405] width 184 height 23
click at [865, 194] on label "Multi family" at bounding box center [926, 197] width 184 height 23
click at [1190, 905] on span "View 2 results" at bounding box center [1192, 912] width 109 height 39
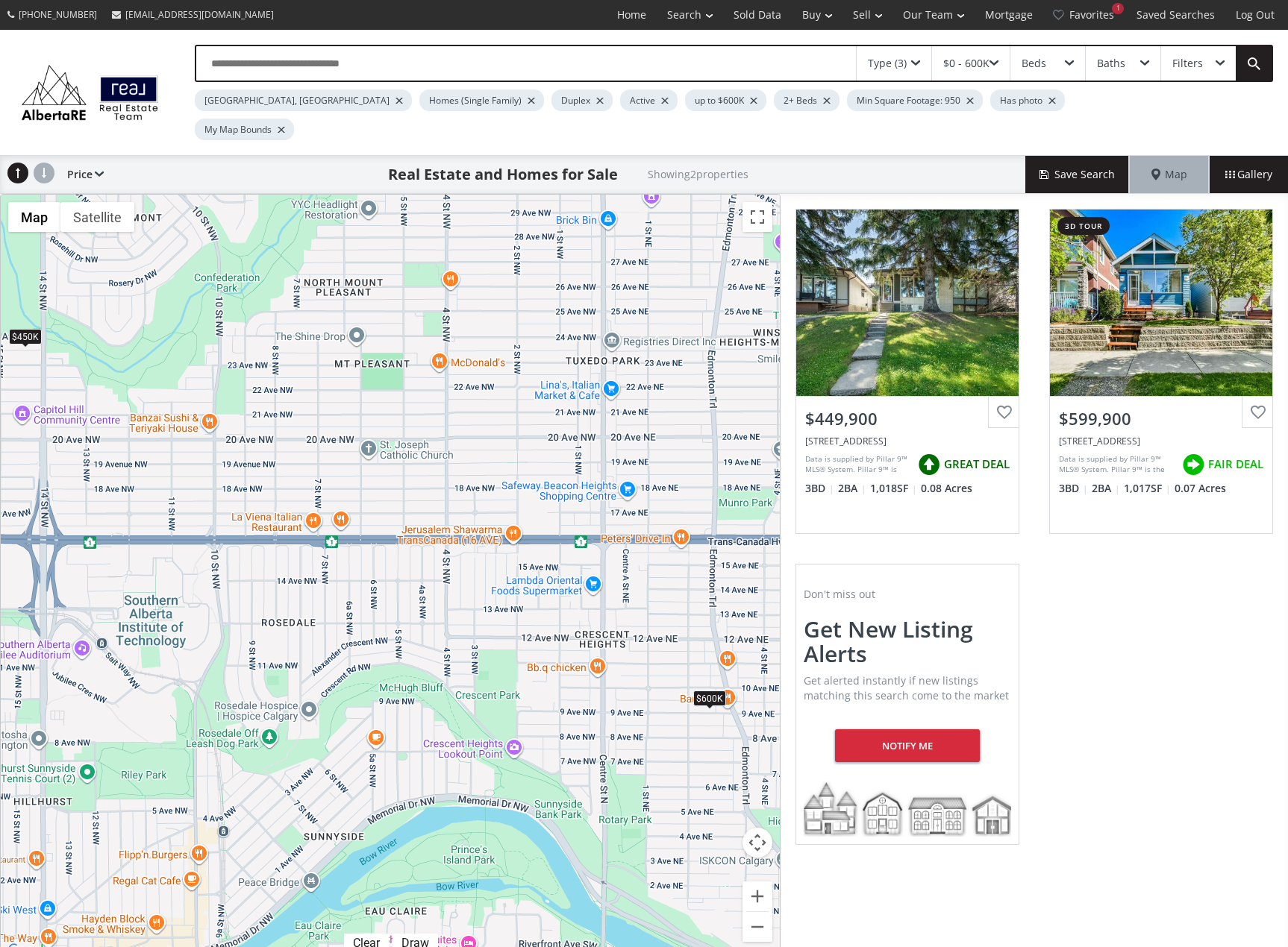
drag, startPoint x: 506, startPoint y: 476, endPoint x: 438, endPoint y: 455, distance: 71.2
click at [438, 455] on div "To navigate, press the arrow keys. $450K $600K" at bounding box center [390, 577] width 779 height 765
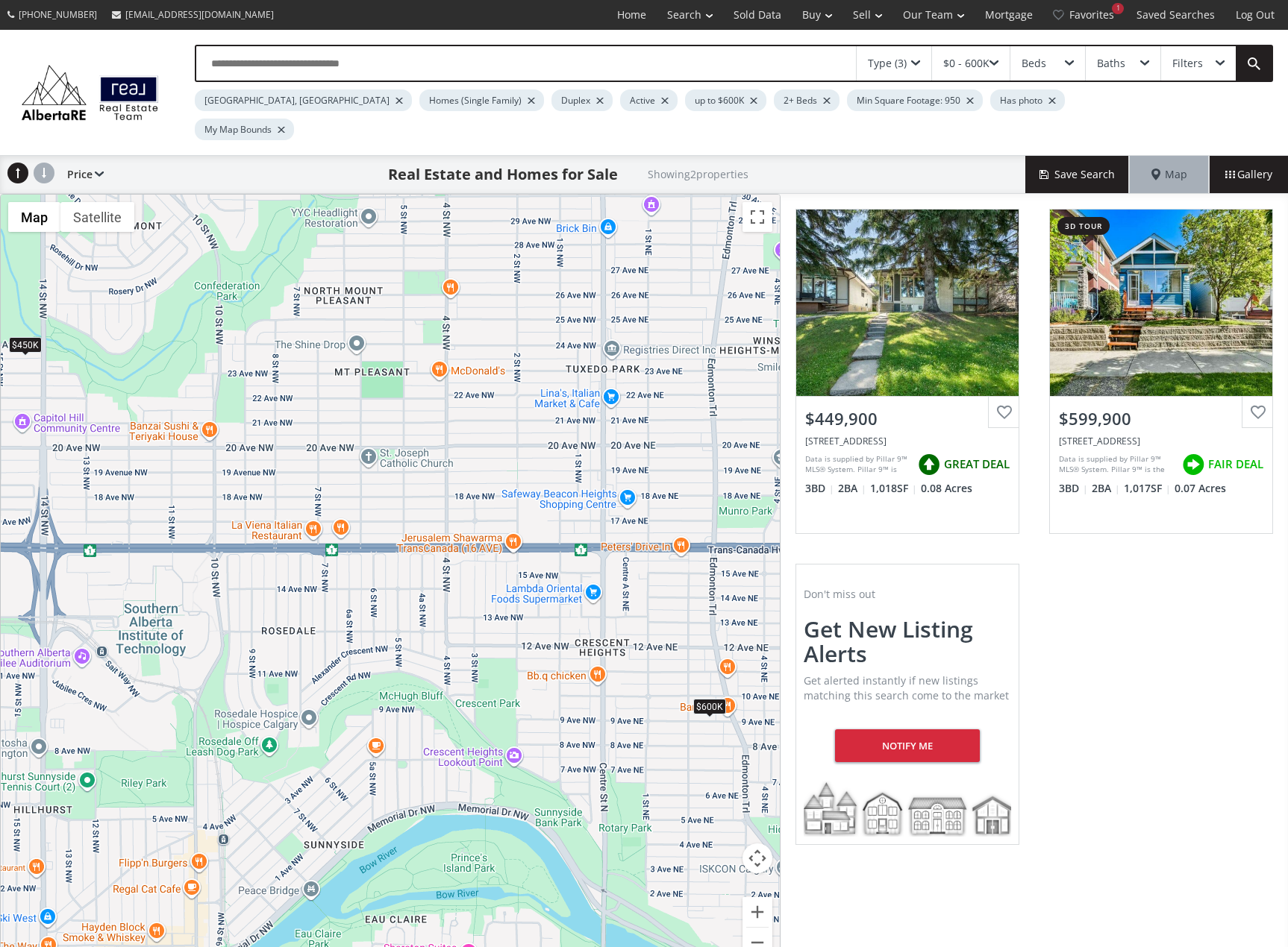
click at [708, 699] on div "$600K" at bounding box center [709, 706] width 33 height 15
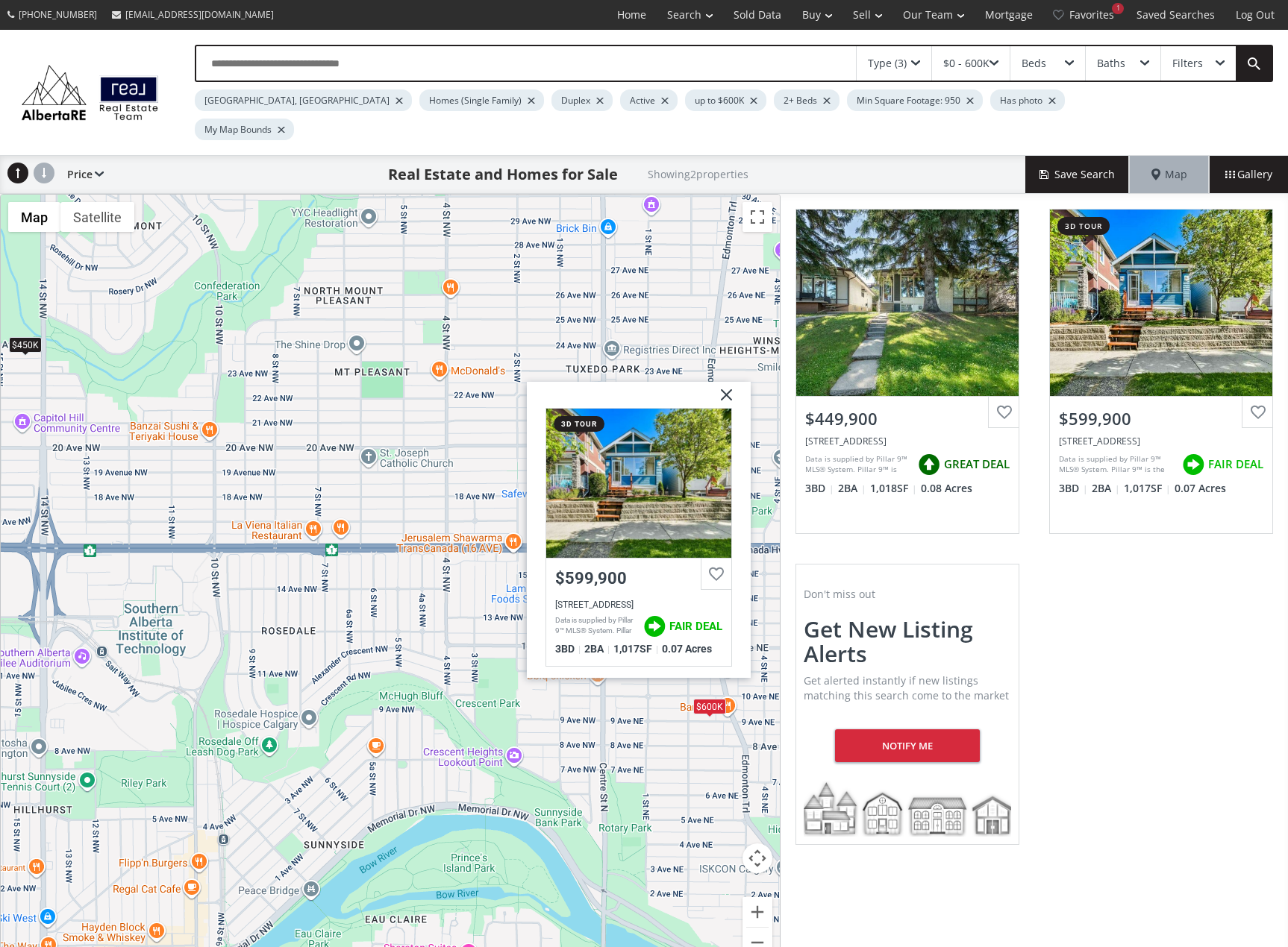
click at [708, 699] on div "$600K" at bounding box center [709, 706] width 33 height 15
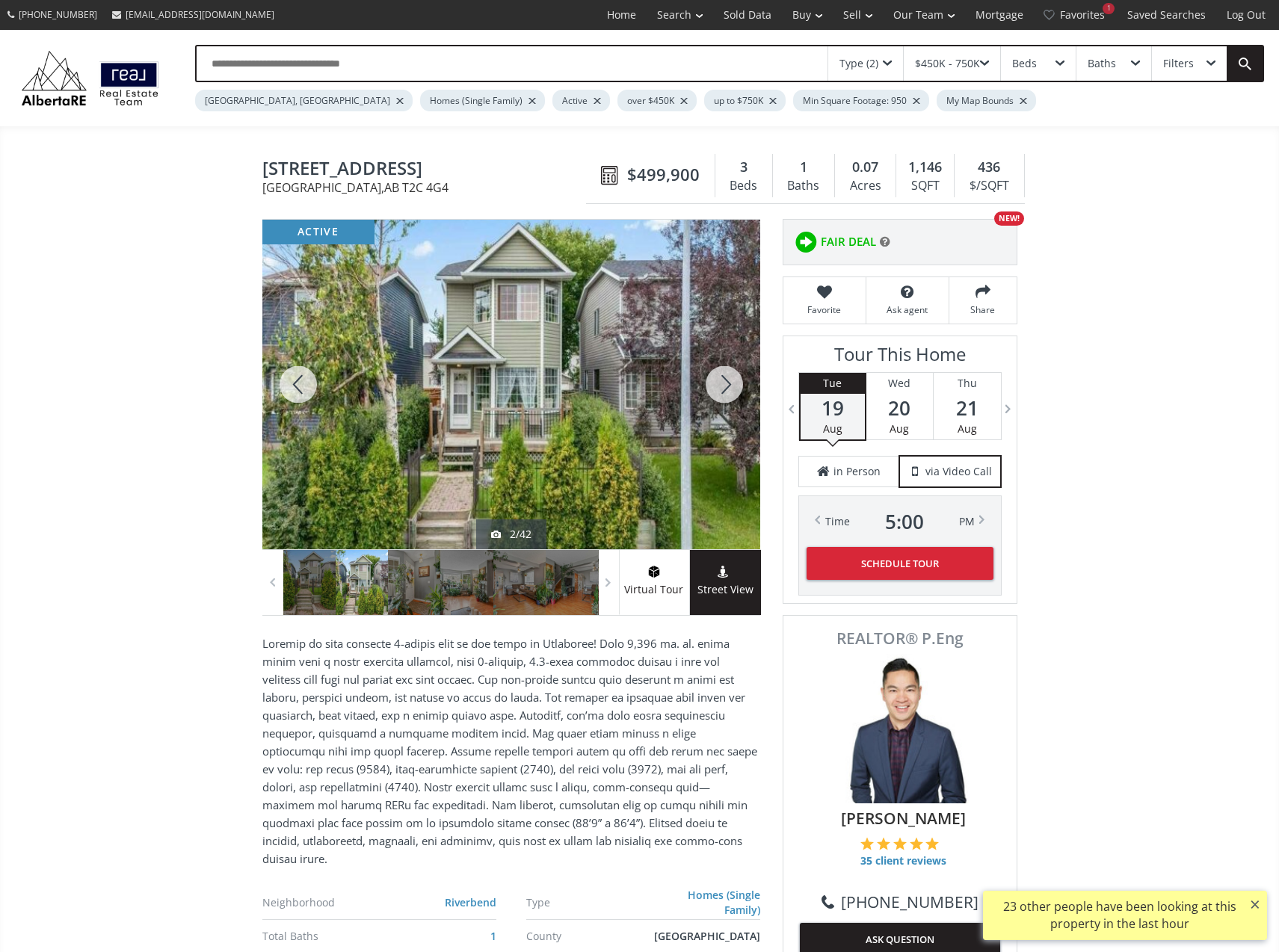
click at [722, 384] on div at bounding box center [724, 384] width 72 height 330
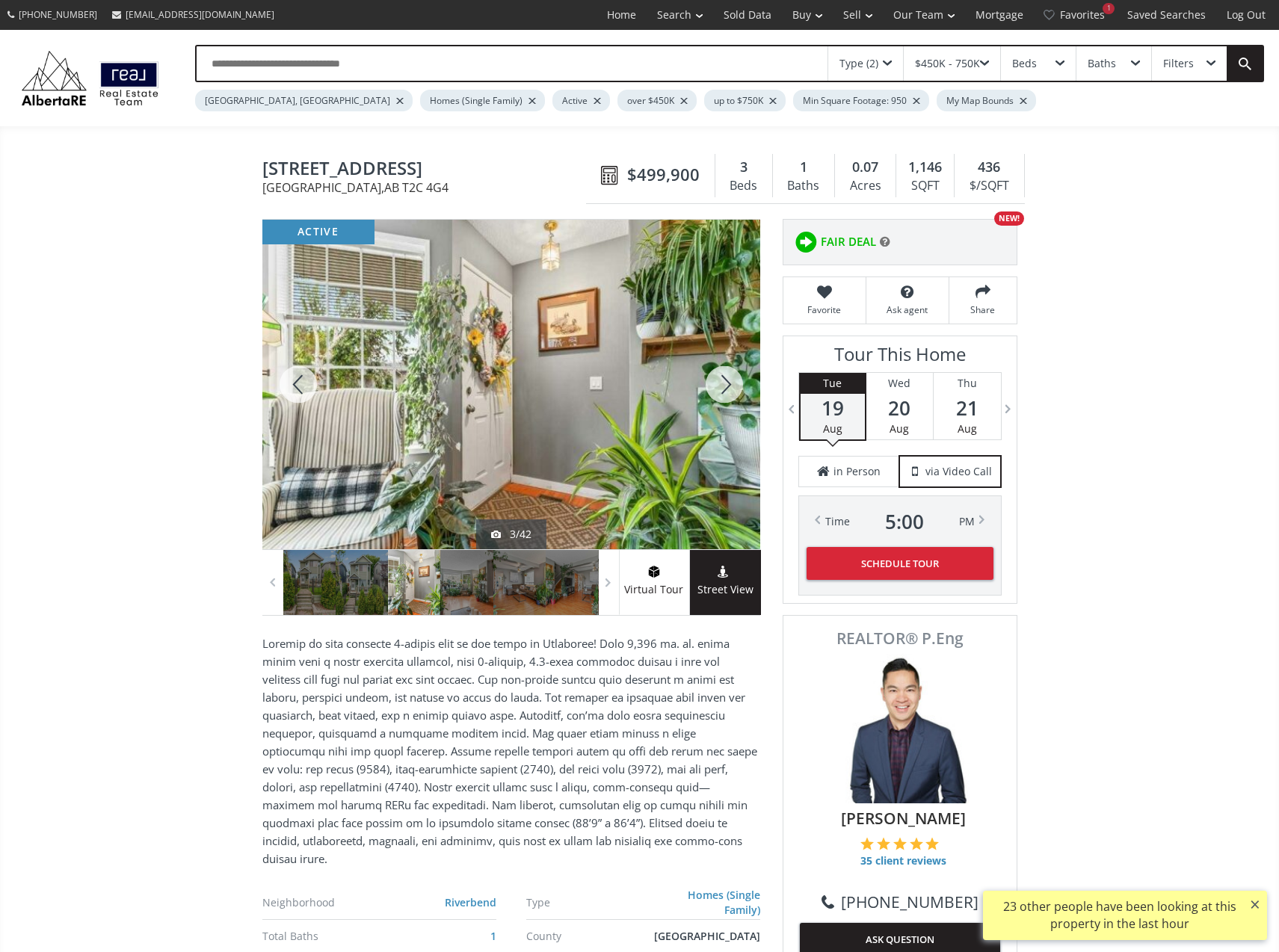
click at [722, 384] on div at bounding box center [724, 384] width 72 height 330
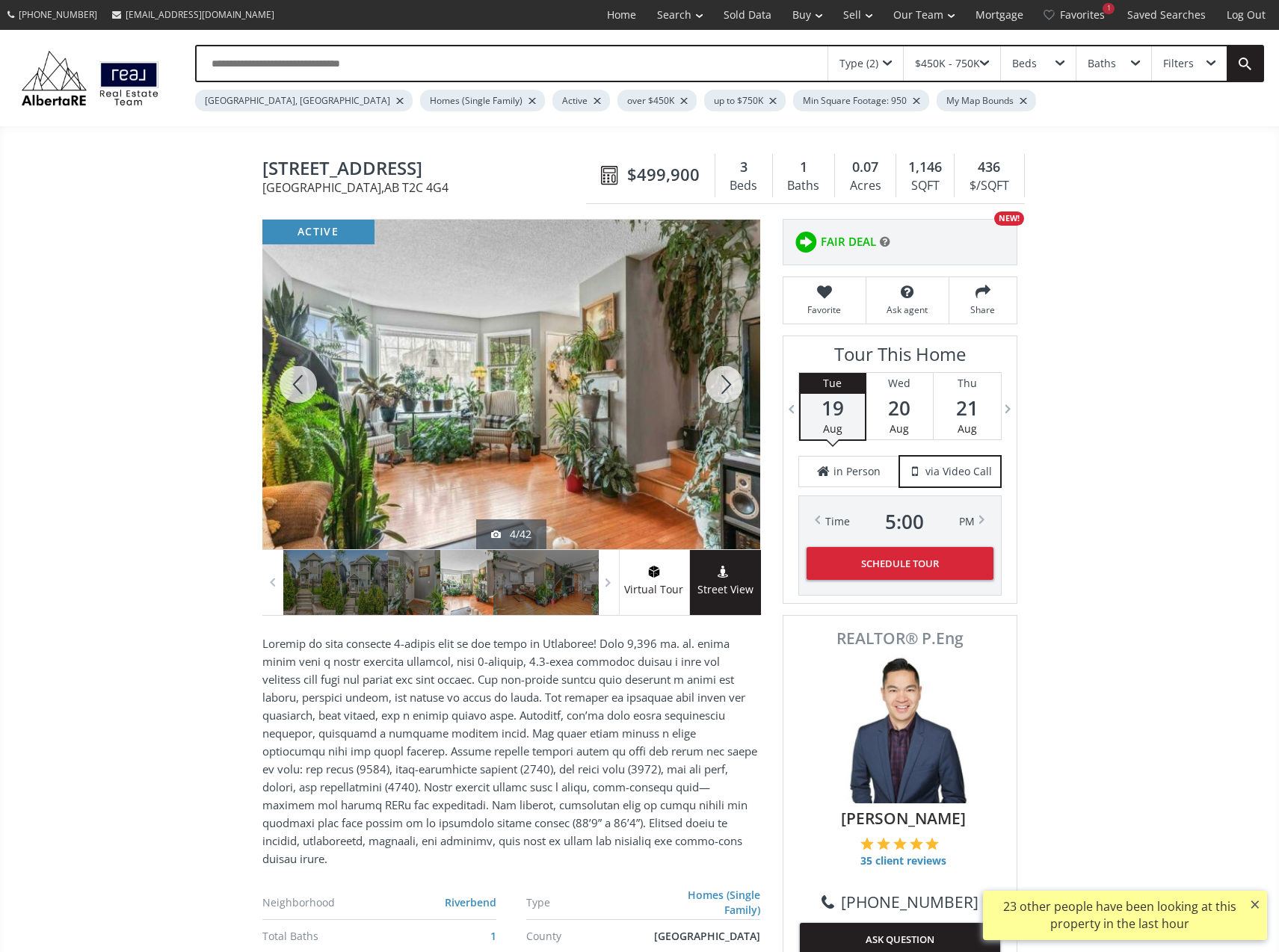
click at [722, 384] on div at bounding box center [724, 384] width 72 height 330
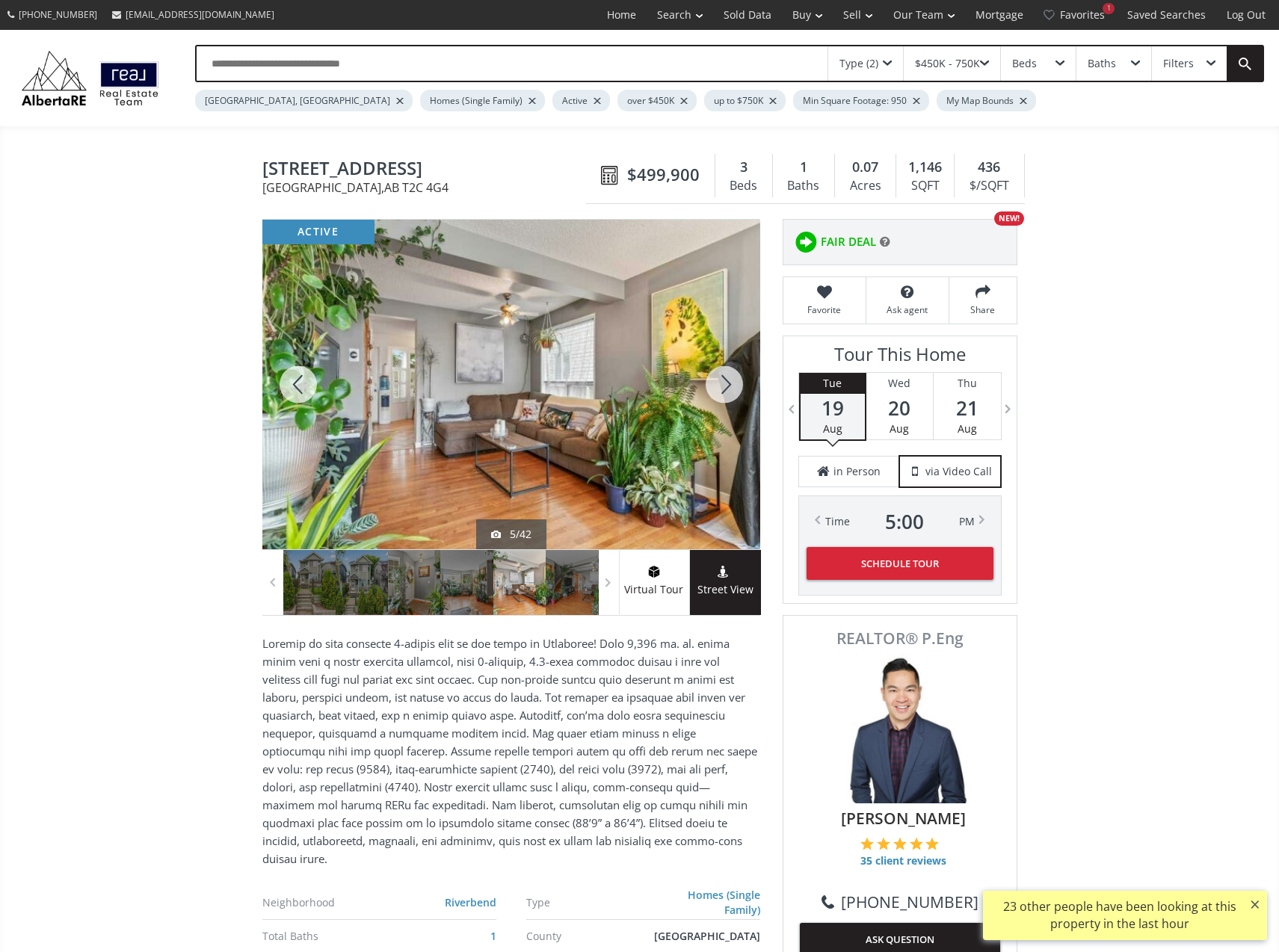
click at [722, 384] on div at bounding box center [724, 384] width 72 height 330
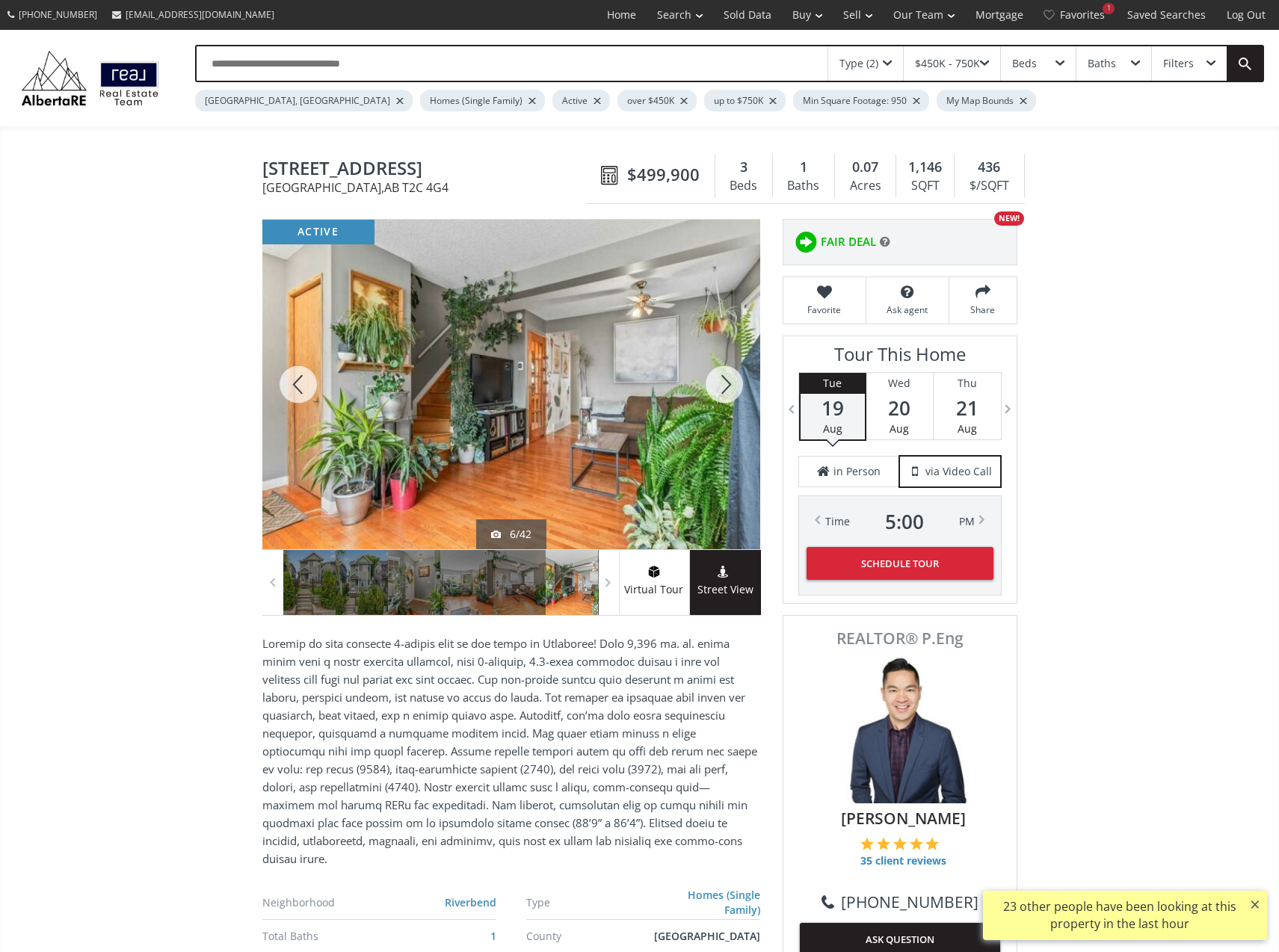
click at [722, 384] on div at bounding box center [724, 384] width 72 height 330
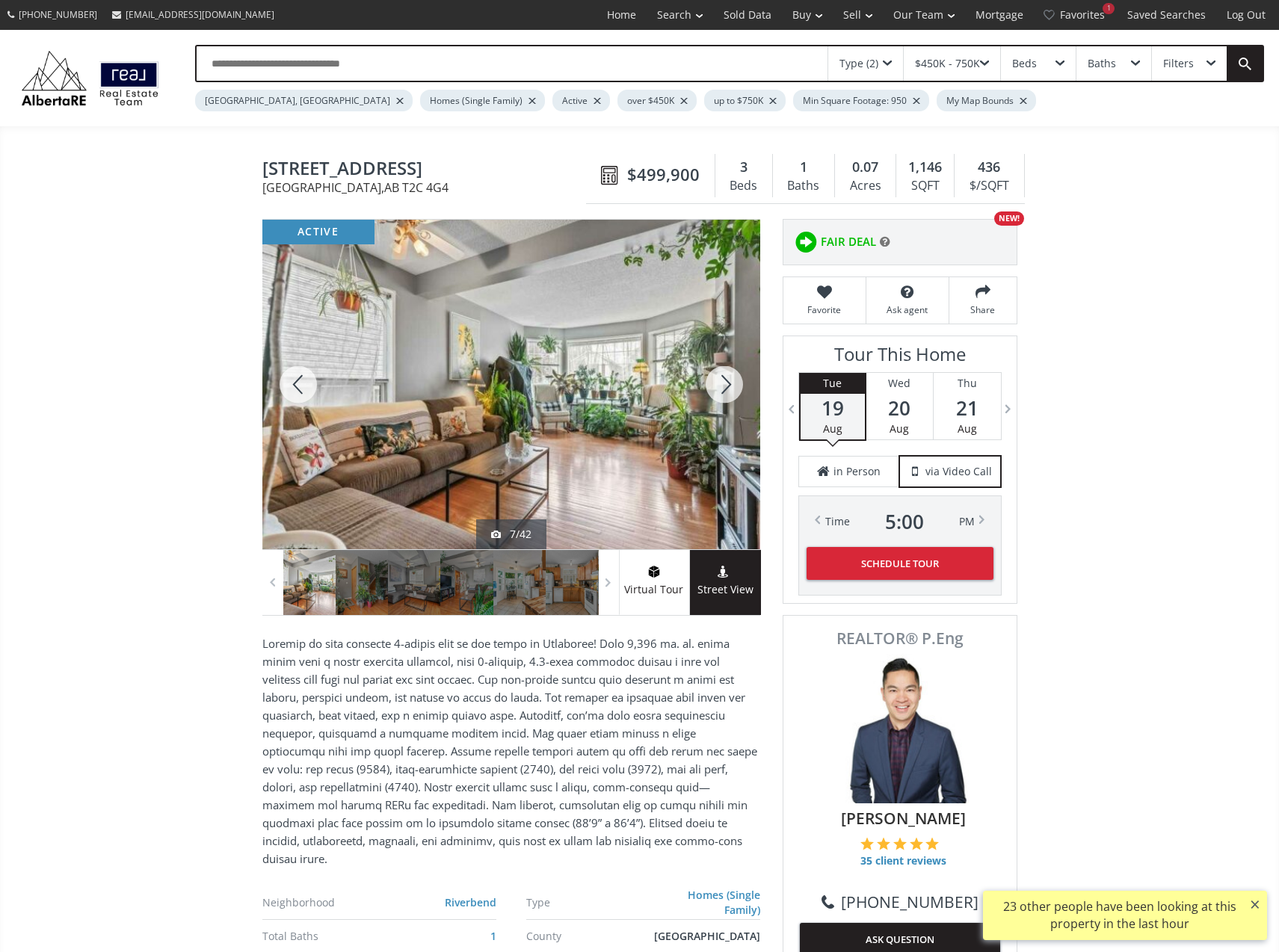
click at [293, 378] on div at bounding box center [298, 384] width 72 height 330
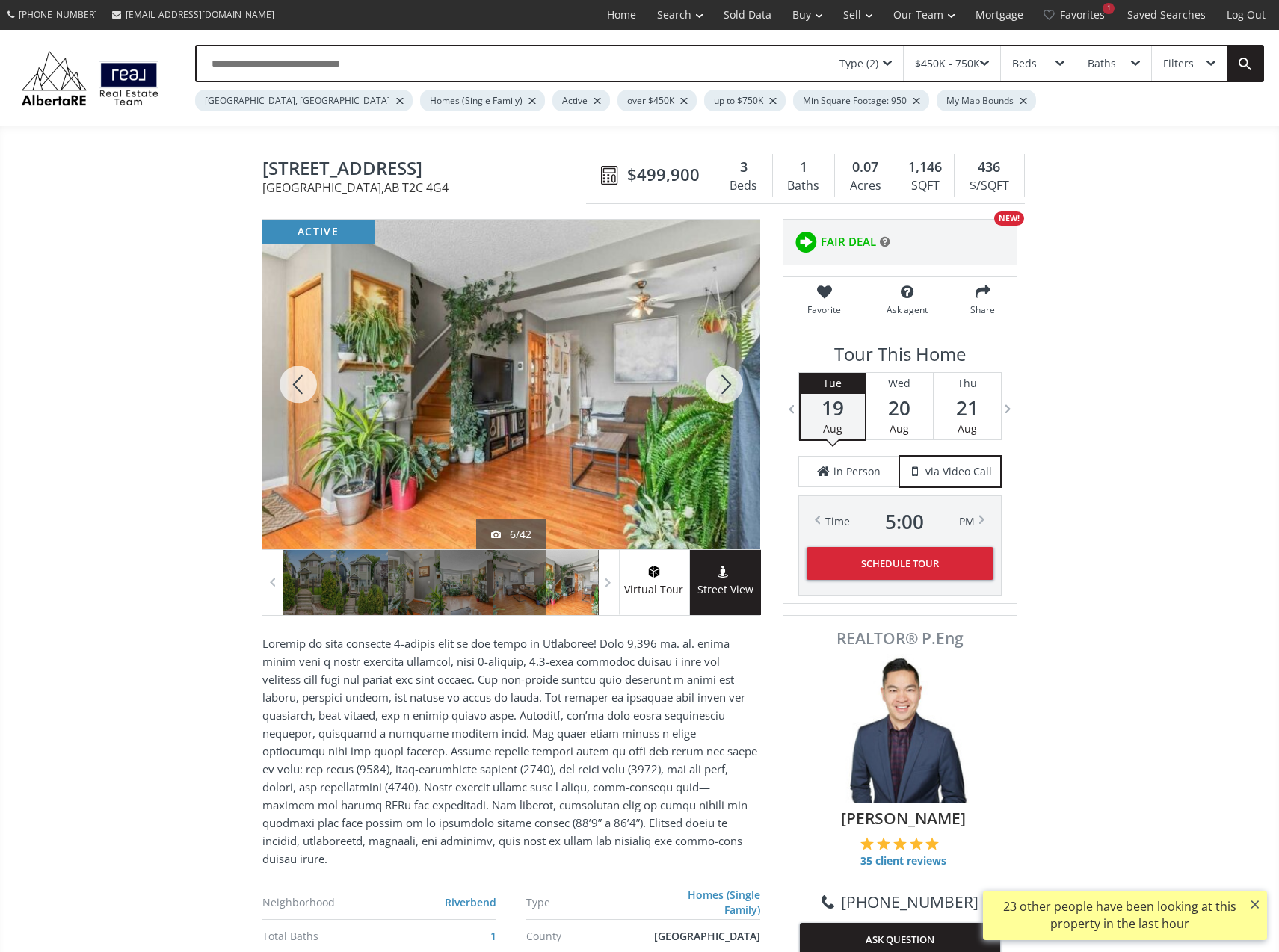
click at [724, 384] on div at bounding box center [724, 384] width 72 height 330
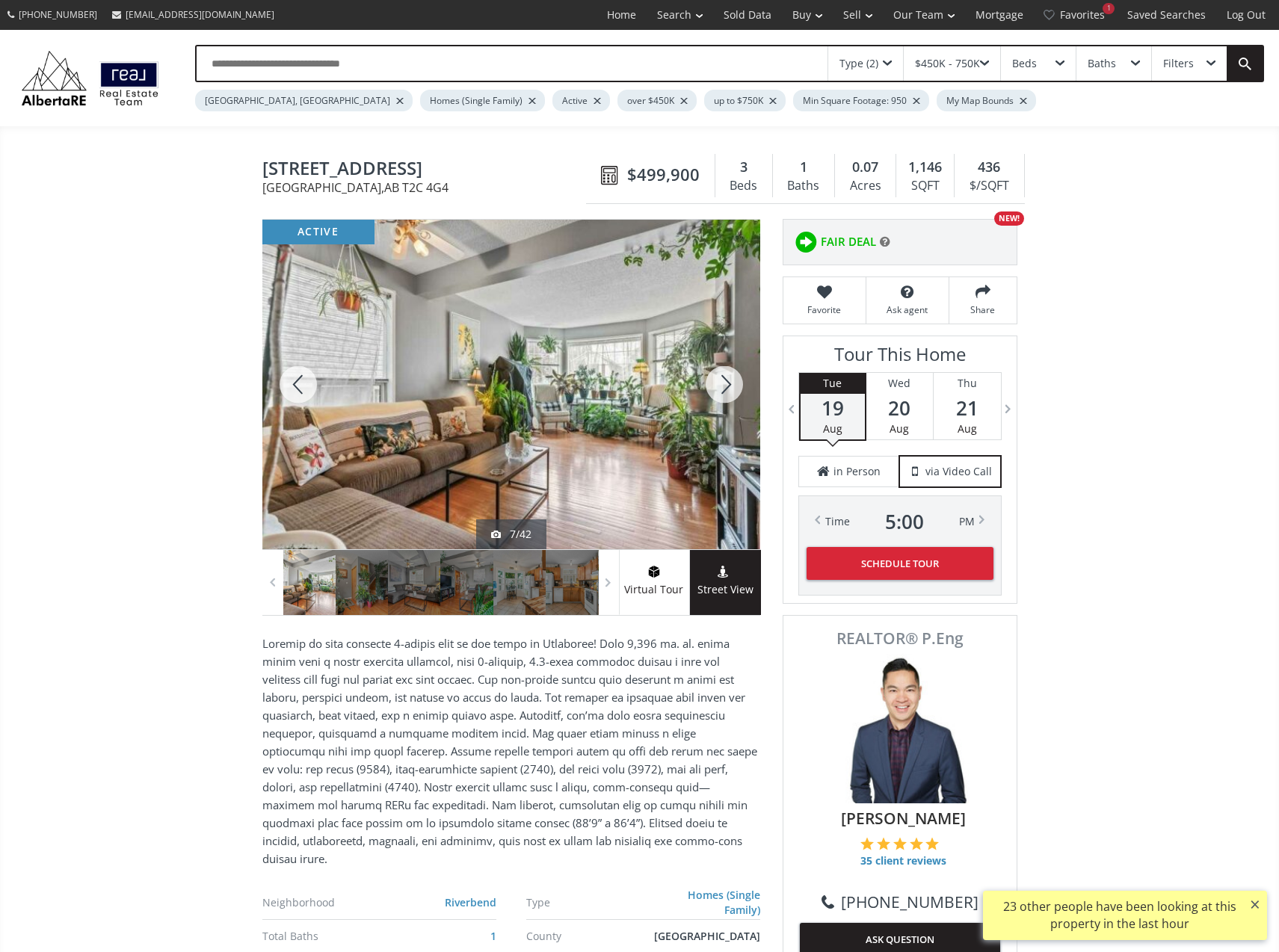
click at [724, 383] on div at bounding box center [724, 384] width 72 height 330
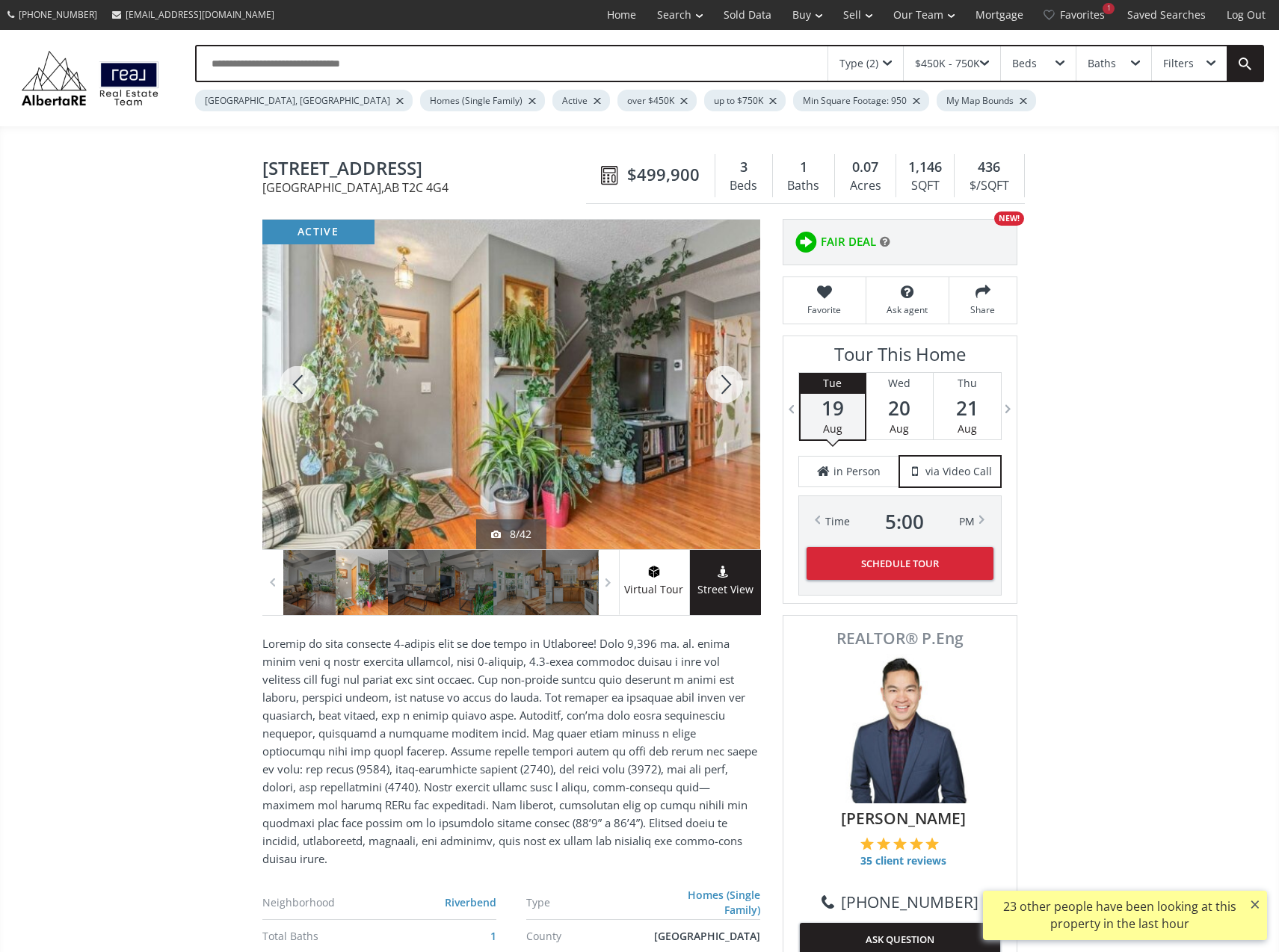
click at [723, 383] on div at bounding box center [724, 384] width 72 height 330
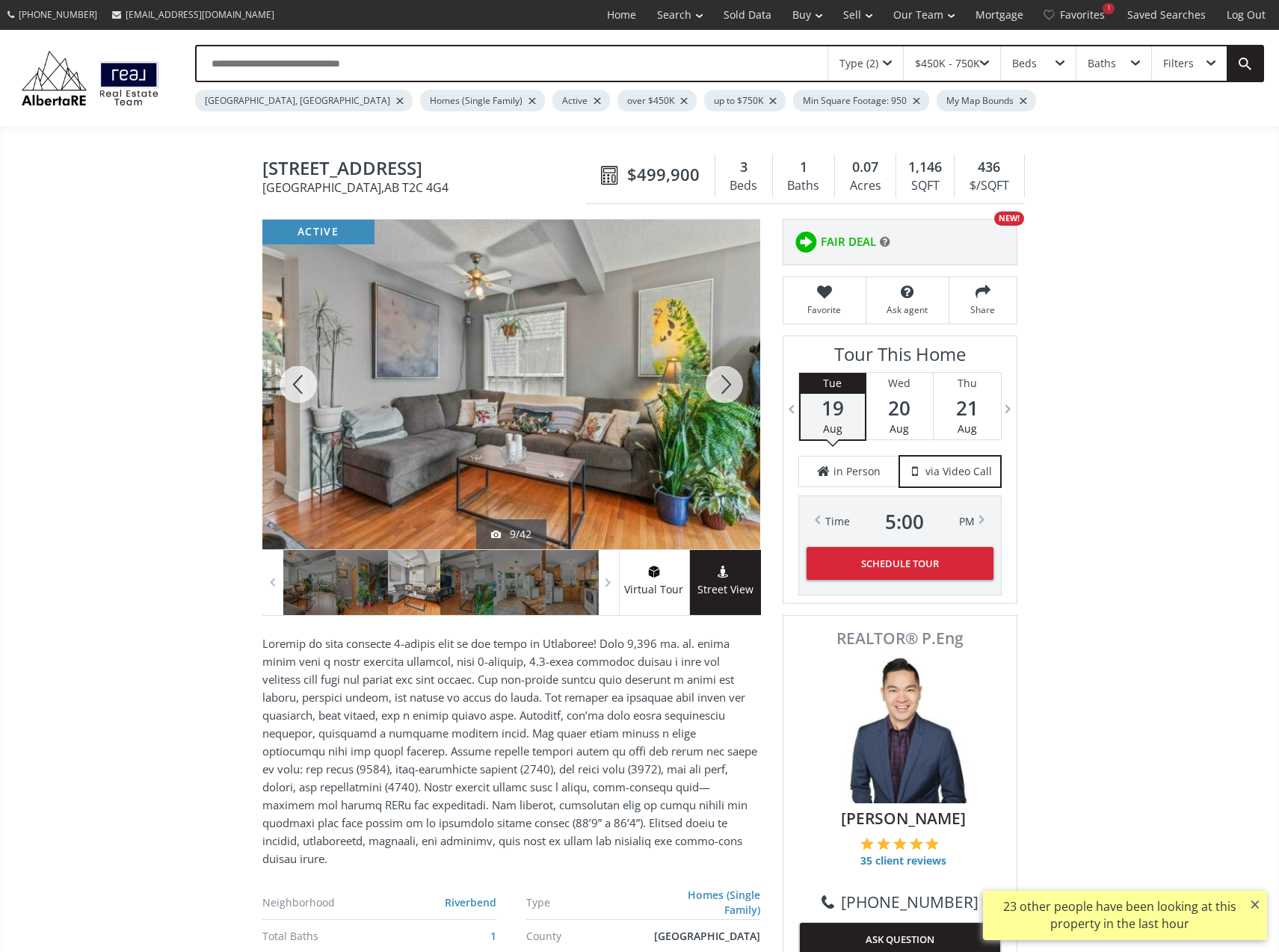
click at [722, 383] on div at bounding box center [724, 384] width 72 height 330
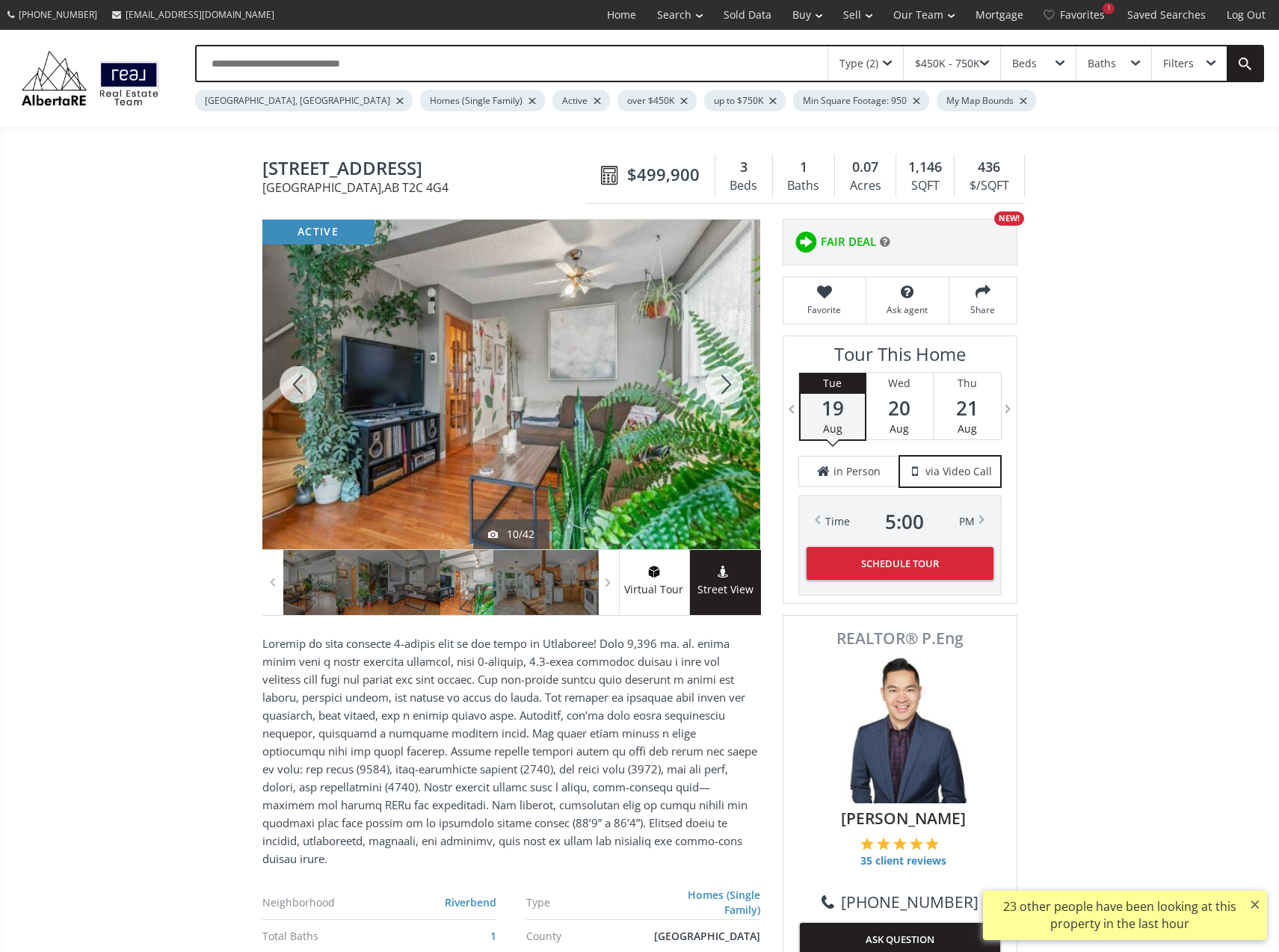
click at [721, 383] on div at bounding box center [724, 384] width 72 height 330
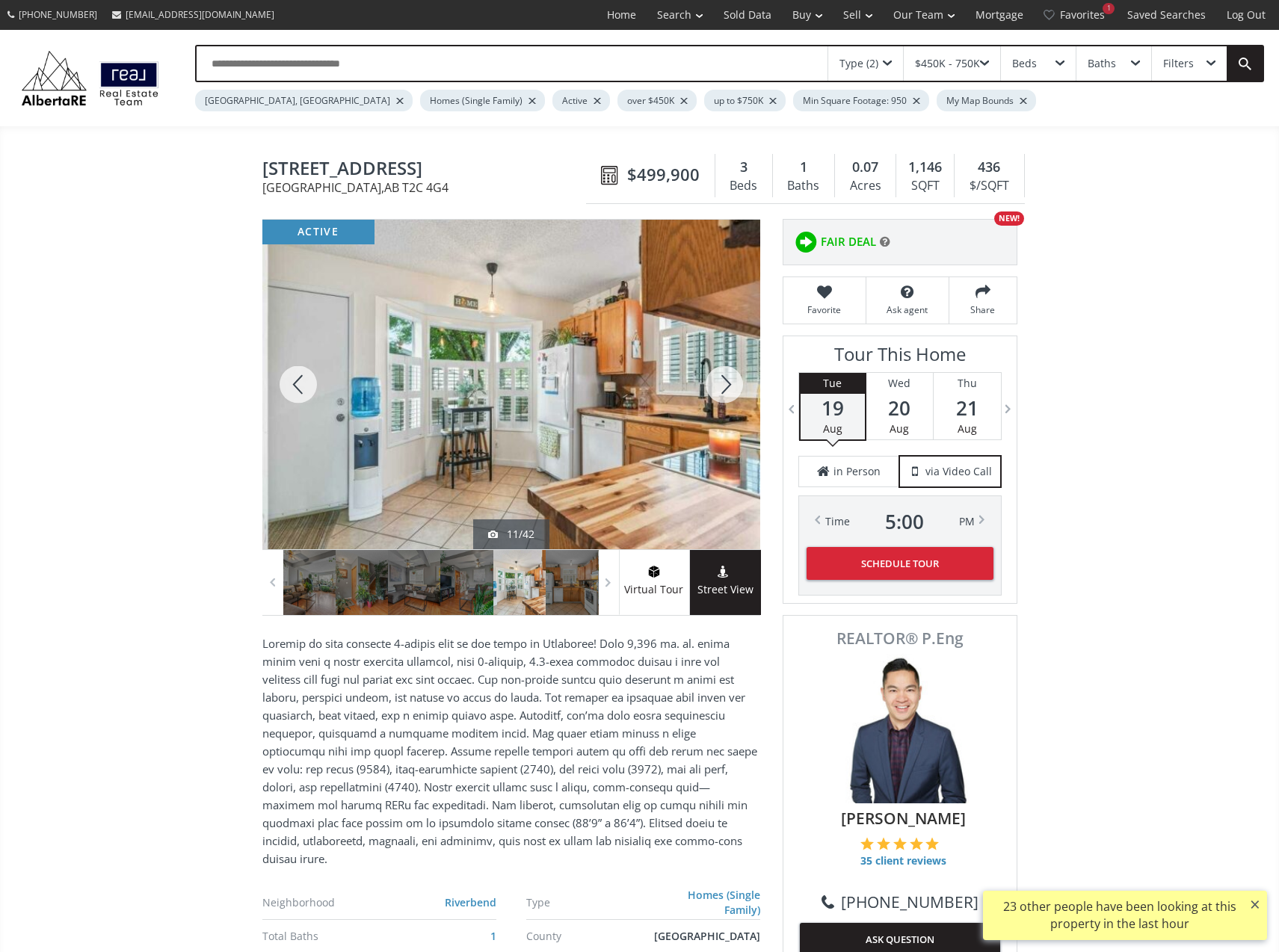
click at [721, 384] on div at bounding box center [724, 384] width 72 height 330
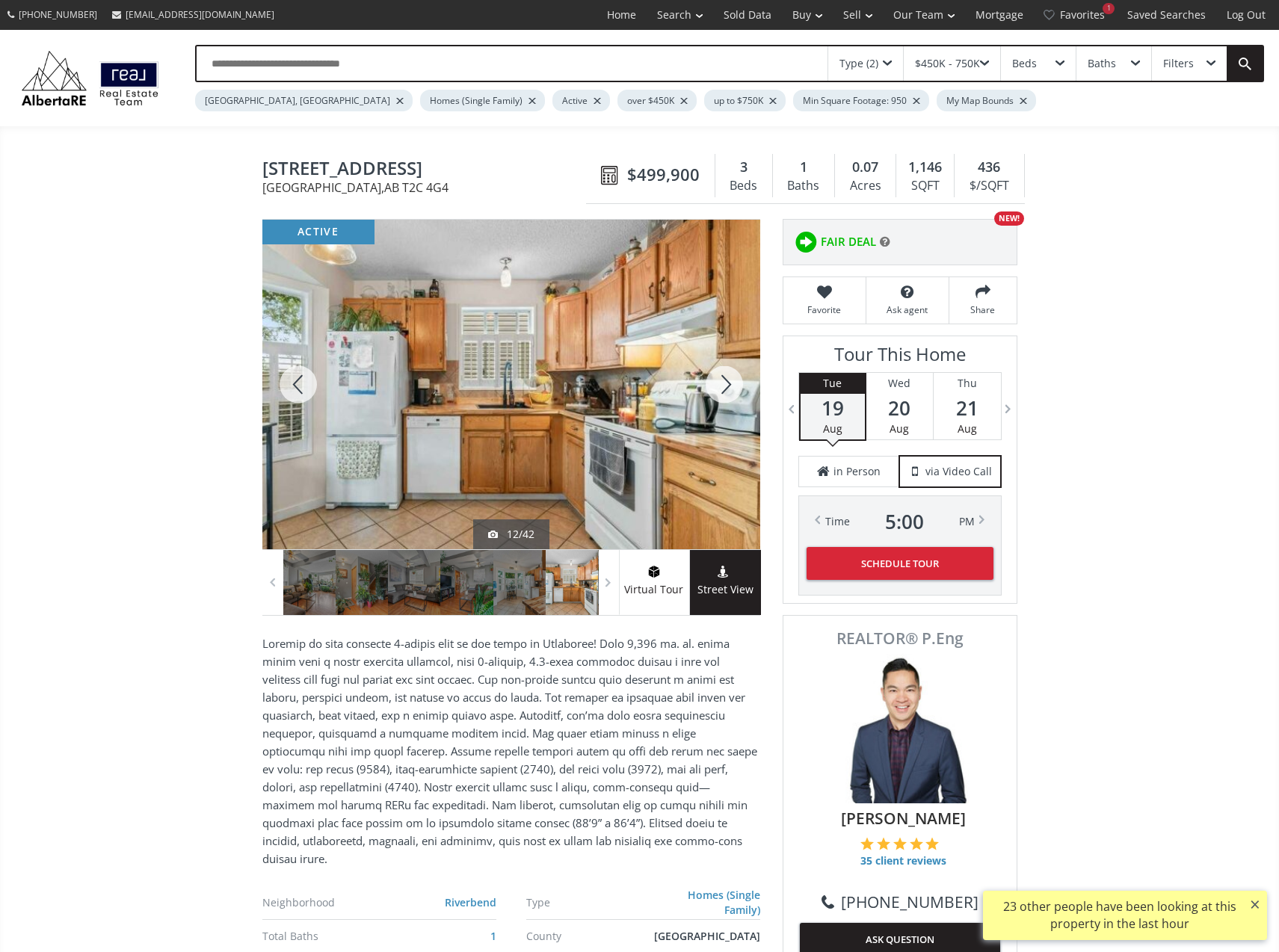
click at [720, 384] on div at bounding box center [724, 384] width 72 height 330
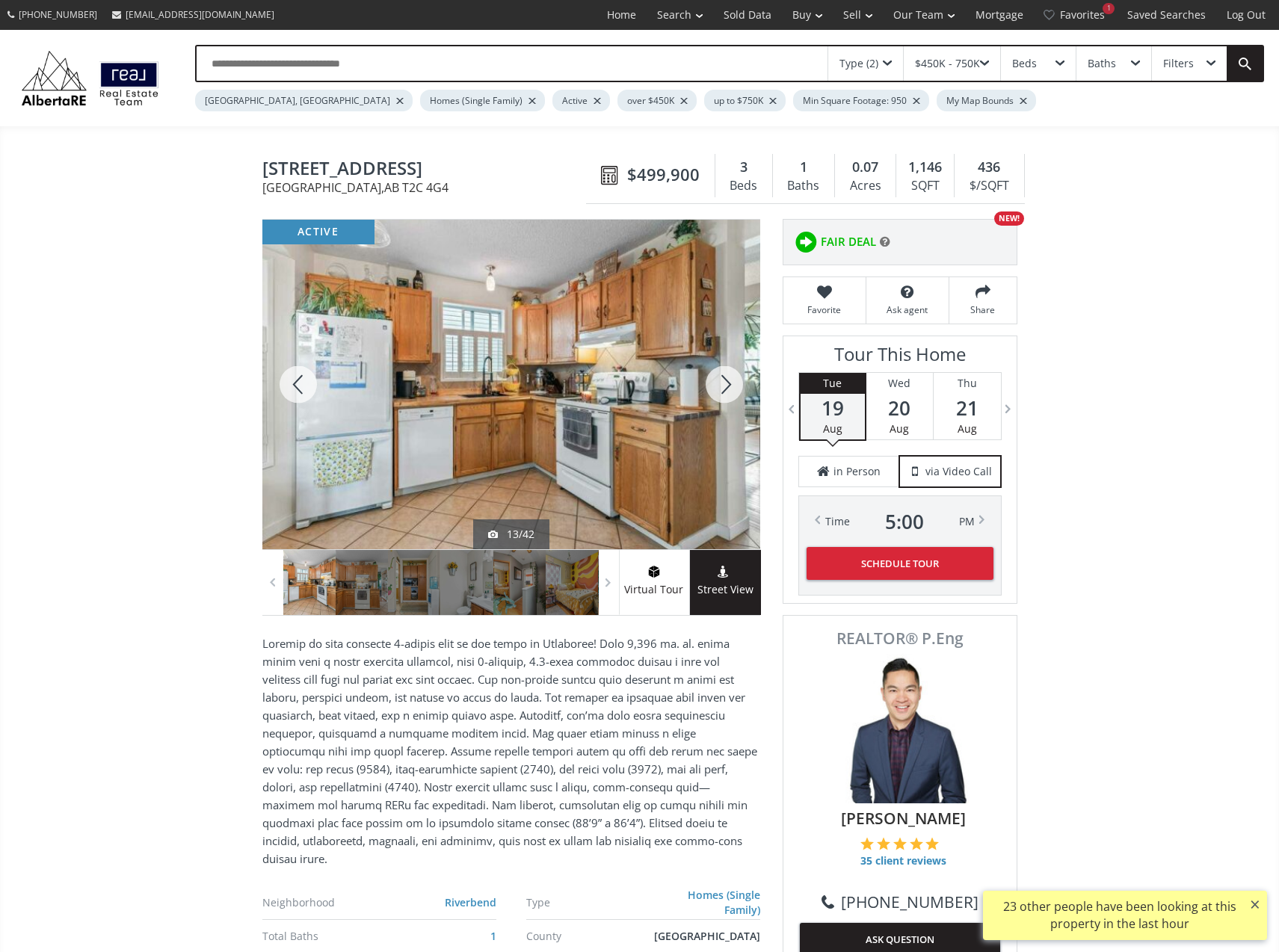
click at [720, 384] on div at bounding box center [724, 384] width 72 height 330
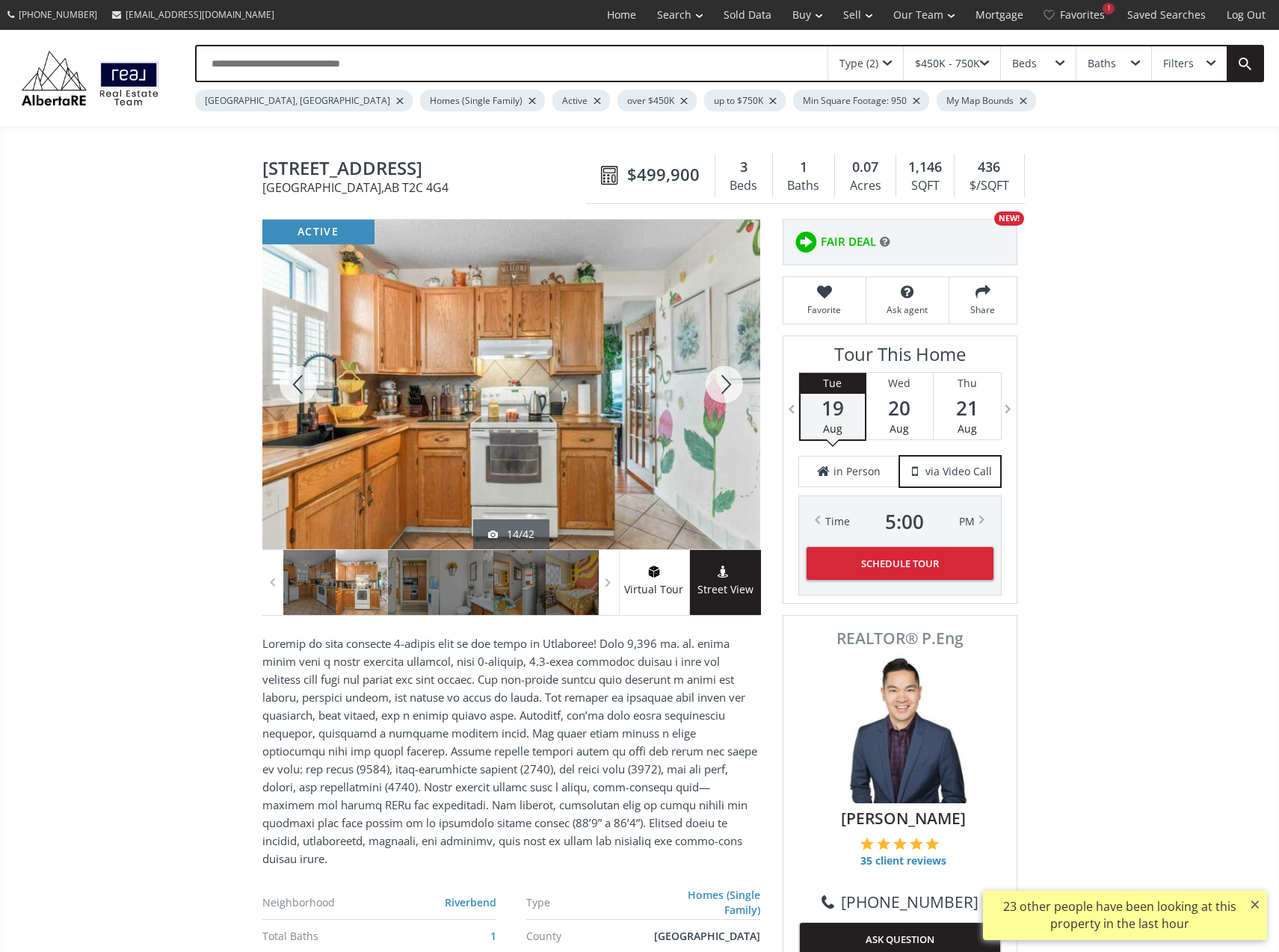
click at [720, 384] on div at bounding box center [724, 384] width 72 height 330
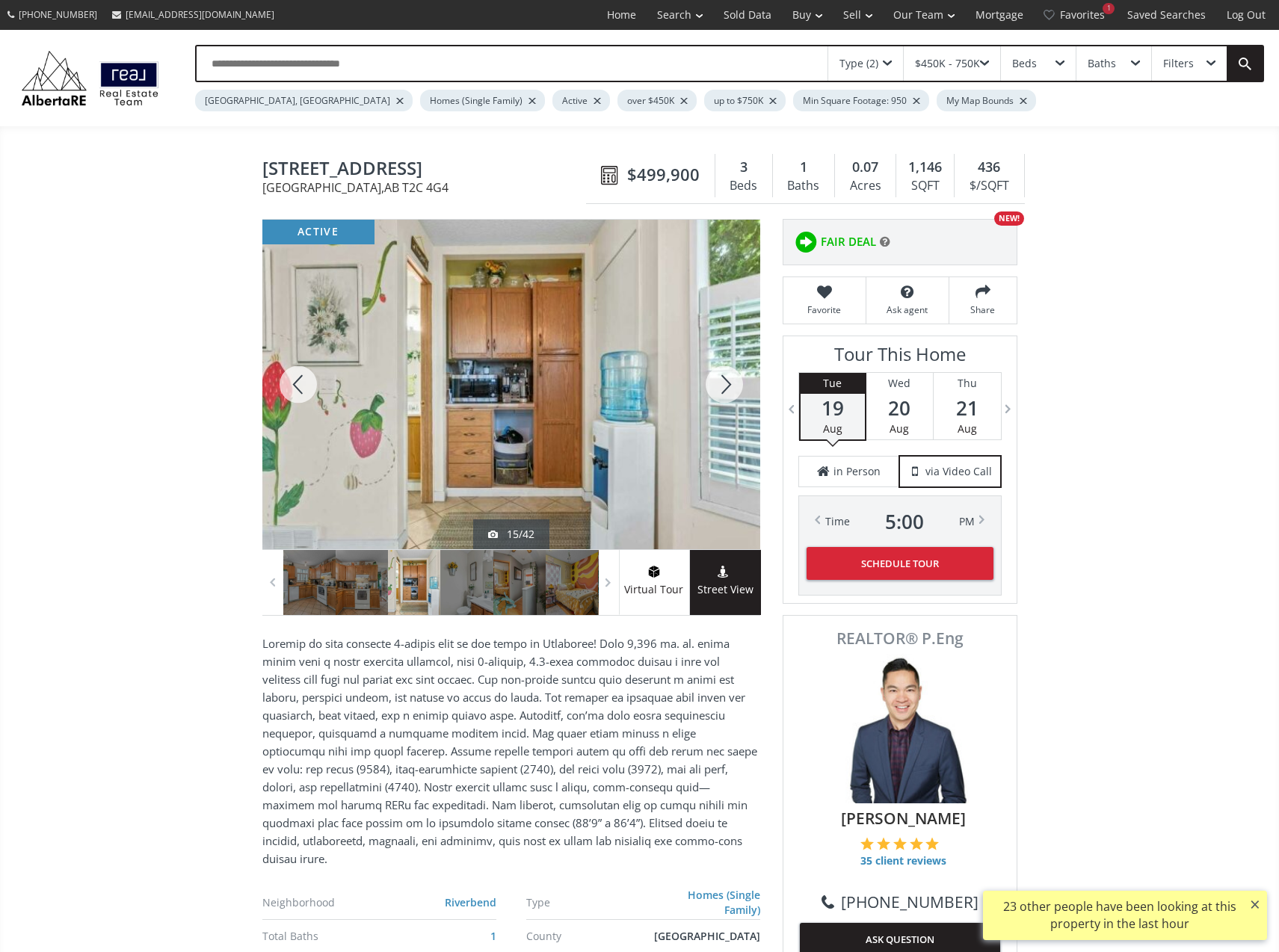
click at [720, 384] on div at bounding box center [724, 384] width 72 height 330
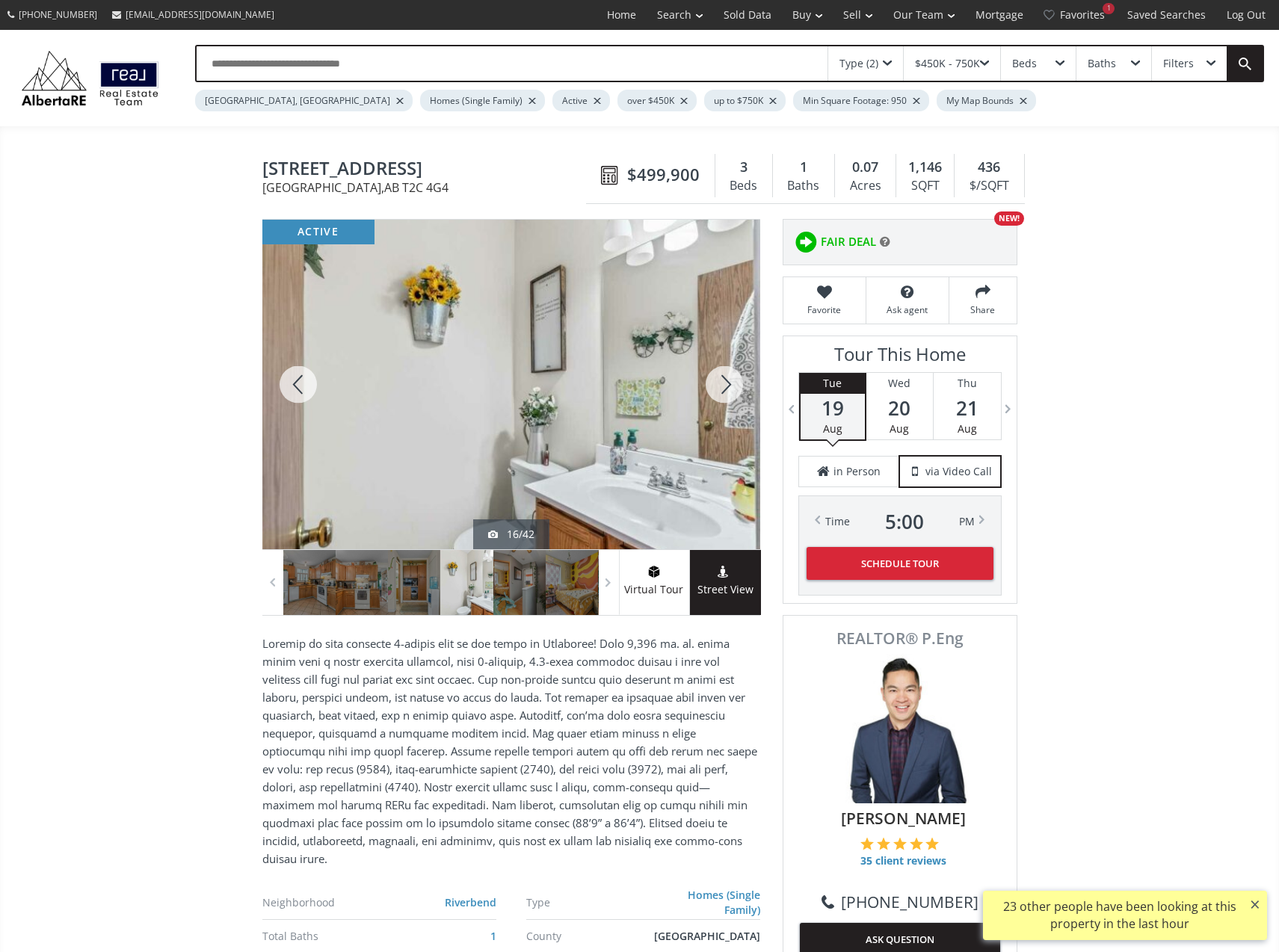
click at [720, 384] on div at bounding box center [724, 384] width 72 height 330
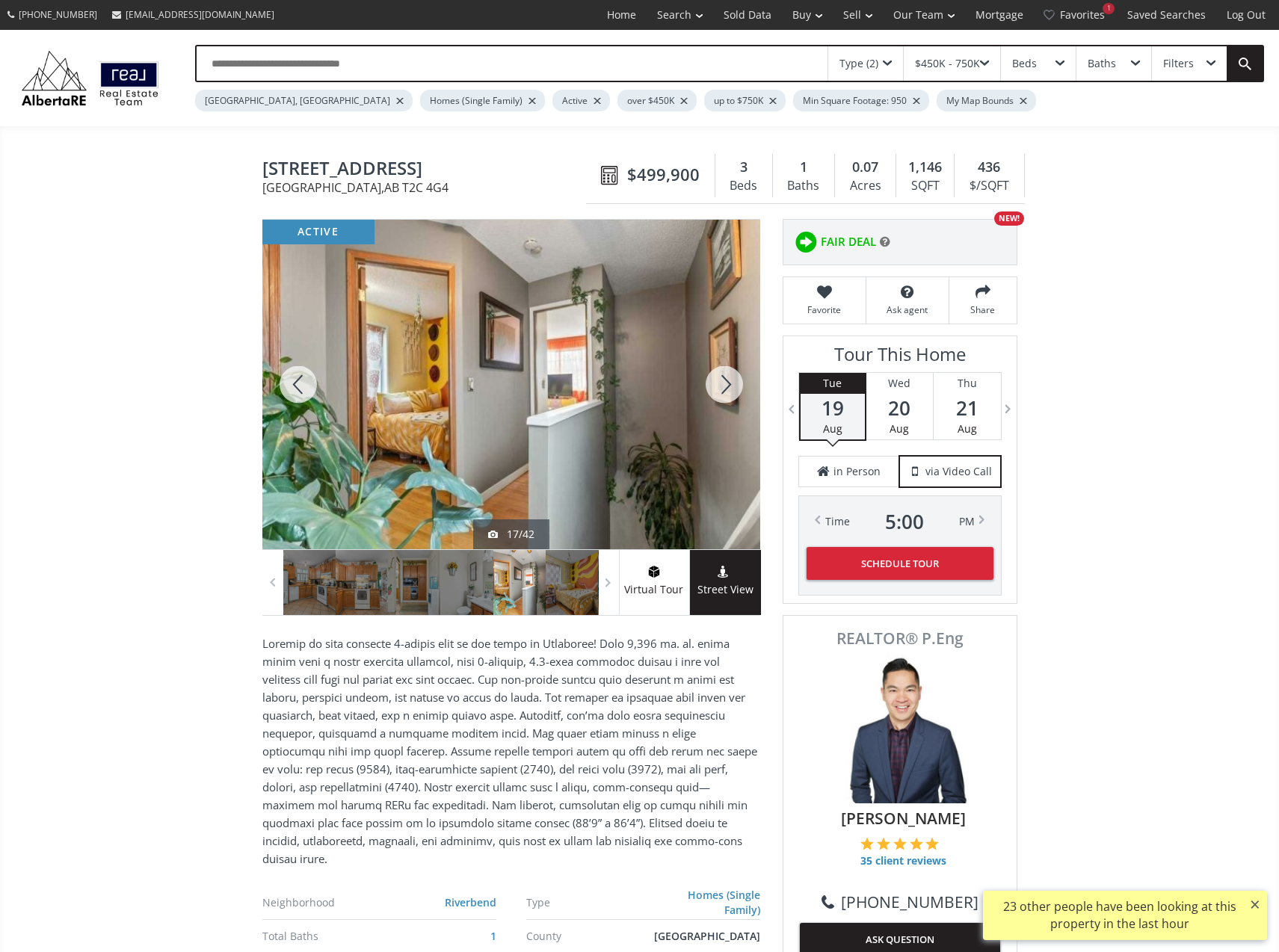
click at [719, 385] on div at bounding box center [724, 384] width 72 height 330
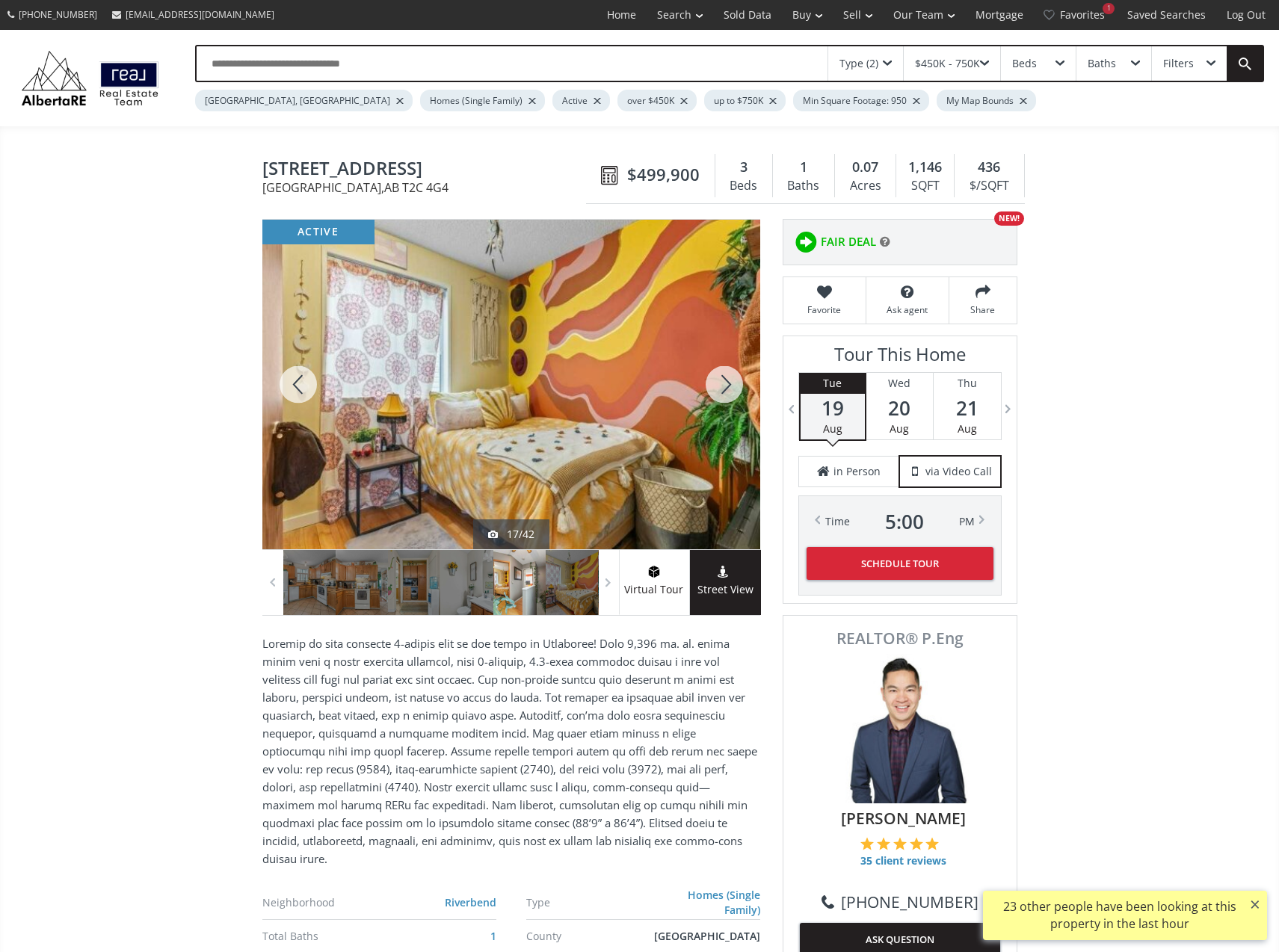
click at [719, 386] on div at bounding box center [724, 384] width 72 height 330
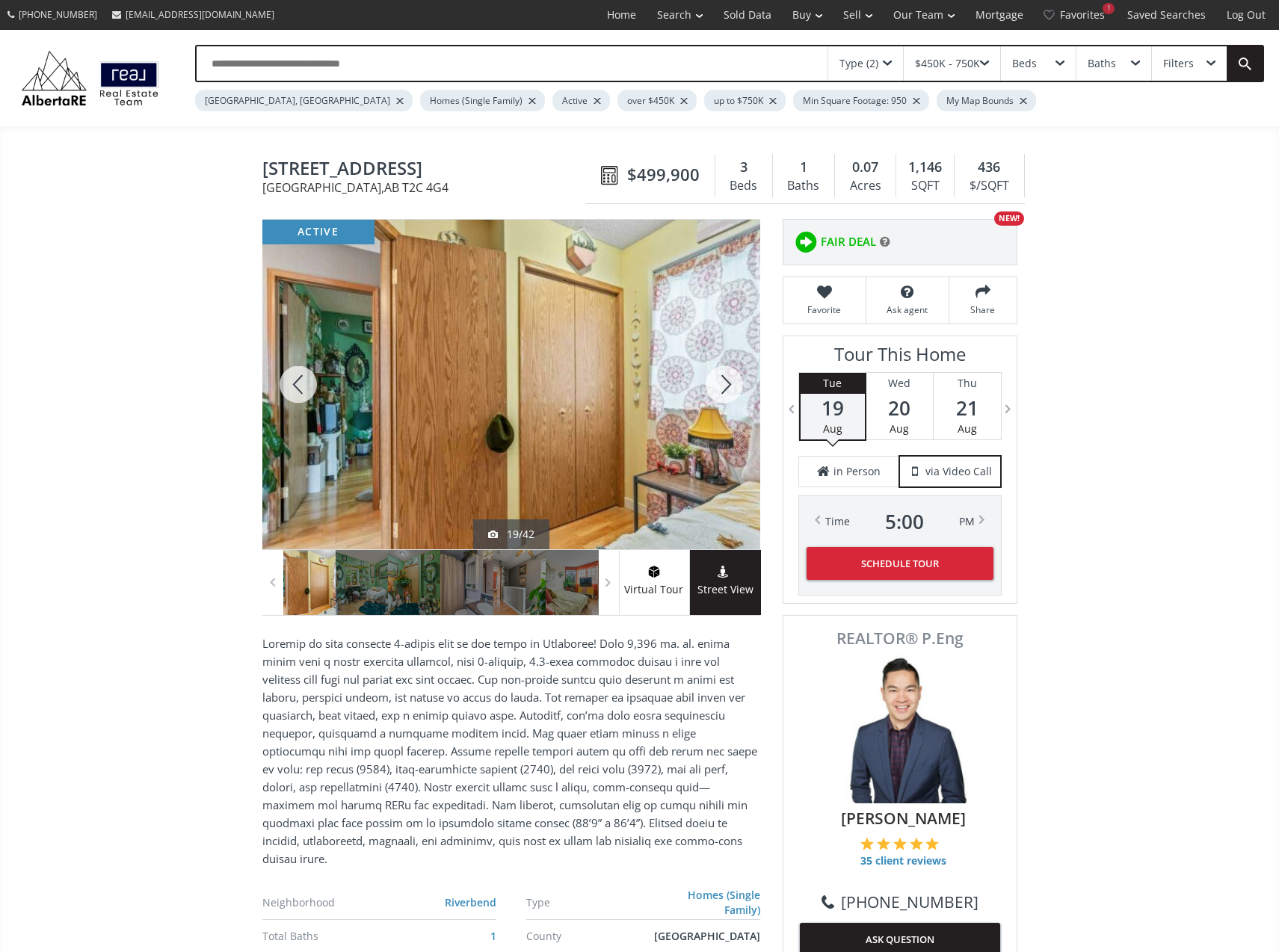
click at [719, 386] on div at bounding box center [724, 384] width 72 height 330
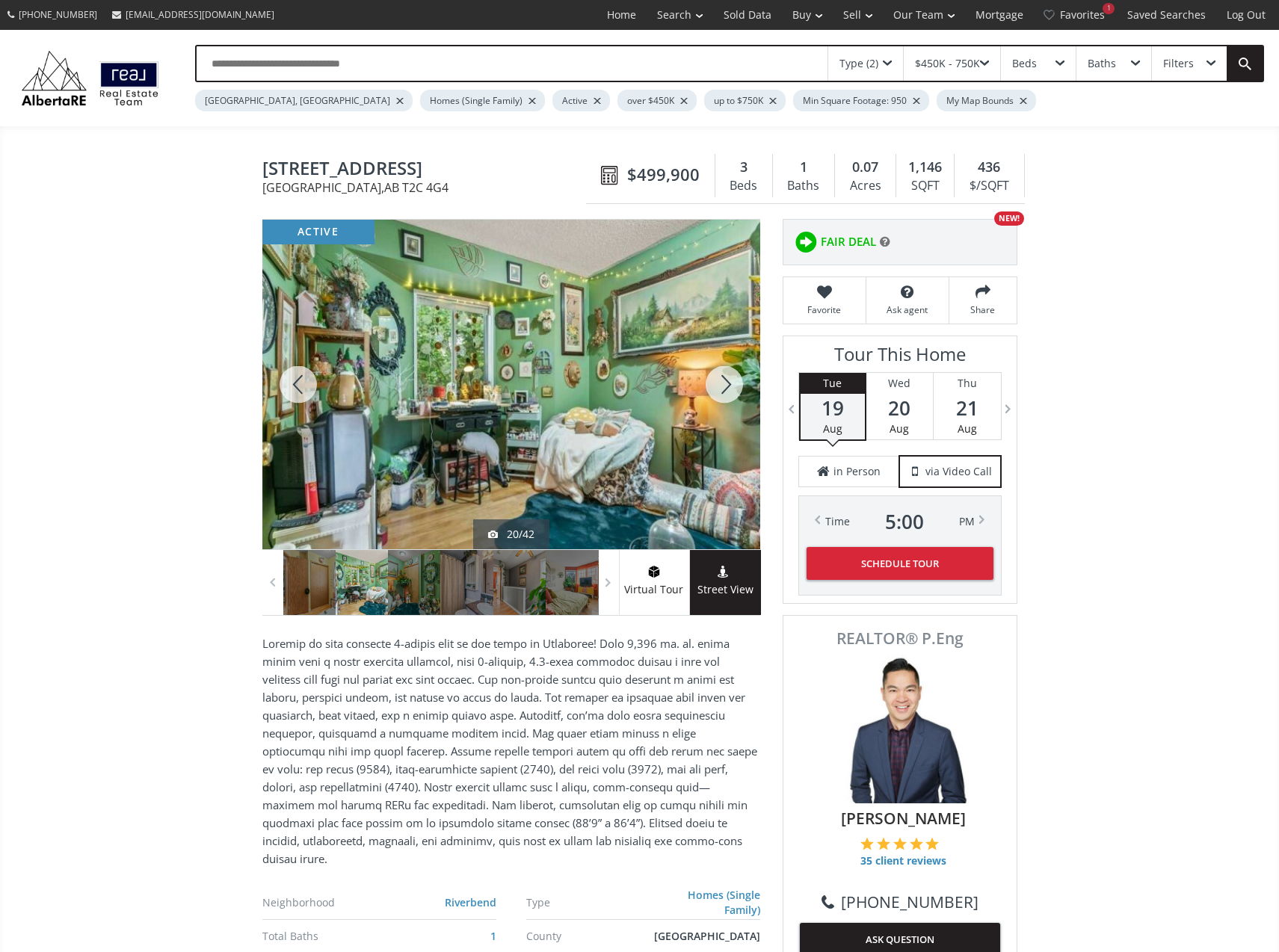
click at [719, 386] on div at bounding box center [724, 384] width 72 height 330
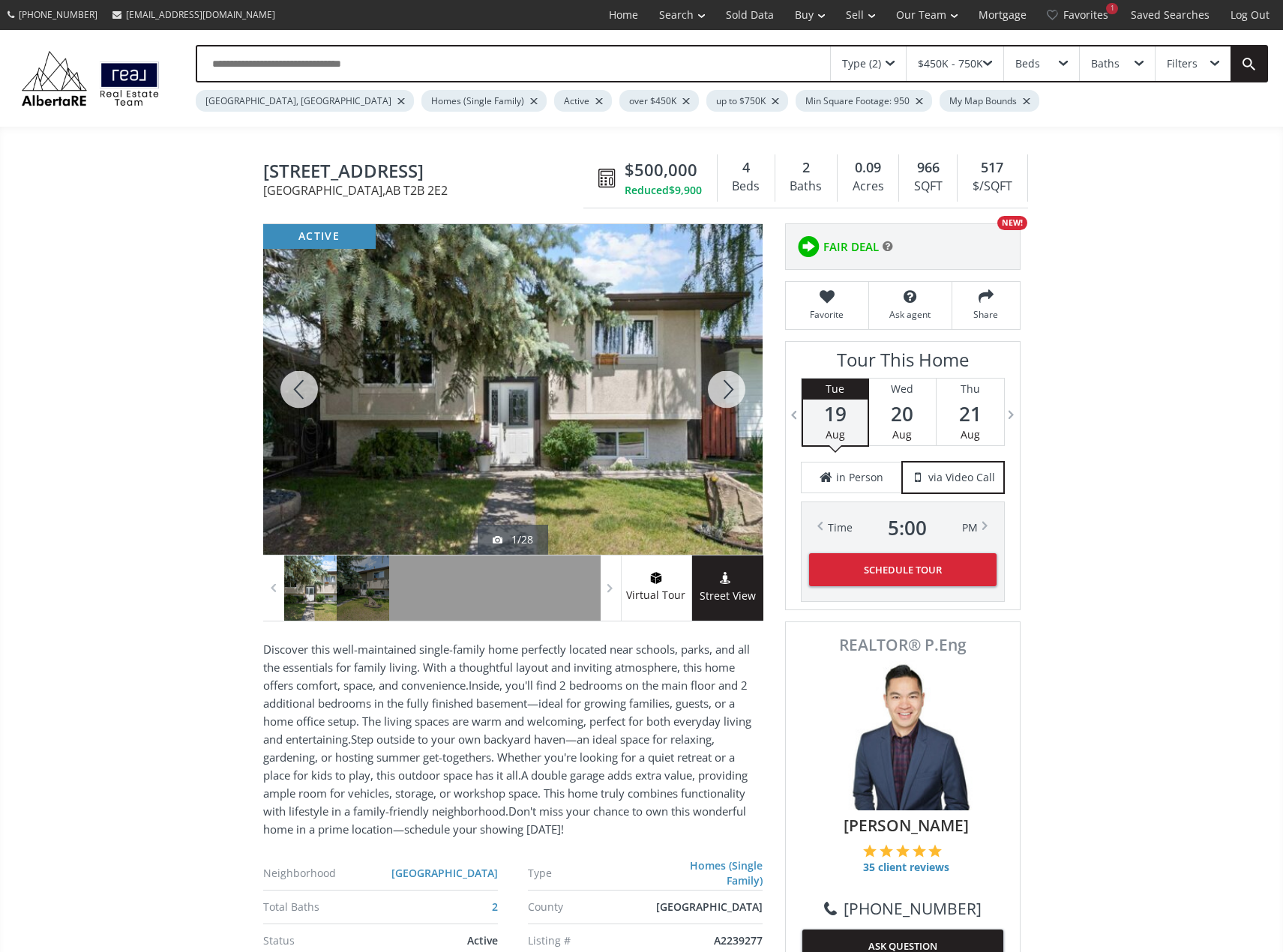
click at [705, 396] on div at bounding box center [726, 389] width 72 height 331
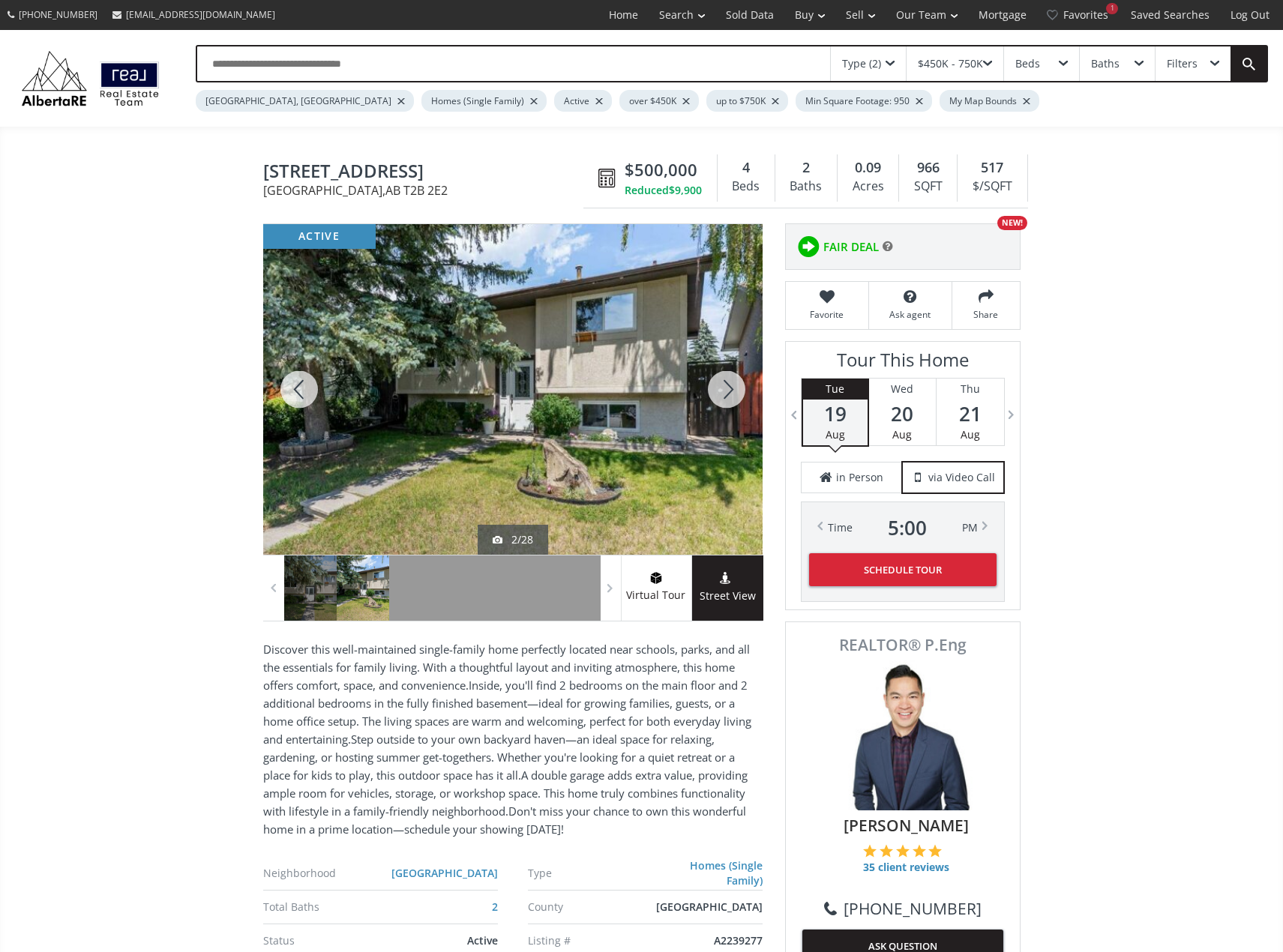
click at [719, 392] on div at bounding box center [726, 389] width 72 height 331
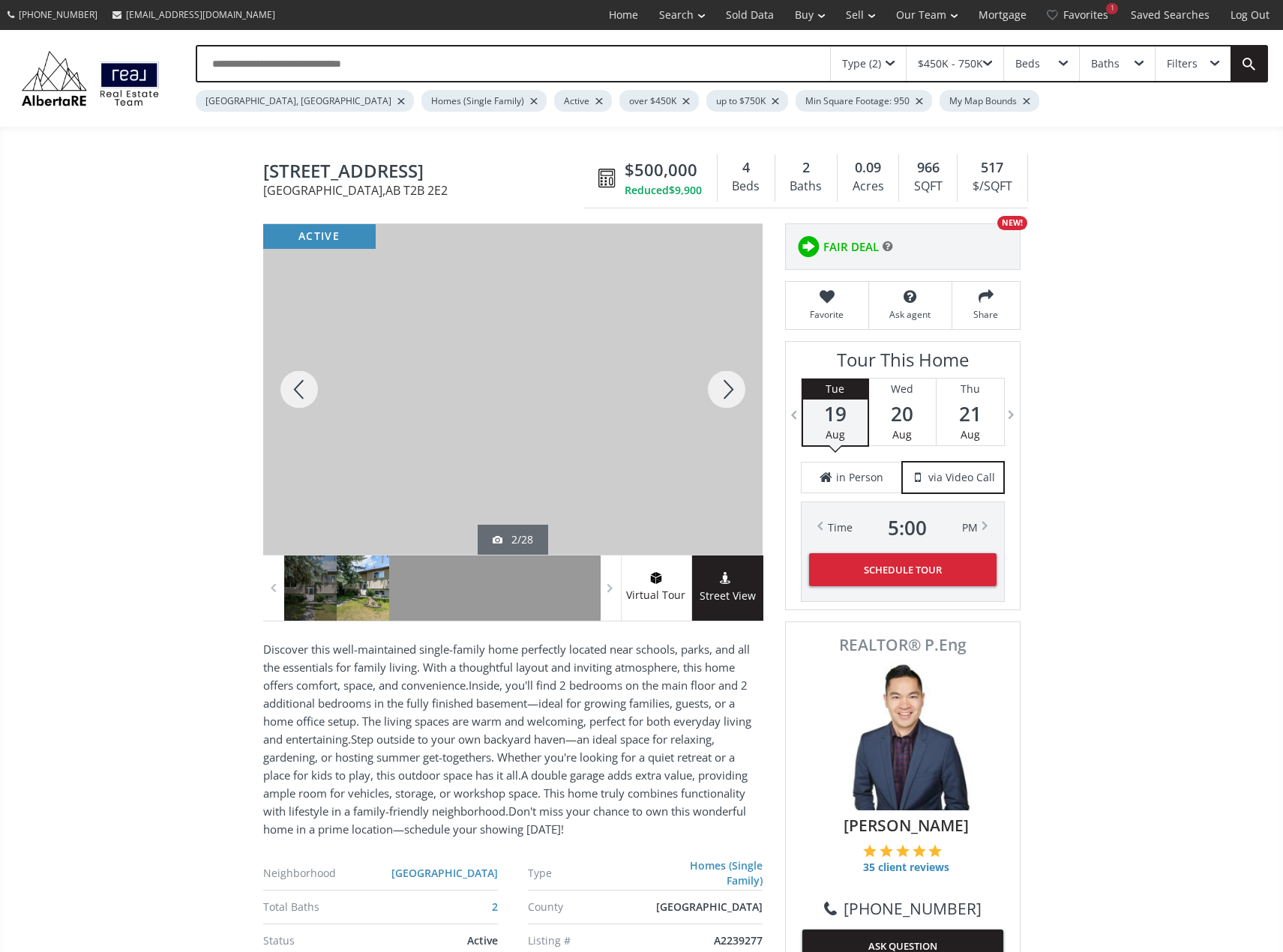
click at [719, 392] on div at bounding box center [726, 389] width 72 height 331
drag, startPoint x: 719, startPoint y: 392, endPoint x: 845, endPoint y: 285, distance: 165.3
click at [720, 390] on div at bounding box center [726, 389] width 72 height 331
click at [737, 388] on div at bounding box center [726, 389] width 72 height 331
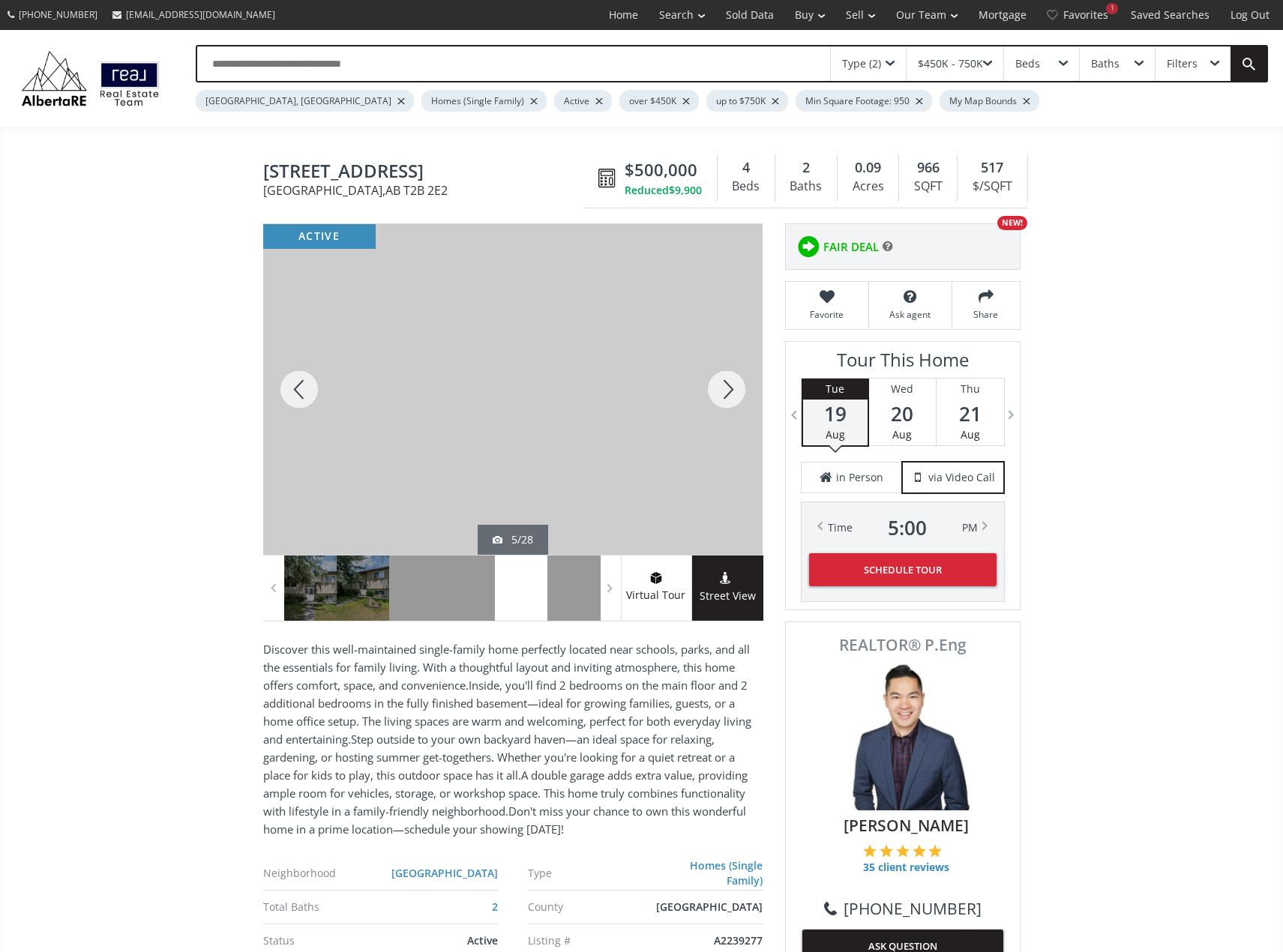
click at [736, 389] on div at bounding box center [726, 389] width 72 height 331
click at [736, 389] on div at bounding box center [726, 389] width 72 height 331
